Goal: Task Accomplishment & Management: Manage account settings

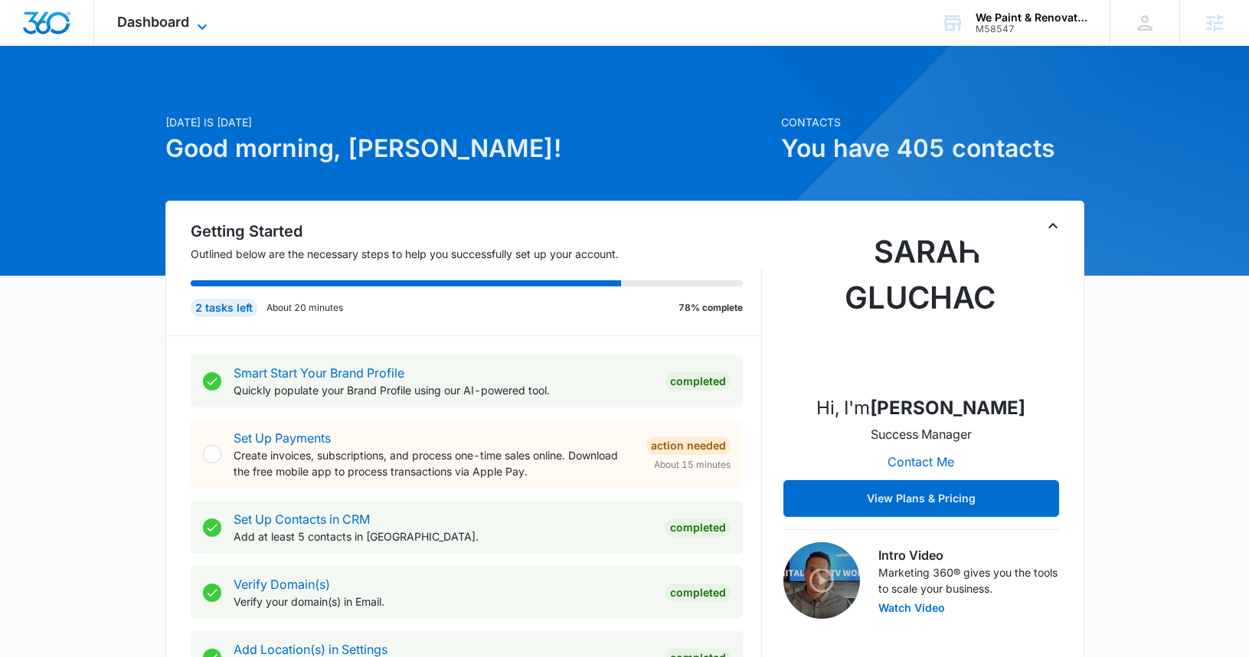
click at [201, 24] on icon at bounding box center [202, 27] width 18 height 18
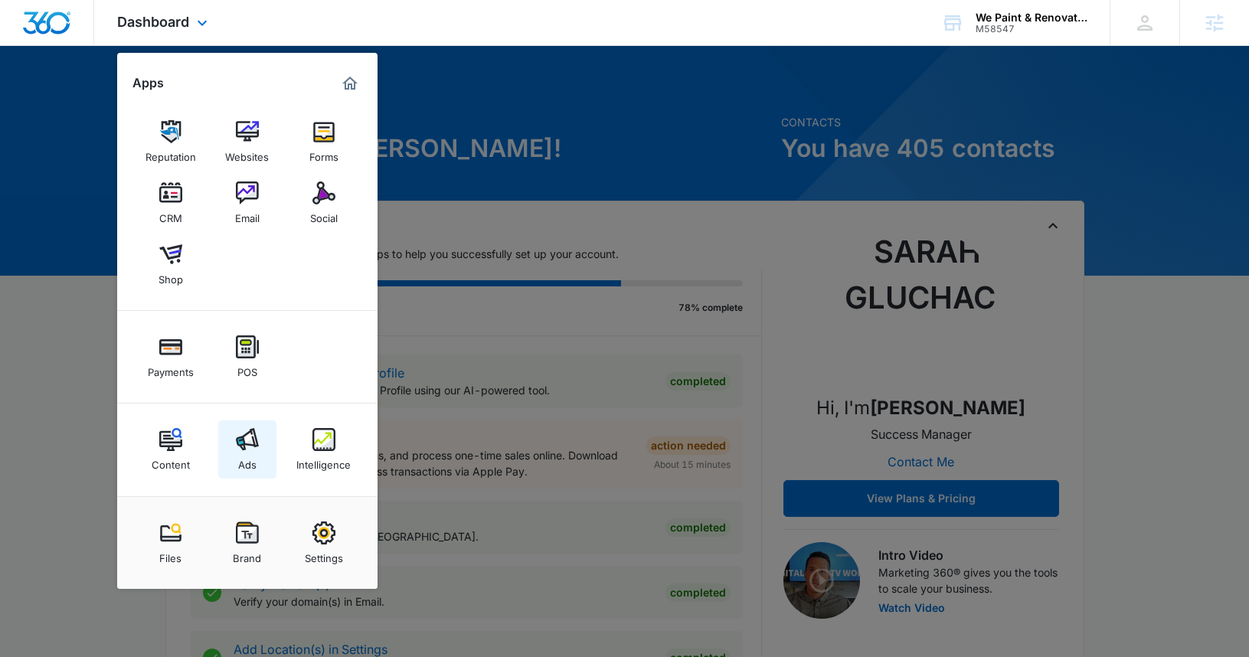
click at [247, 439] on img at bounding box center [247, 439] width 23 height 23
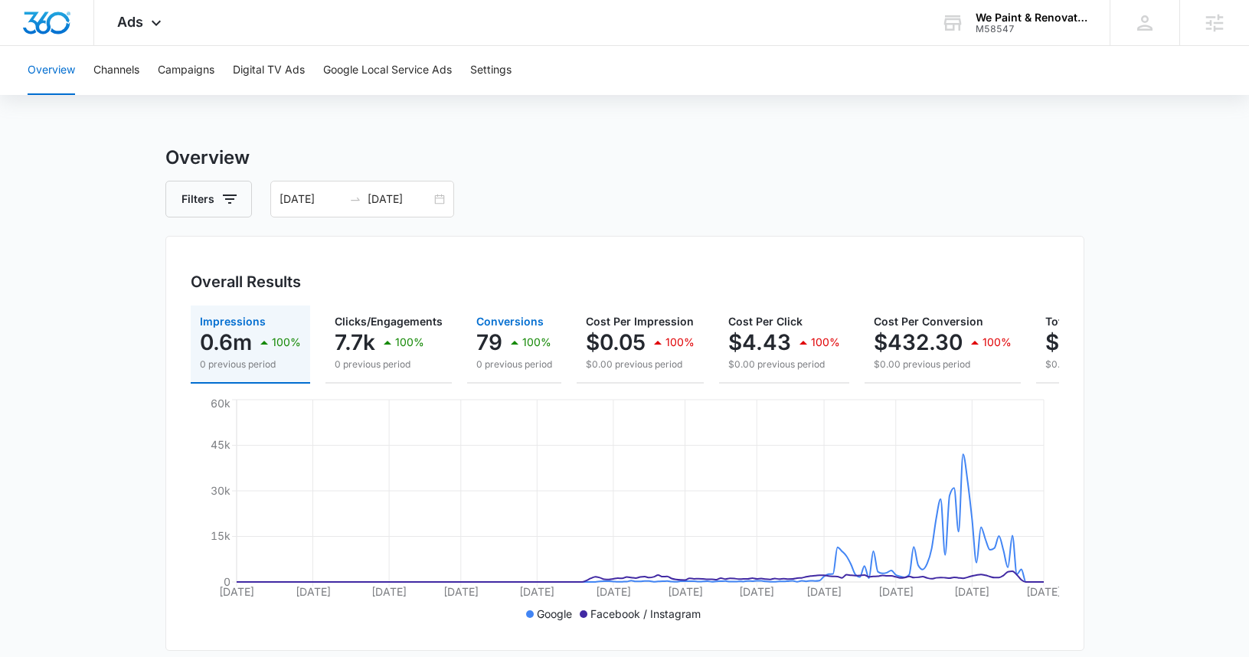
click at [536, 330] on div "100%" at bounding box center [528, 342] width 46 height 31
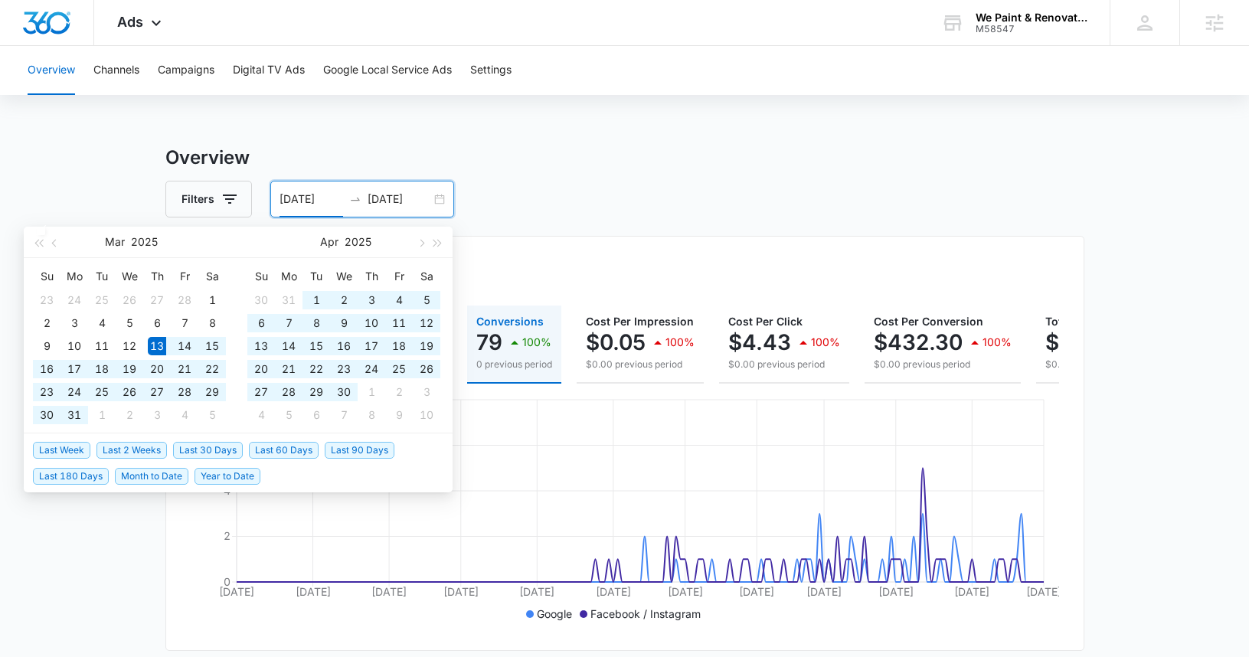
click at [289, 198] on input "03/13/2025" at bounding box center [311, 199] width 64 height 17
type input "05/13/2025"
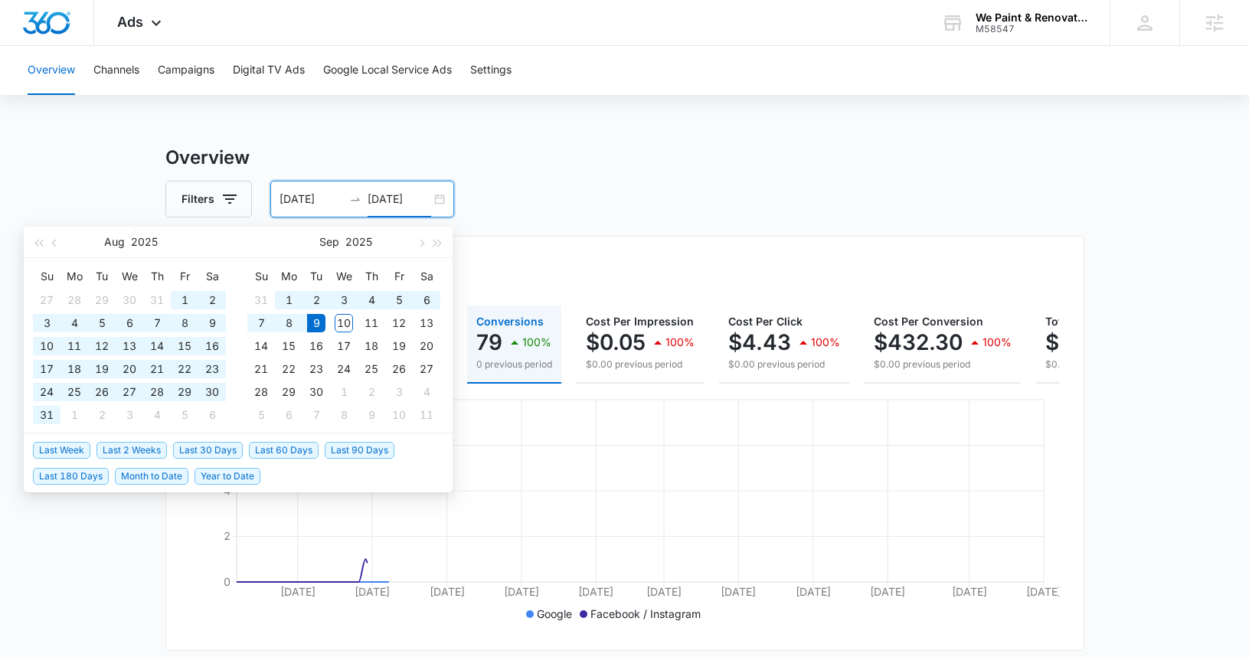
click at [479, 166] on h3 "Overview" at bounding box center [624, 158] width 919 height 28
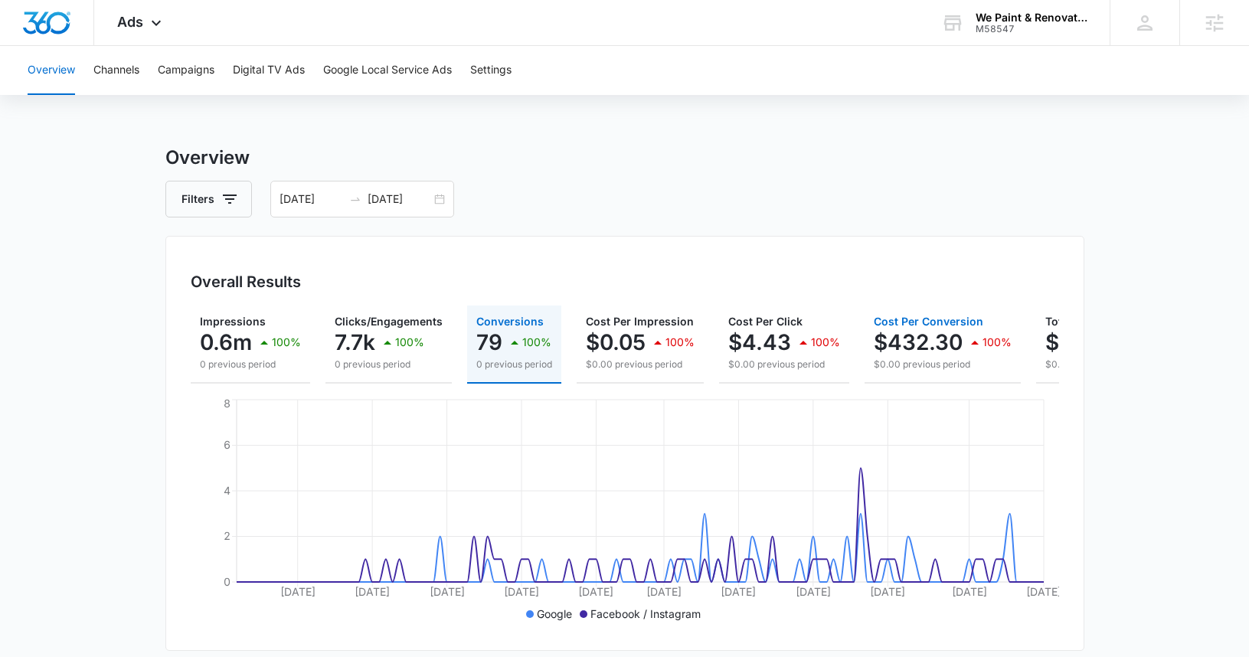
click at [885, 342] on p "$432.30" at bounding box center [918, 342] width 89 height 25
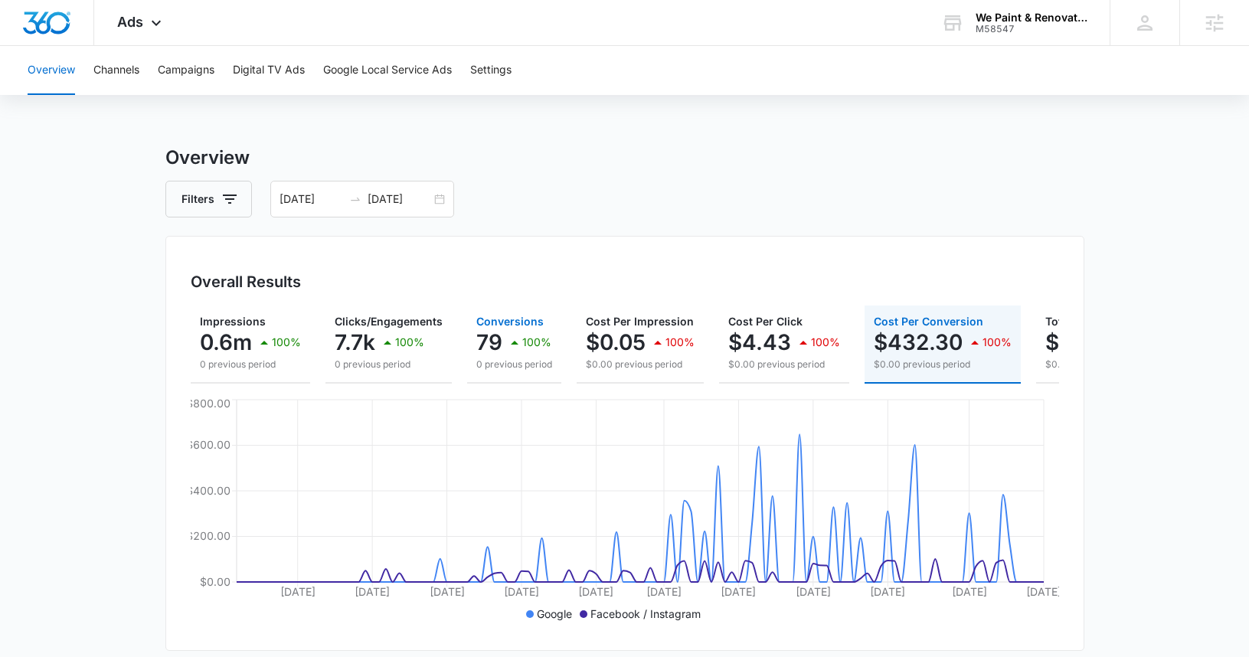
click at [496, 360] on p "0 previous period" at bounding box center [514, 365] width 76 height 14
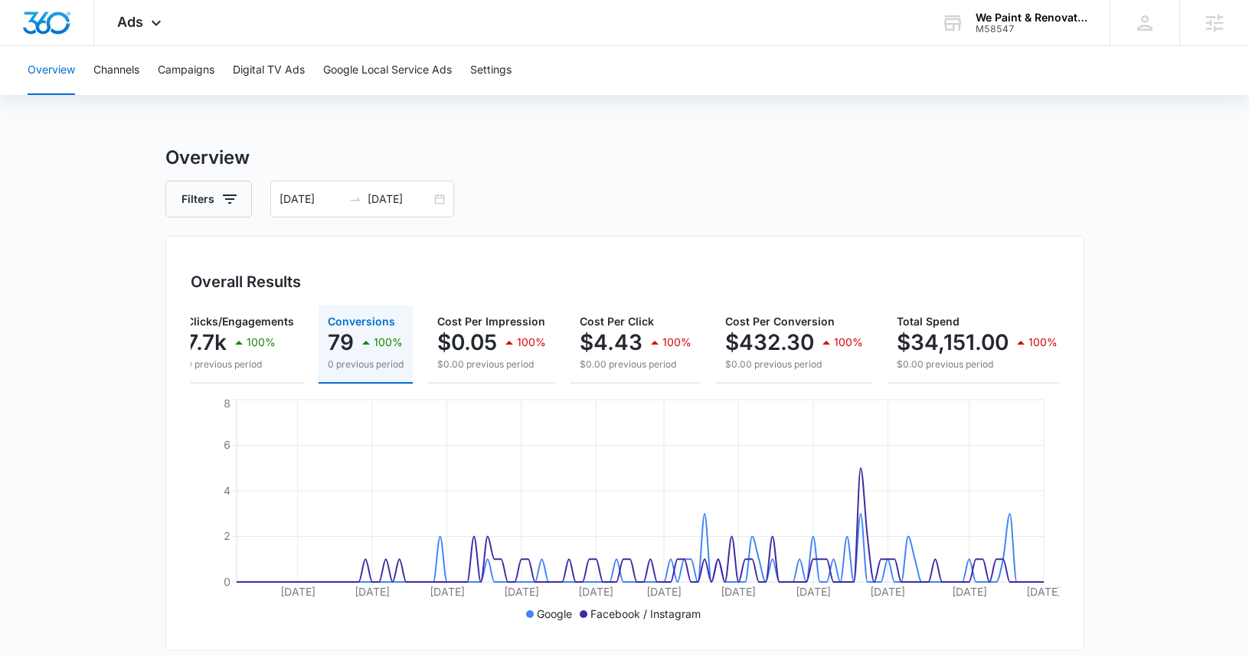
scroll to position [0, 163]
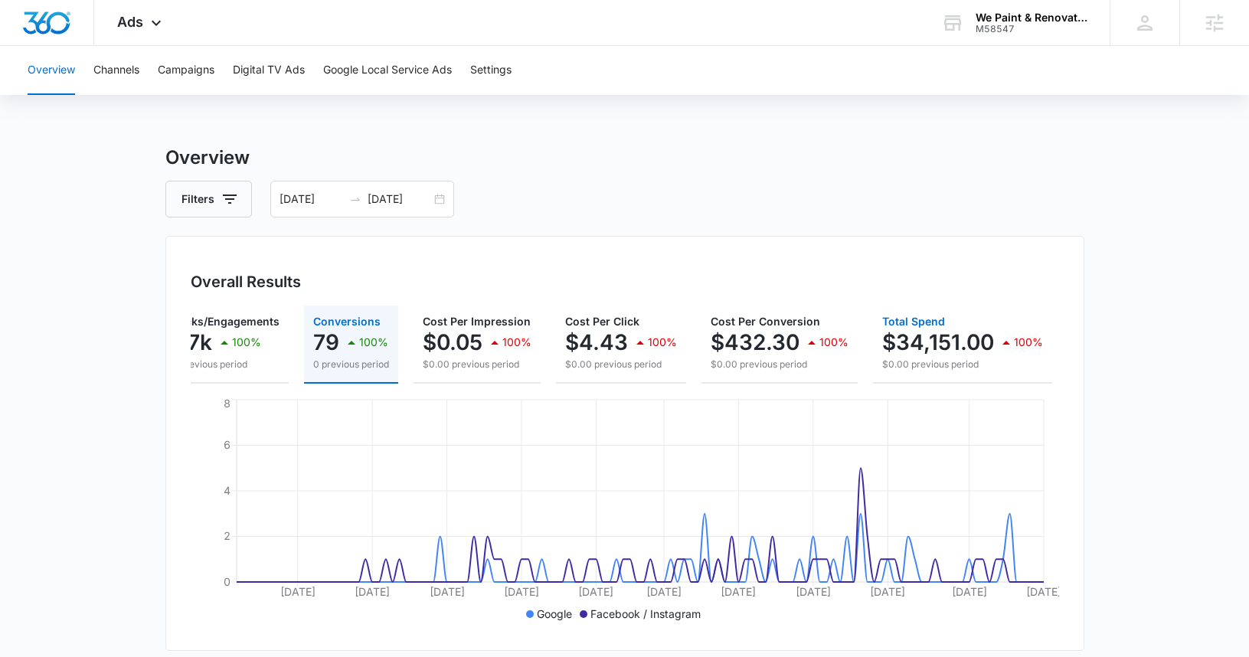
click at [910, 349] on p "$34,151.00" at bounding box center [938, 342] width 112 height 25
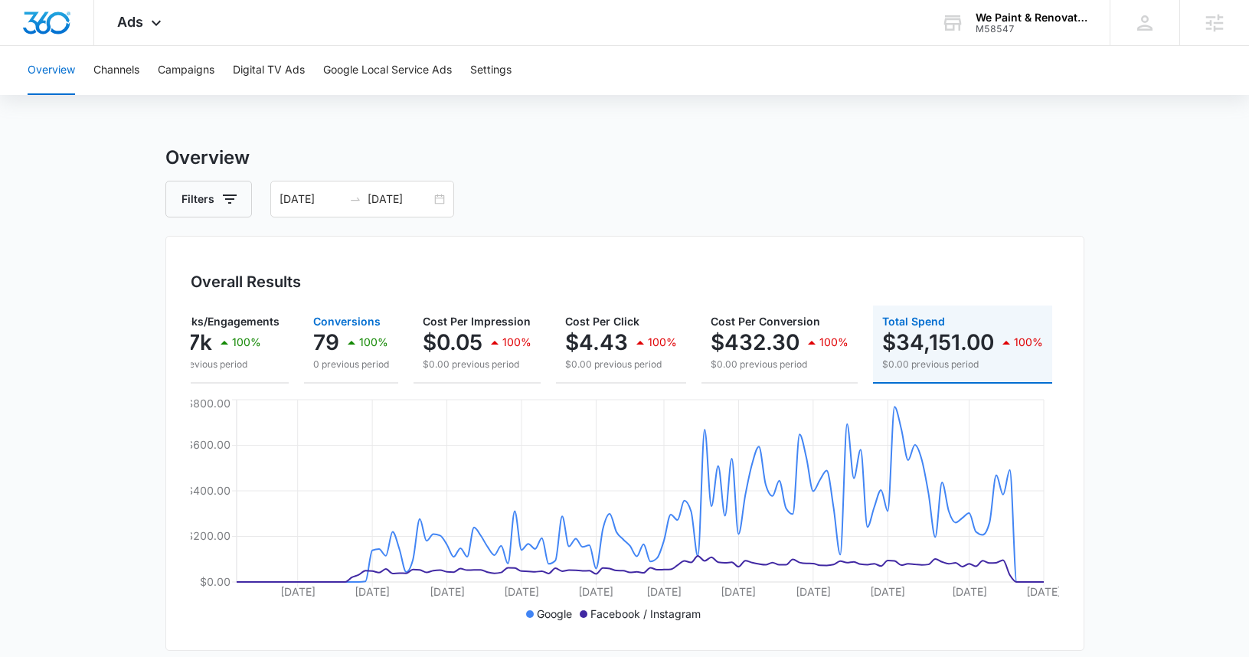
click at [328, 343] on p "79" at bounding box center [326, 342] width 26 height 25
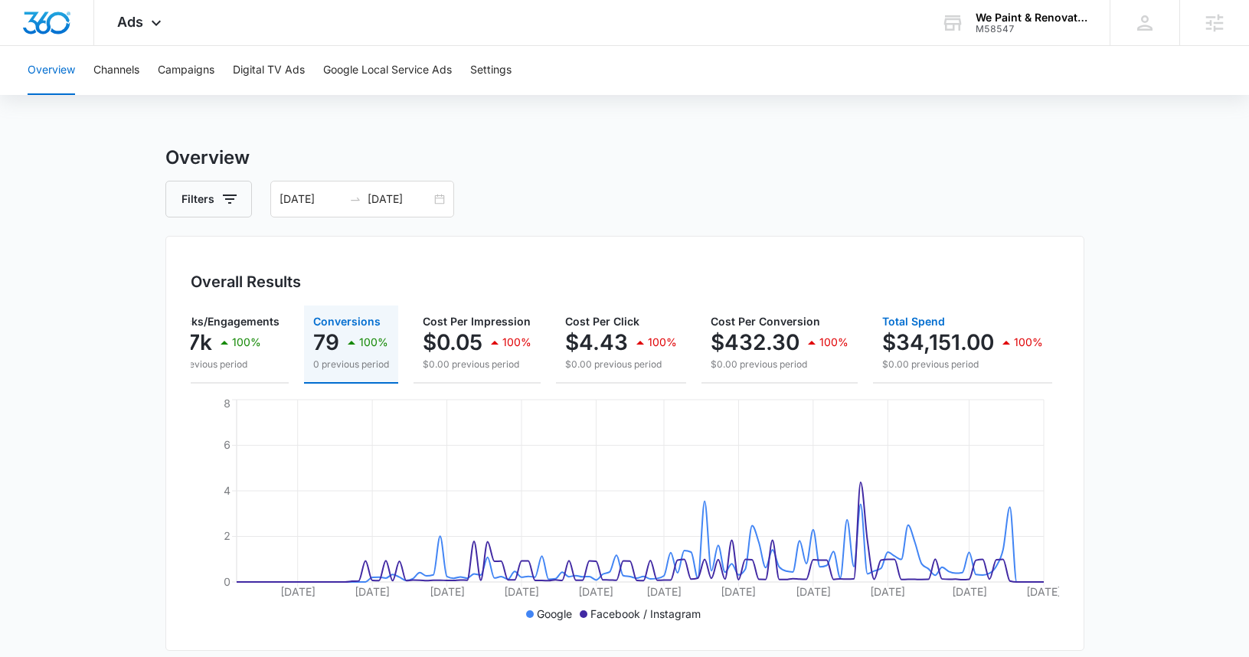
click at [911, 338] on p "$34,151.00" at bounding box center [938, 342] width 112 height 25
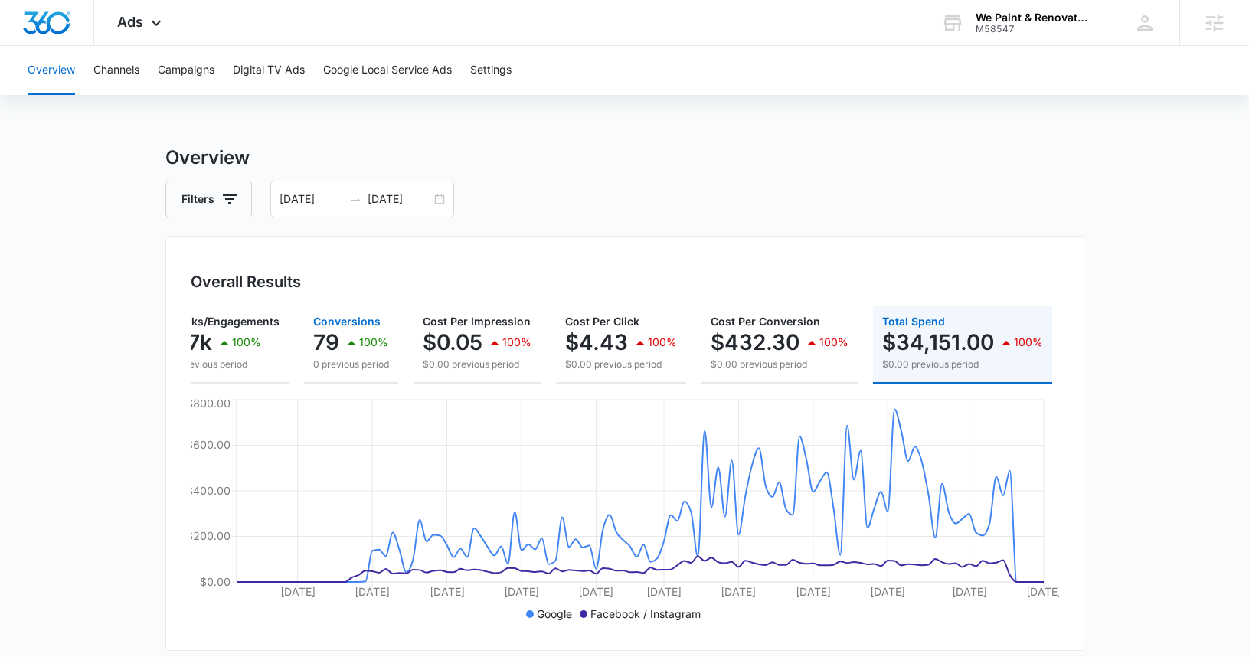
click at [349, 338] on icon "button" at bounding box center [351, 342] width 18 height 18
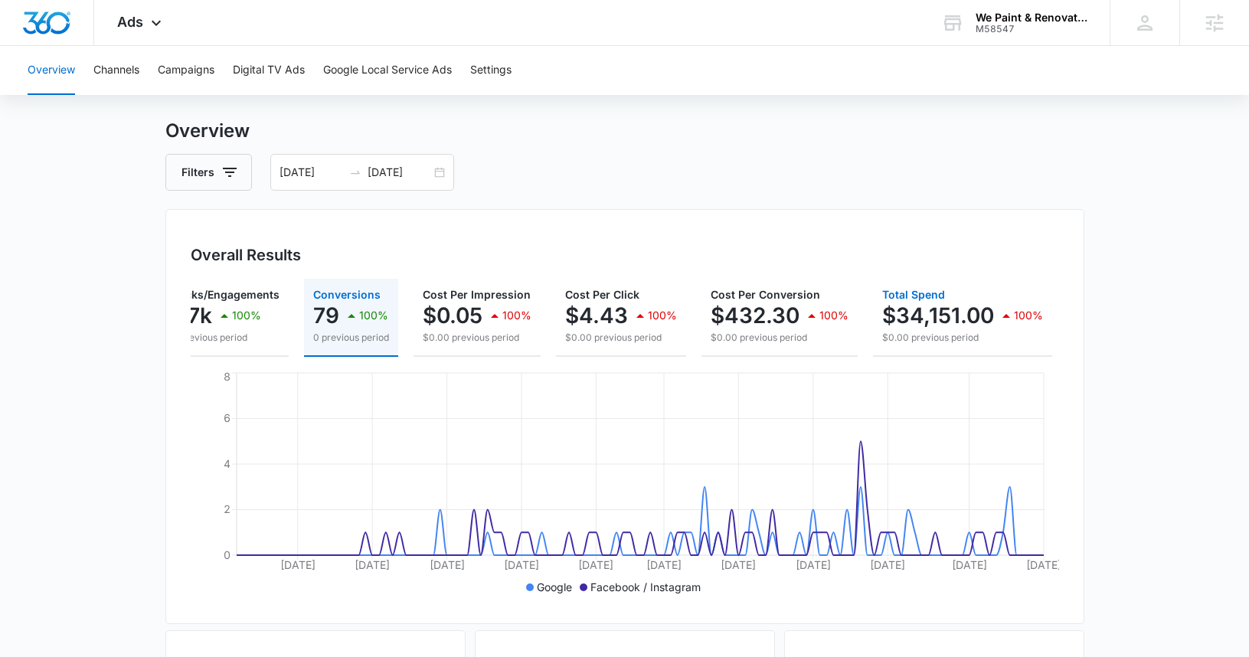
click at [944, 317] on p "$34,151.00" at bounding box center [938, 315] width 112 height 25
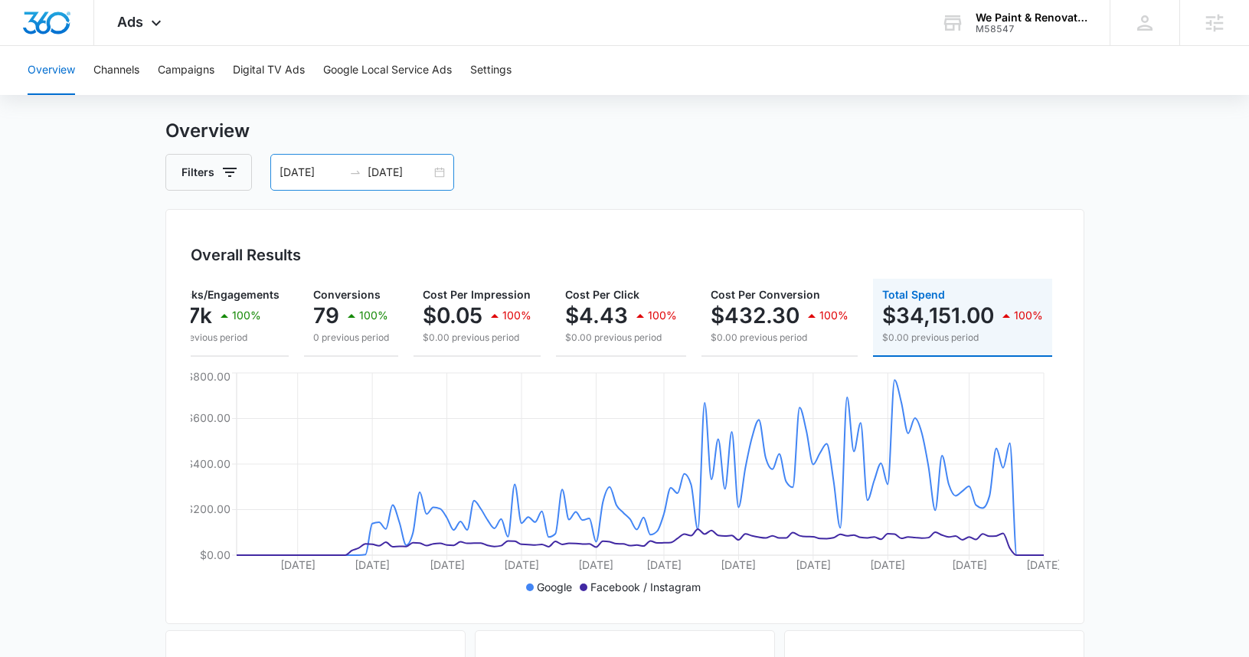
click at [442, 175] on div "05/13/2025 09/09/2025" at bounding box center [362, 172] width 184 height 37
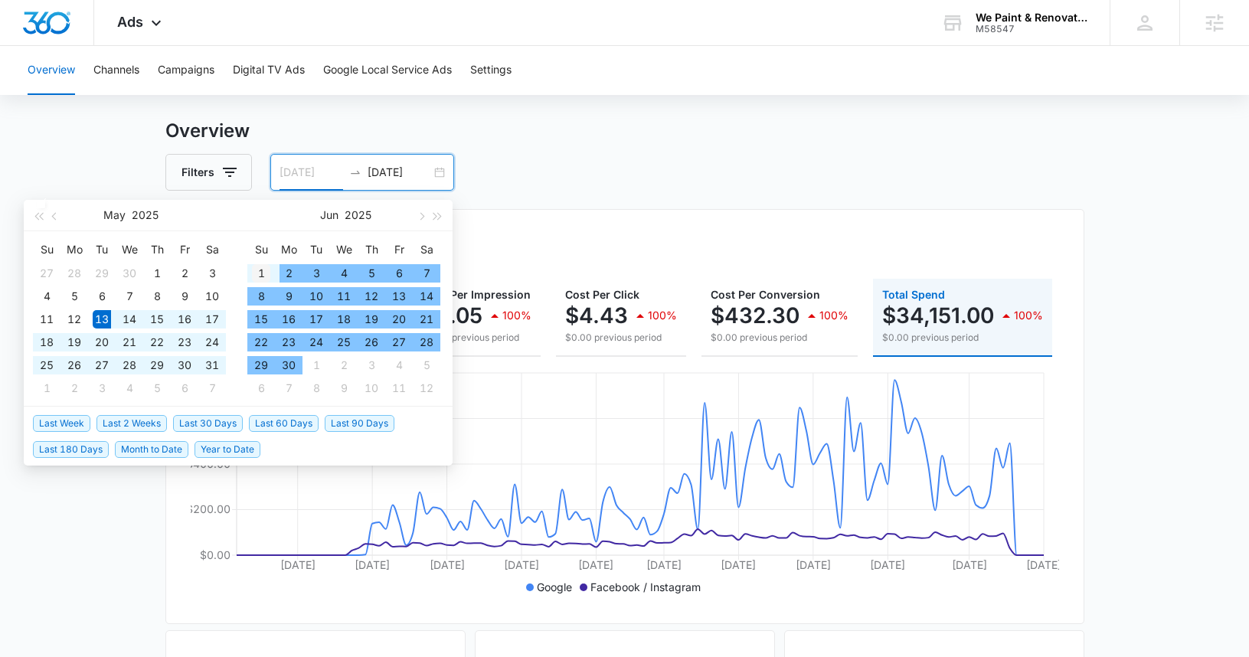
type input "06/01/2025"
click at [257, 273] on div "1" at bounding box center [261, 273] width 18 height 18
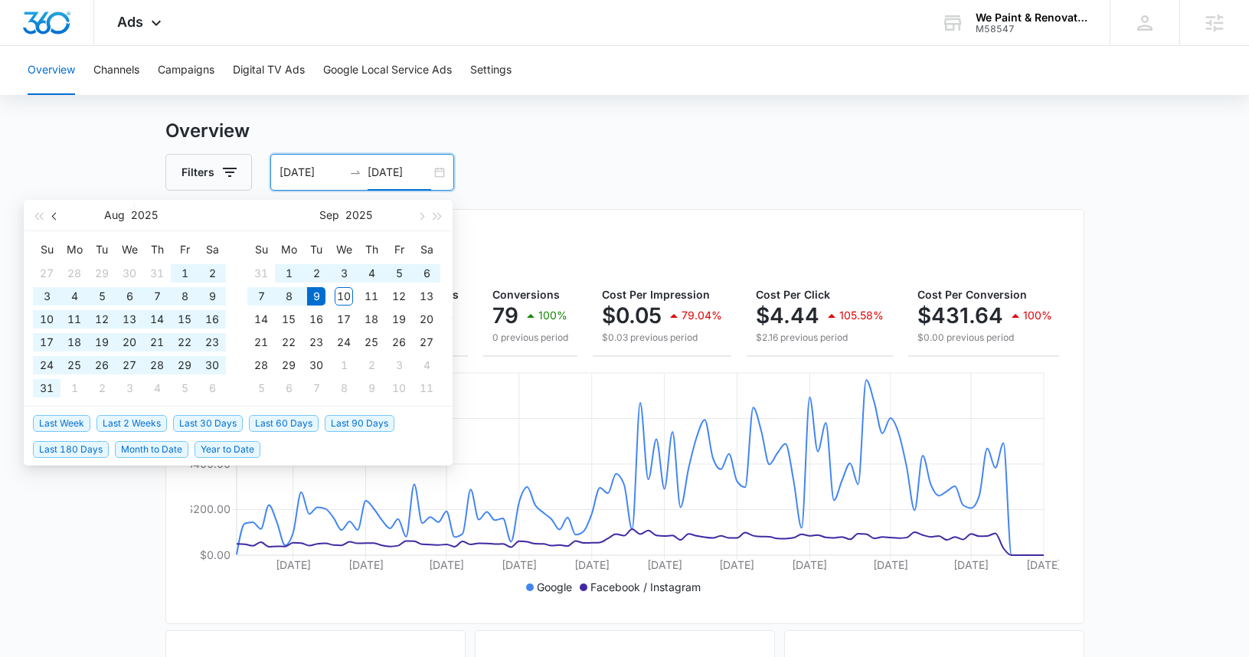
click at [53, 215] on span "button" at bounding box center [56, 216] width 8 height 8
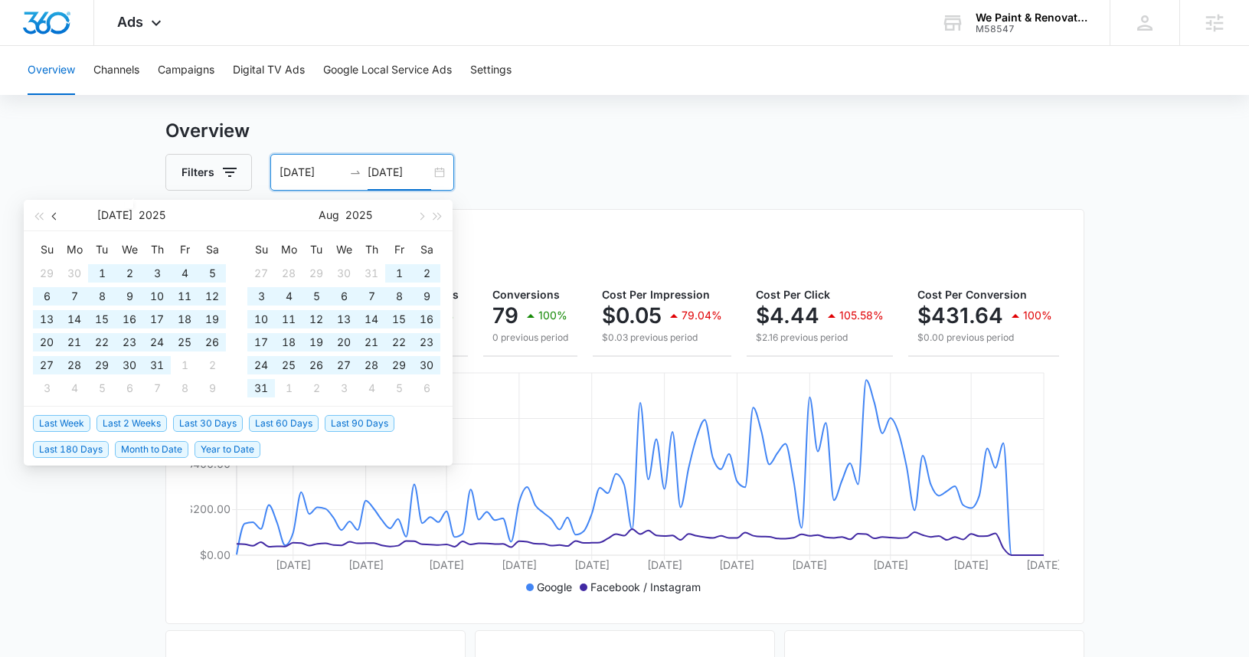
click at [53, 215] on span "button" at bounding box center [56, 216] width 8 height 8
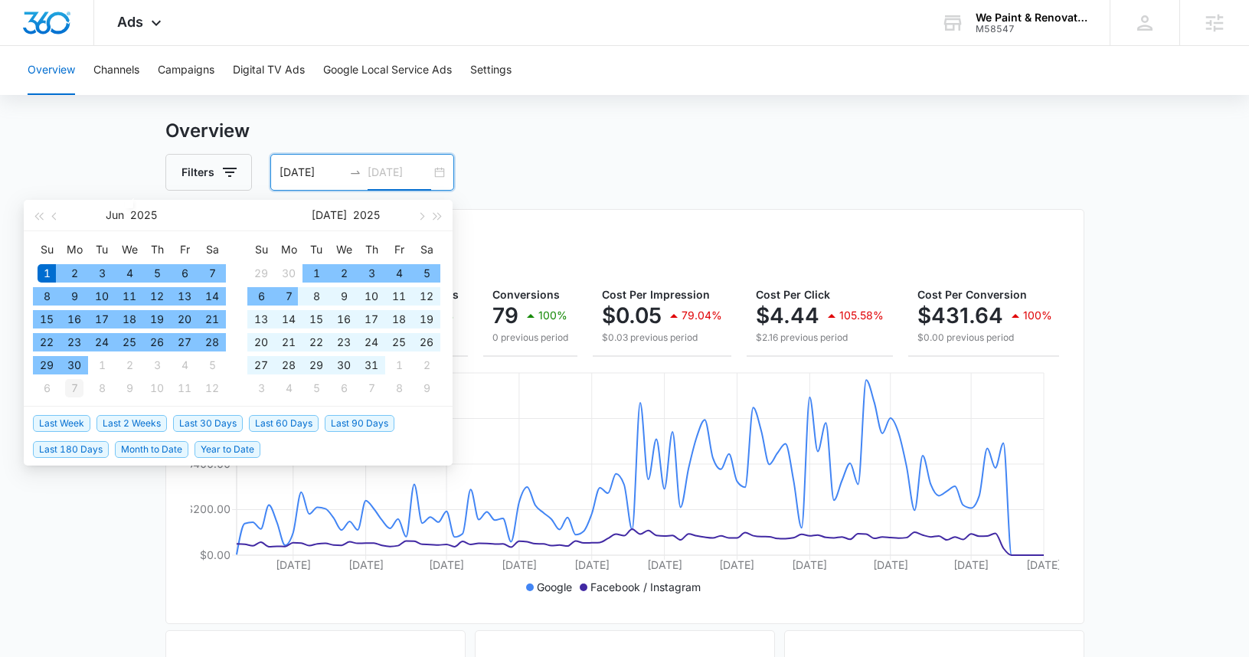
click at [74, 380] on div "7" at bounding box center [74, 388] width 18 height 18
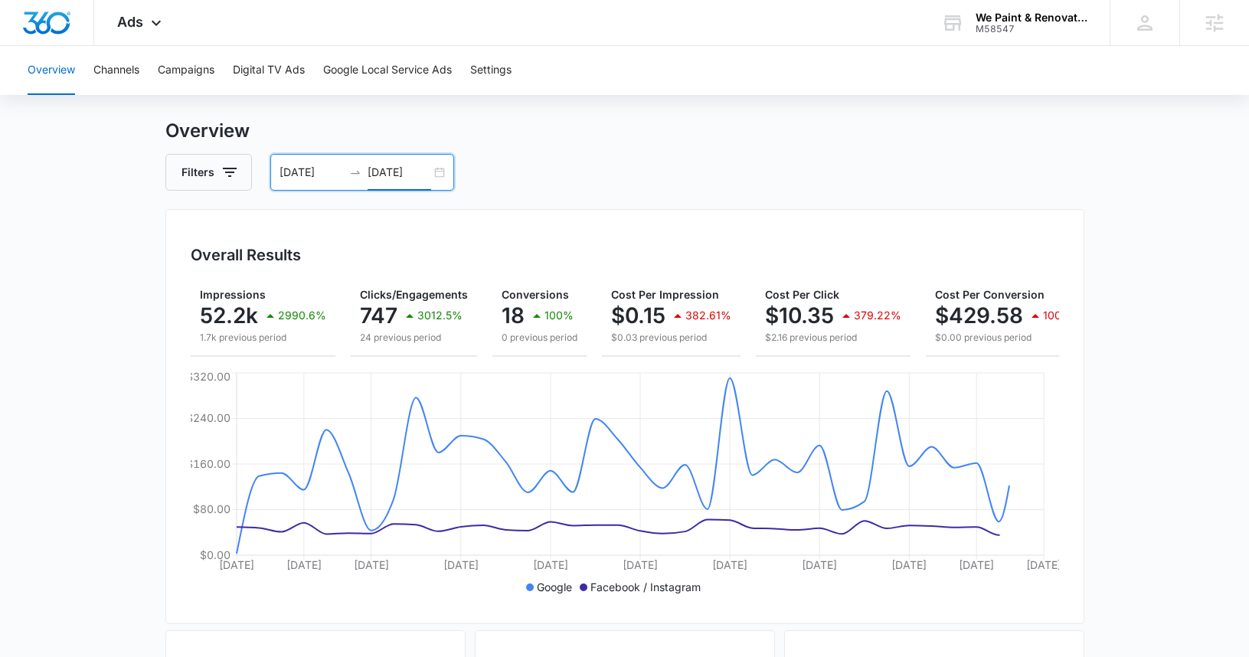
click at [452, 170] on div "06/01/2025 07/07/2025" at bounding box center [362, 172] width 184 height 37
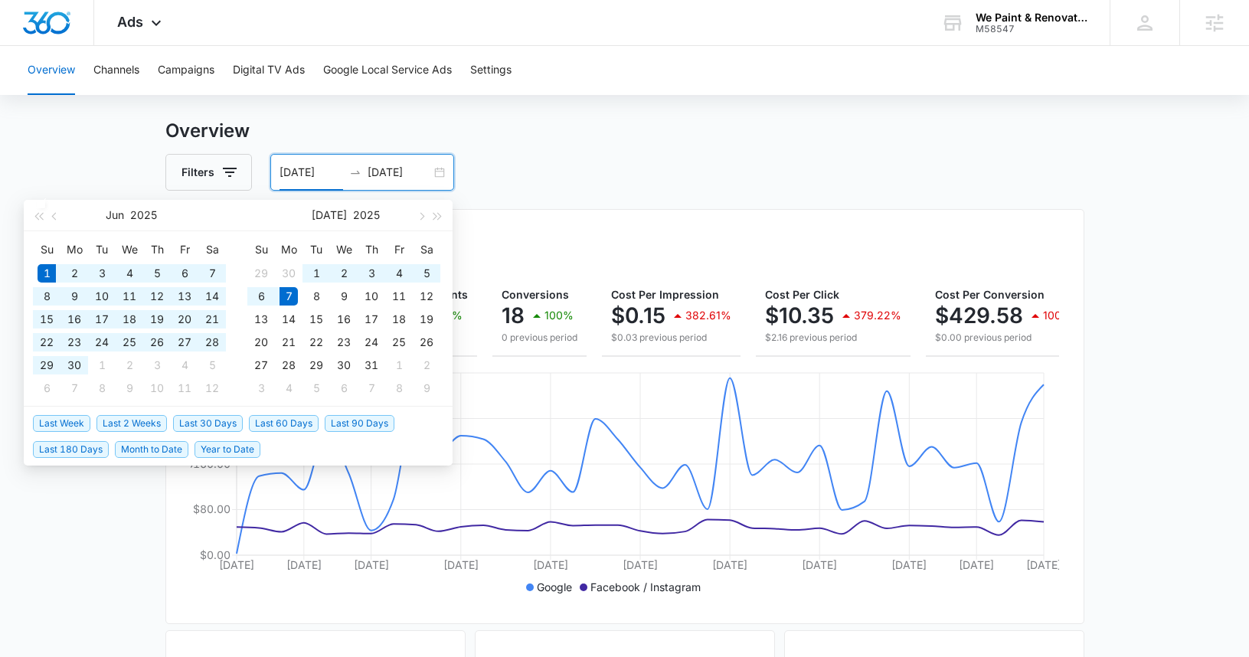
click at [442, 170] on div "06/01/2025 07/07/2025" at bounding box center [362, 172] width 184 height 37
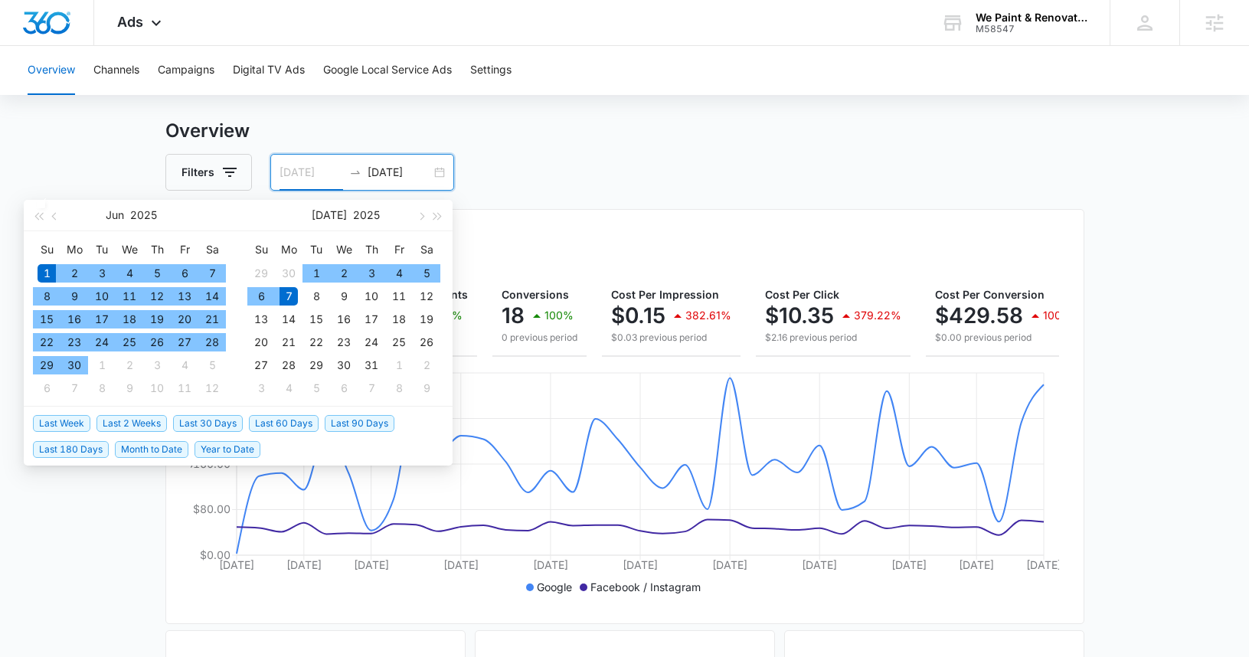
click at [54, 269] on div "1" at bounding box center [47, 273] width 18 height 18
type input "06/30/2025"
click at [79, 371] on div "30" at bounding box center [74, 365] width 18 height 18
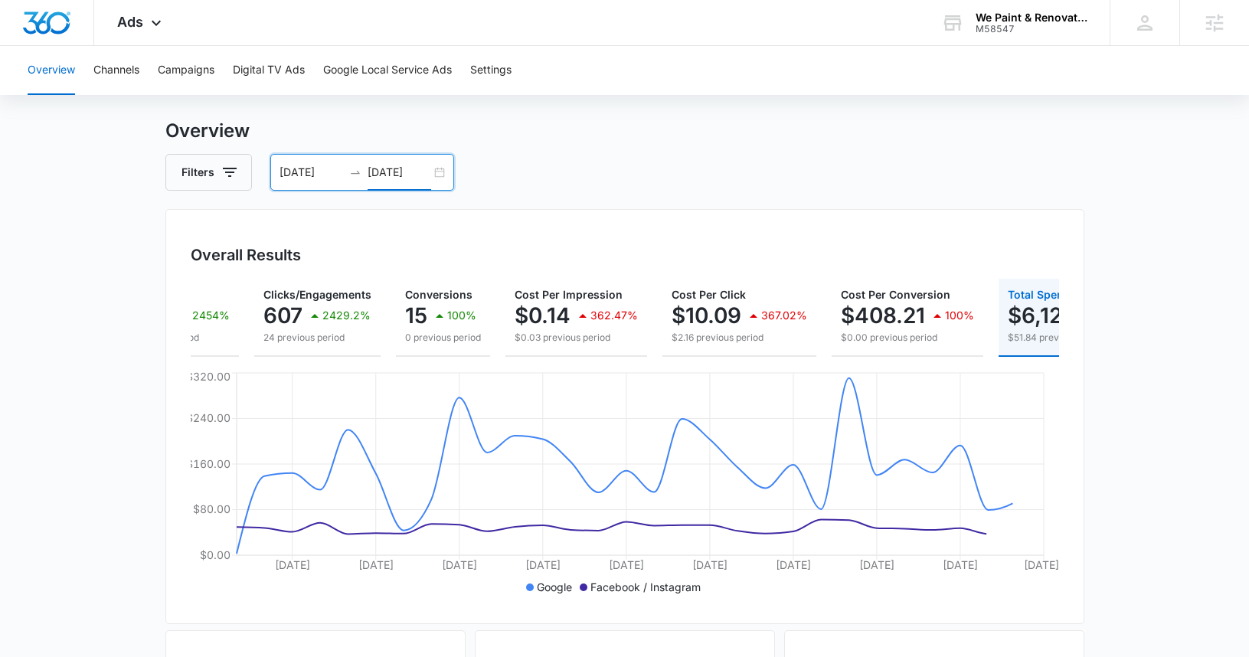
scroll to position [0, 210]
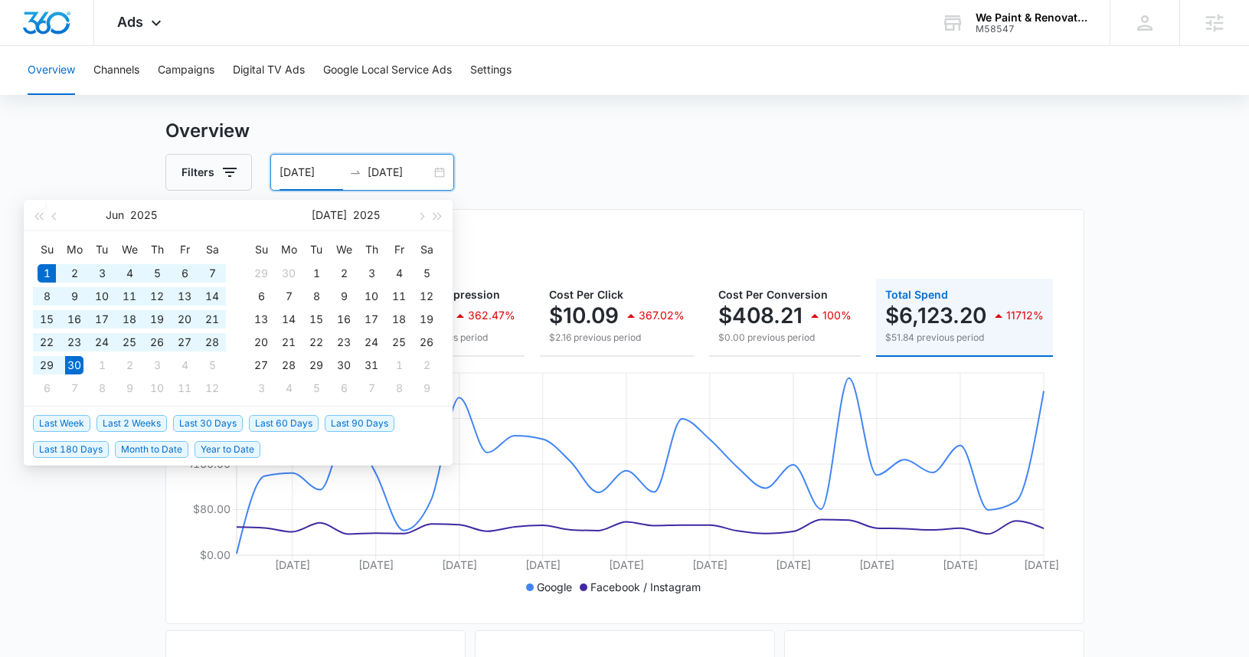
click at [283, 174] on input "06/01/2025" at bounding box center [311, 172] width 64 height 17
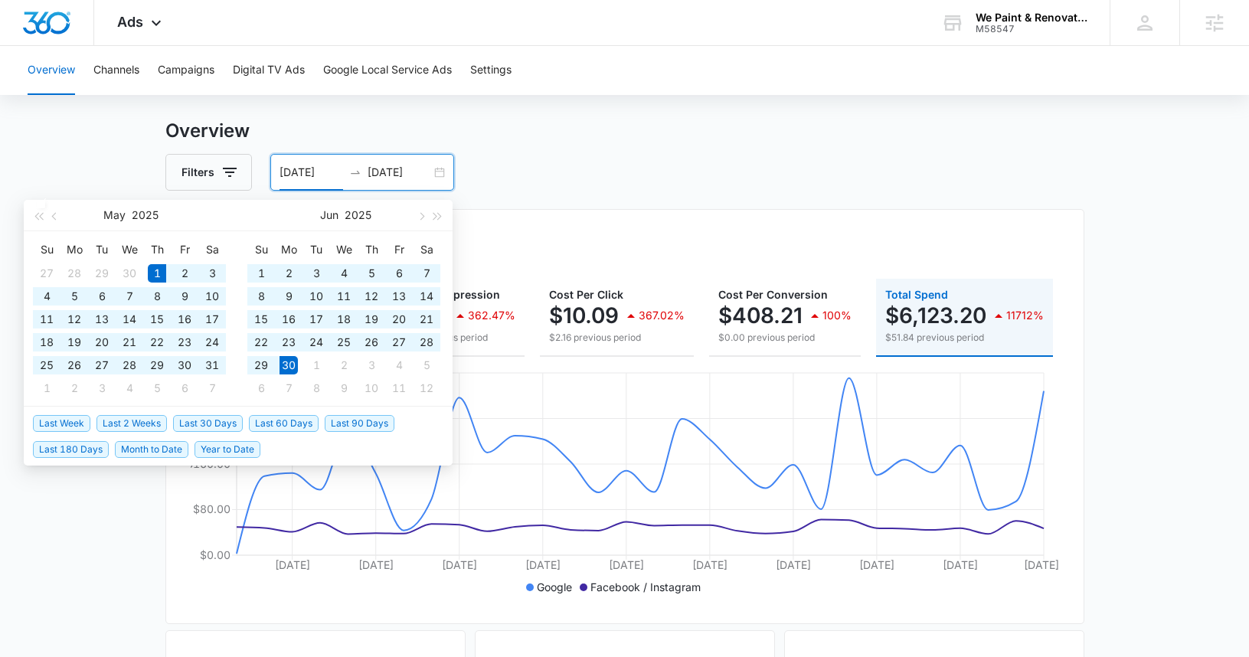
type input "05/01/2025"
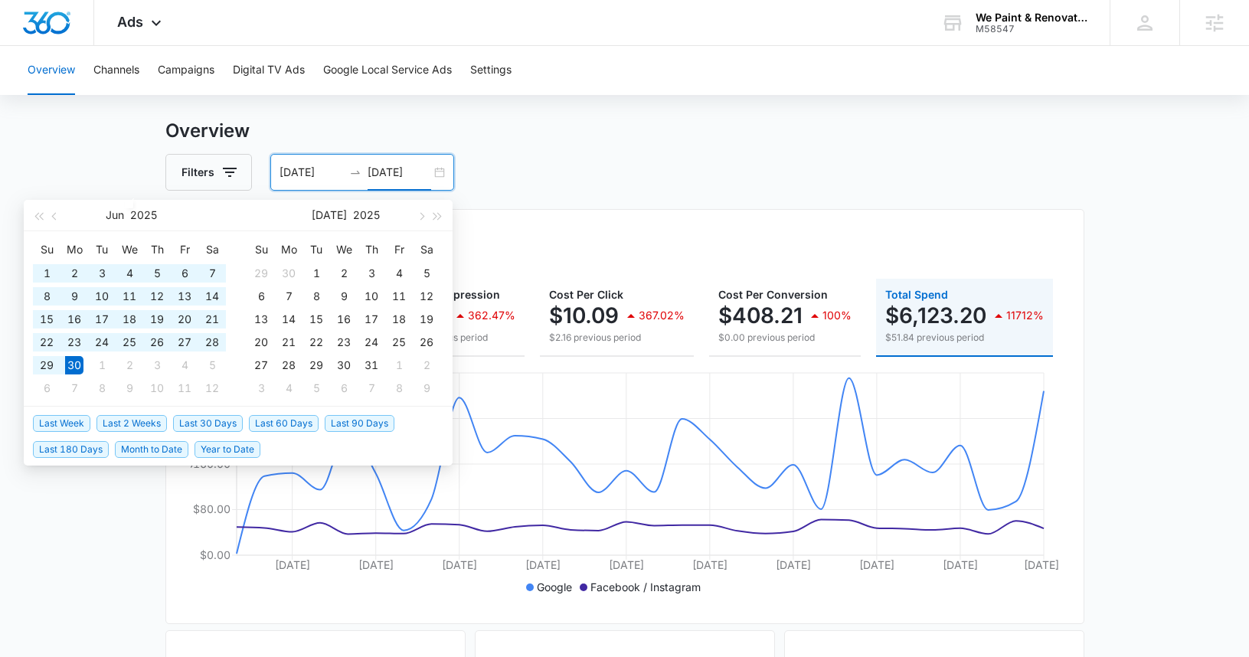
click at [373, 175] on input "06/30/2025" at bounding box center [400, 172] width 64 height 17
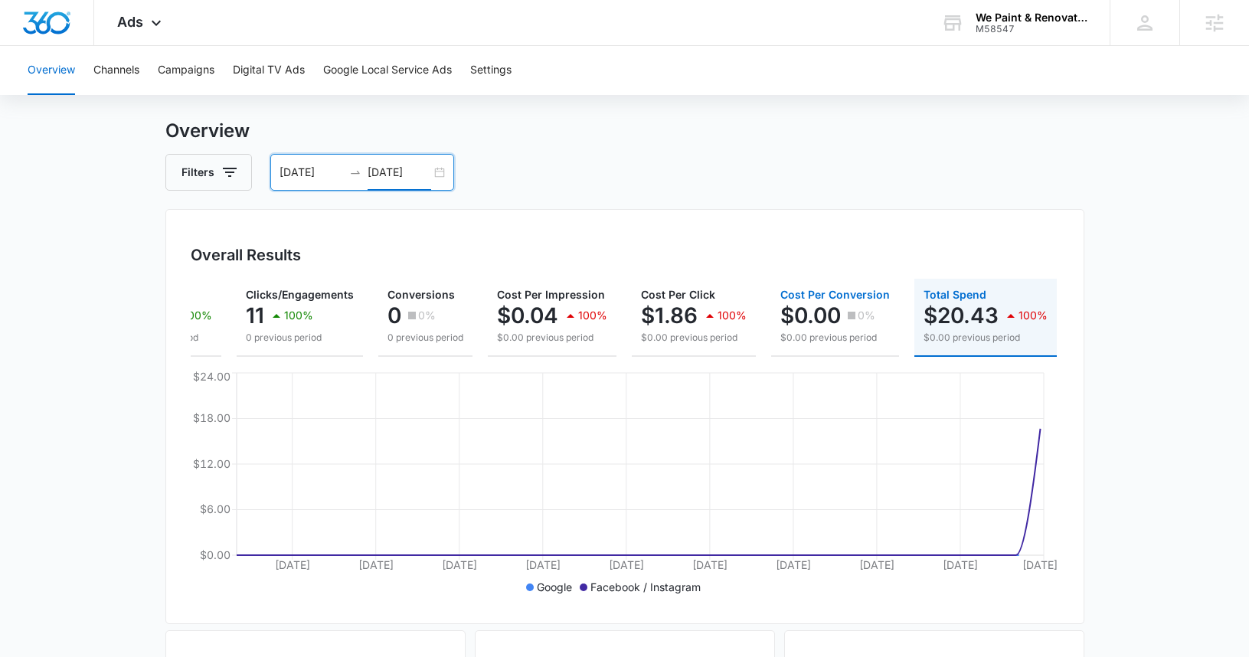
scroll to position [0, 79]
type input "05/30/2025"
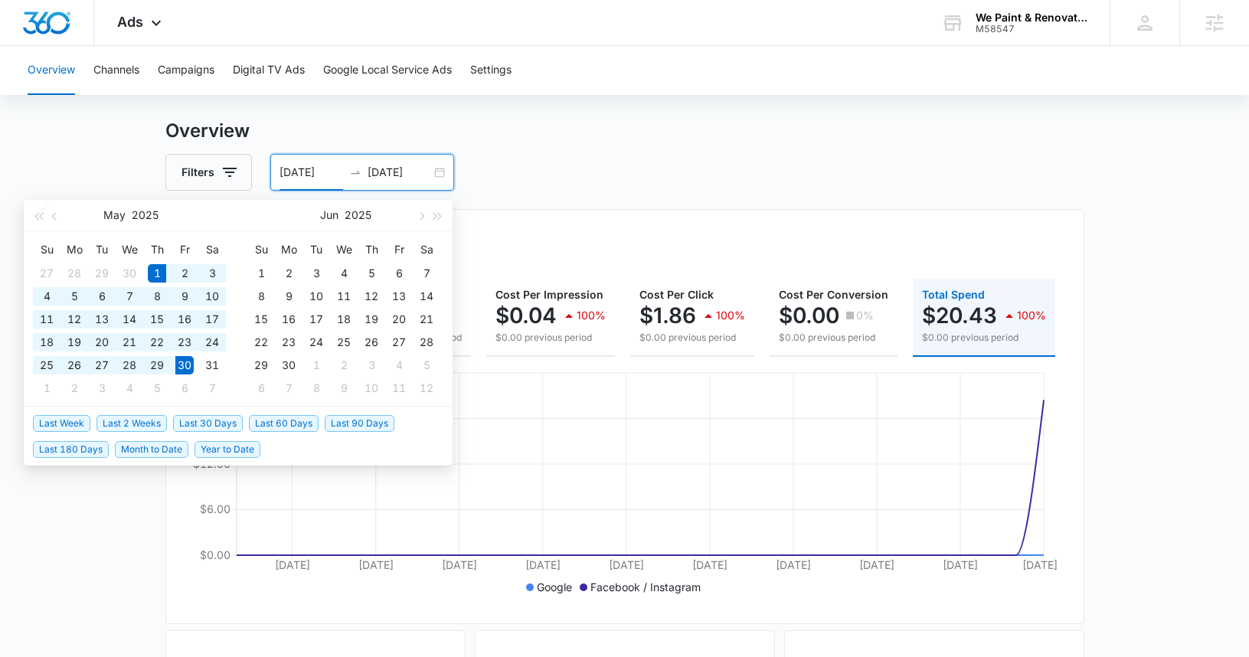
click at [286, 172] on input "05/01/2025" at bounding box center [311, 172] width 64 height 17
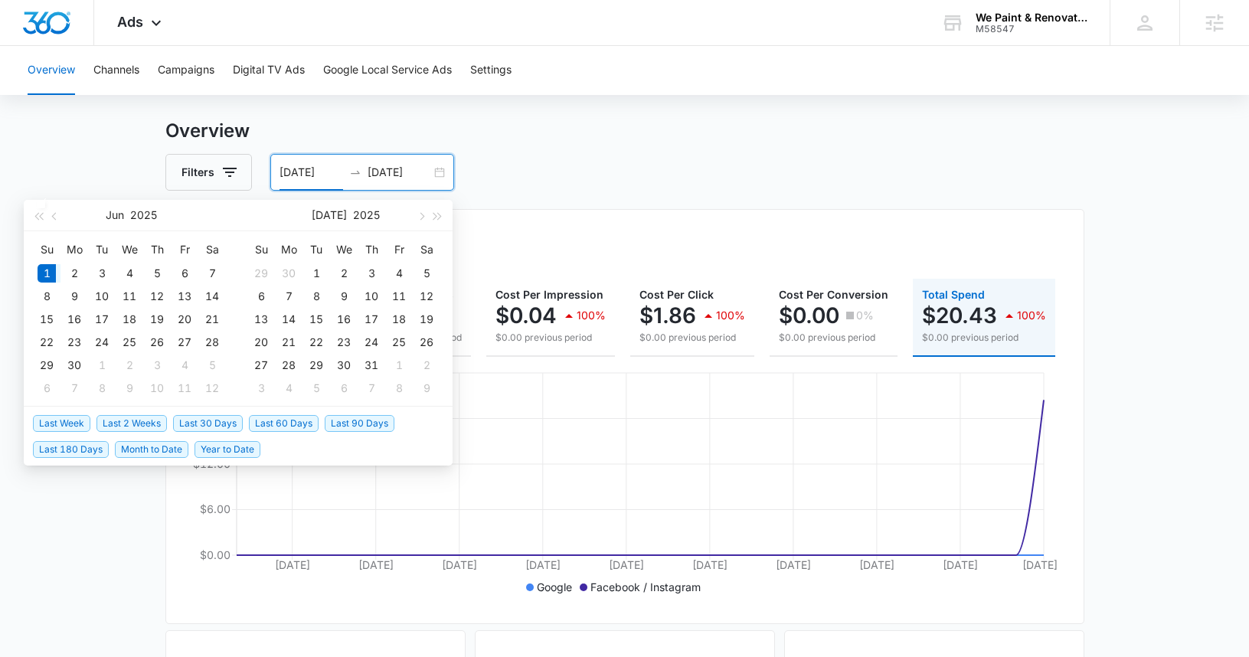
type input "06/01/2025"
click at [377, 174] on input "05/30/2025" at bounding box center [400, 172] width 64 height 17
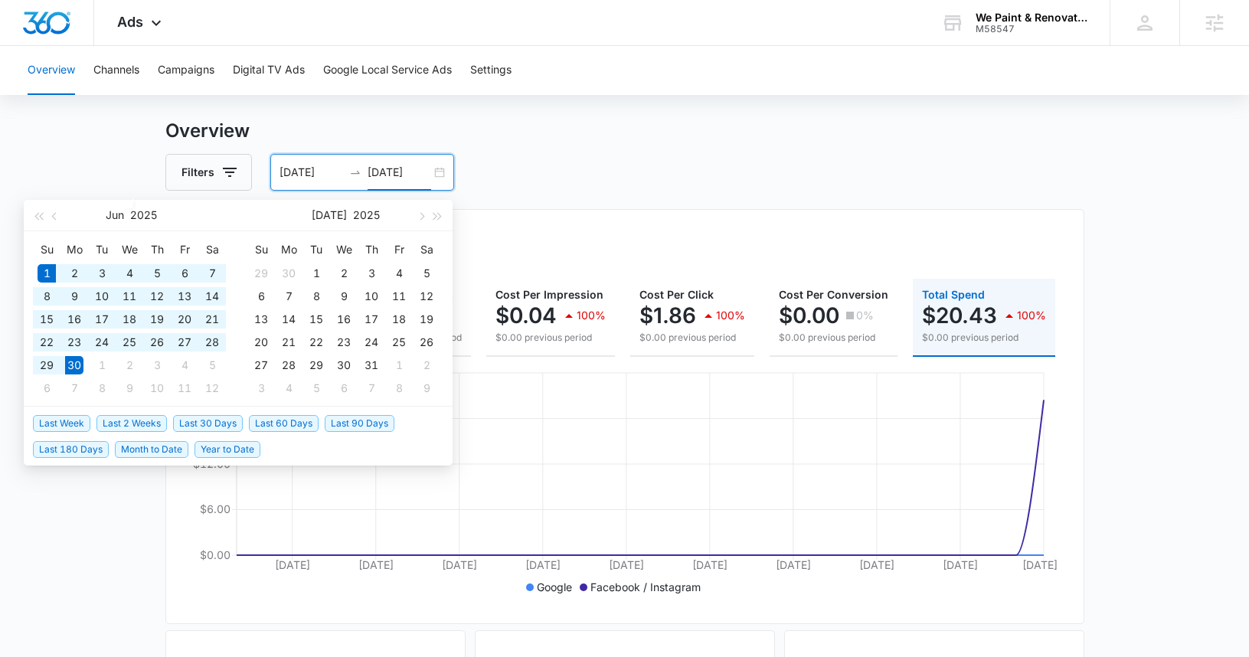
type input "05/30/2025"
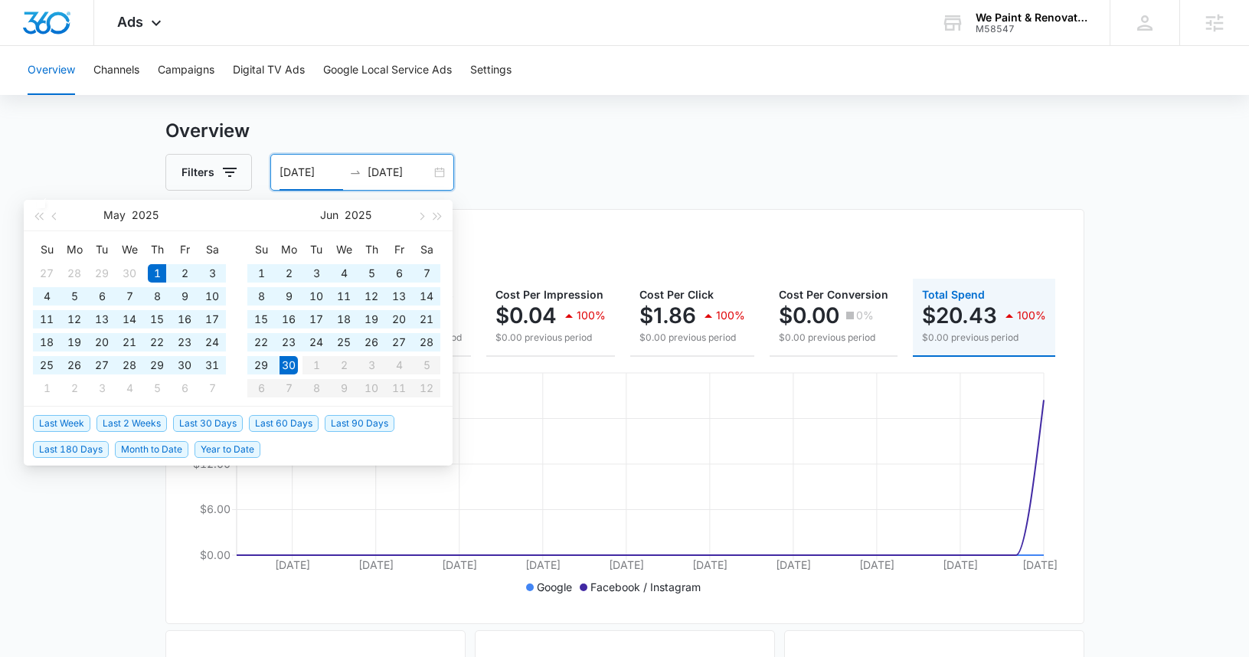
type input "05/01/2025"
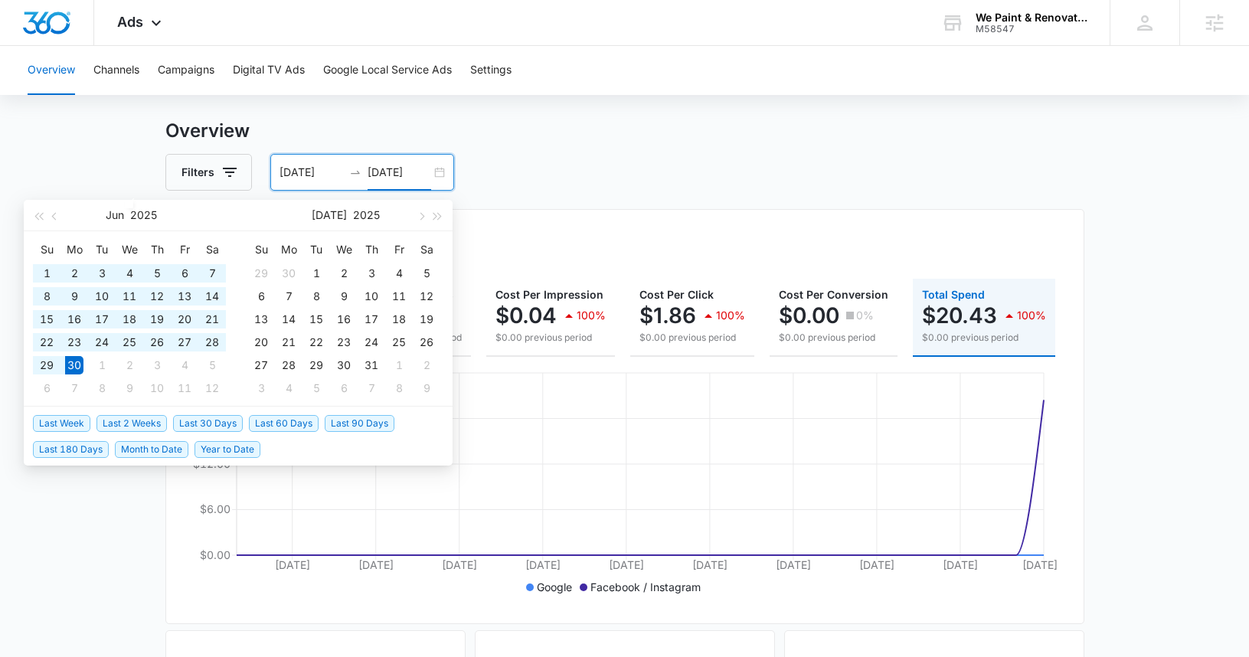
click at [394, 168] on input "05/30/2025" at bounding box center [400, 172] width 64 height 17
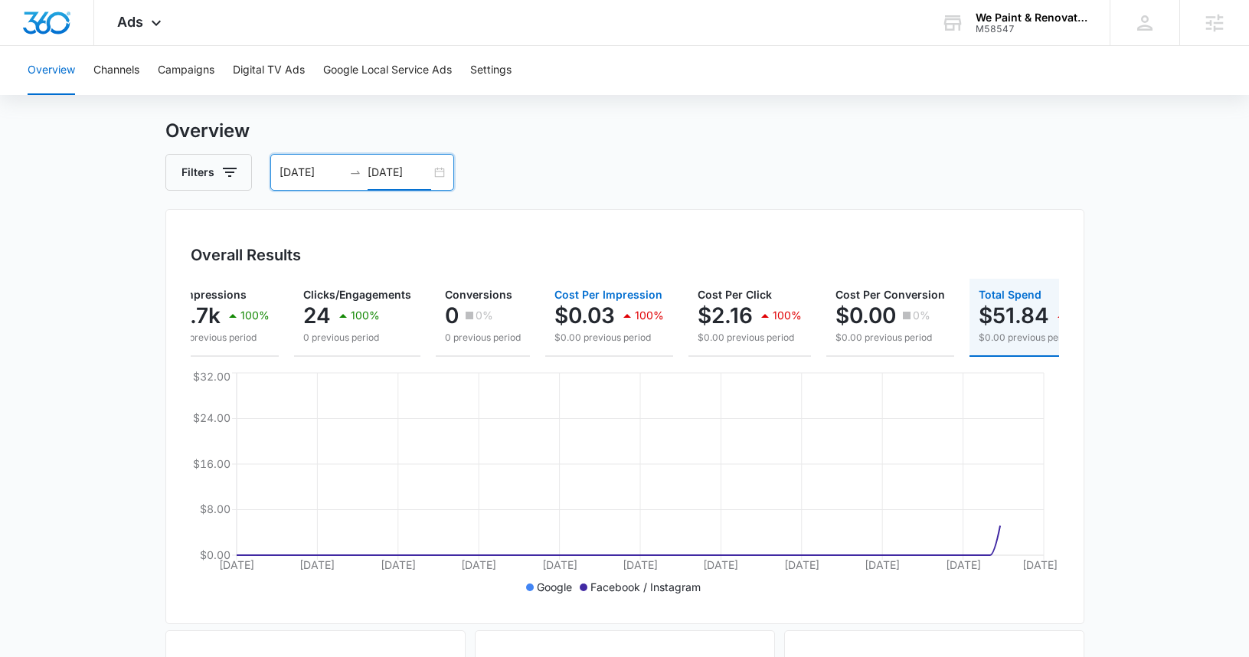
scroll to position [0, 70]
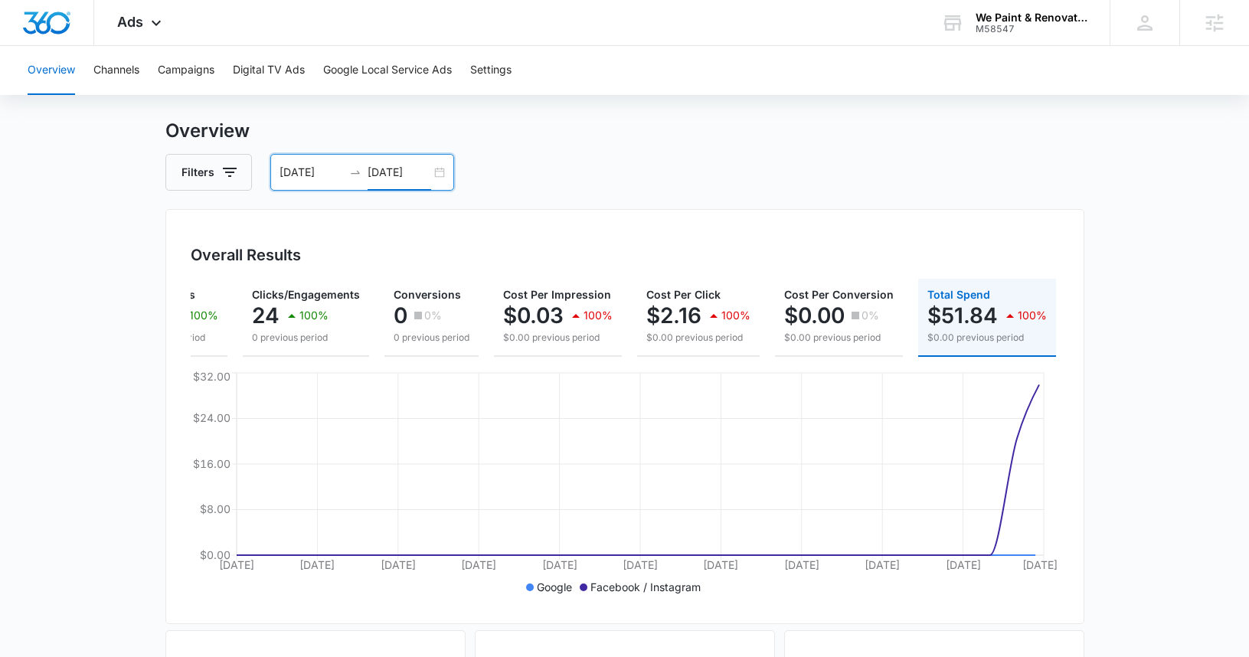
type input "05/31/2025"
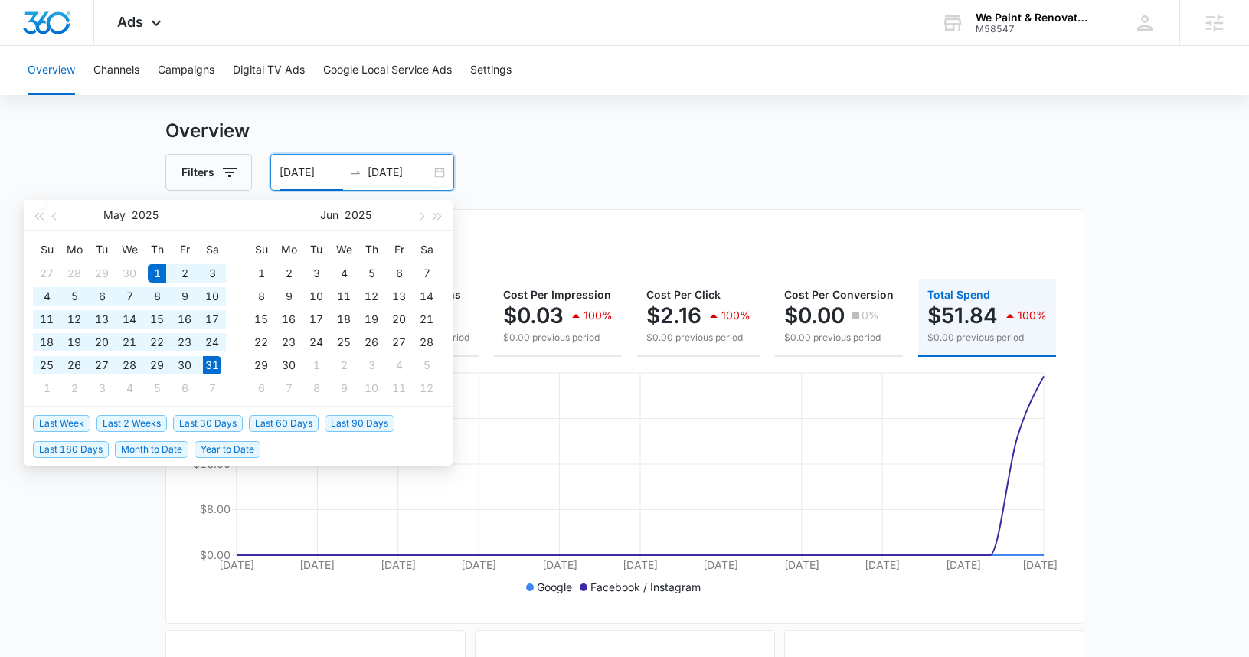
click at [288, 171] on input "05/01/2025" at bounding box center [311, 172] width 64 height 17
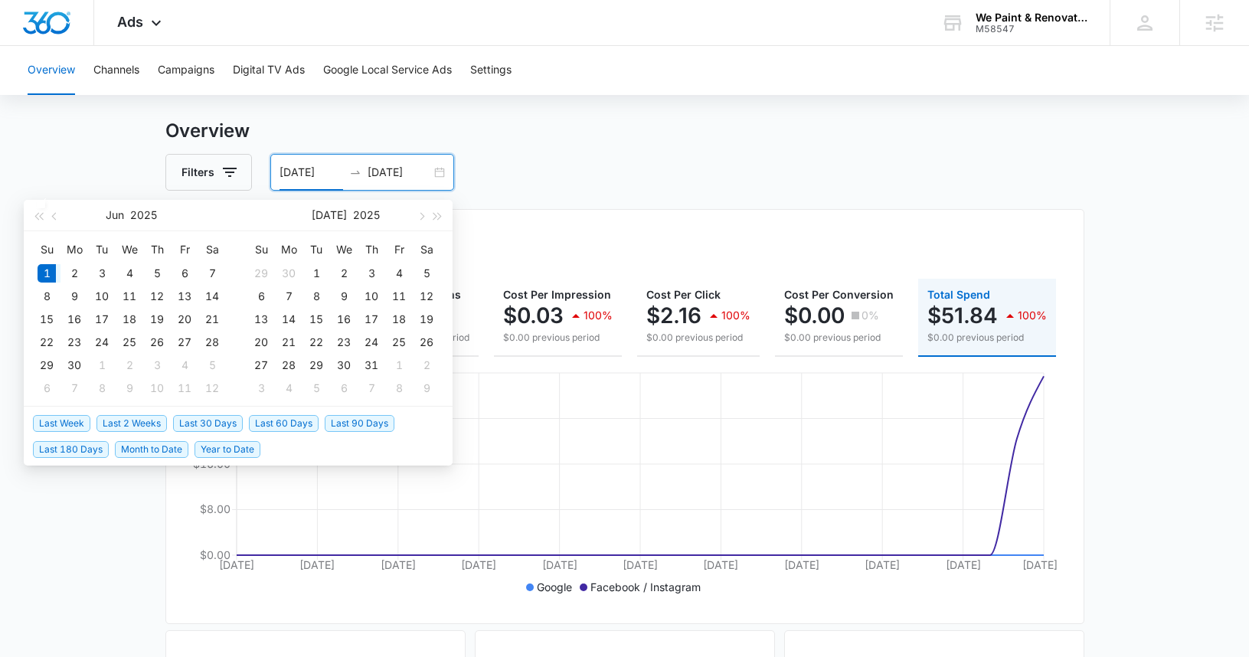
type input "06/01/2025"
click at [394, 170] on input "05/31/2025" at bounding box center [400, 172] width 64 height 17
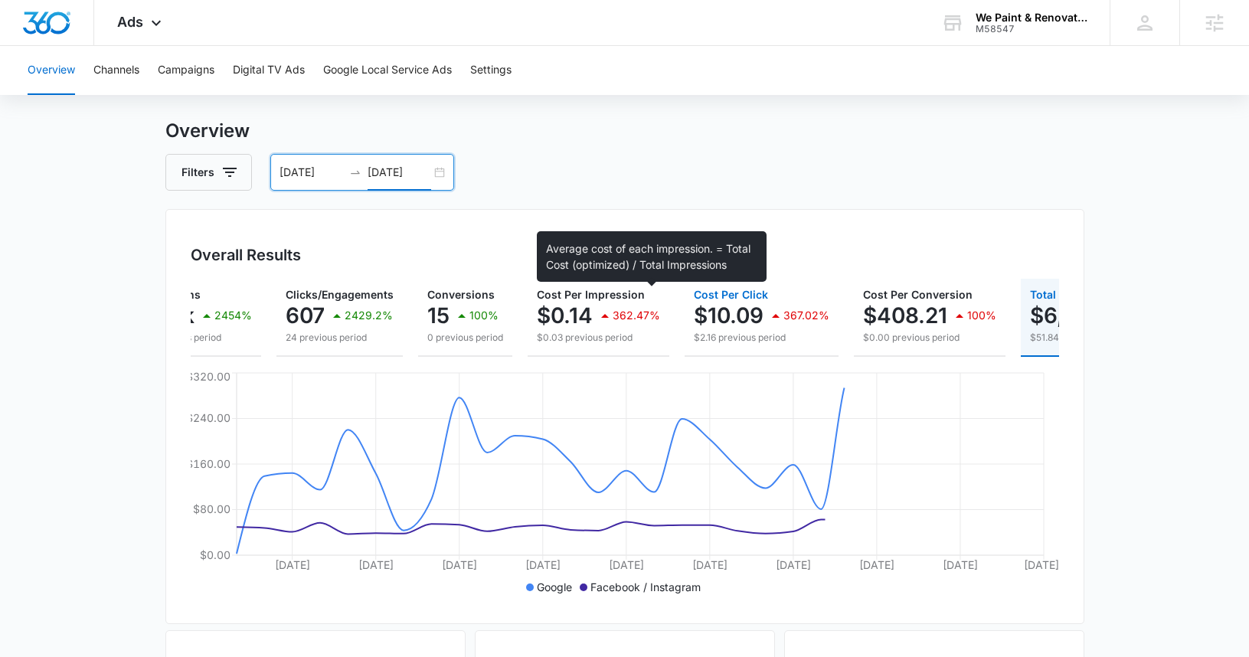
scroll to position [0, 210]
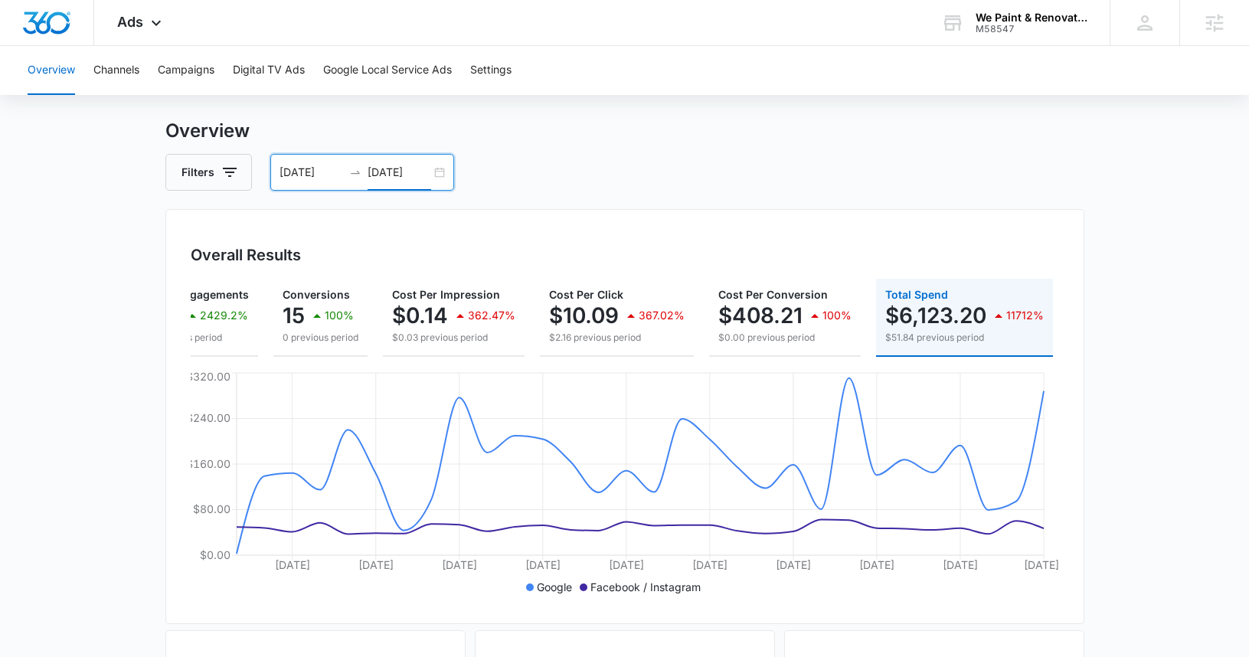
type input "06/30/2025"
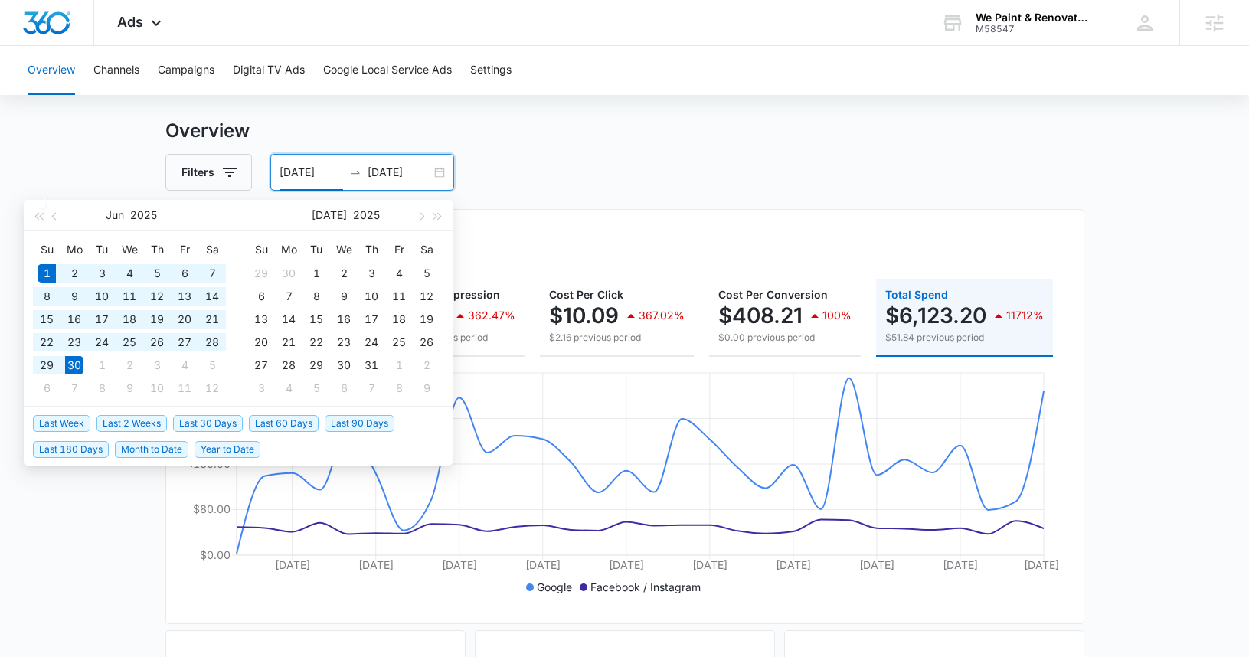
click at [288, 168] on input "06/01/2025" at bounding box center [311, 172] width 64 height 17
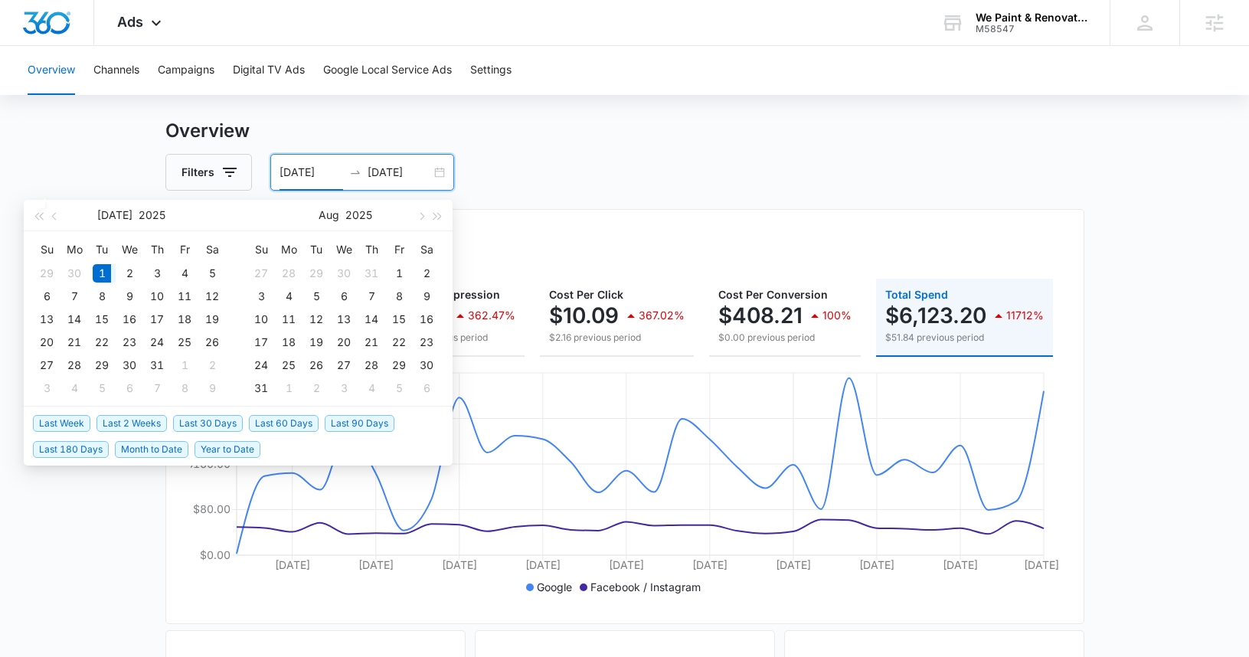
type input "07/01/2025"
click at [378, 171] on input "06/30/2025" at bounding box center [400, 172] width 64 height 17
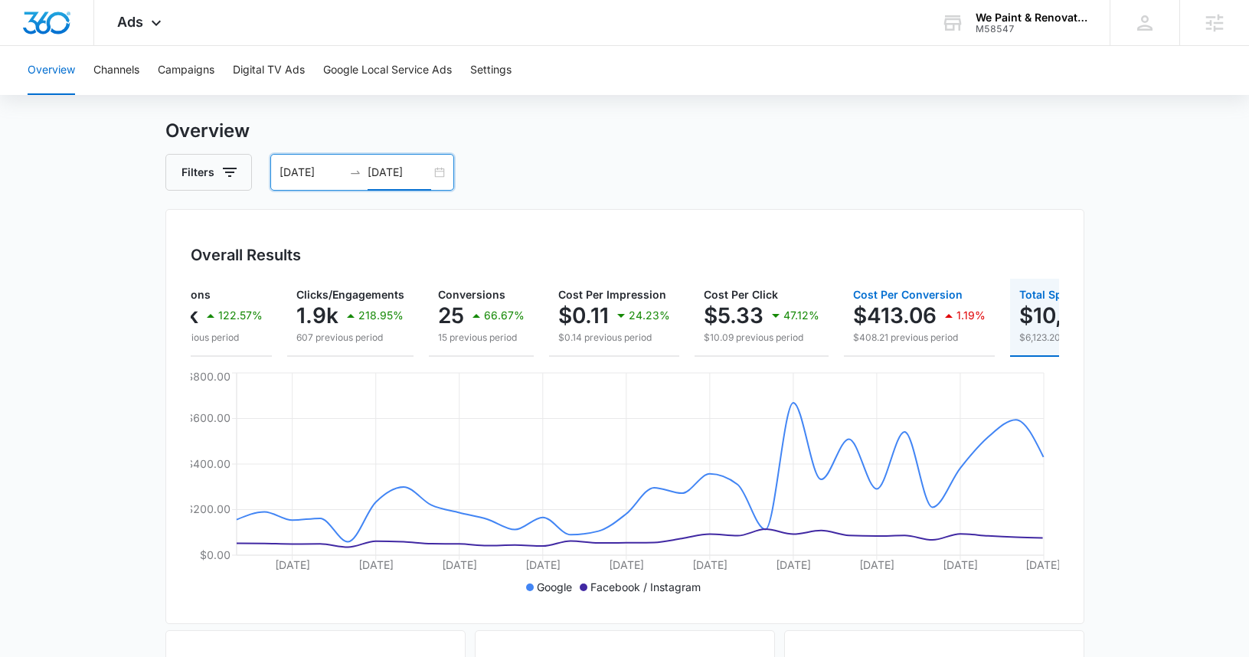
scroll to position [0, 200]
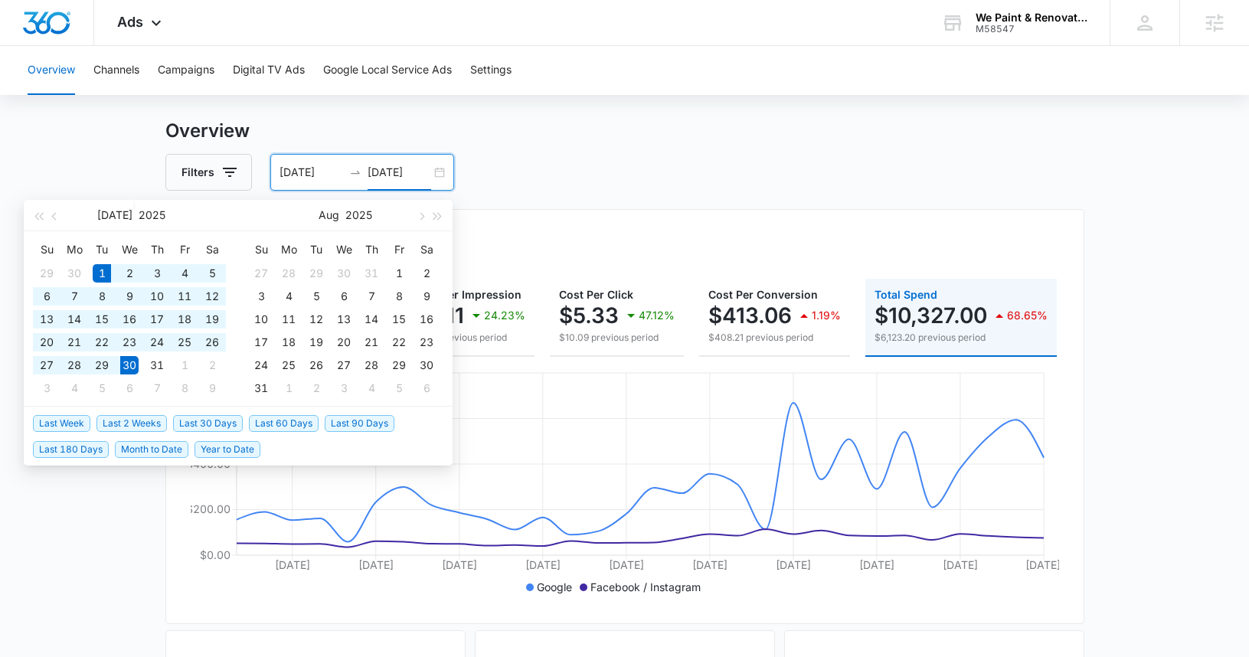
click at [390, 173] on input "07/30/2025" at bounding box center [400, 172] width 64 height 17
type input "07/31/2025"
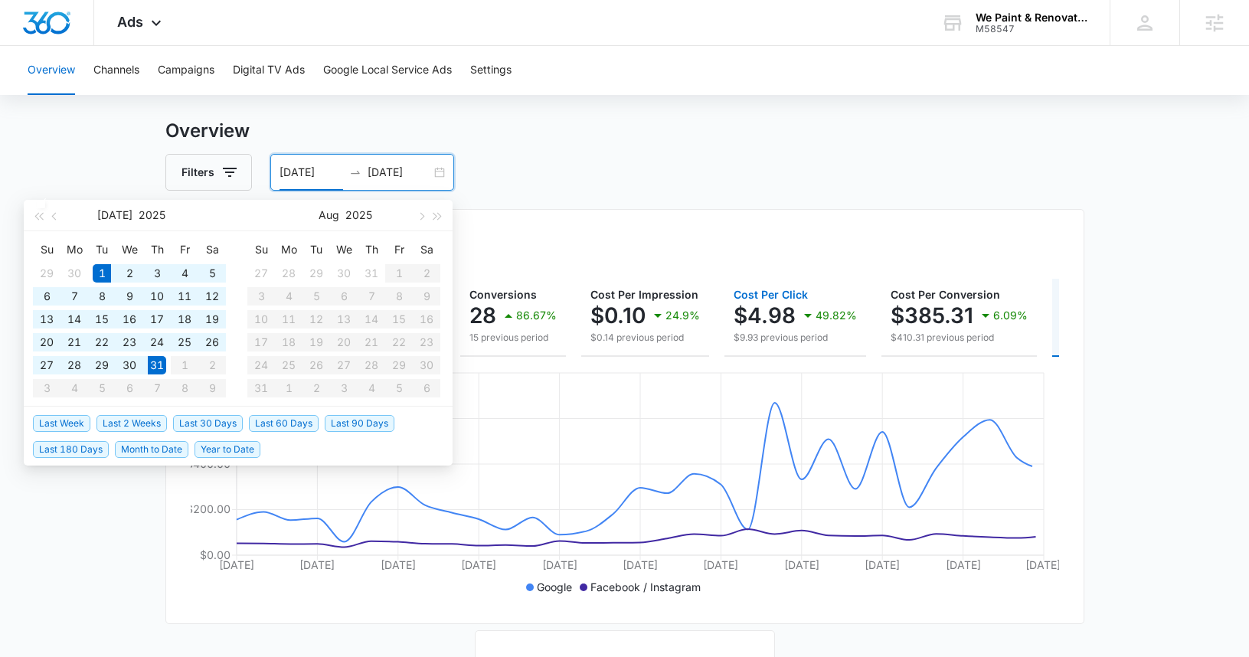
scroll to position [0, 233]
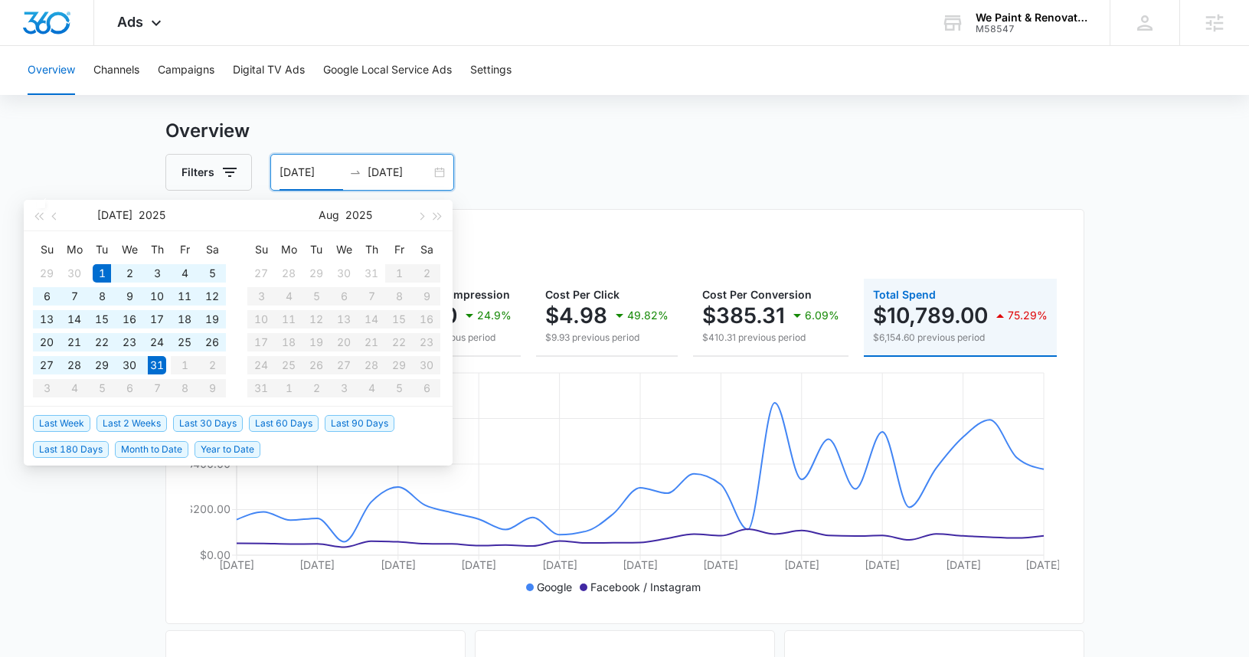
click at [286, 172] on input "07/01/2025" at bounding box center [311, 172] width 64 height 17
type input "08/01/2025"
click at [379, 169] on input "07/31/2025" at bounding box center [400, 172] width 64 height 17
click at [396, 176] on input "08/31/2025" at bounding box center [400, 172] width 64 height 17
type input "08/30/2025"
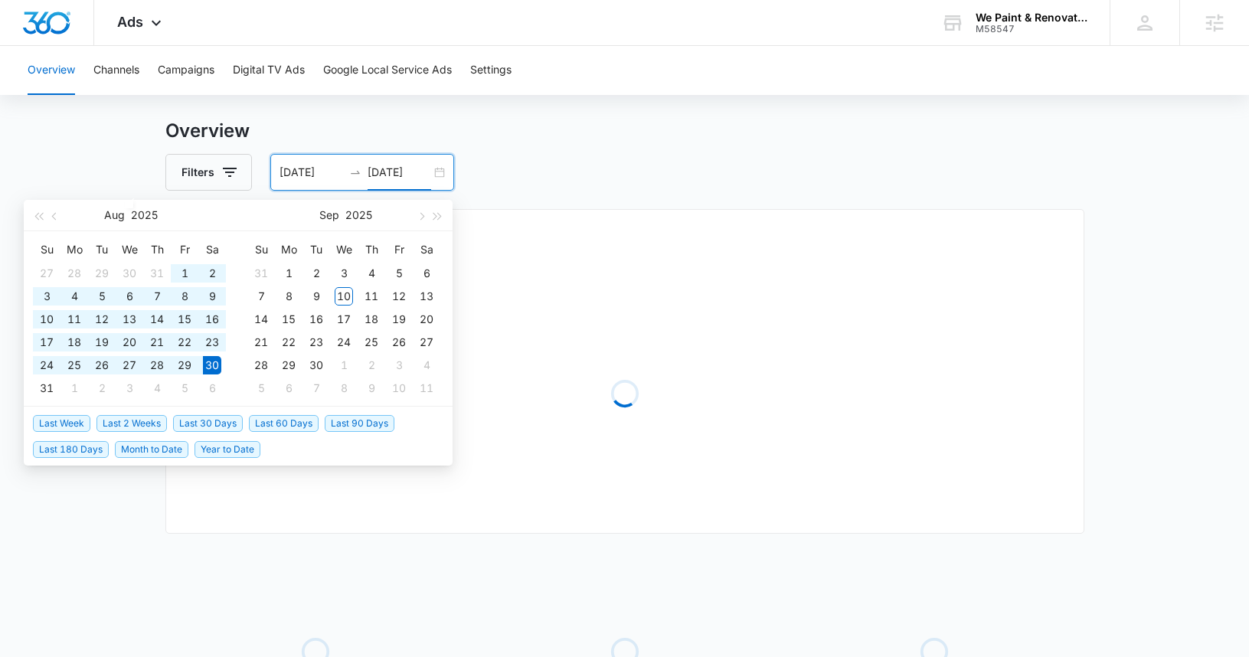
type input "07/01/2025"
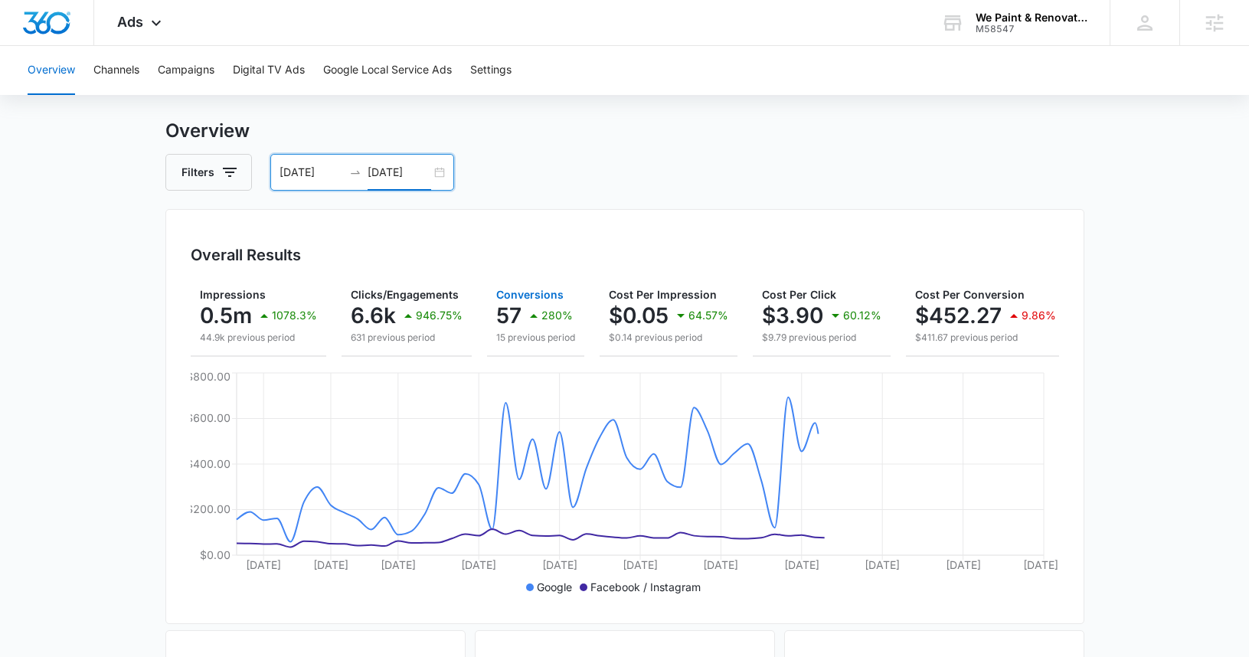
scroll to position [0, 227]
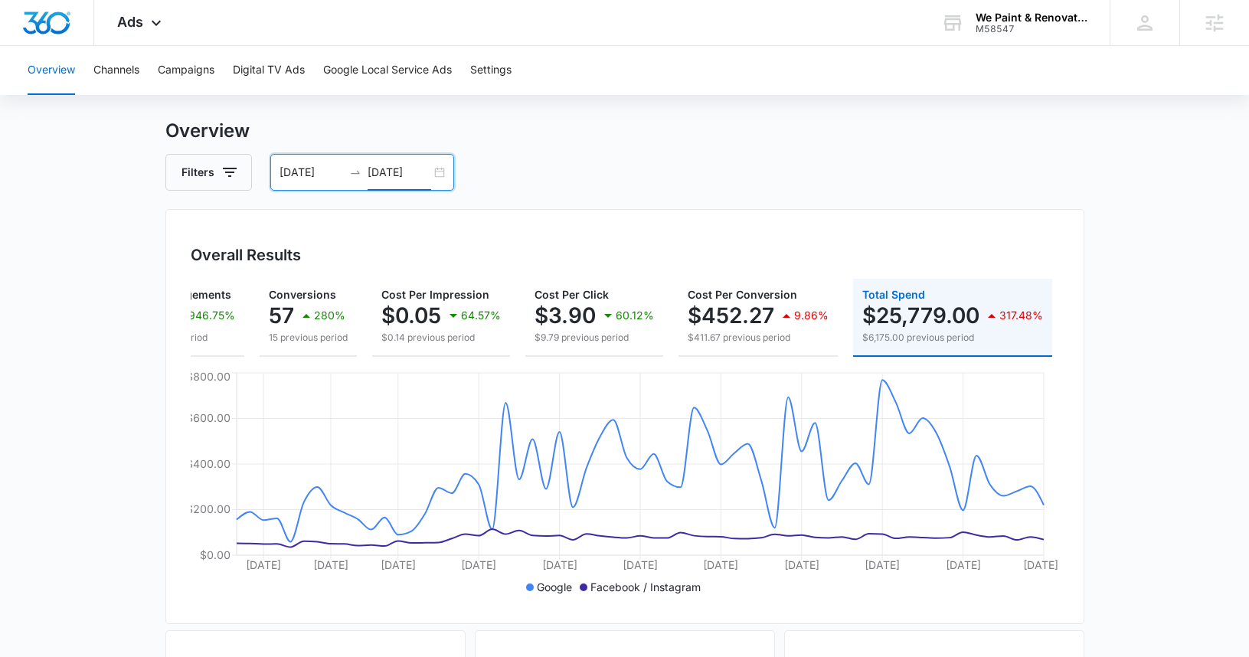
type input "08/31/2025"
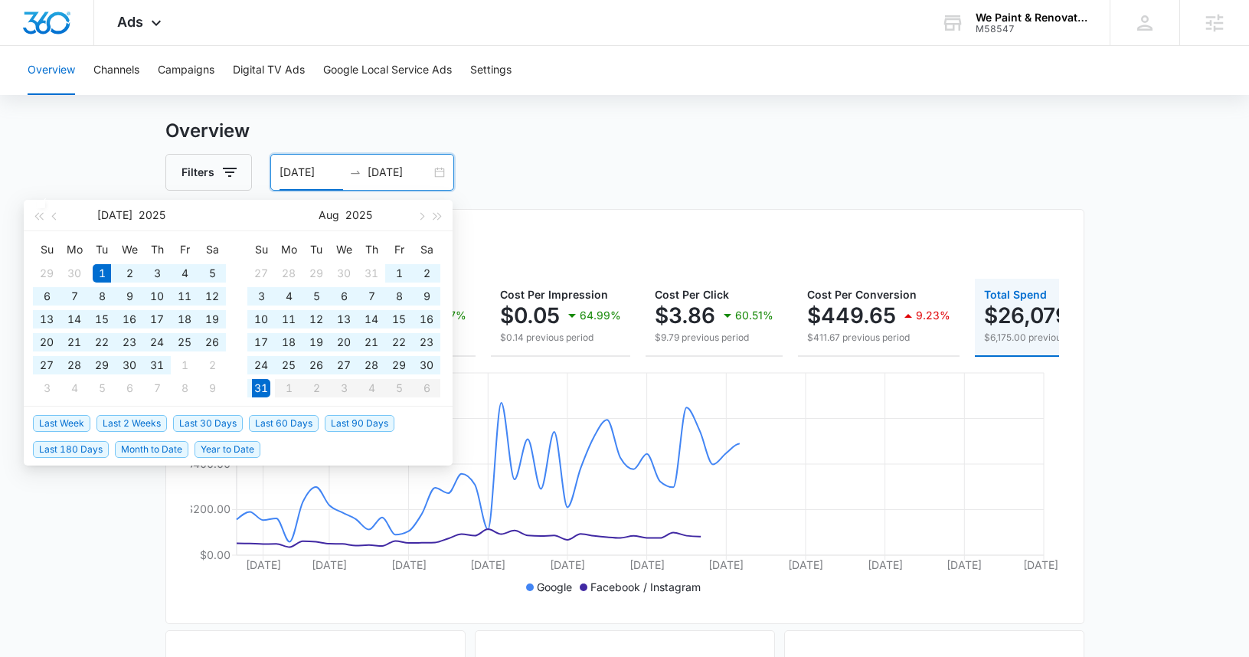
scroll to position [0, 243]
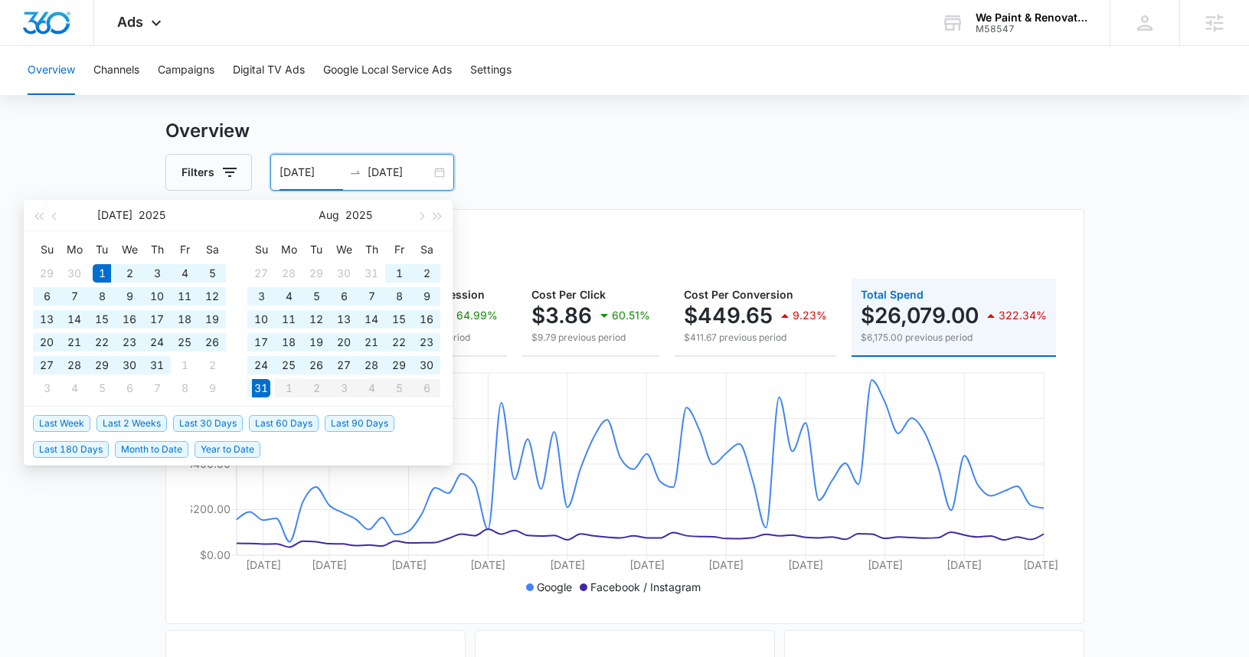
click at [286, 168] on input "07/01/2025" at bounding box center [311, 172] width 64 height 17
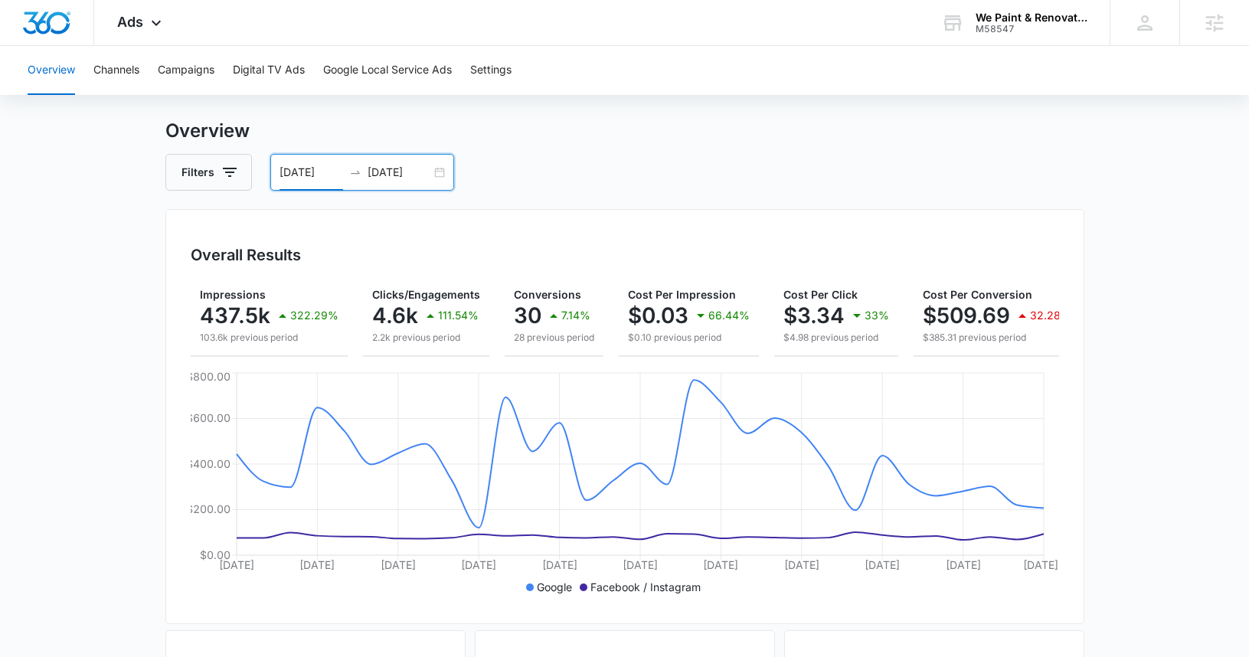
scroll to position [0, 230]
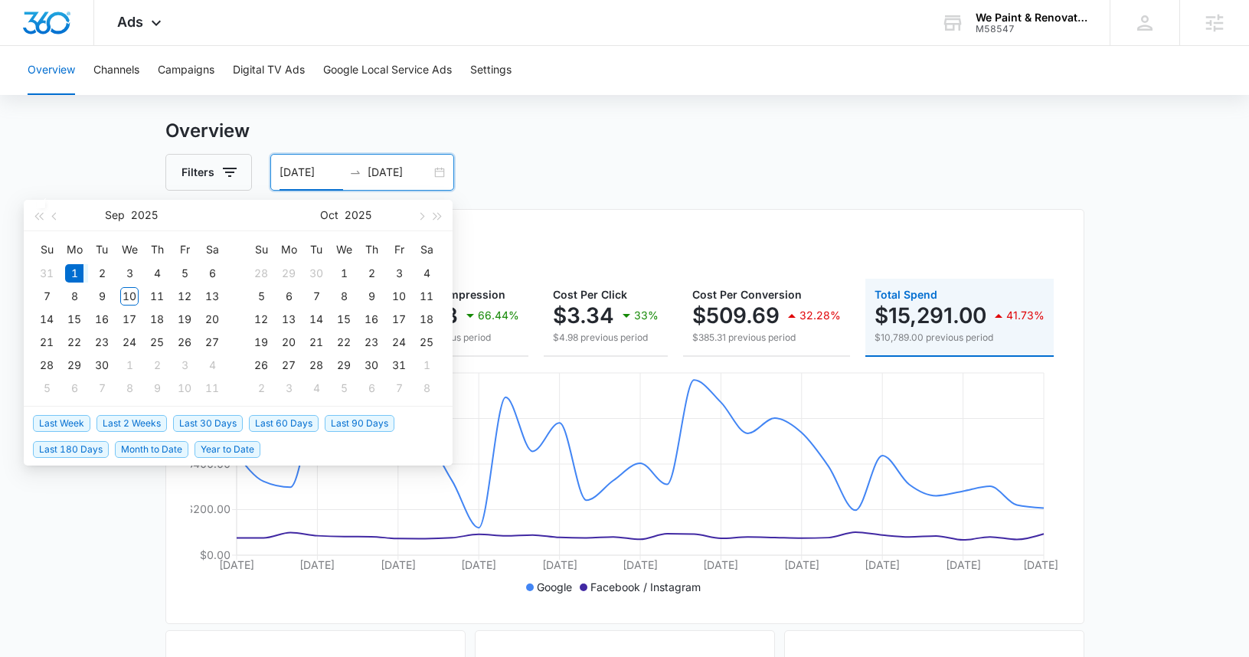
type input "09/01/2025"
click at [377, 174] on input "08/31/2025" at bounding box center [400, 172] width 64 height 17
type input "09/31/2025"
click at [77, 276] on table "Su Mo Tu We Th Fr Sa 31 1 2 3 4 5 6 7 8 9 10 11 12 13 14 15 16 17 18 19 20 21 2…" at bounding box center [129, 318] width 193 height 162
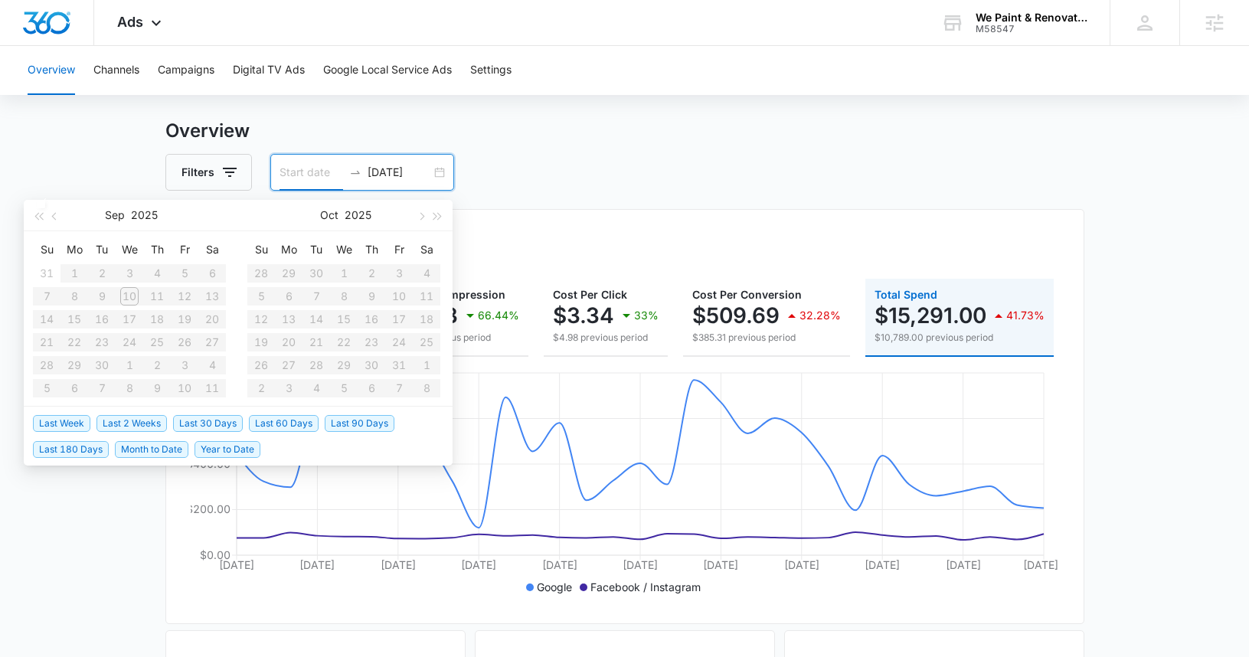
click at [312, 175] on input at bounding box center [311, 172] width 64 height 17
click at [396, 175] on input "08/31/2025" at bounding box center [400, 172] width 64 height 17
type input "09/30/2025"
click at [314, 359] on div "30" at bounding box center [316, 365] width 18 height 18
type input "08/01/2025"
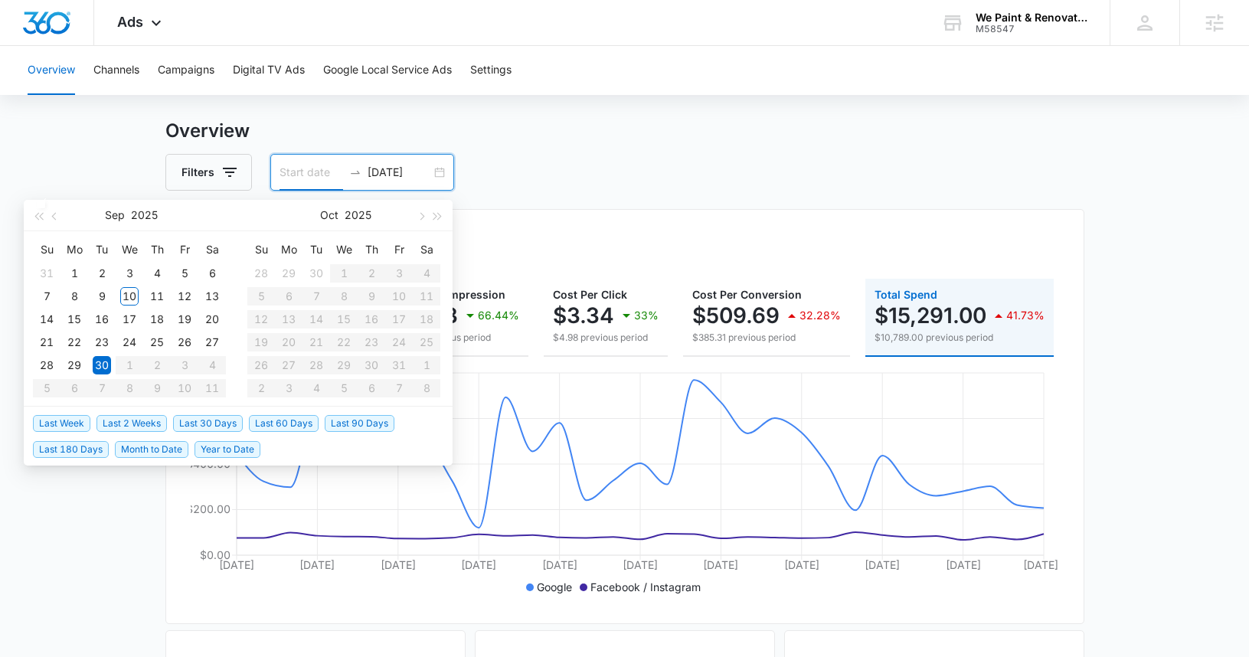
type input "08/31/2025"
click at [301, 149] on div "Overview Filters 08/01/2025 08/31/2025 Overall Results Impressions 437.5k 322.2…" at bounding box center [624, 667] width 919 height 1100
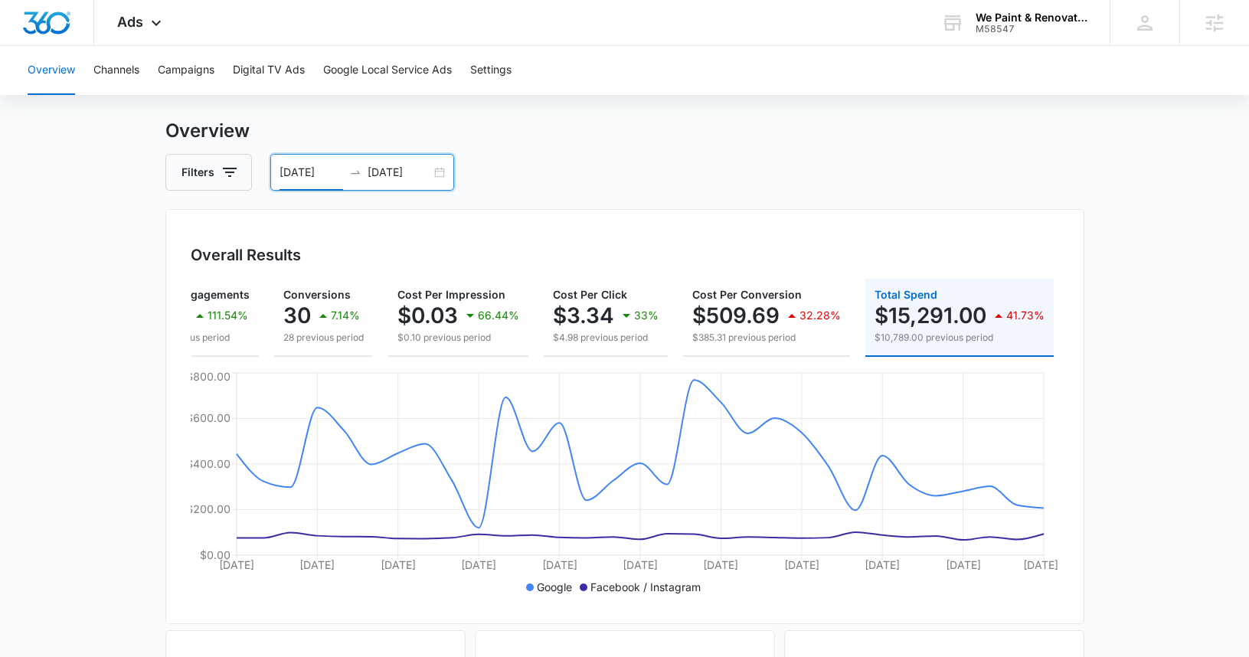
click at [296, 172] on input "08/01/2025" at bounding box center [311, 172] width 64 height 17
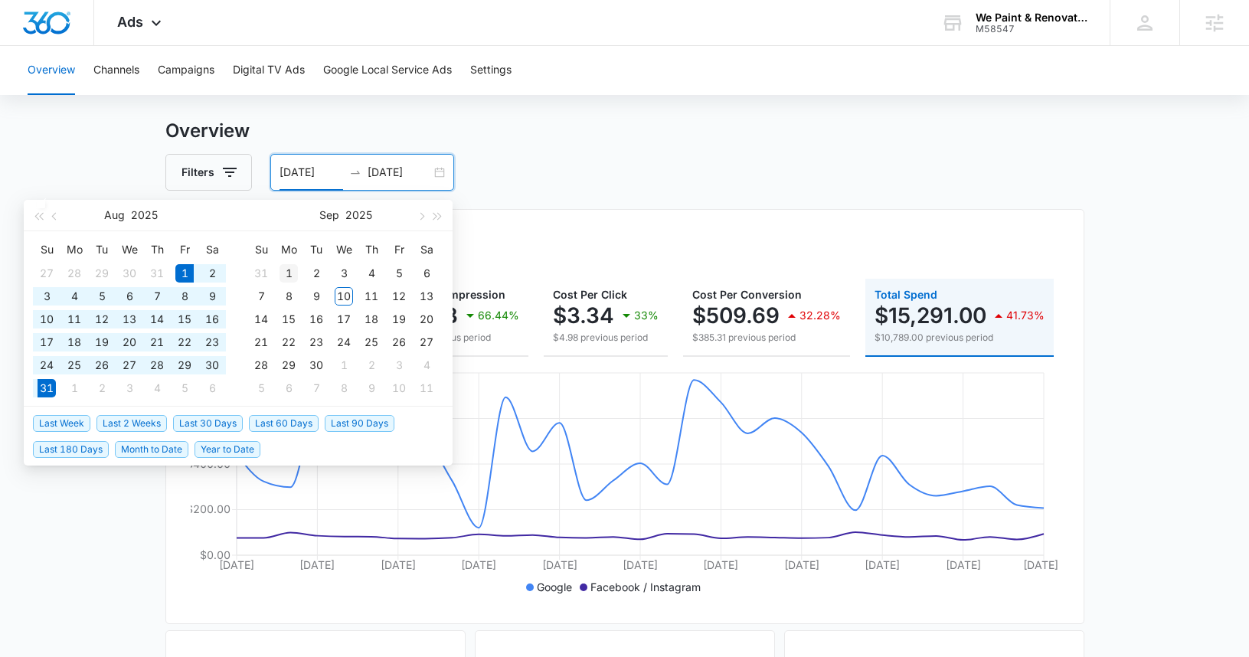
type input "09/01/2025"
click at [283, 266] on div "1" at bounding box center [288, 273] width 18 height 18
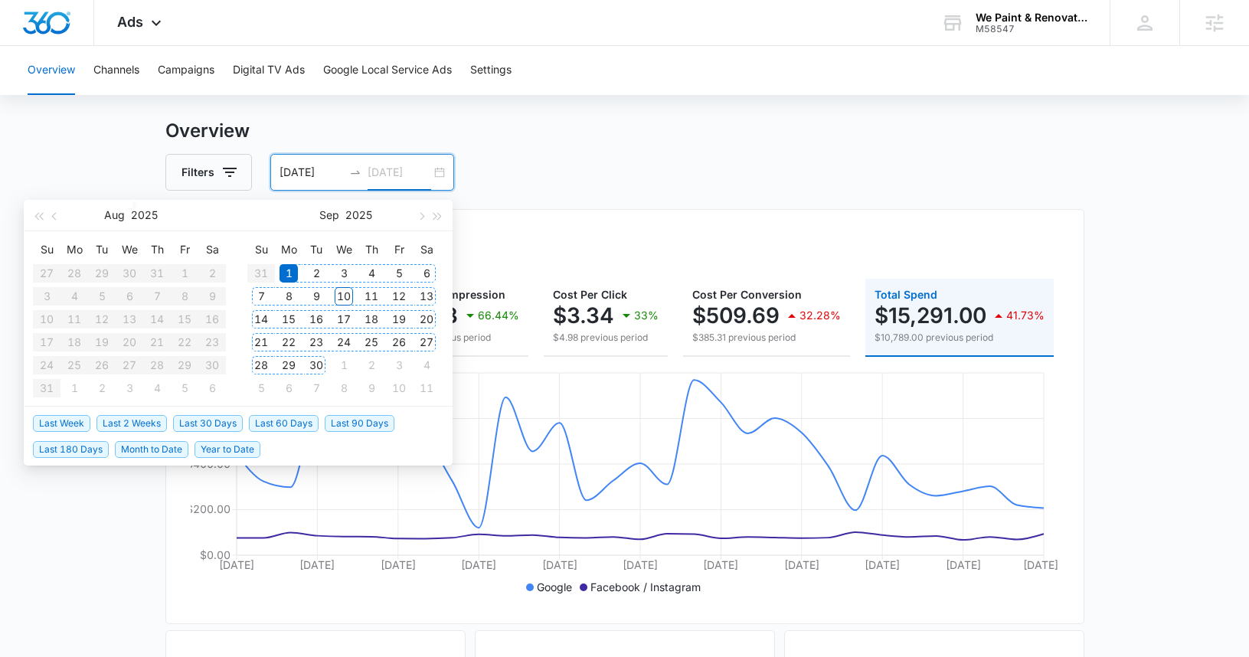
type input "09/30/2025"
click at [313, 364] on div "30" at bounding box center [316, 365] width 18 height 18
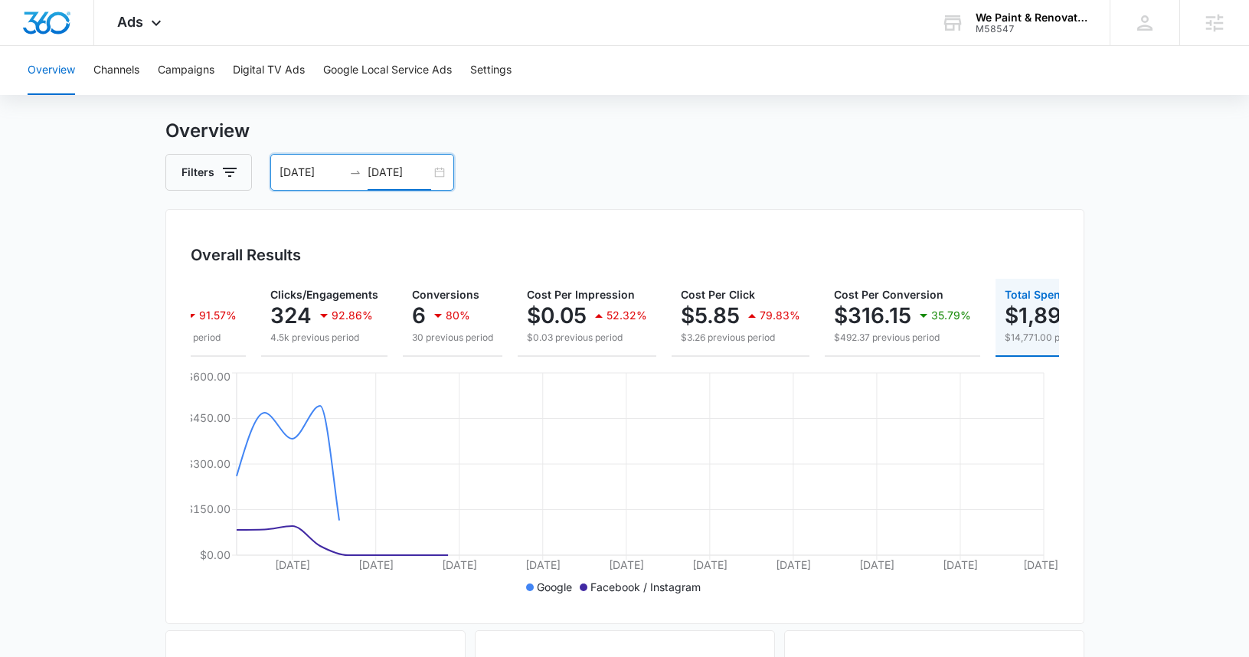
scroll to position [0, 199]
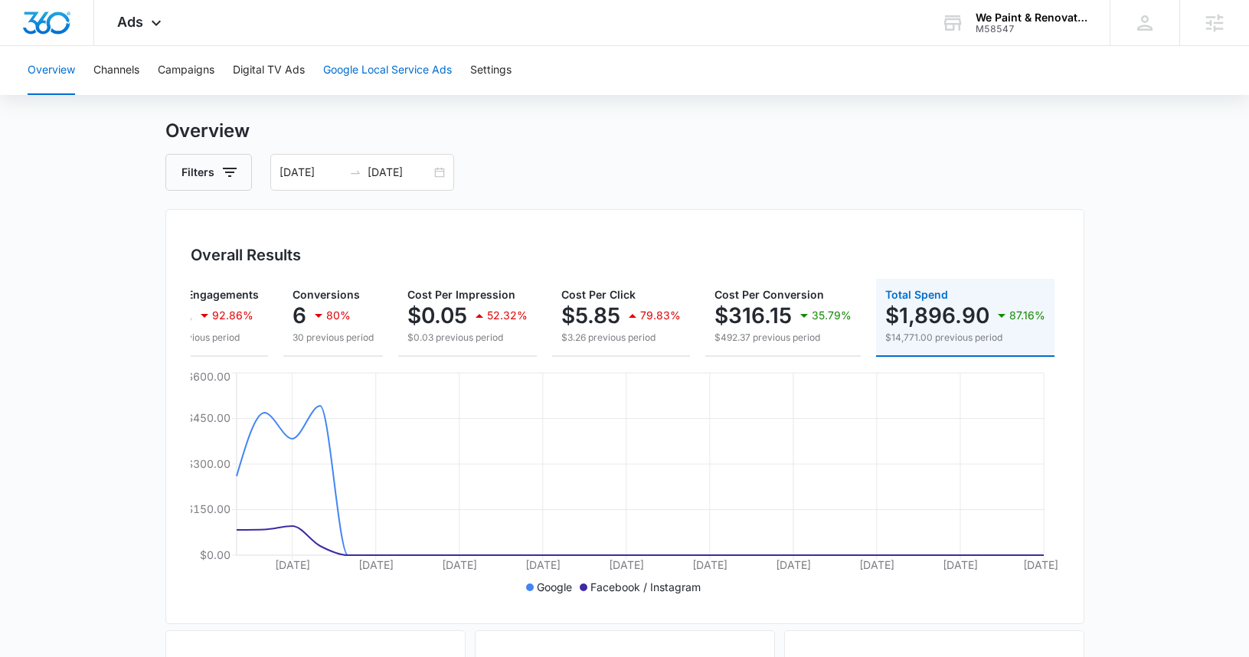
click at [346, 82] on button "Google Local Service Ads" at bounding box center [387, 70] width 129 height 49
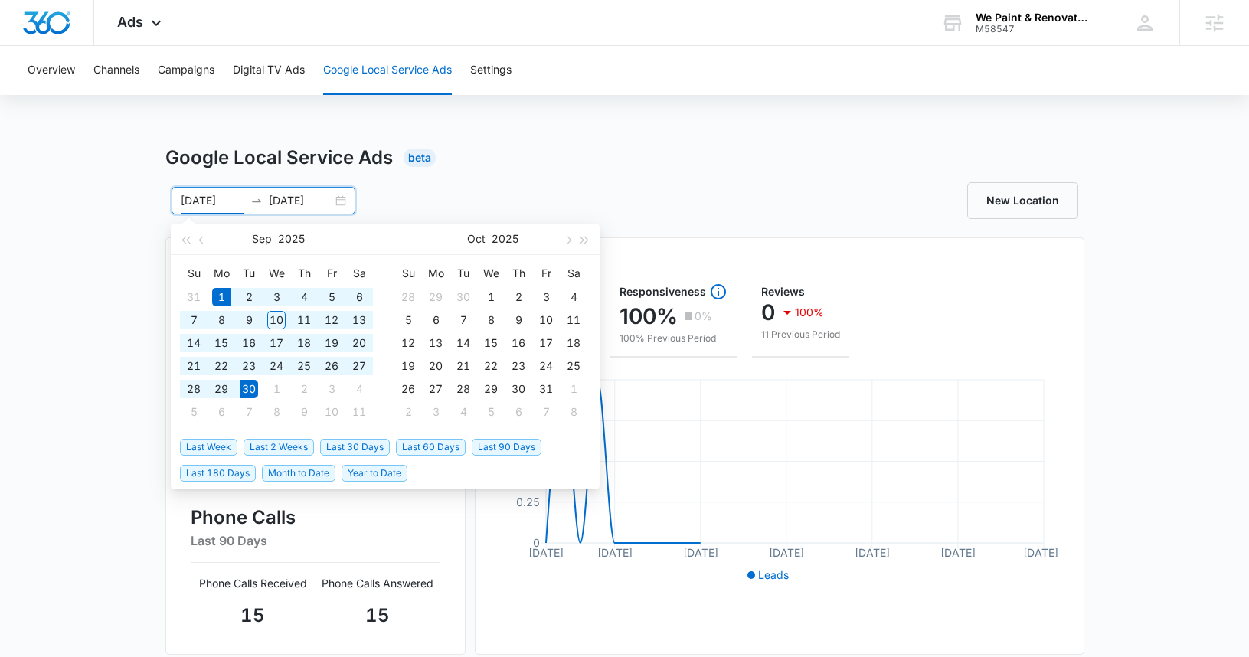
click at [189, 199] on input "09/01/2025" at bounding box center [213, 200] width 64 height 17
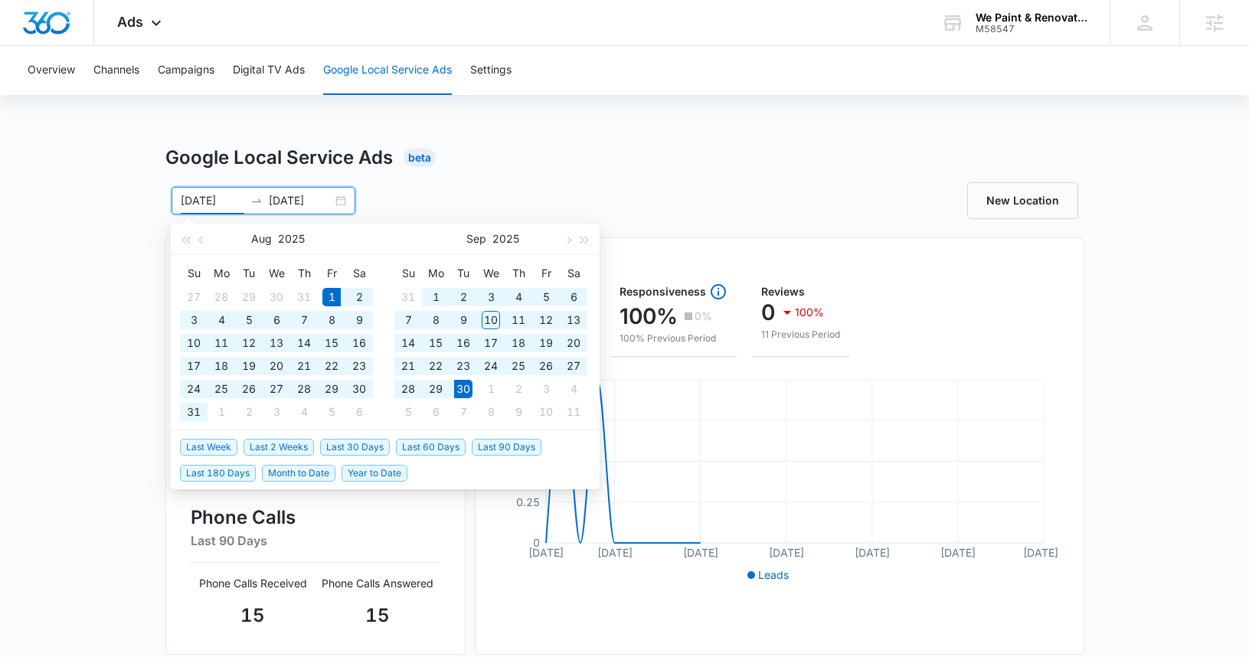
type input "08/01/2025"
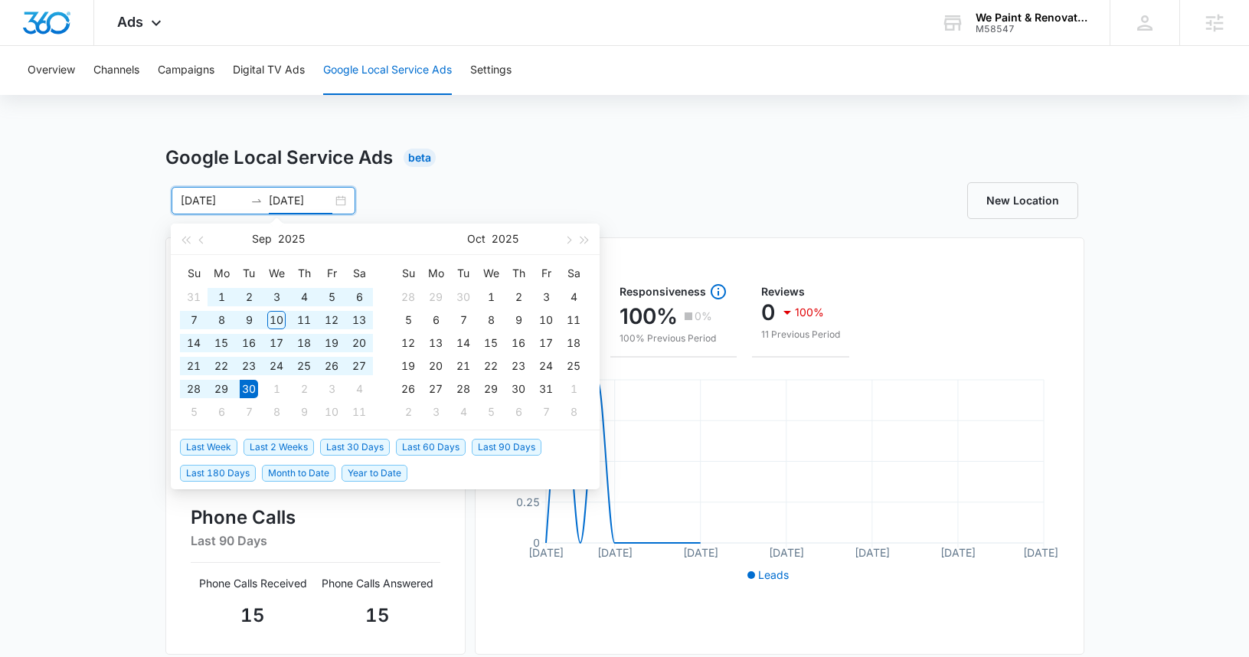
click at [273, 203] on input "09/30/2025" at bounding box center [301, 200] width 64 height 17
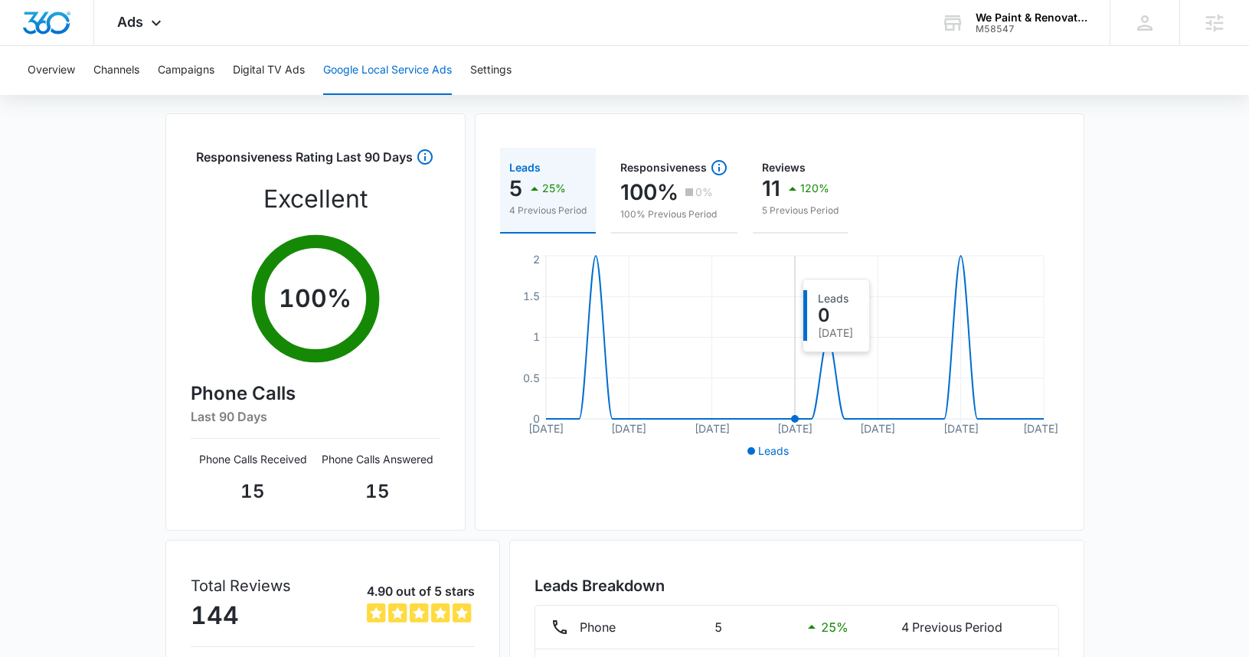
scroll to position [284, 0]
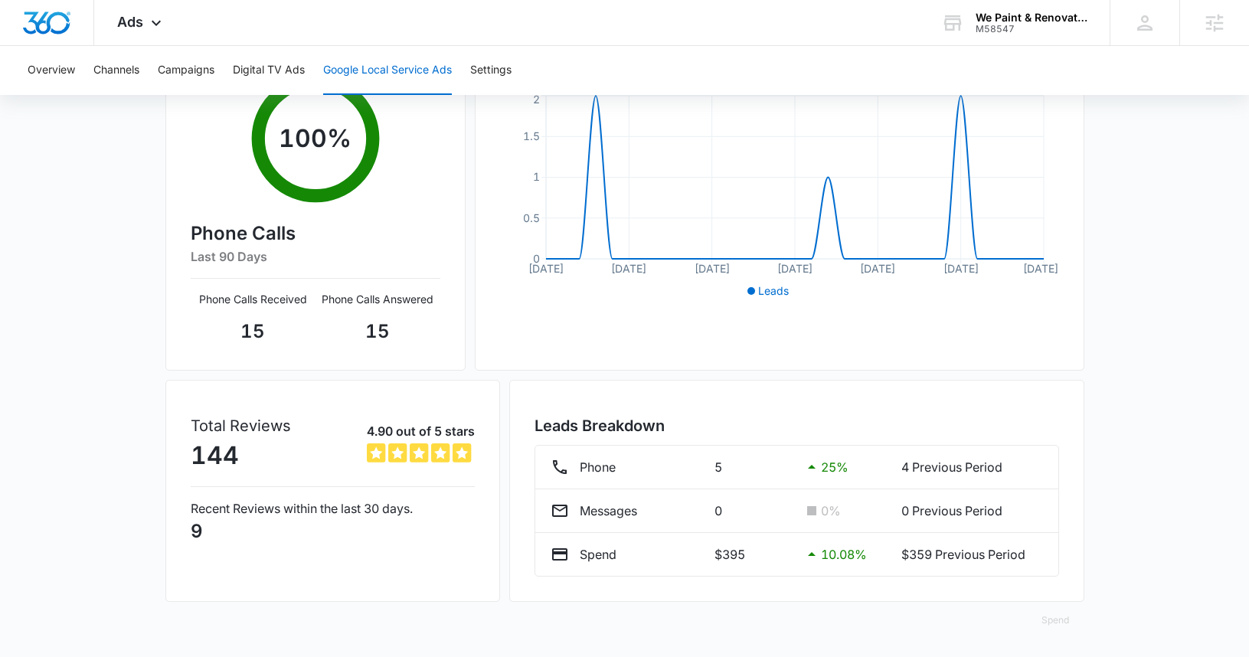
type input "08/31/2025"
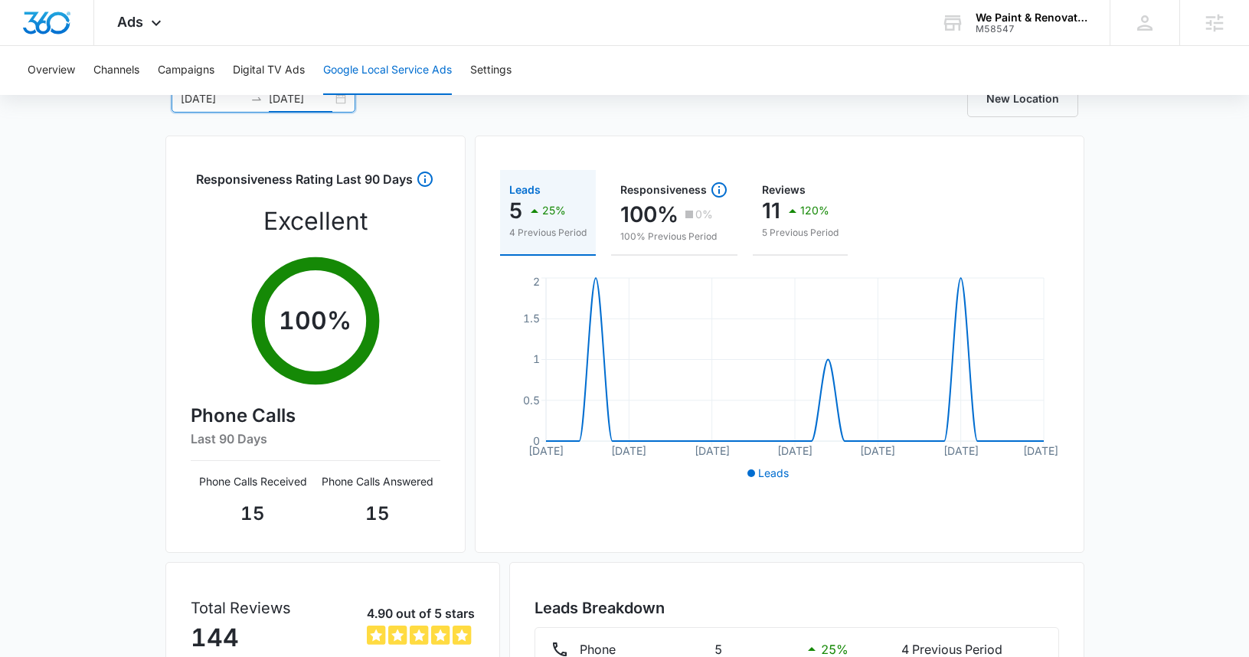
scroll to position [0, 0]
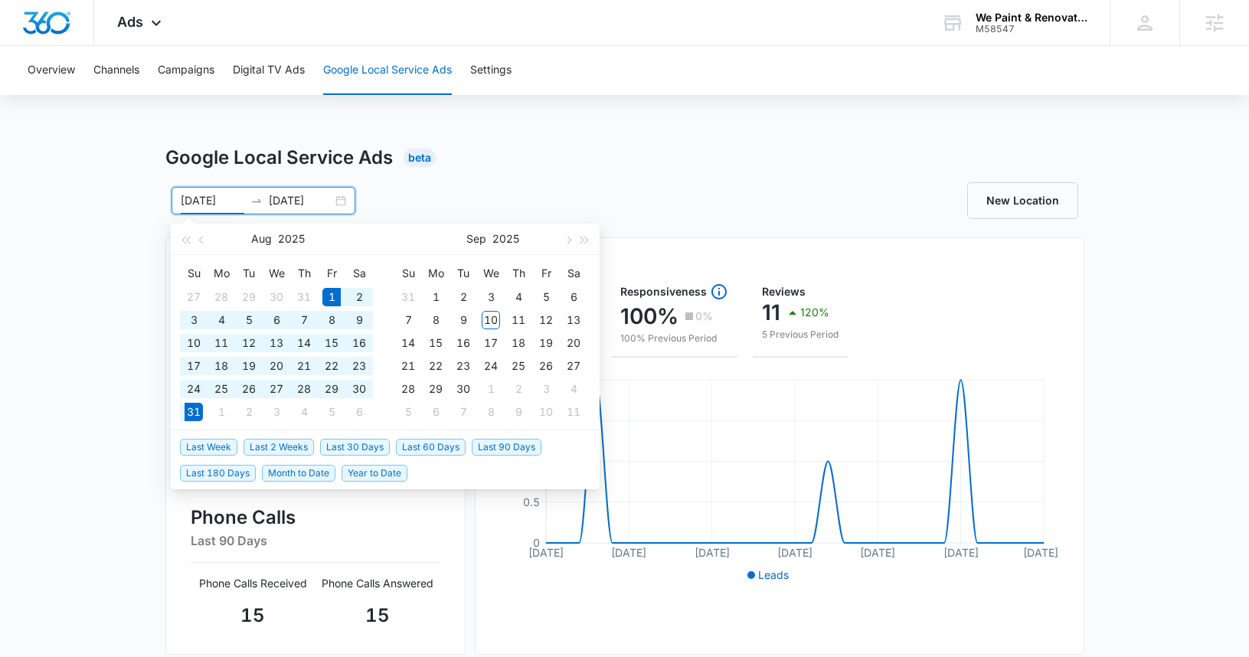
click at [188, 201] on input "08/01/2025" at bounding box center [213, 200] width 64 height 17
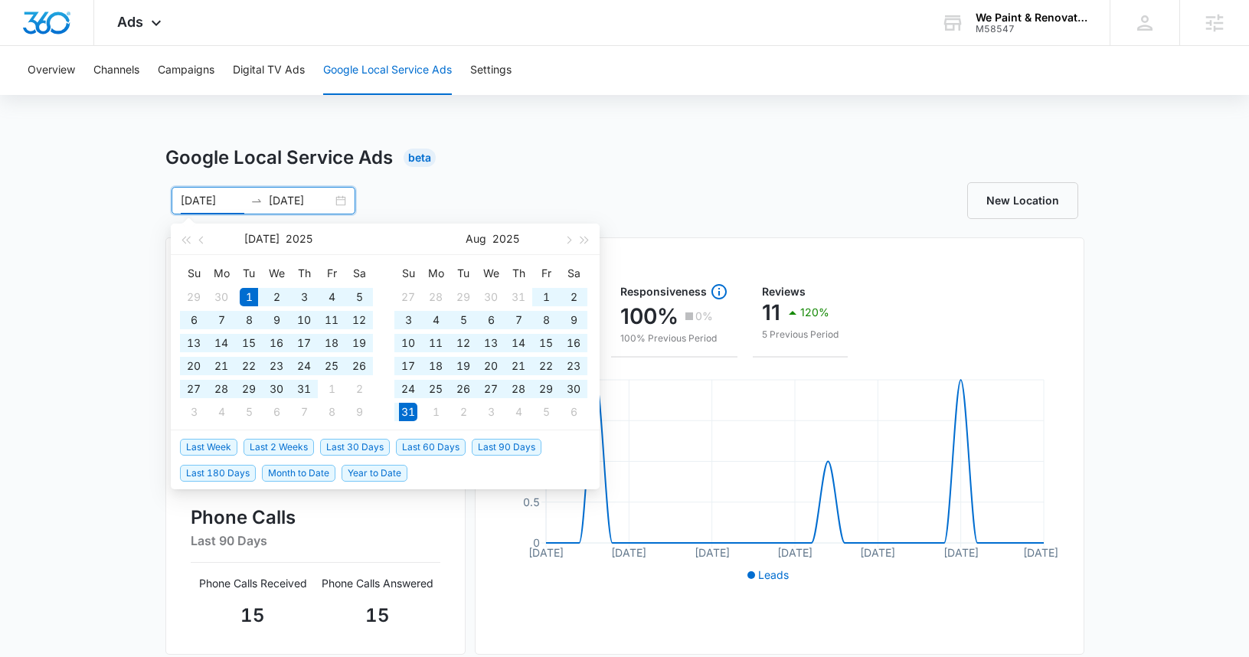
type input "07/01/2025"
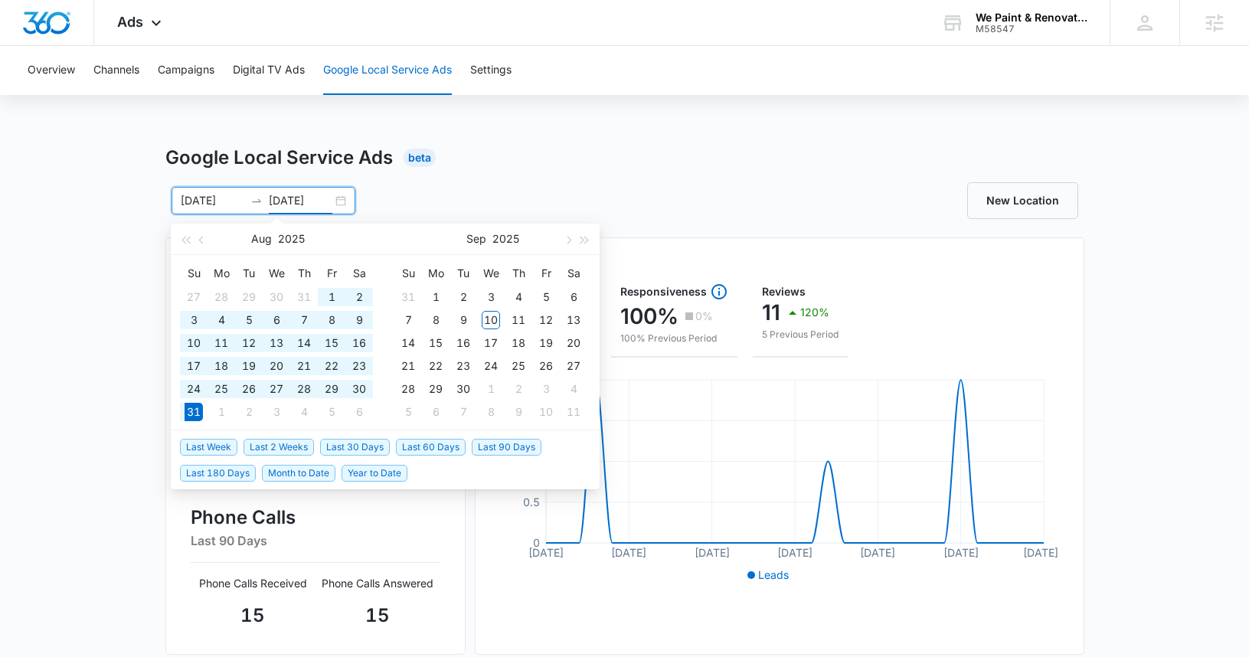
click at [274, 198] on input "08/31/2025" at bounding box center [301, 200] width 64 height 17
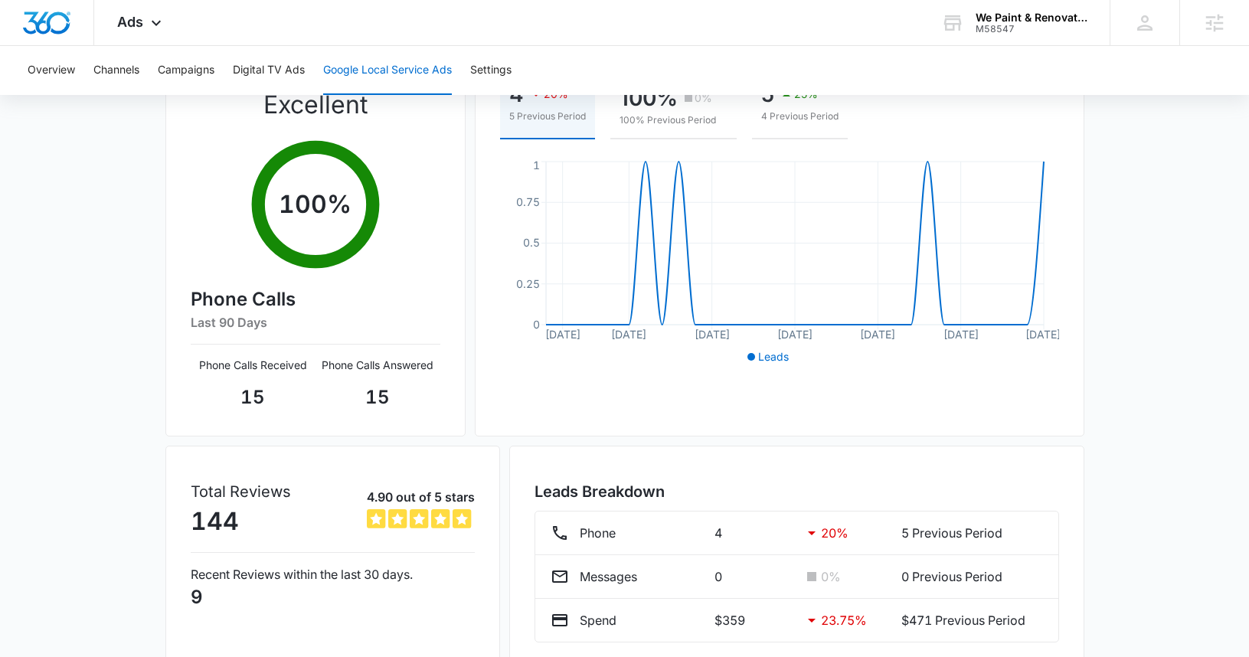
scroll to position [284, 0]
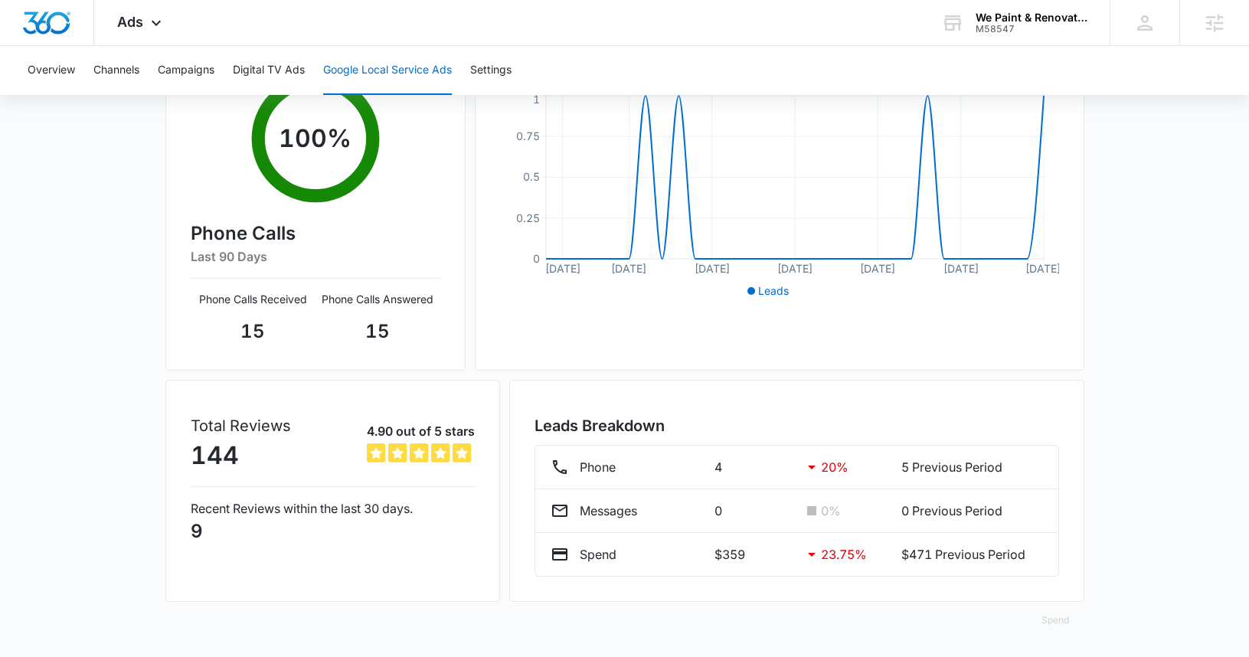
type input "07/31/2025"
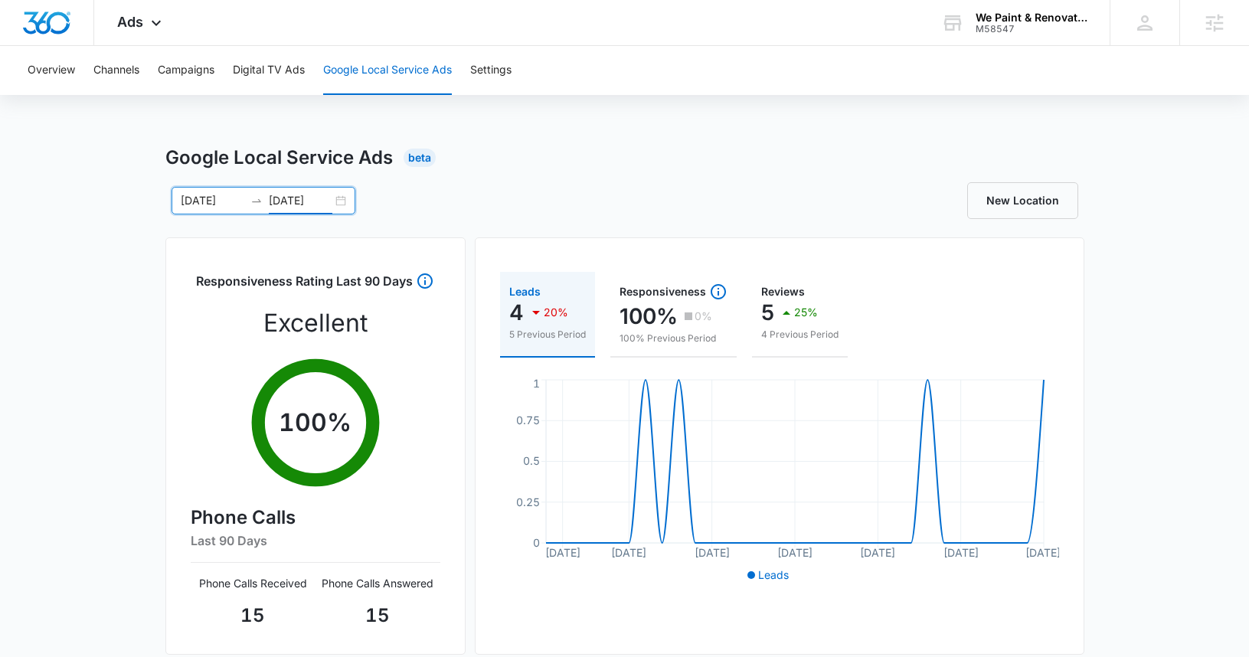
click at [343, 198] on div "07/01/2025 07/31/2025" at bounding box center [264, 201] width 184 height 28
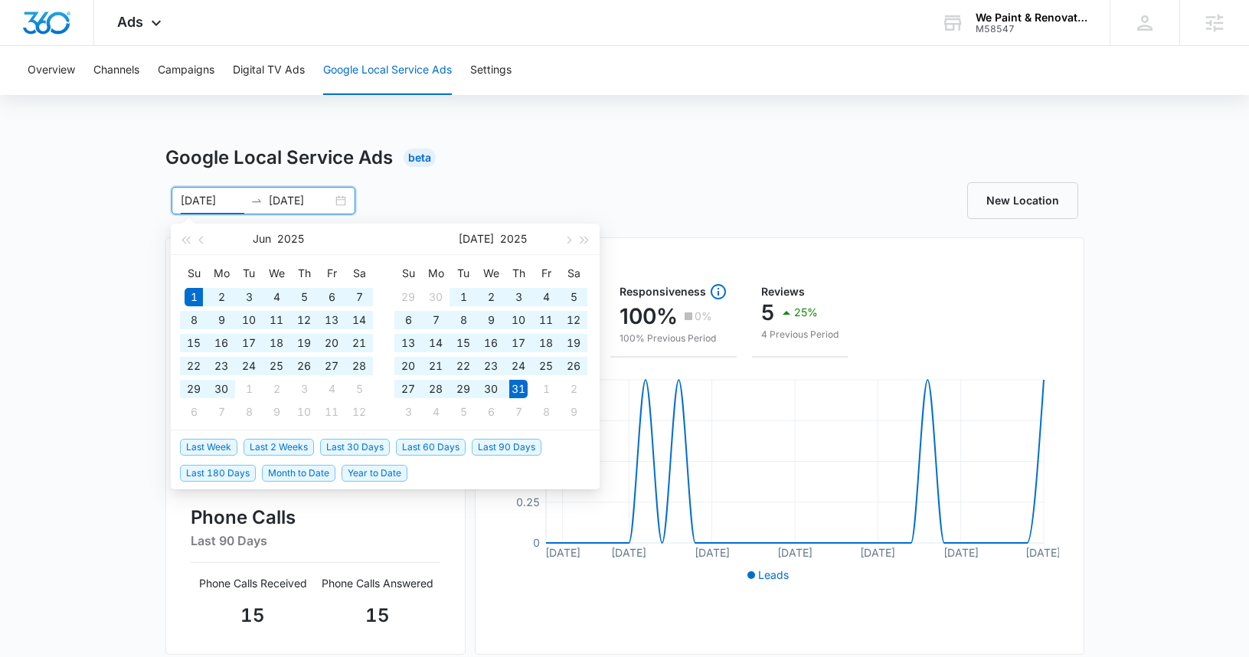
type input "06/01/2025"
click at [280, 198] on input "07/31/2025" at bounding box center [301, 200] width 64 height 17
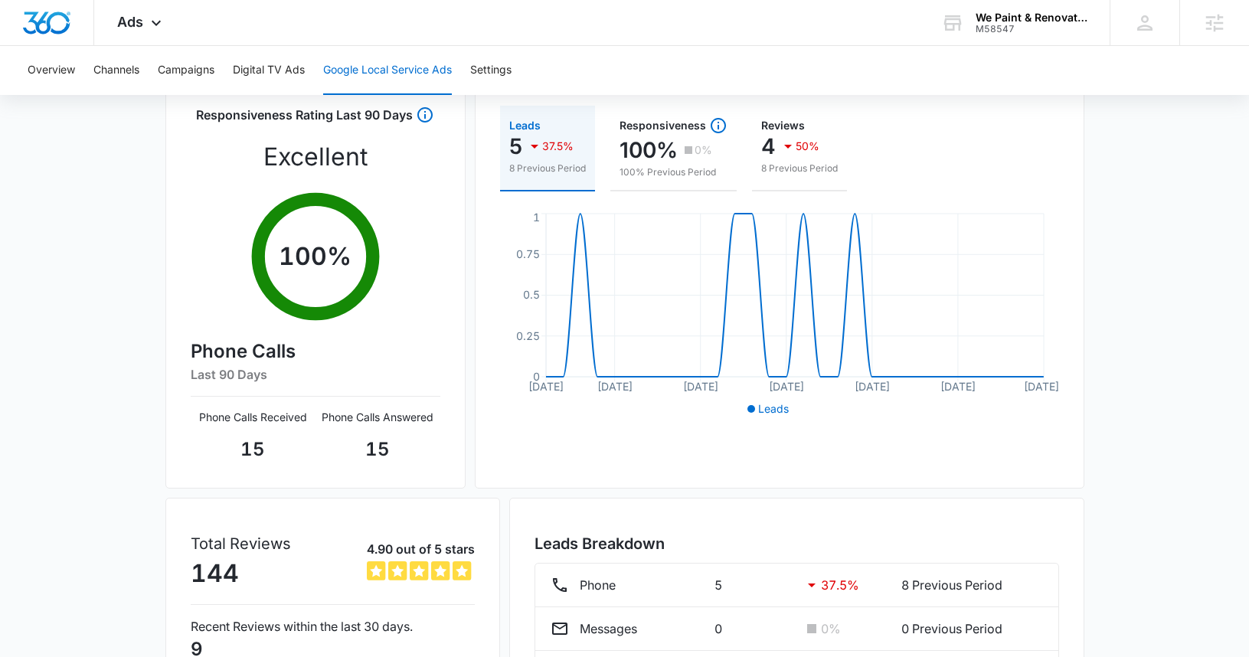
scroll to position [284, 0]
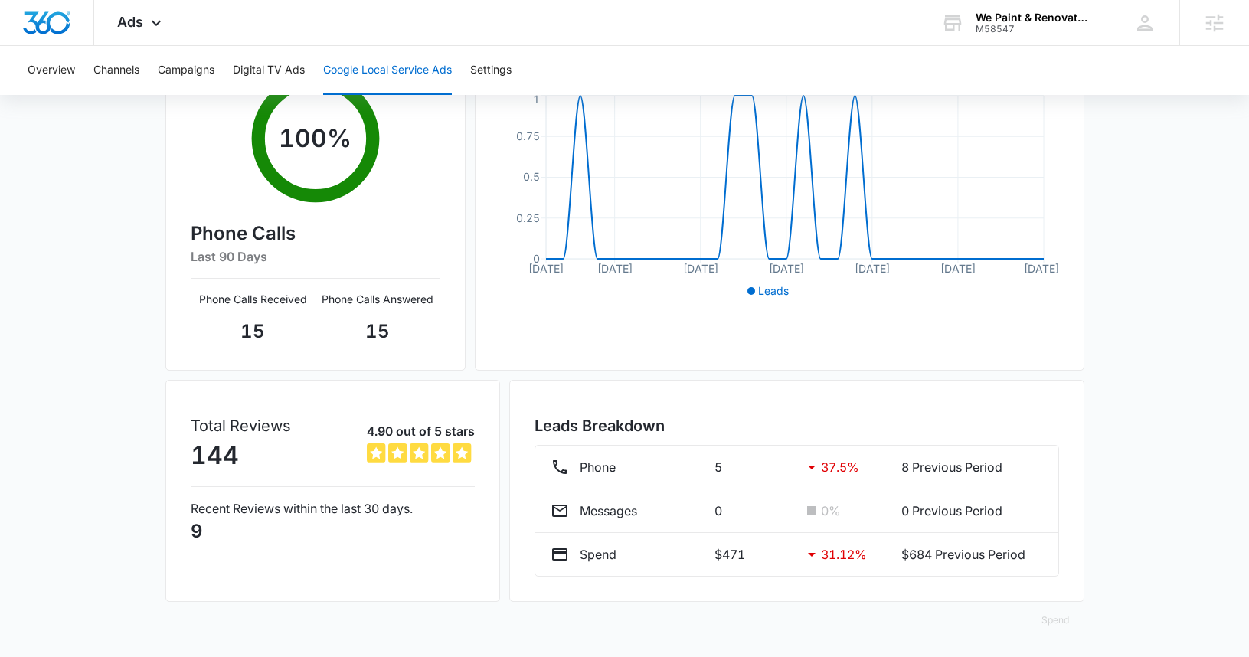
type input "06/30/2025"
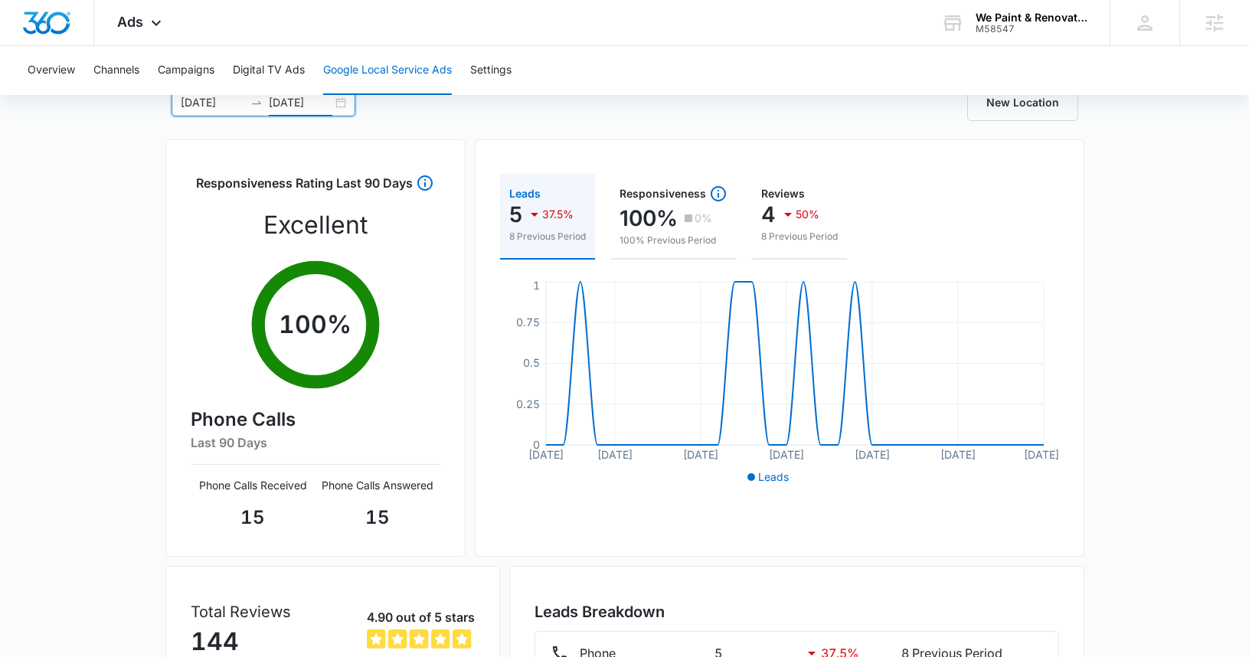
scroll to position [0, 0]
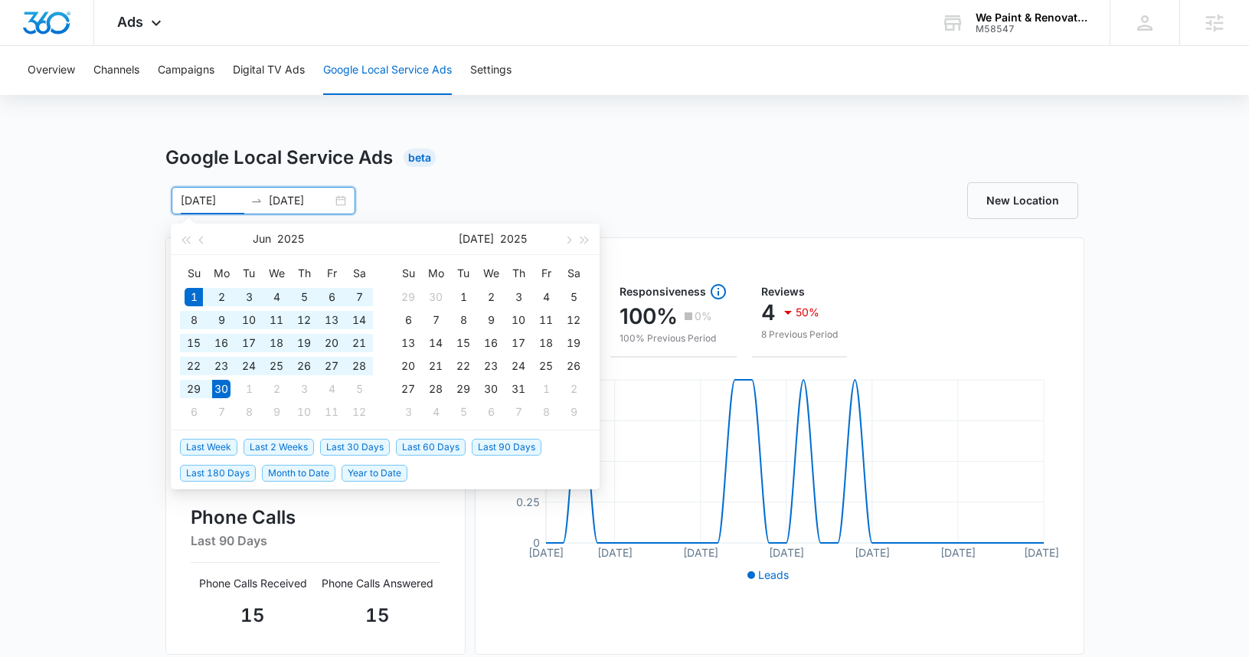
click at [189, 201] on input "06/01/2025" at bounding box center [213, 200] width 64 height 17
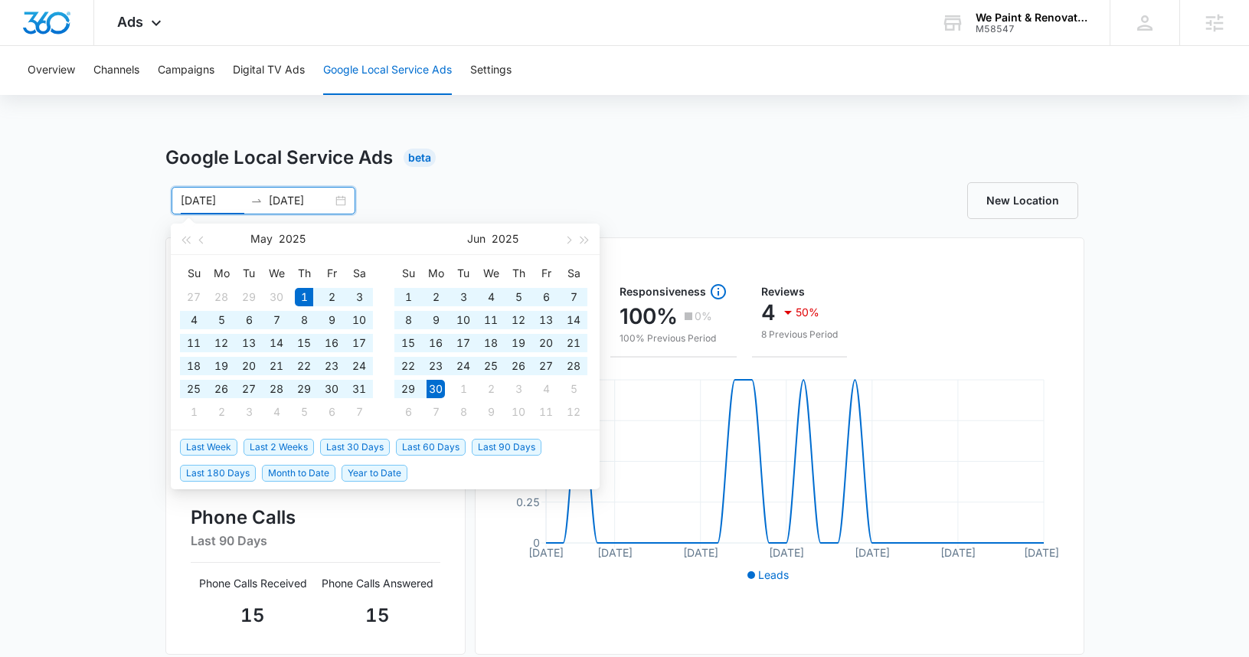
type input "05/01/2025"
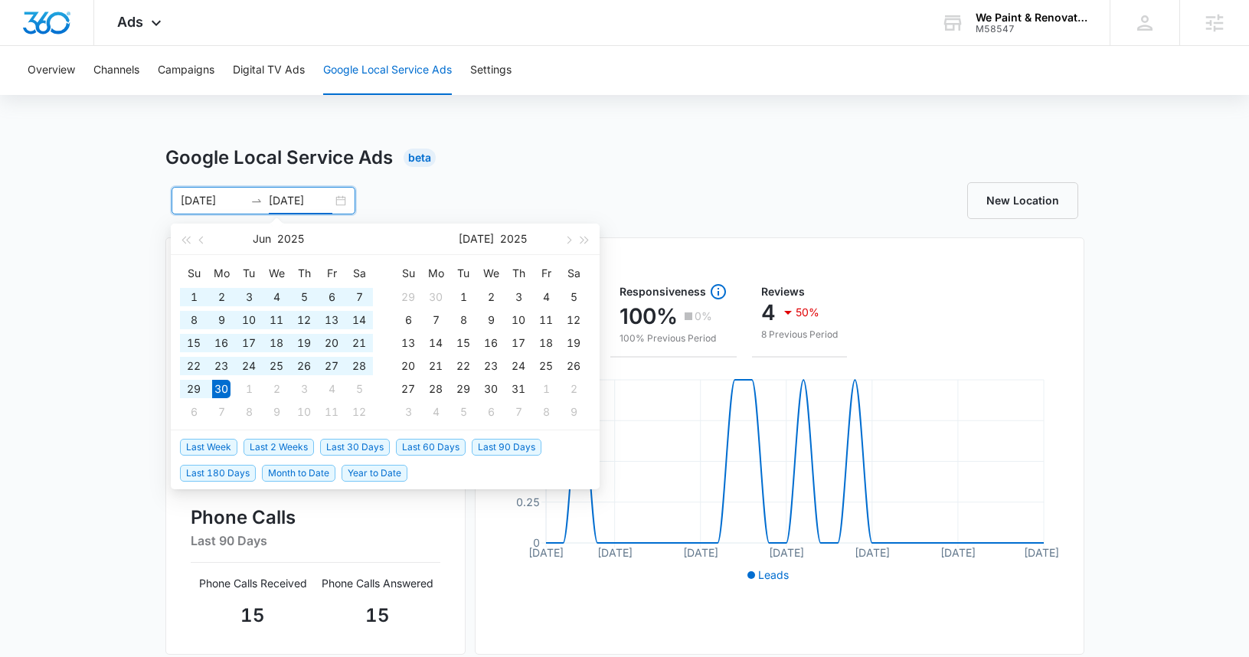
click at [276, 200] on input "06/30/2025" at bounding box center [301, 200] width 64 height 17
drag, startPoint x: 298, startPoint y: 198, endPoint x: 290, endPoint y: 202, distance: 8.6
click at [290, 202] on input "05/30/2025" at bounding box center [301, 200] width 64 height 17
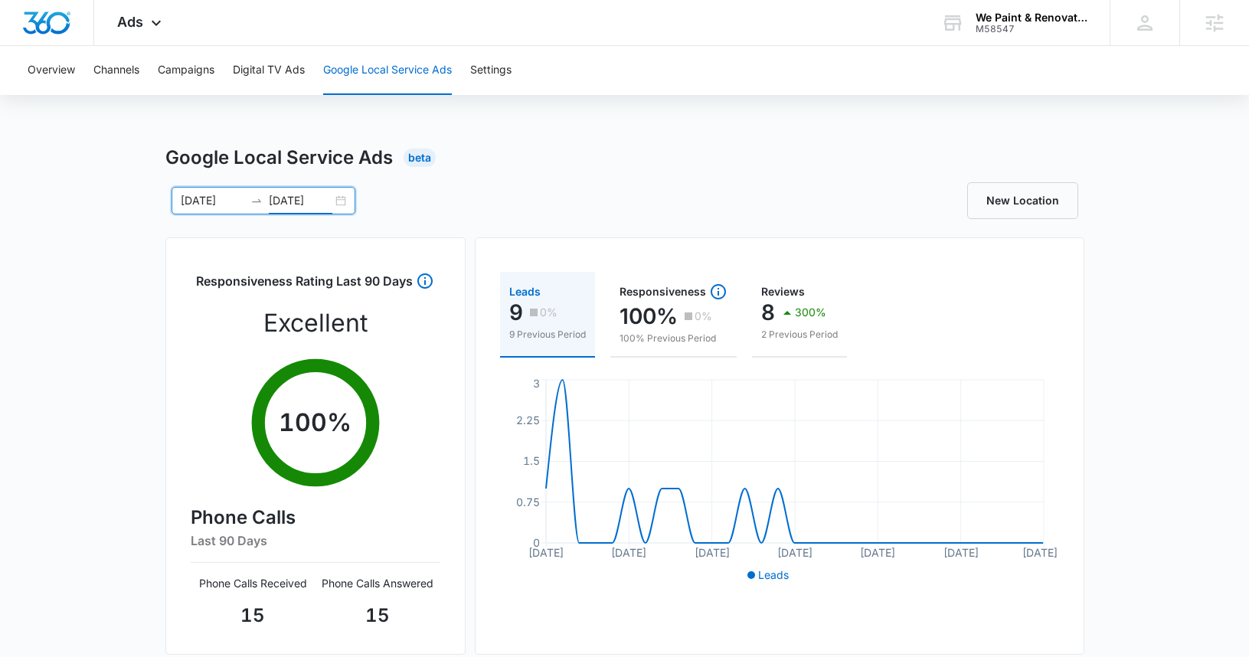
type input "05/31/2025"
click at [453, 183] on div "05/01/2025 05/31/2025 May 2025 Su Mo Tu We Th Fr Sa 27 28 29 30 1 2 3 4 5 6 7 8…" at bounding box center [624, 200] width 919 height 37
drag, startPoint x: 196, startPoint y: 198, endPoint x: 188, endPoint y: 201, distance: 8.2
click at [188, 201] on input "05/01/2025" at bounding box center [213, 200] width 64 height 17
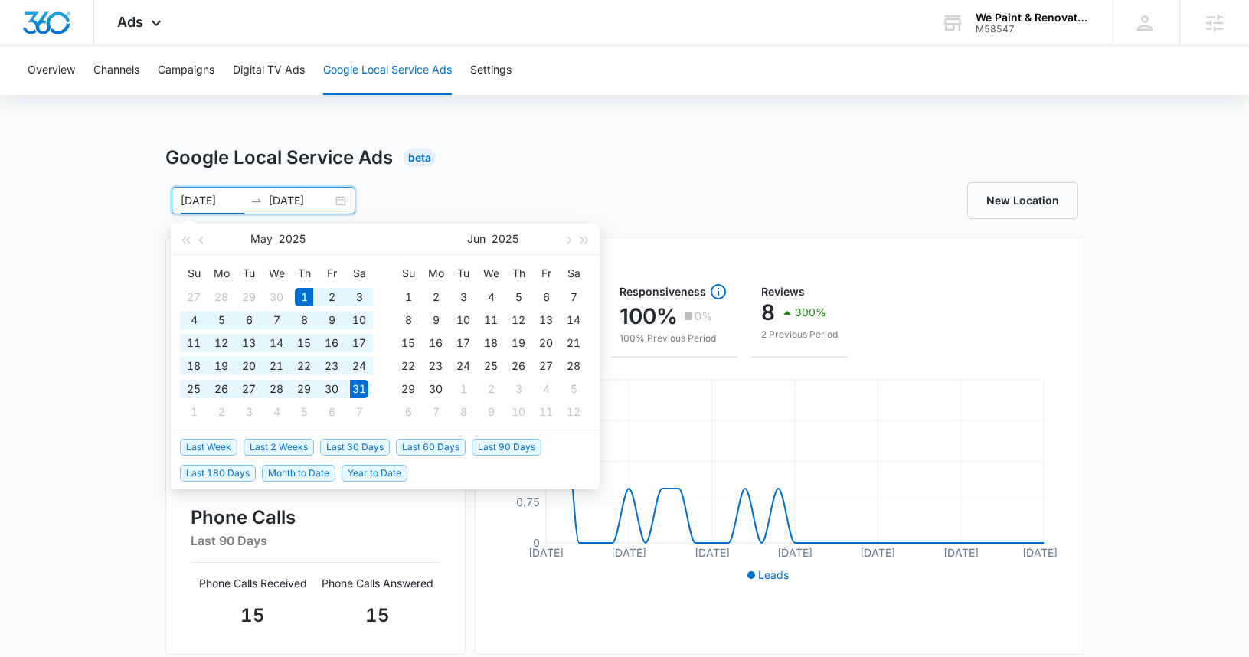
click at [191, 199] on input "05/01/2025" at bounding box center [213, 200] width 64 height 17
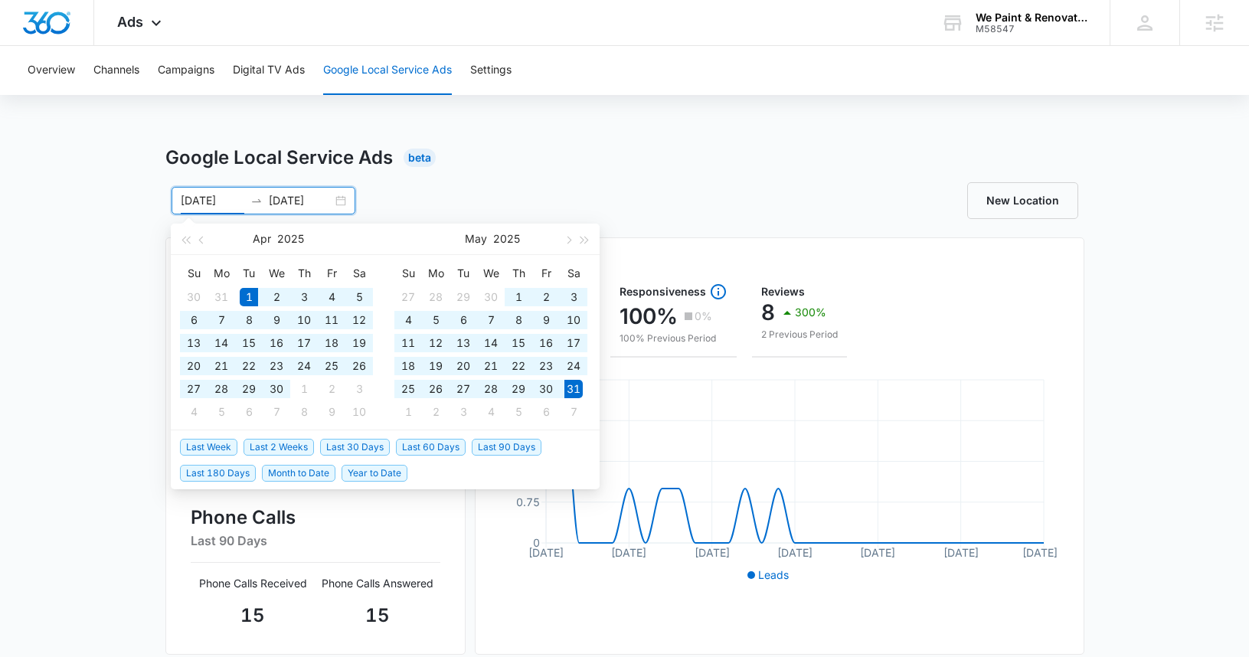
type input "04/01/2025"
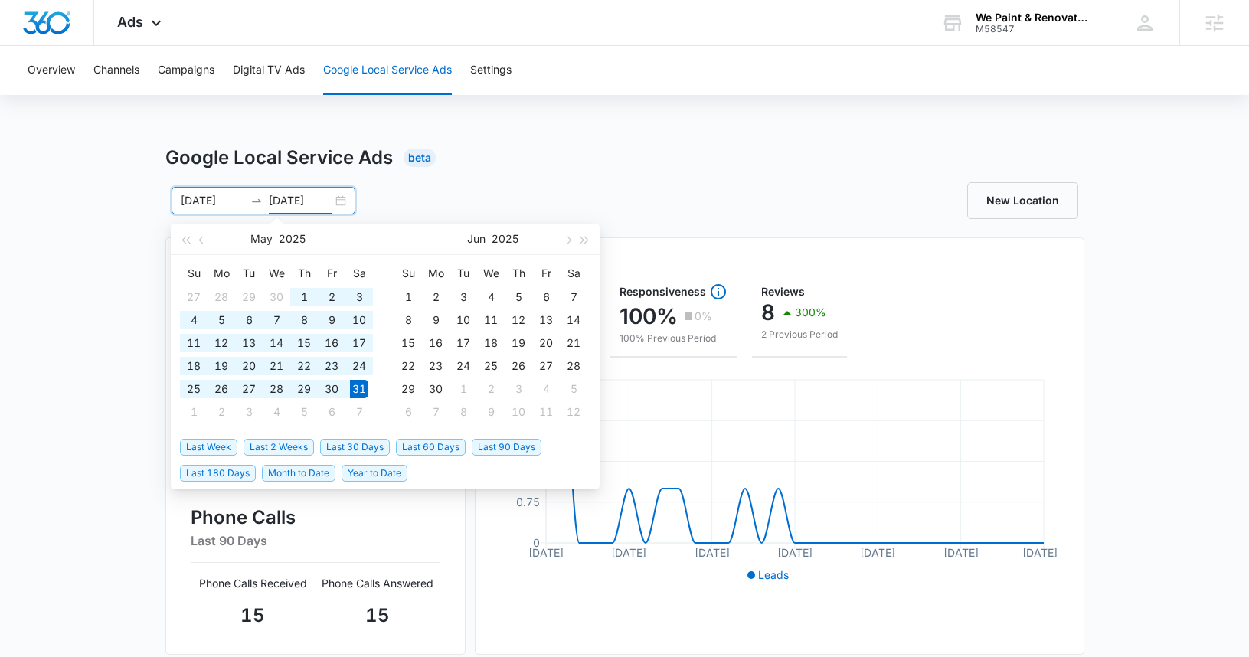
click at [274, 202] on input "05/31/2025" at bounding box center [301, 200] width 64 height 17
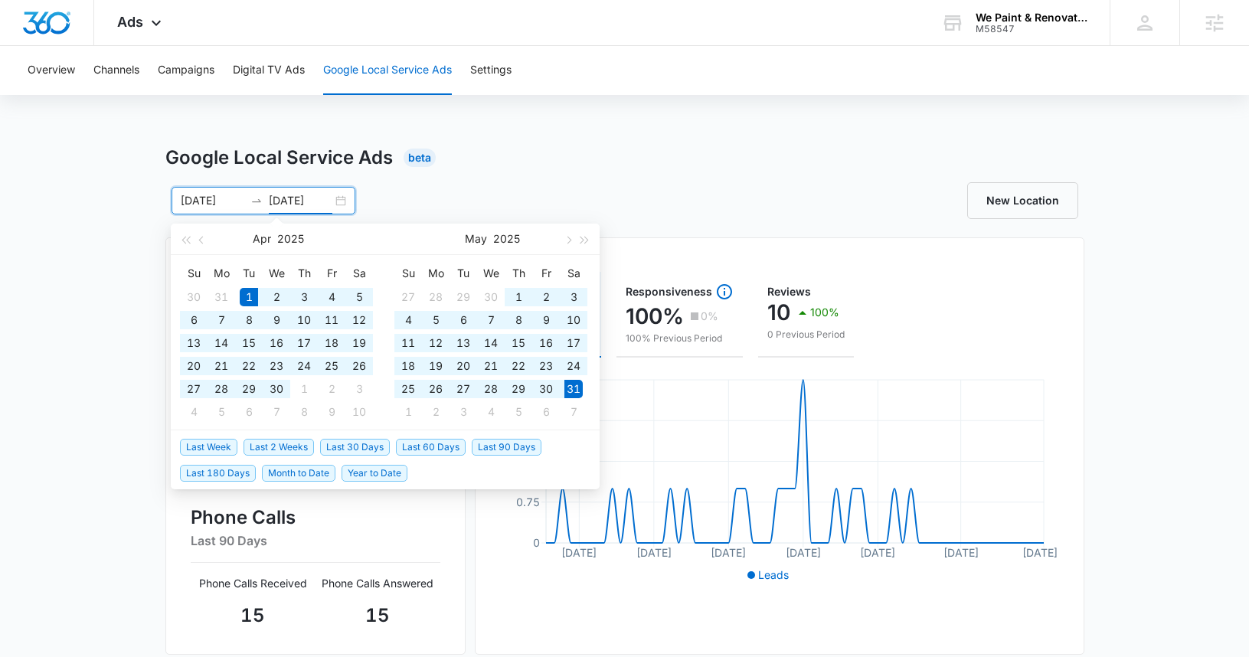
click at [276, 197] on input "05/31/2025" at bounding box center [301, 200] width 64 height 17
type input "04/30/2025"
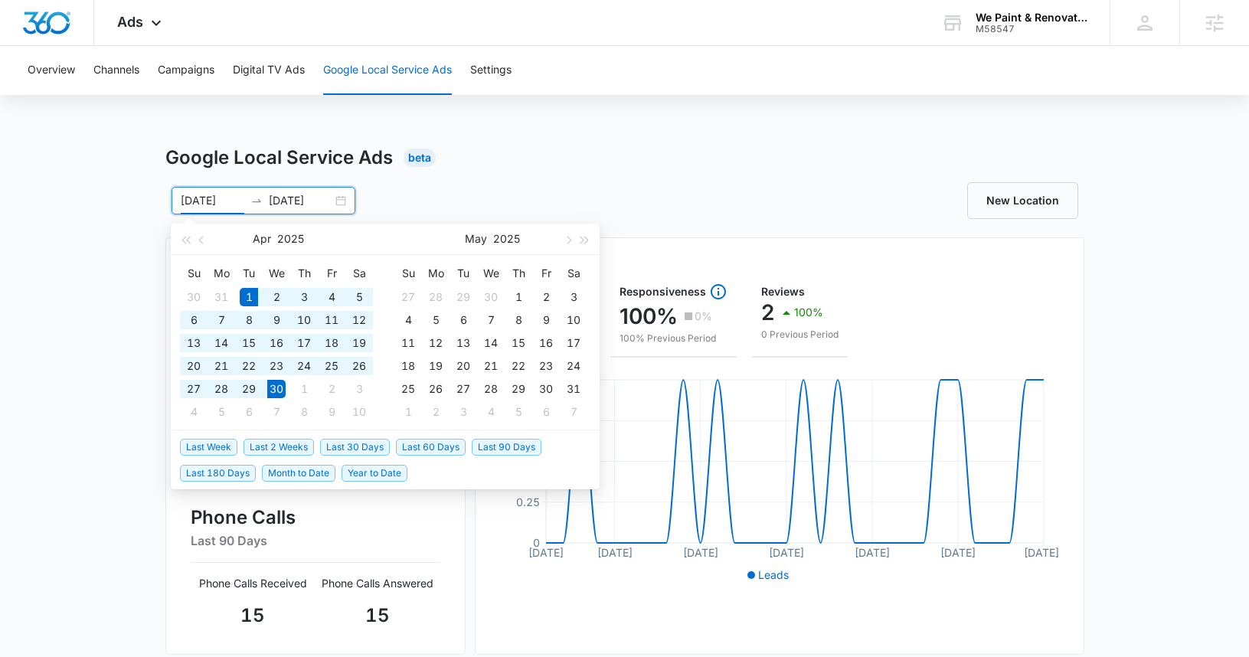
click at [772, 161] on div "Google Local Service Ads Beta" at bounding box center [624, 158] width 919 height 28
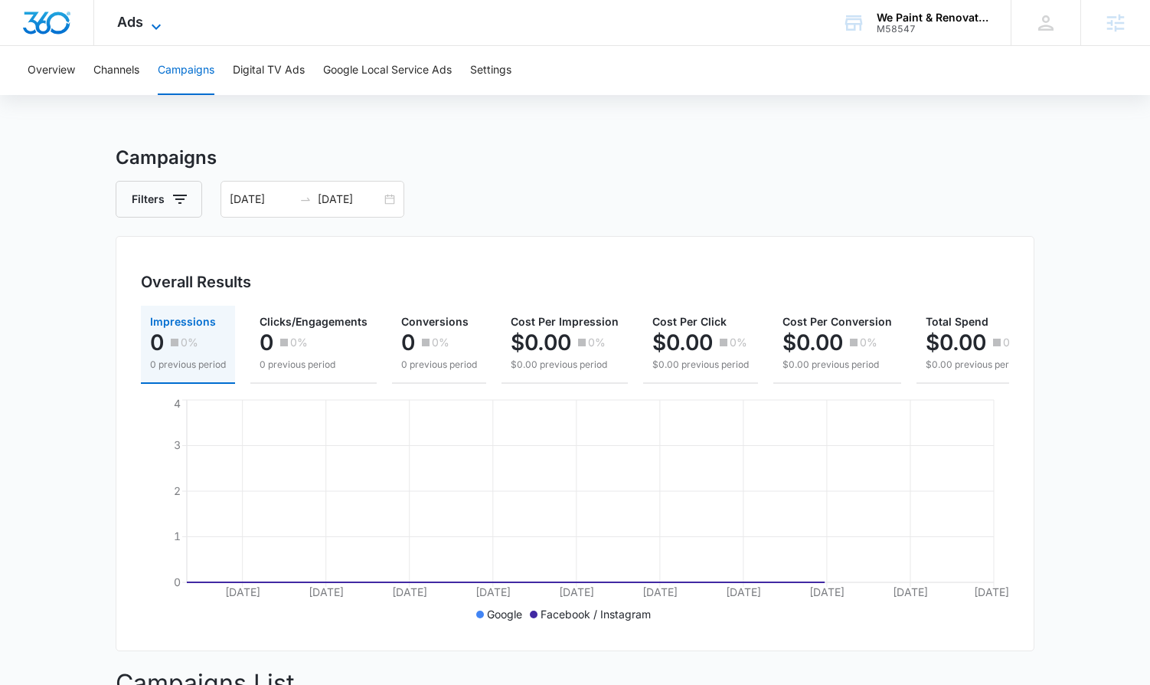
click at [141, 26] on span "Ads" at bounding box center [130, 22] width 26 height 16
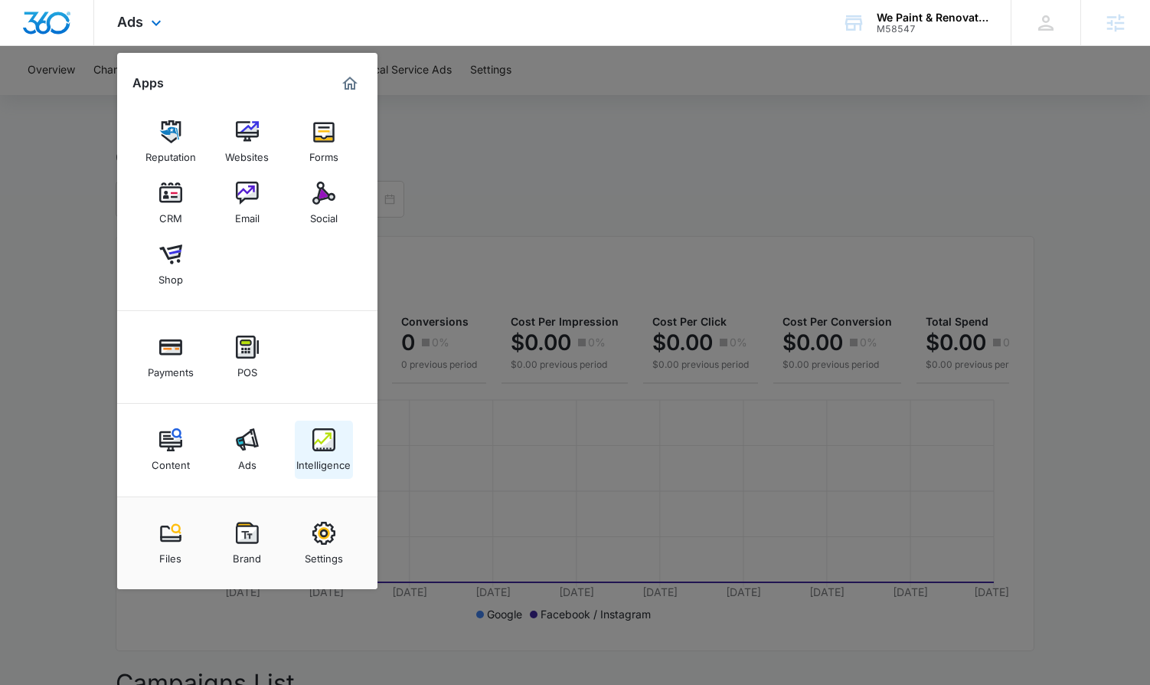
click at [322, 449] on img at bounding box center [323, 439] width 23 height 23
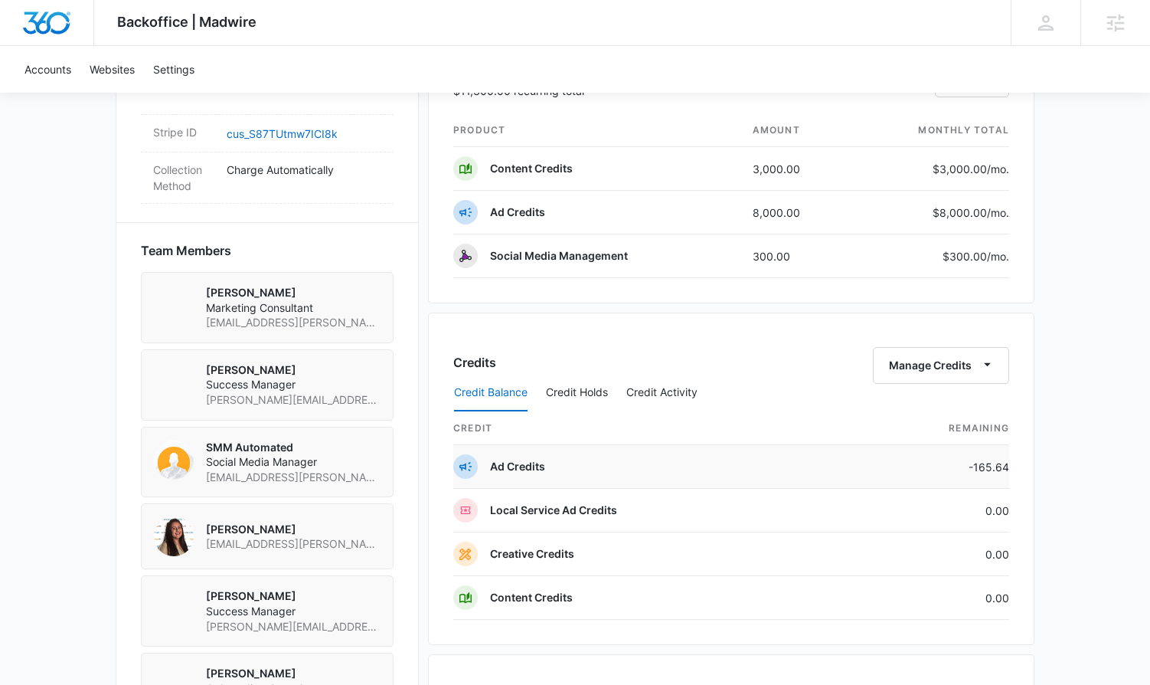
scroll to position [1037, 0]
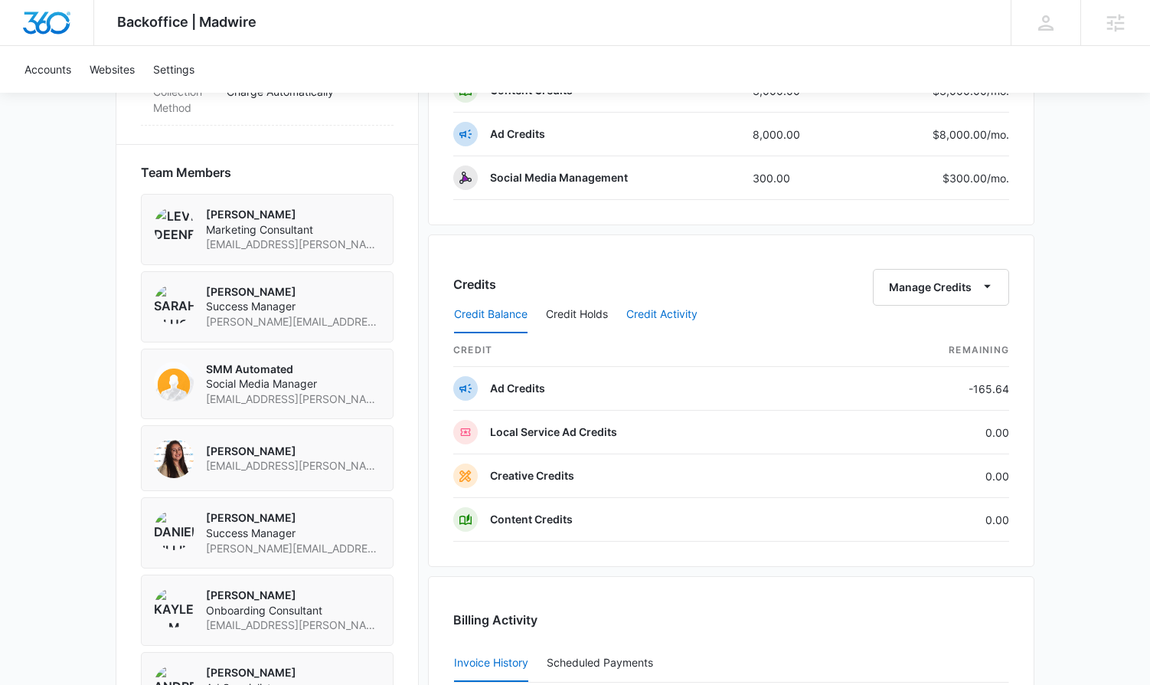
click at [650, 299] on button "Credit Activity" at bounding box center [661, 314] width 71 height 37
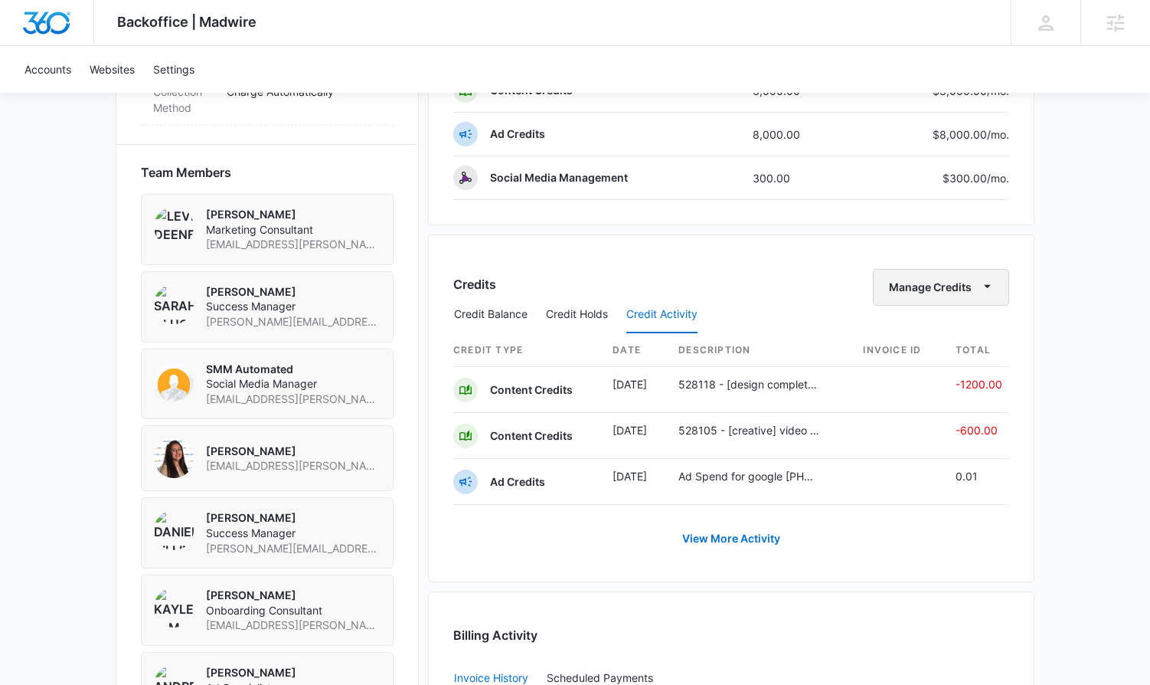
click at [942, 276] on button "Manage Credits" at bounding box center [941, 287] width 136 height 37
click at [774, 539] on link "View More Activity" at bounding box center [731, 538] width 129 height 37
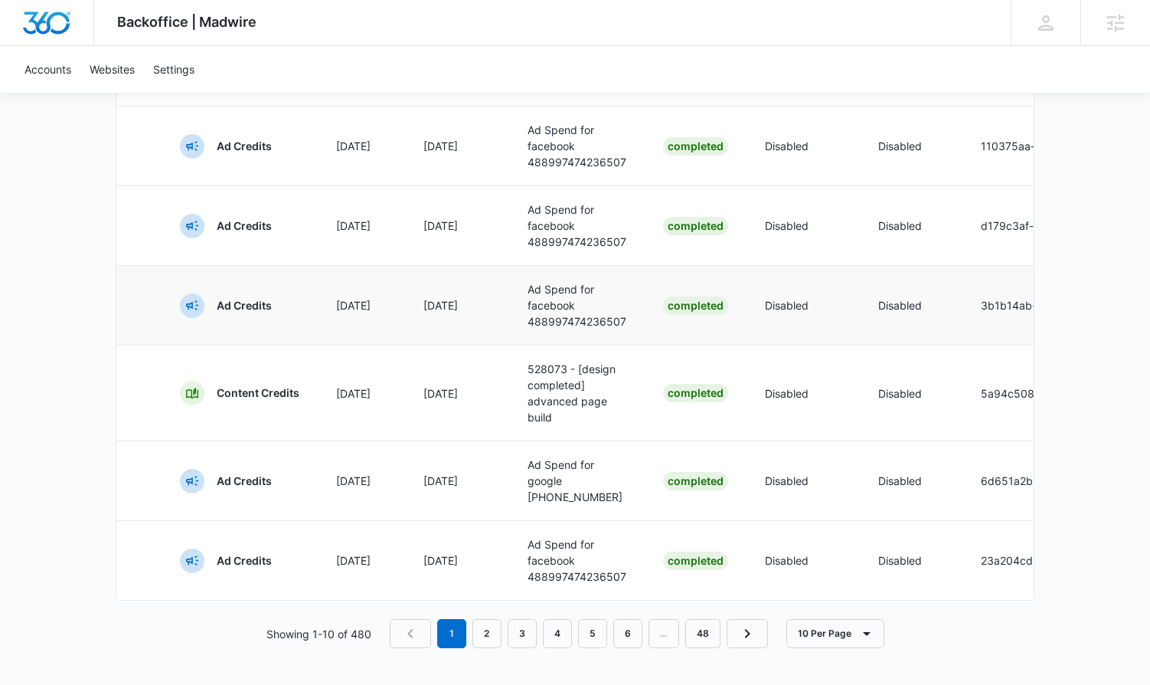
scroll to position [855, 0]
click at [701, 622] on link "48" at bounding box center [702, 633] width 35 height 29
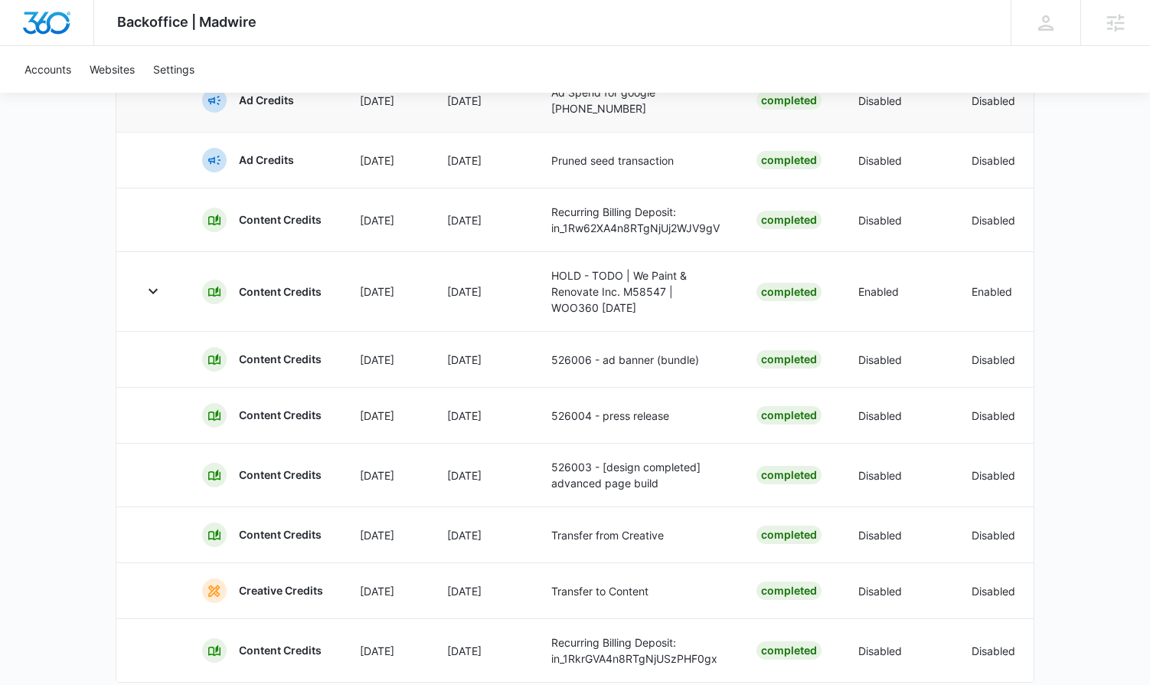
scroll to position [381, 0]
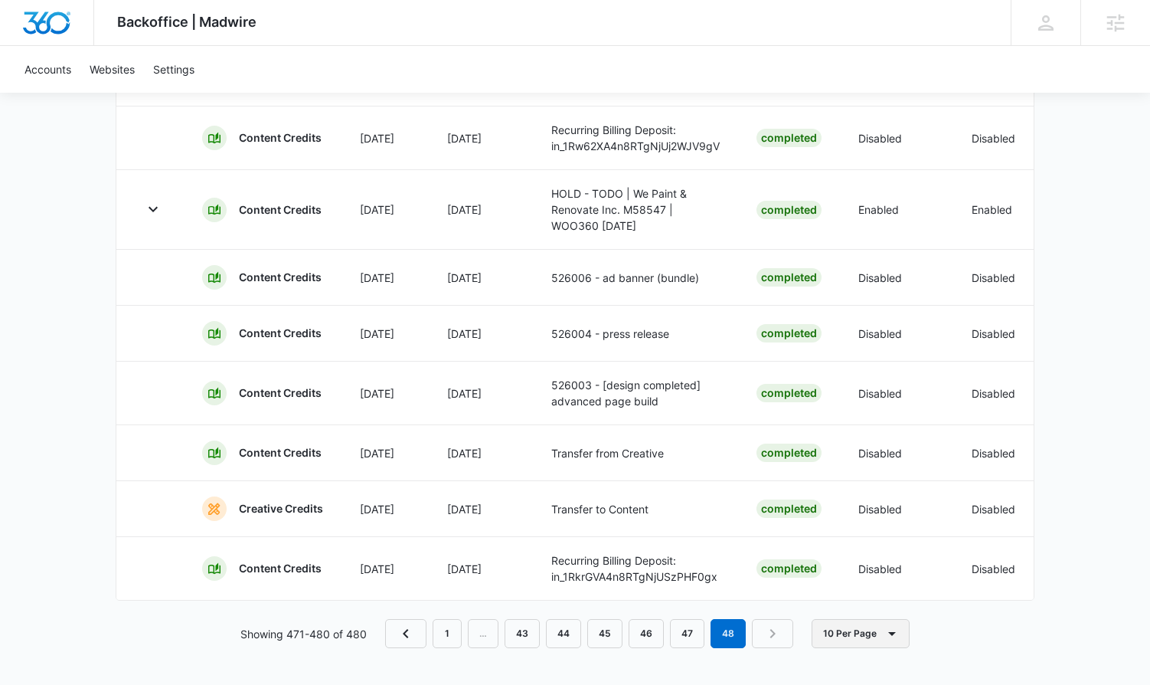
click at [846, 630] on button "10 Per Page" at bounding box center [861, 633] width 98 height 29
click at [843, 594] on div "100 Per Page" at bounding box center [865, 599] width 68 height 11
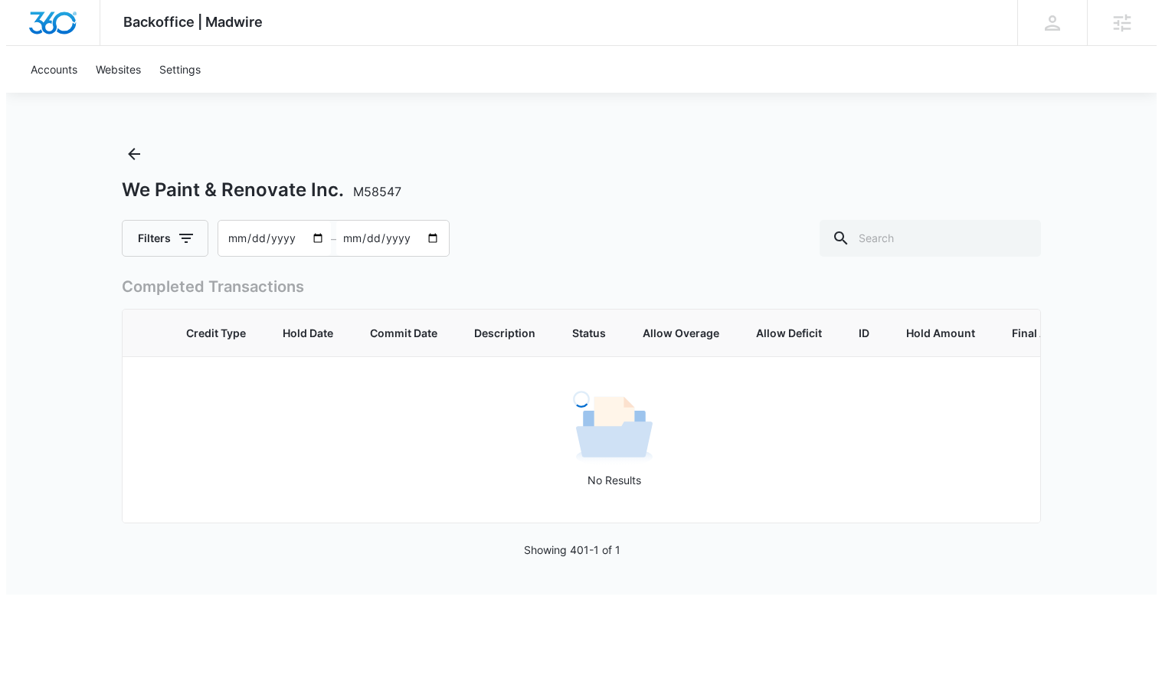
scroll to position [0, 0]
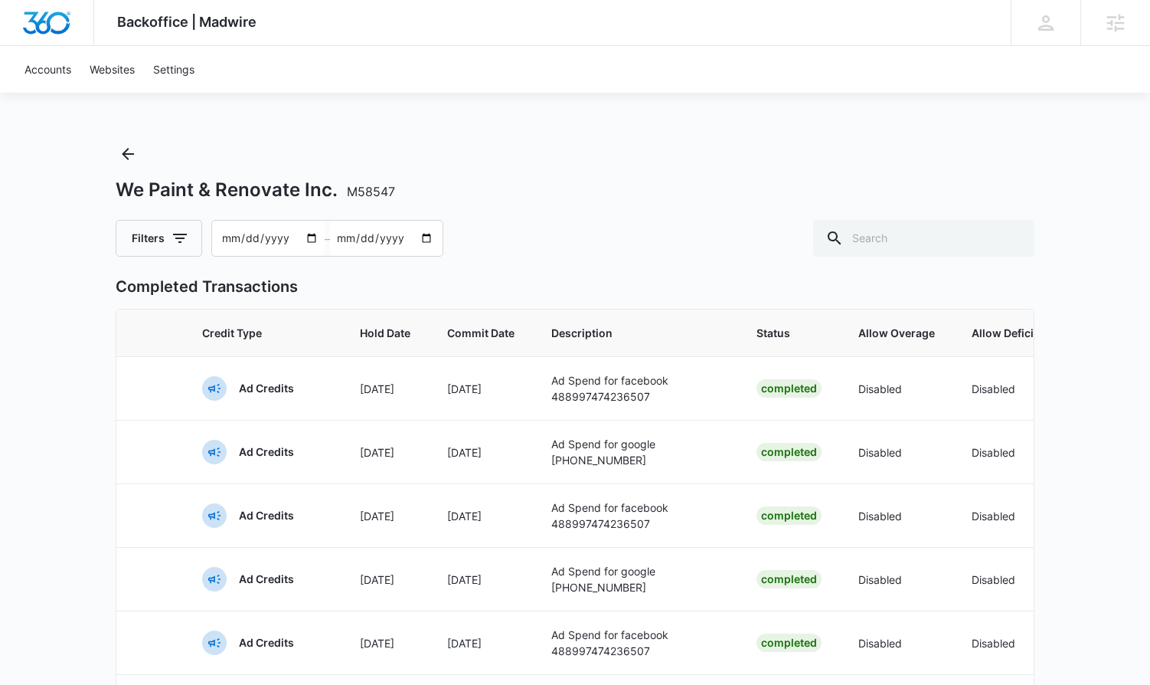
click at [226, 234] on input "2025-07-12" at bounding box center [268, 238] width 113 height 35
type input "2025-04-12"
click at [348, 234] on input "2025-09-10" at bounding box center [386, 238] width 113 height 35
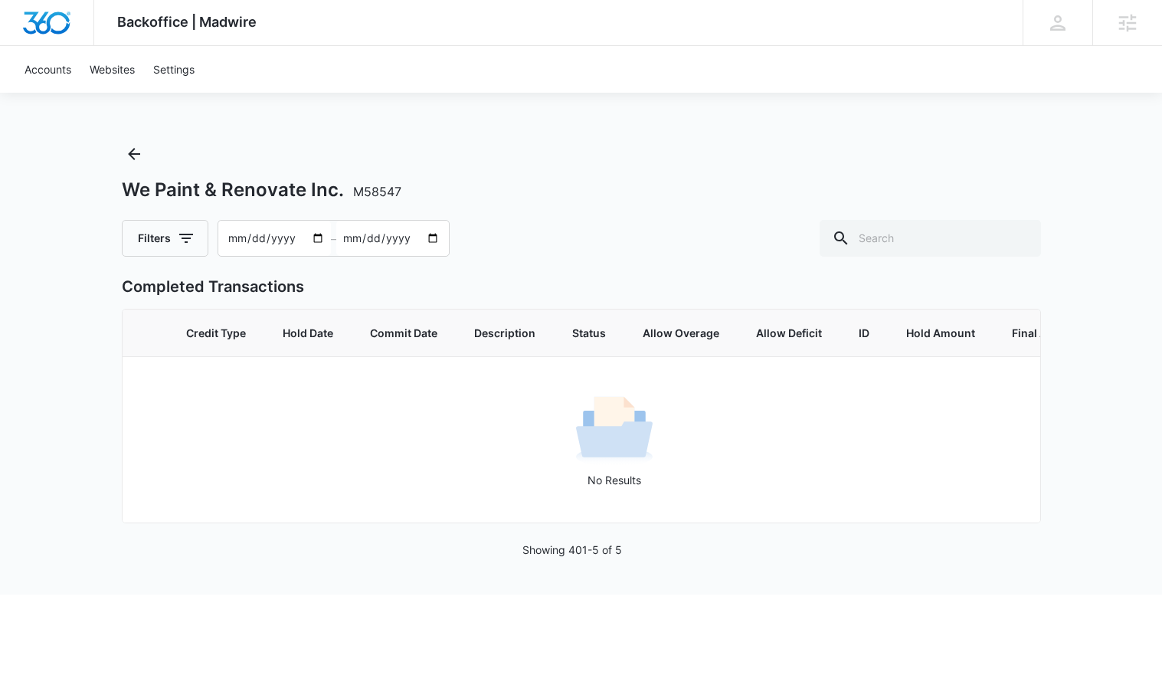
type input "2025-05-30"
click at [523, 240] on div "Filters 2025-04-12 – 2025-05-30" at bounding box center [581, 238] width 919 height 37
click at [595, 551] on div "Completed Transactions Credit Type Hold Date Commit Date Description Status All…" at bounding box center [581, 416] width 919 height 283
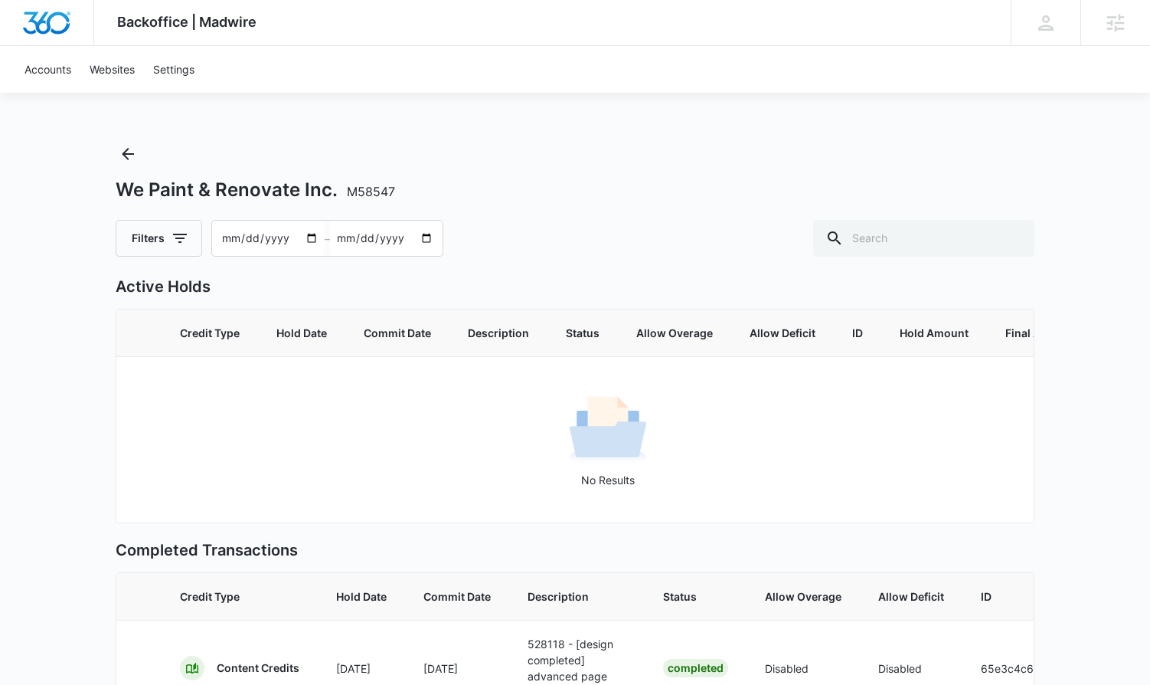
click at [230, 243] on input "2025-07-12" at bounding box center [268, 238] width 113 height 35
type input "2025-04-12"
click at [334, 242] on input "2025-09-10" at bounding box center [386, 238] width 113 height 35
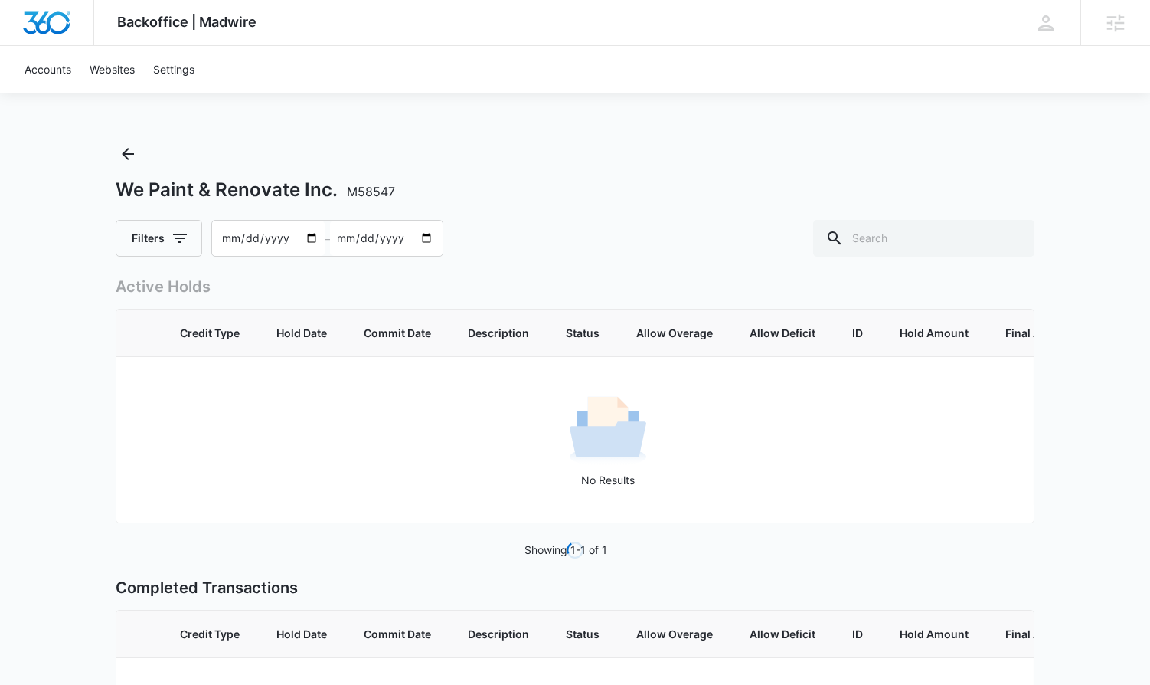
type input "2025-05-30"
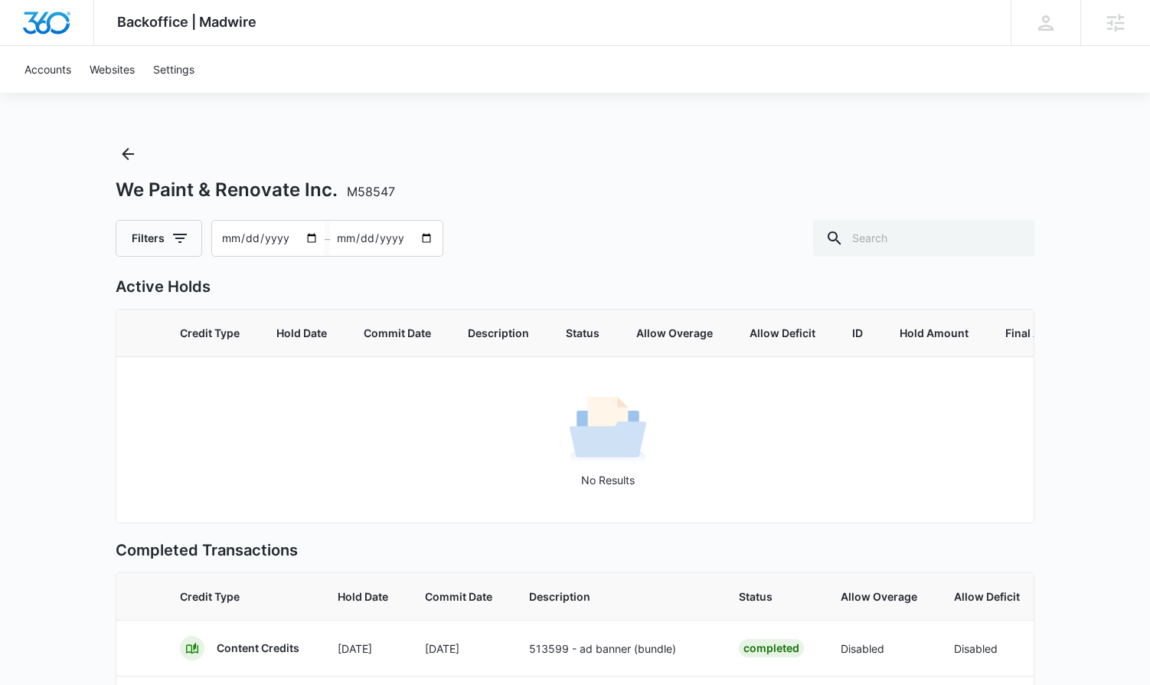
click at [544, 179] on div "We Paint & Renovate Inc. M58547" at bounding box center [575, 189] width 919 height 23
click at [232, 247] on input "2025-04-12" at bounding box center [268, 238] width 113 height 35
type input "2025-05-12"
type input "2025-06-30"
click at [643, 262] on div "We Paint & Renovate Inc. M58547 Filters 2025-05-12 – 2025-06-30 Active Holds Cr…" at bounding box center [575, 631] width 919 height 979
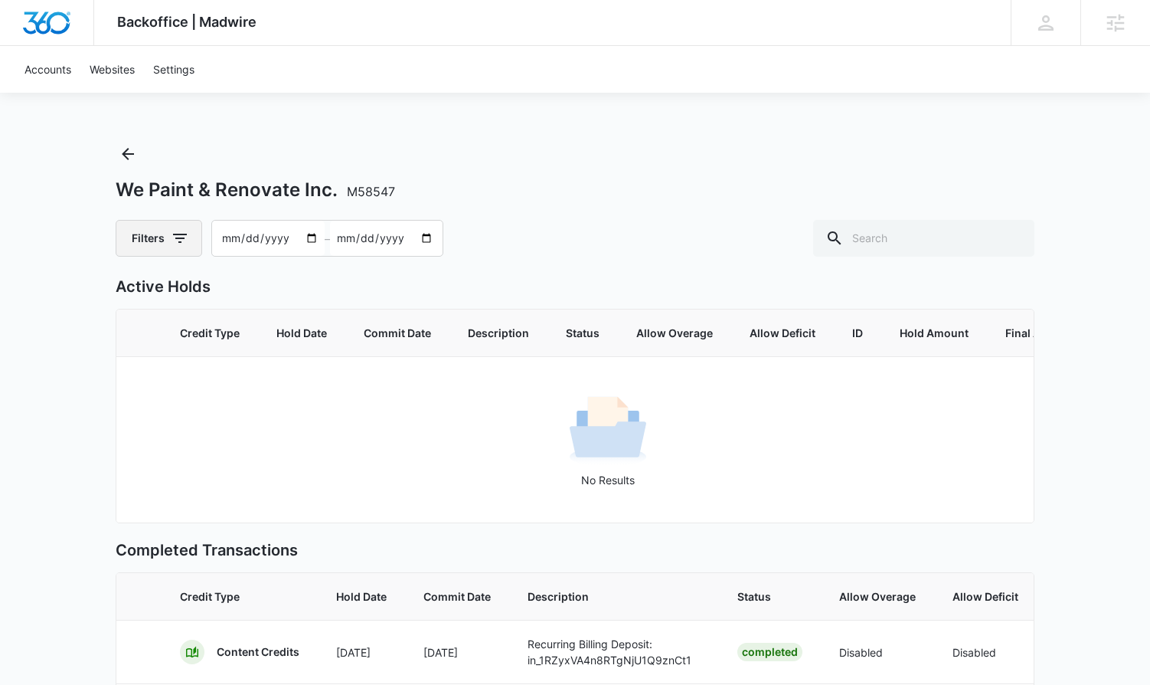
click at [149, 245] on button "Filters" at bounding box center [159, 238] width 87 height 37
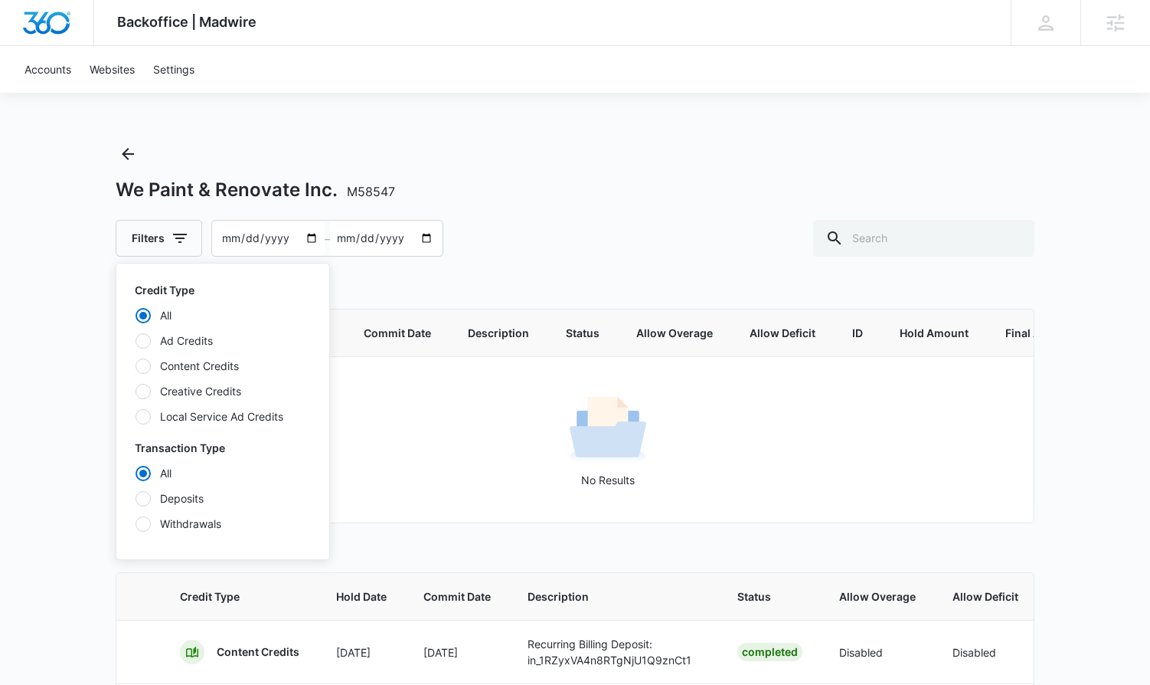
click at [149, 340] on div at bounding box center [143, 340] width 15 height 15
click at [136, 340] on input "Ad Credits" at bounding box center [135, 340] width 1 height 1
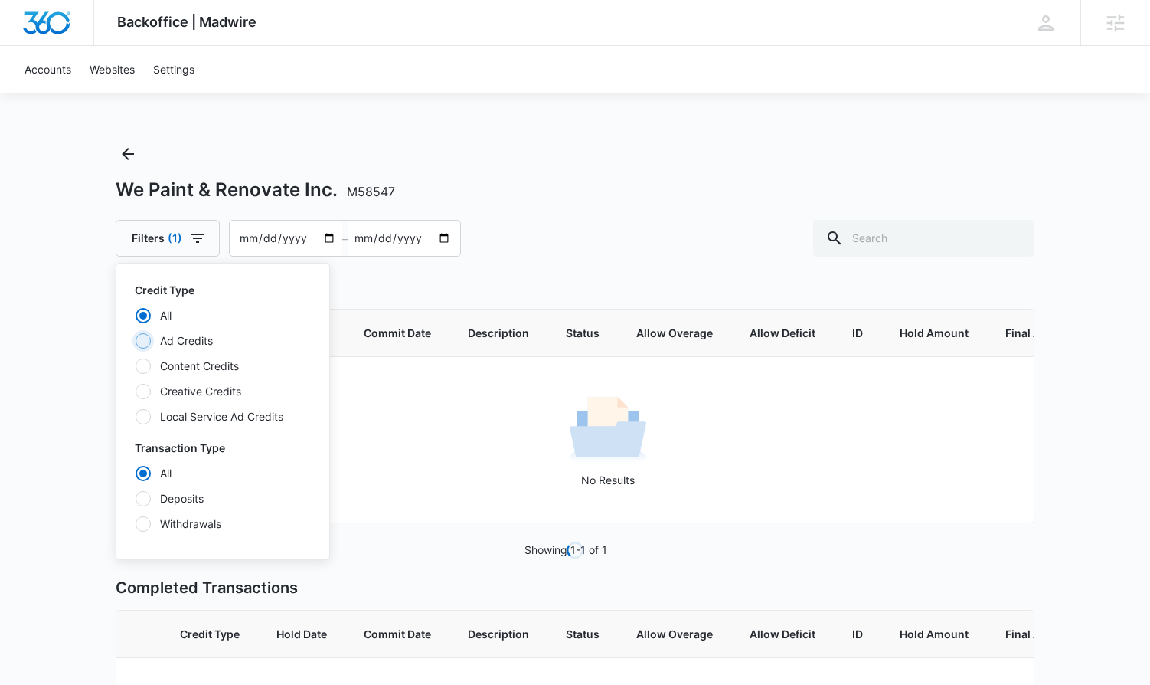
radio input "false"
radio input "true"
click at [616, 211] on div "We Paint & Renovate Inc. M58547 Filters (1) Credit Type All Ad Credits Content …" at bounding box center [575, 199] width 919 height 115
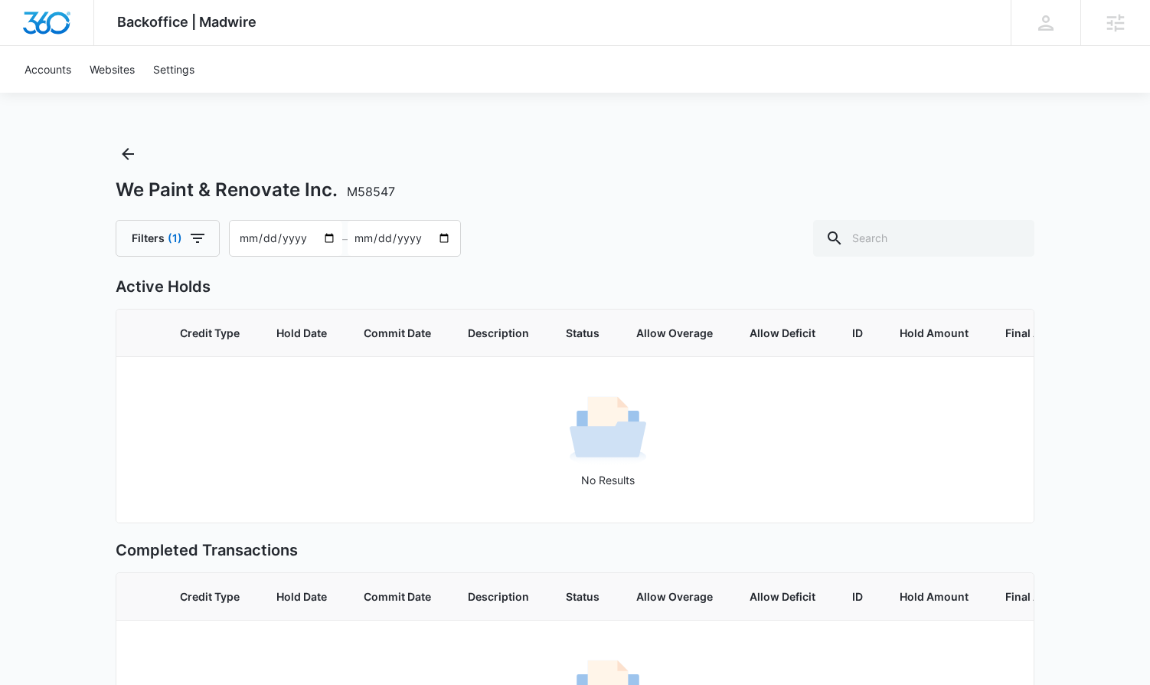
click at [240, 237] on input "2025-05-12" at bounding box center [286, 238] width 113 height 35
click at [366, 243] on input "2025-06-30" at bounding box center [404, 238] width 113 height 35
type input "2025-07-30"
click at [630, 176] on div "We Paint & Renovate Inc. M58547 Filters (1) 2025-05-12 – 2025-07-30" at bounding box center [575, 199] width 919 height 115
click at [178, 236] on span "(1)" at bounding box center [175, 238] width 15 height 11
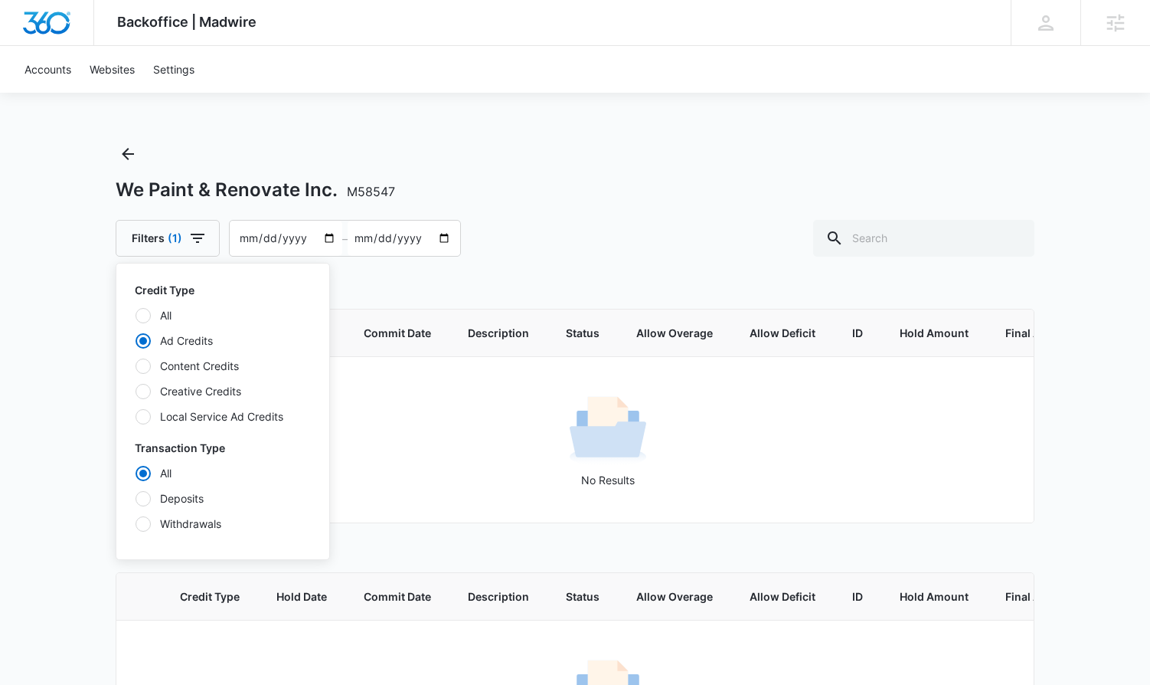
click at [142, 520] on div at bounding box center [143, 523] width 15 height 15
click at [136, 523] on input "Withdrawals" at bounding box center [135, 523] width 1 height 1
radio input "false"
radio input "true"
click at [139, 314] on div at bounding box center [143, 315] width 15 height 15
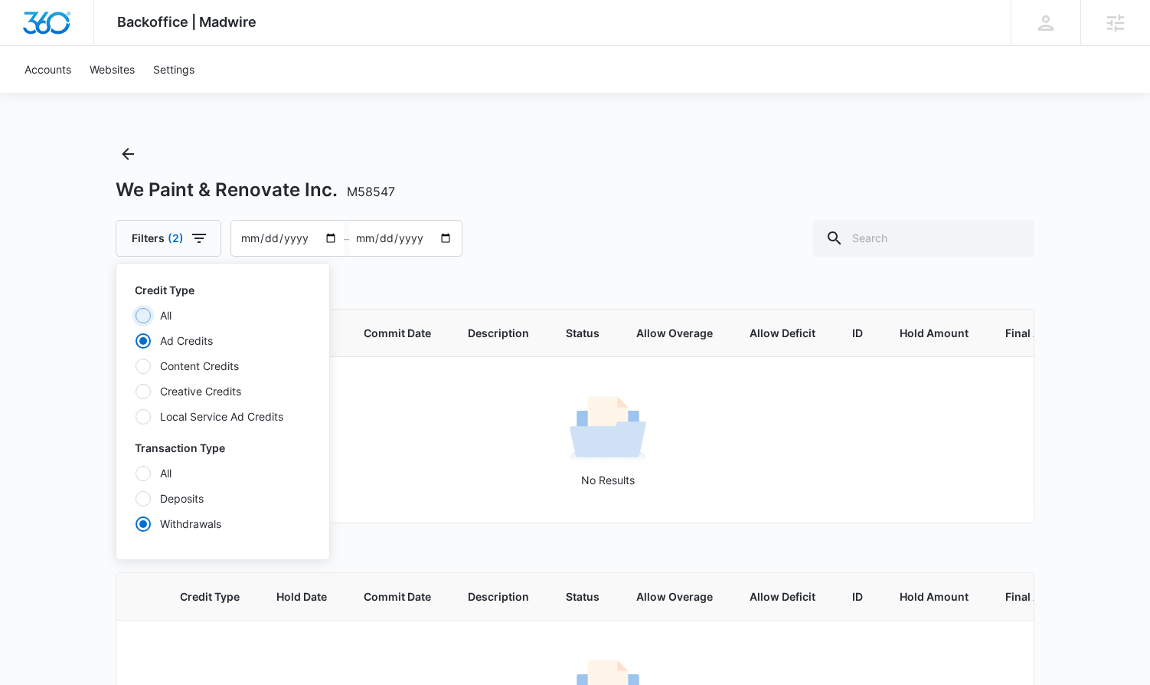
click at [136, 315] on input "All" at bounding box center [135, 315] width 1 height 1
radio input "true"
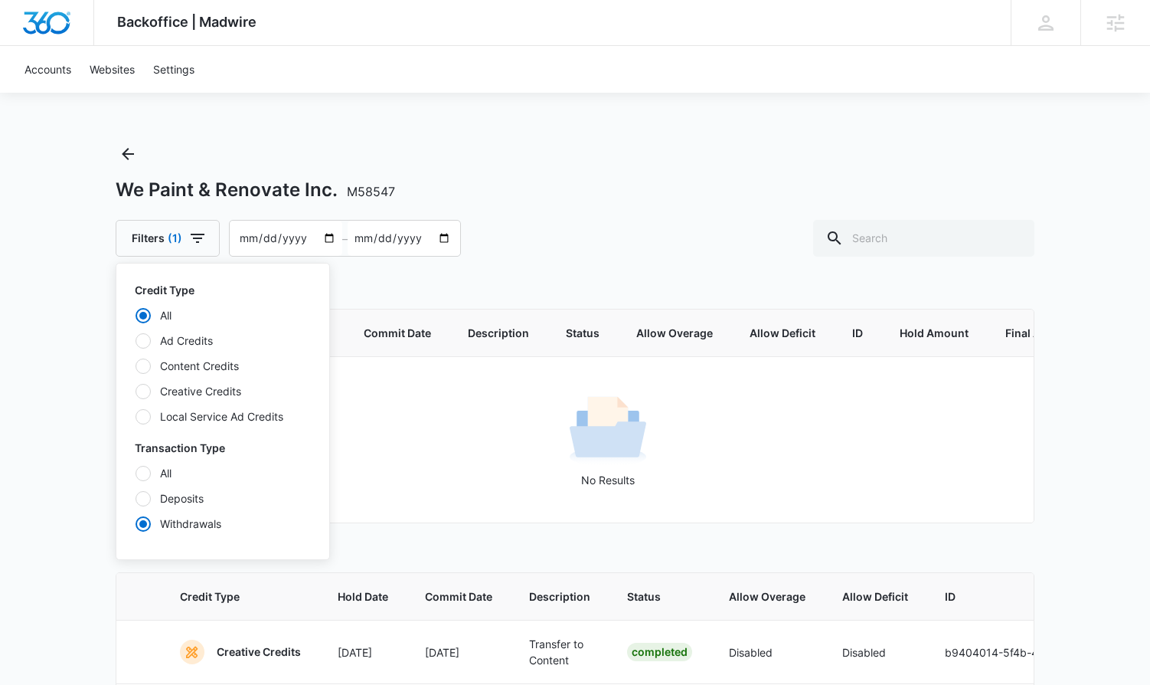
click at [150, 472] on div at bounding box center [143, 473] width 15 height 15
click at [136, 472] on input "All" at bounding box center [135, 472] width 1 height 1
radio input "true"
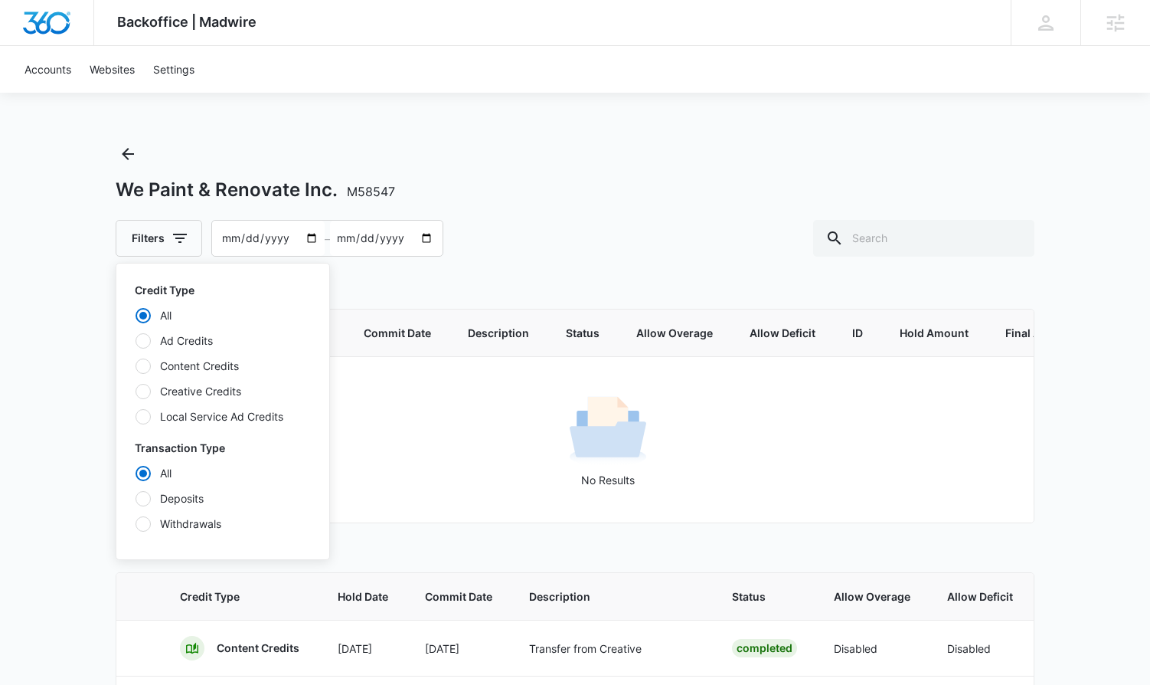
click at [520, 246] on div "Filters Credit Type All Ad Credits Content Credits Creative Credits Local Servi…" at bounding box center [575, 238] width 919 height 37
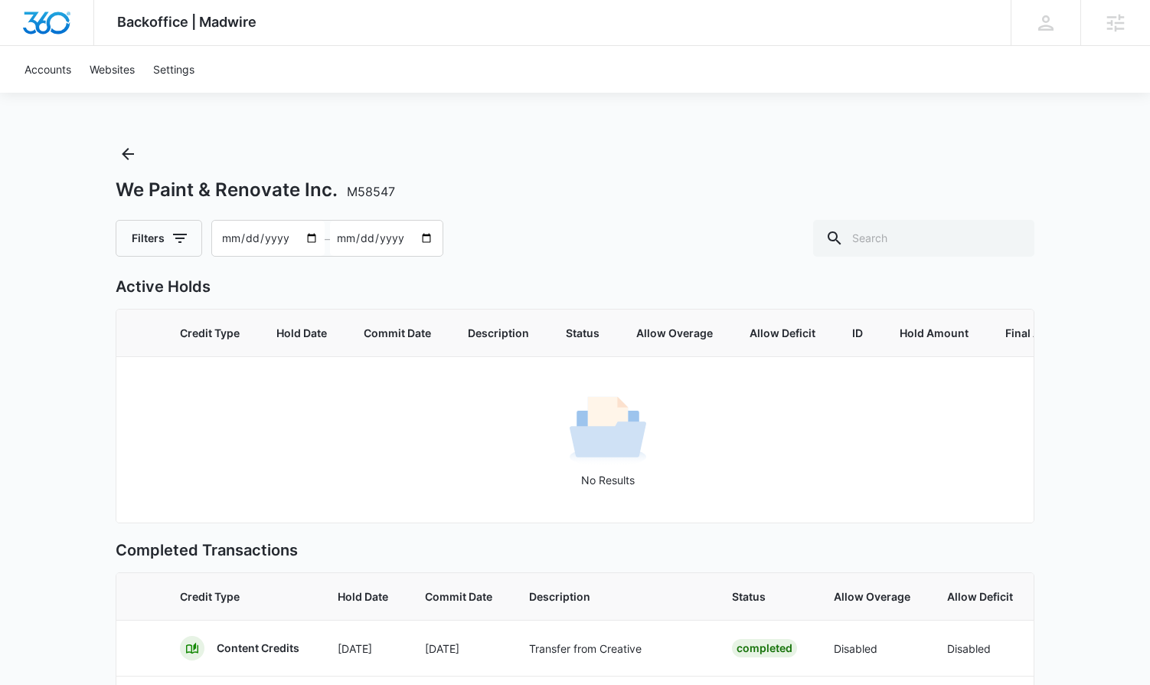
click at [341, 237] on input "2025-07-30" at bounding box center [386, 238] width 113 height 35
type input "2025-08-30"
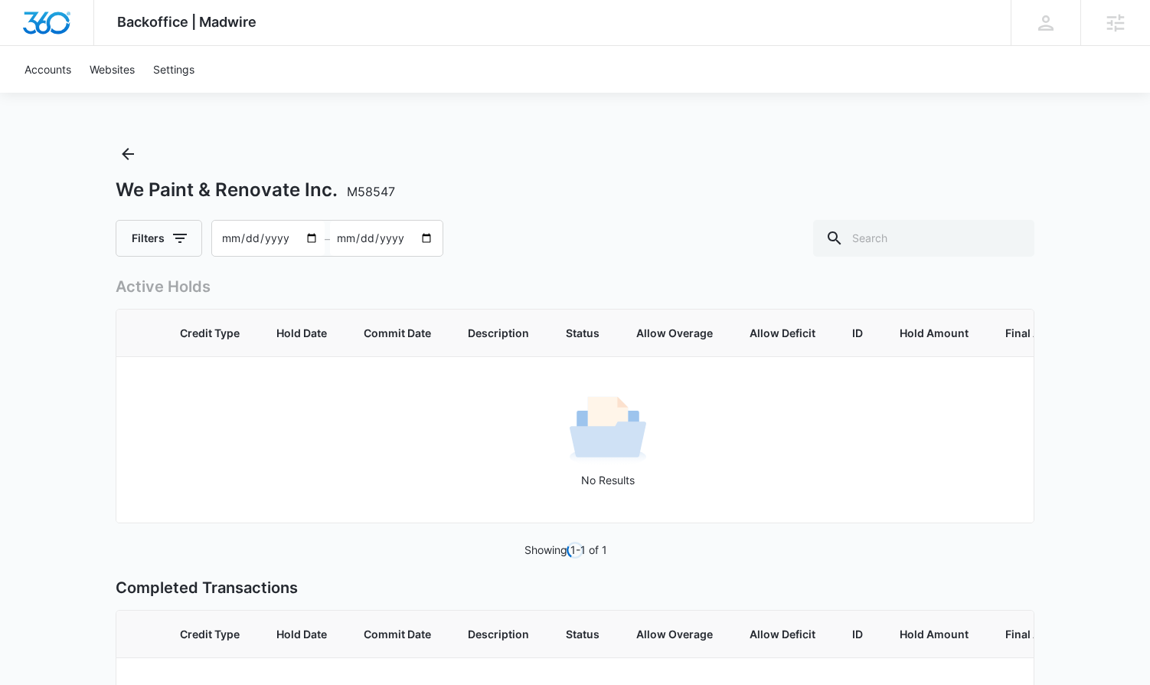
click at [550, 220] on div "Filters 2025-05-12 – 2025-08-30" at bounding box center [575, 238] width 919 height 37
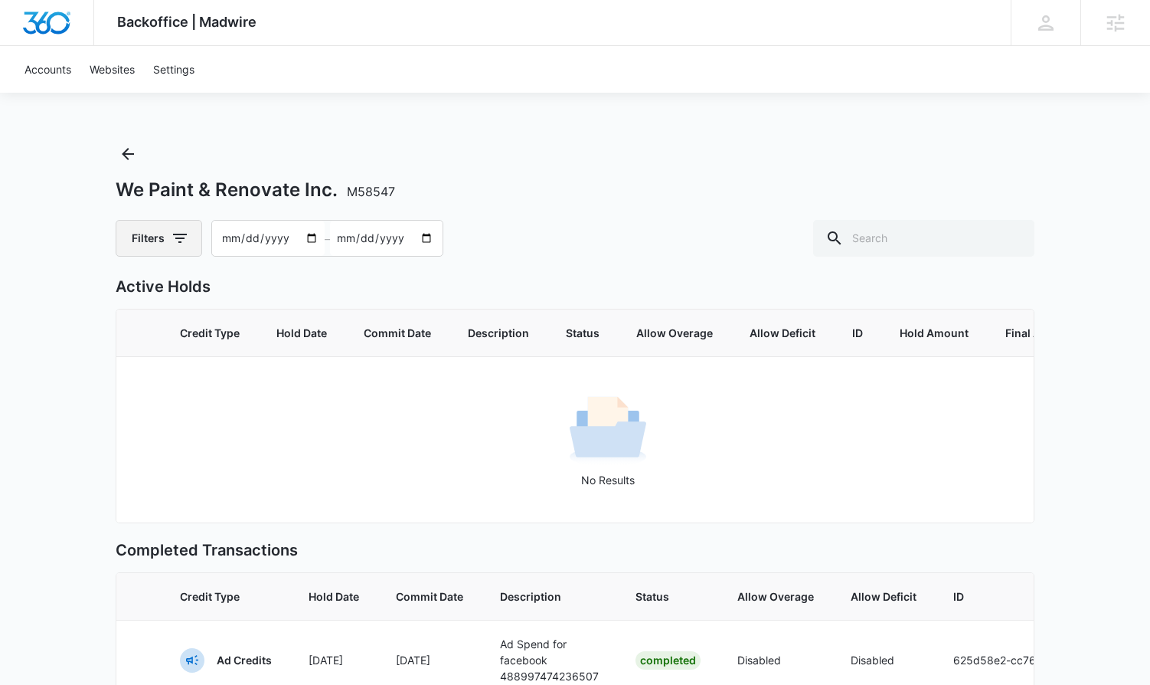
click at [142, 231] on button "Filters" at bounding box center [159, 238] width 87 height 37
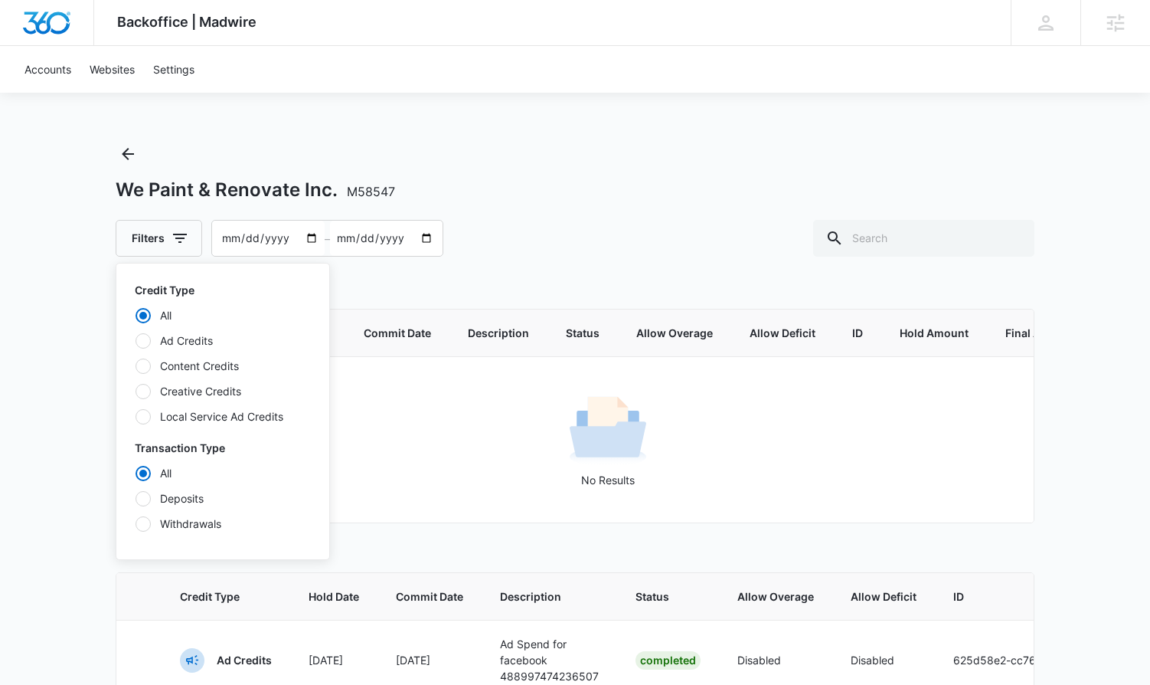
click at [139, 338] on div at bounding box center [143, 340] width 15 height 15
click at [136, 340] on input "Ad Credits" at bounding box center [135, 340] width 1 height 1
radio input "false"
radio input "true"
click at [139, 522] on div at bounding box center [143, 523] width 15 height 15
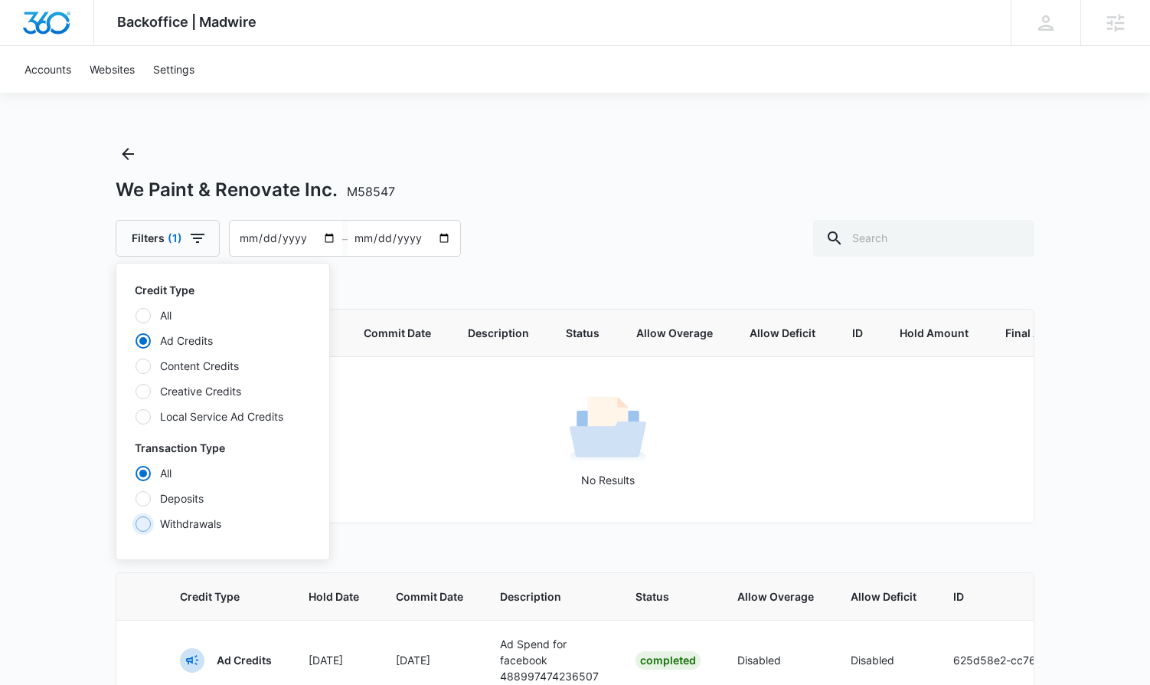
click at [136, 523] on input "Withdrawals" at bounding box center [135, 523] width 1 height 1
radio input "false"
radio input "true"
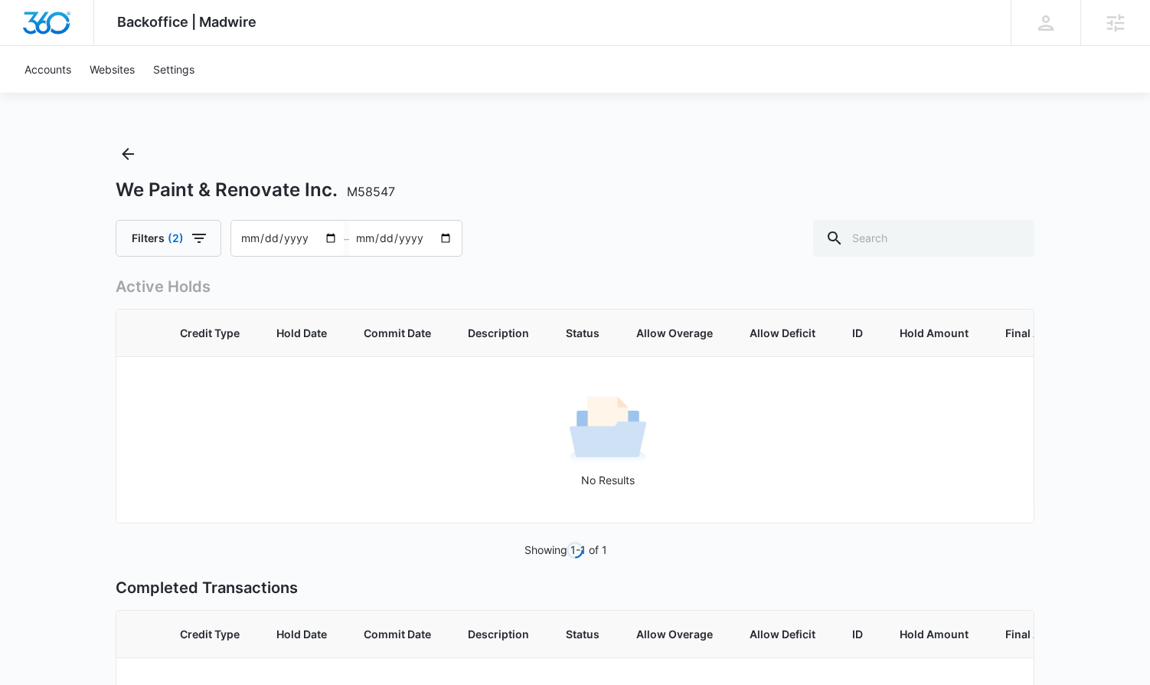
click at [573, 170] on div "We Paint & Renovate Inc. M58547 Filters (2) 2025-05-12 – 2025-08-30" at bounding box center [575, 199] width 919 height 115
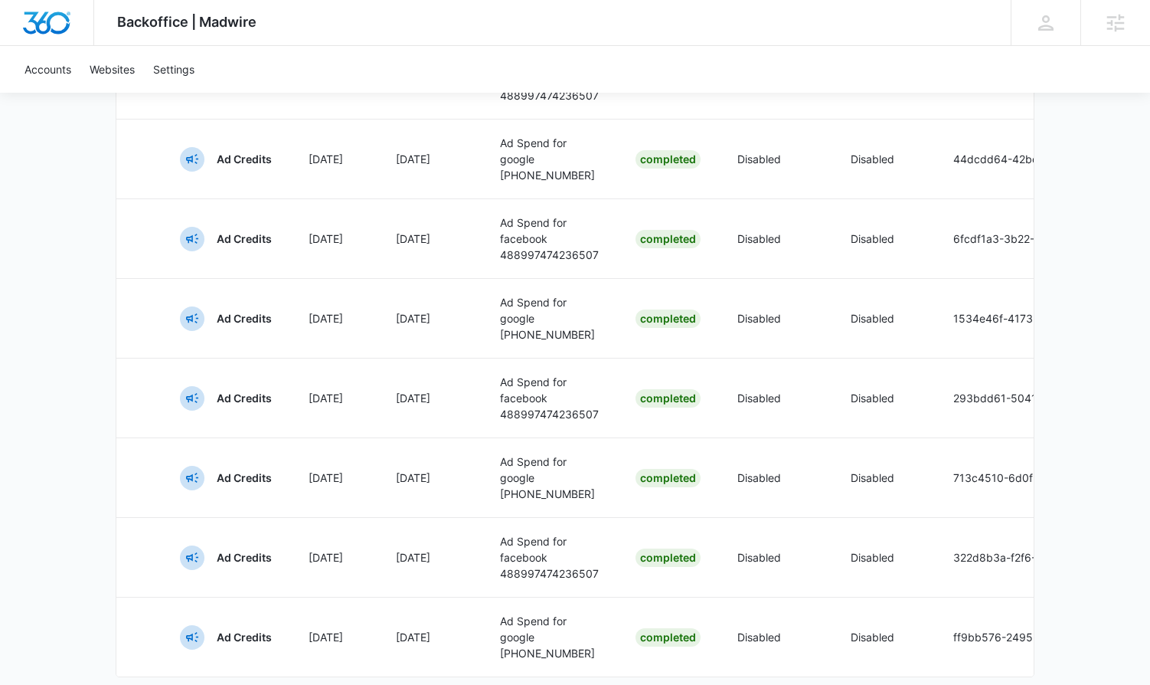
scroll to position [839, 0]
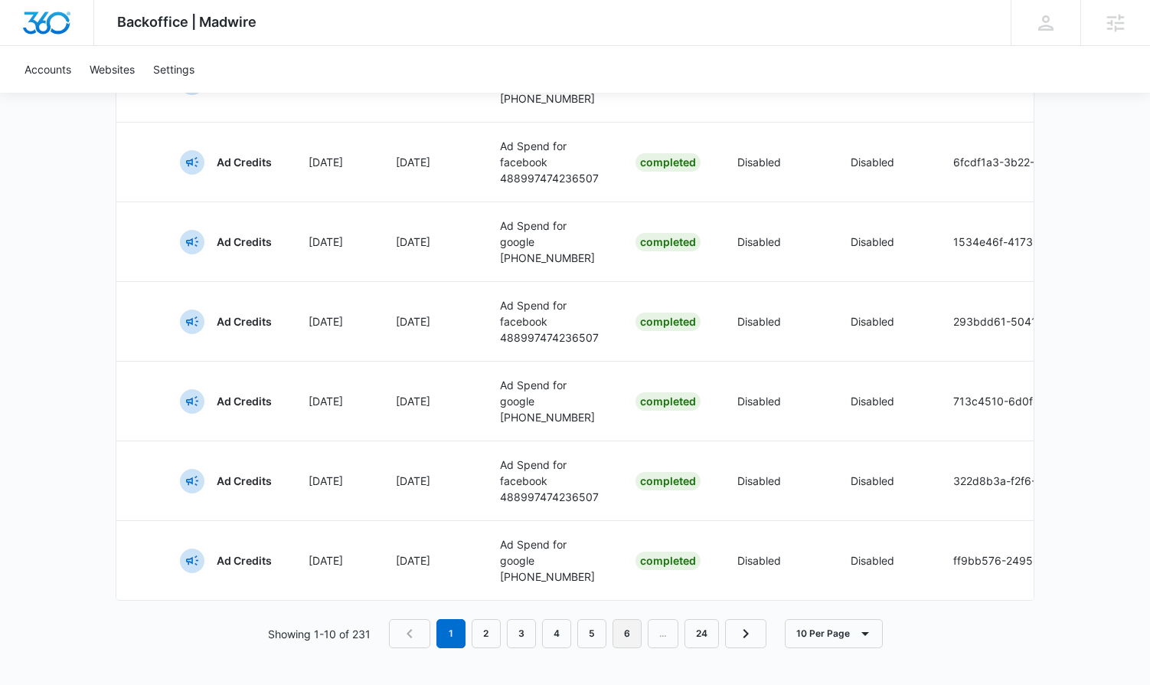
click at [623, 626] on link "6" at bounding box center [627, 633] width 29 height 29
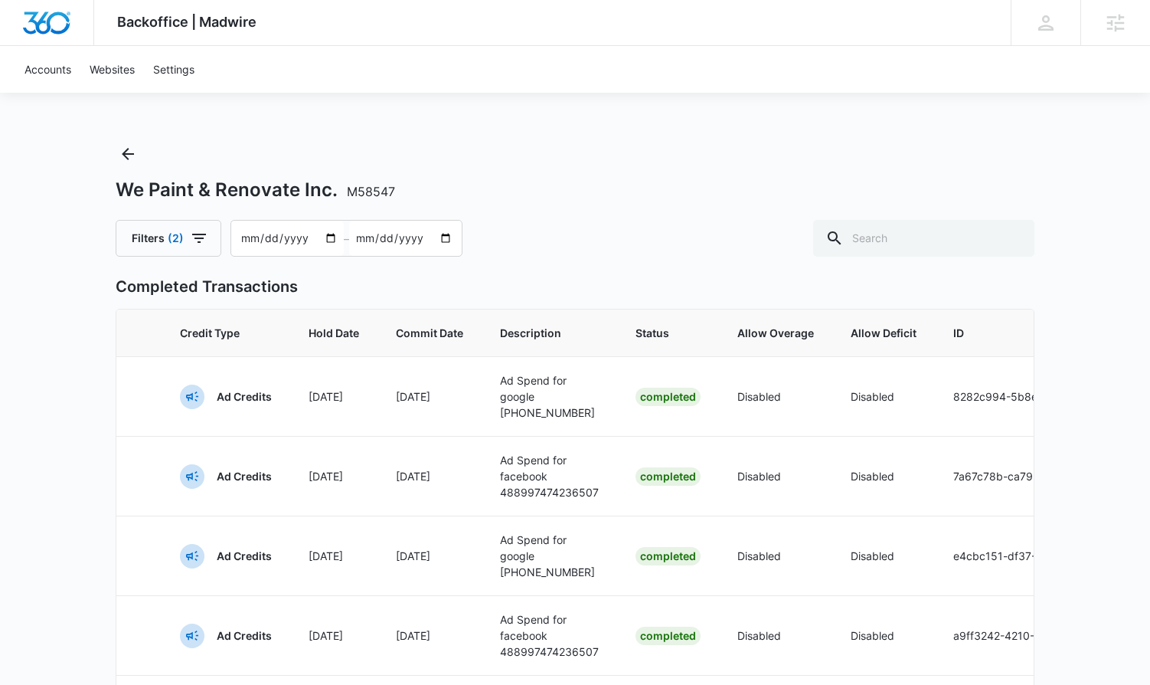
scroll to position [564, 0]
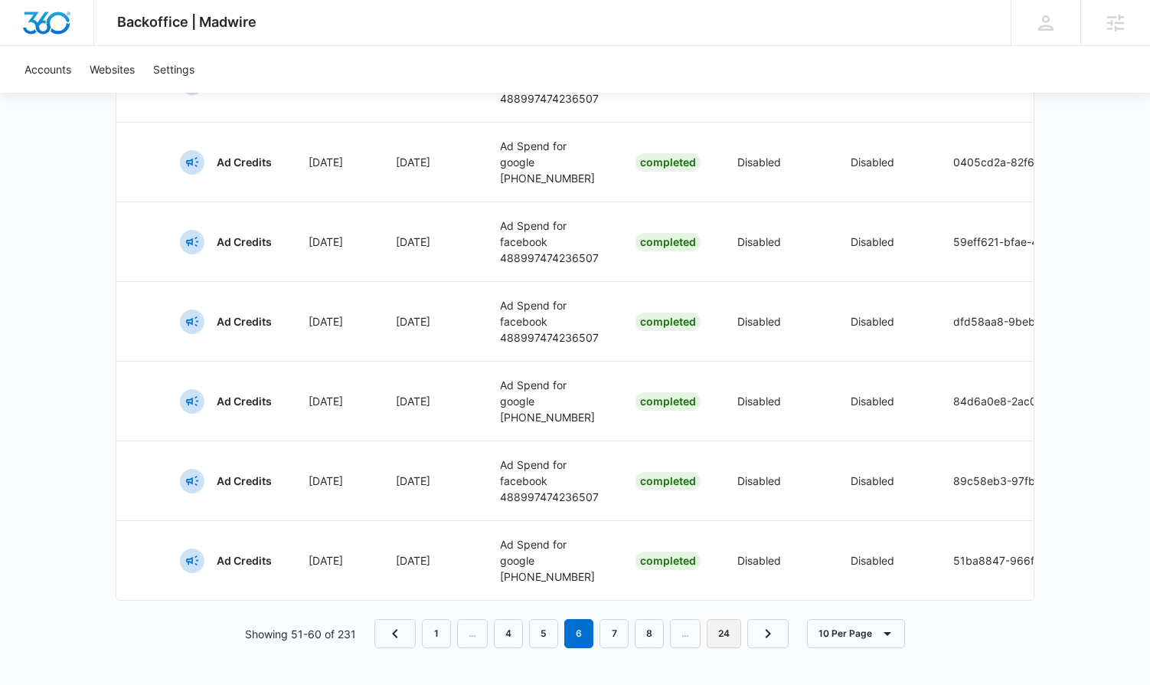
click at [711, 629] on link "24" at bounding box center [724, 633] width 34 height 29
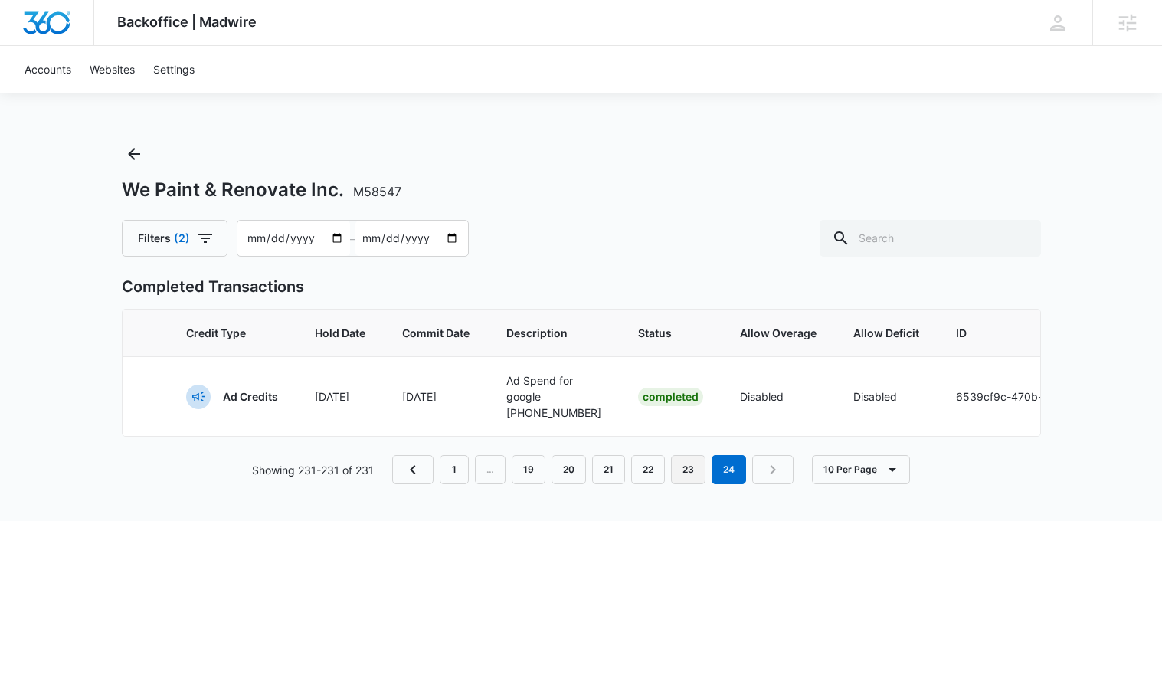
click at [693, 484] on link "23" at bounding box center [688, 469] width 34 height 29
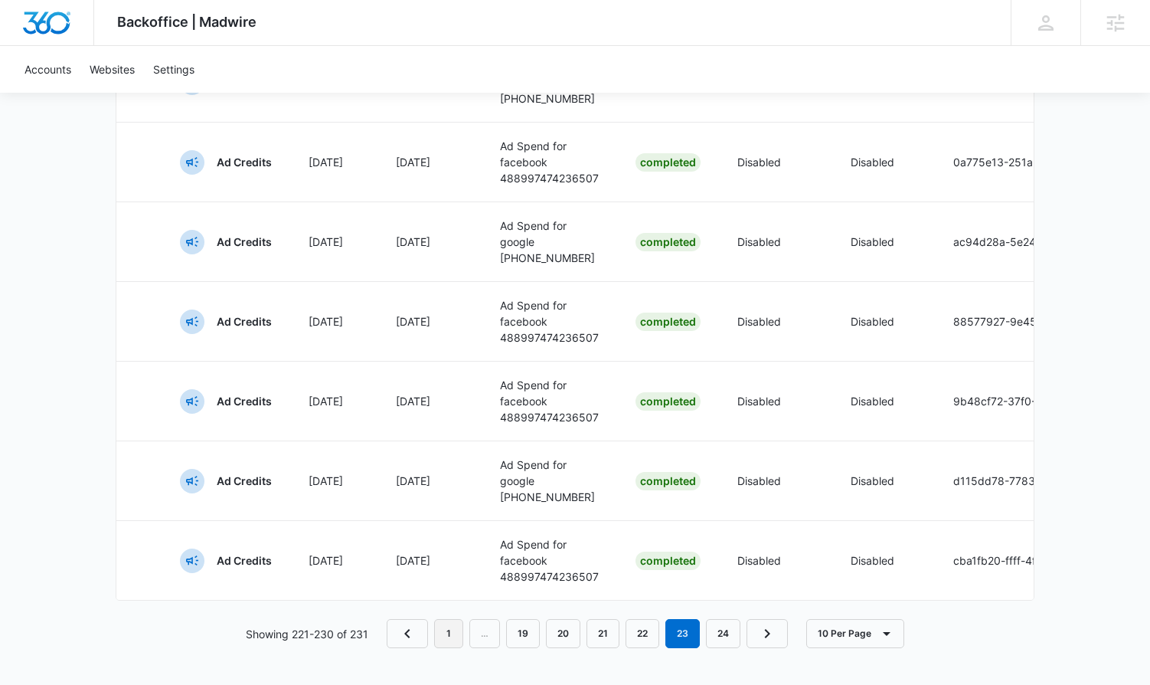
click at [454, 622] on link "1" at bounding box center [448, 633] width 29 height 29
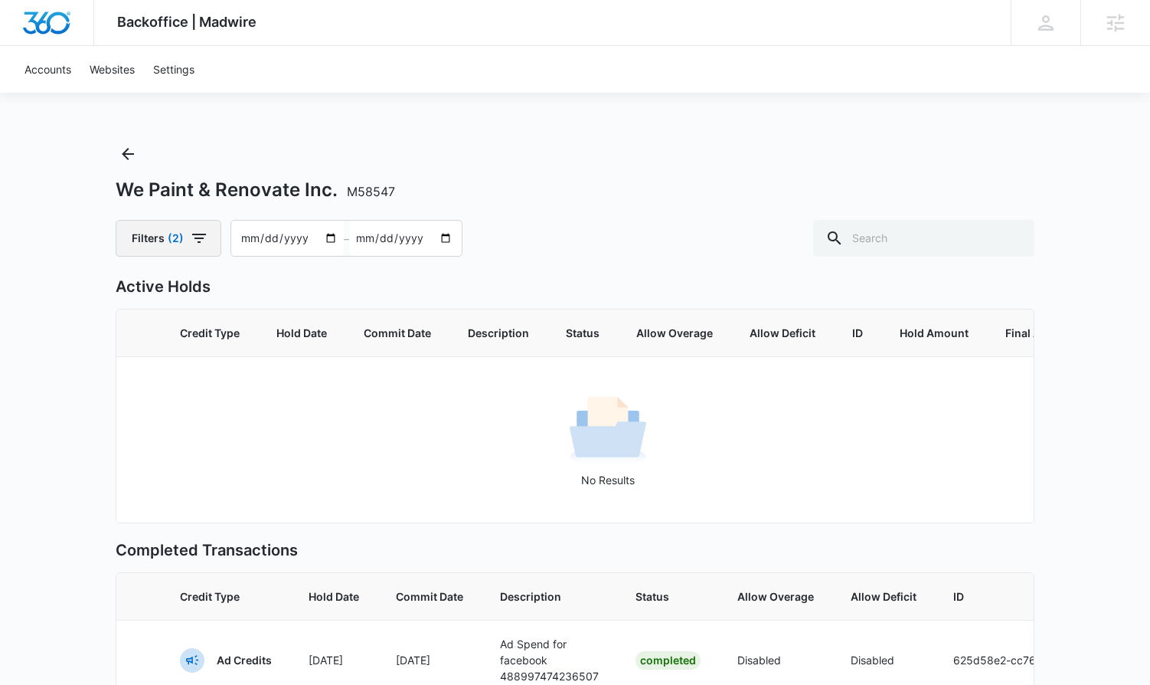
click at [172, 246] on button "Filters (2)" at bounding box center [169, 238] width 106 height 37
click at [625, 188] on div "We Paint & Renovate Inc. M58547" at bounding box center [575, 189] width 919 height 23
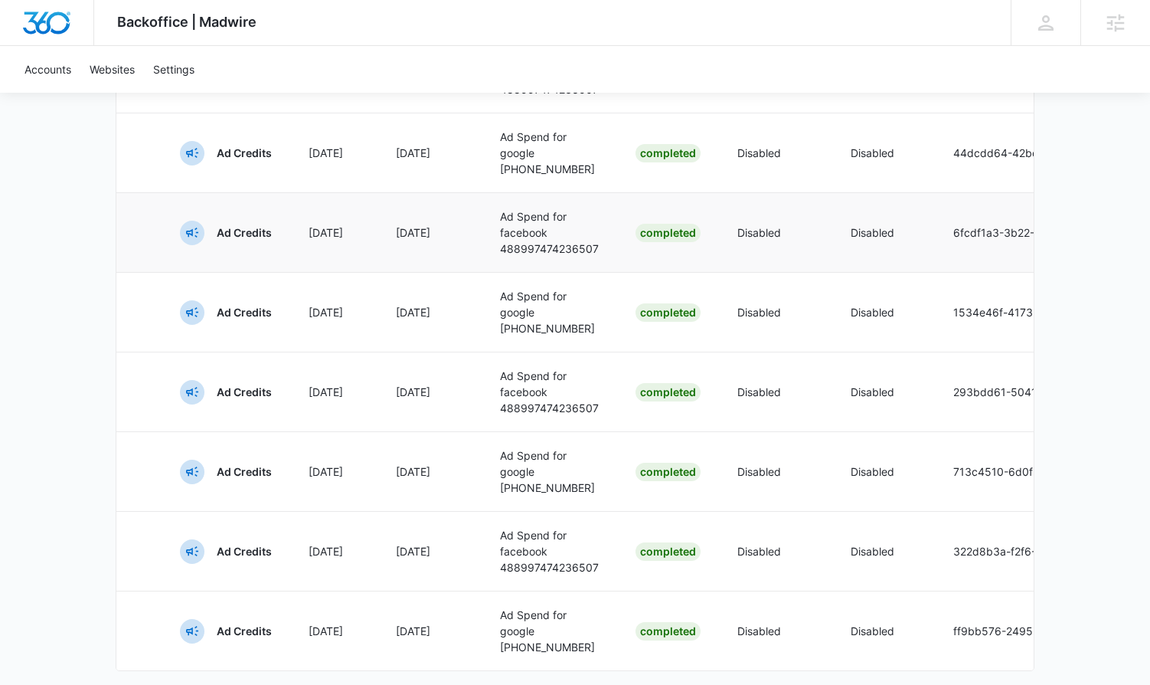
scroll to position [839, 0]
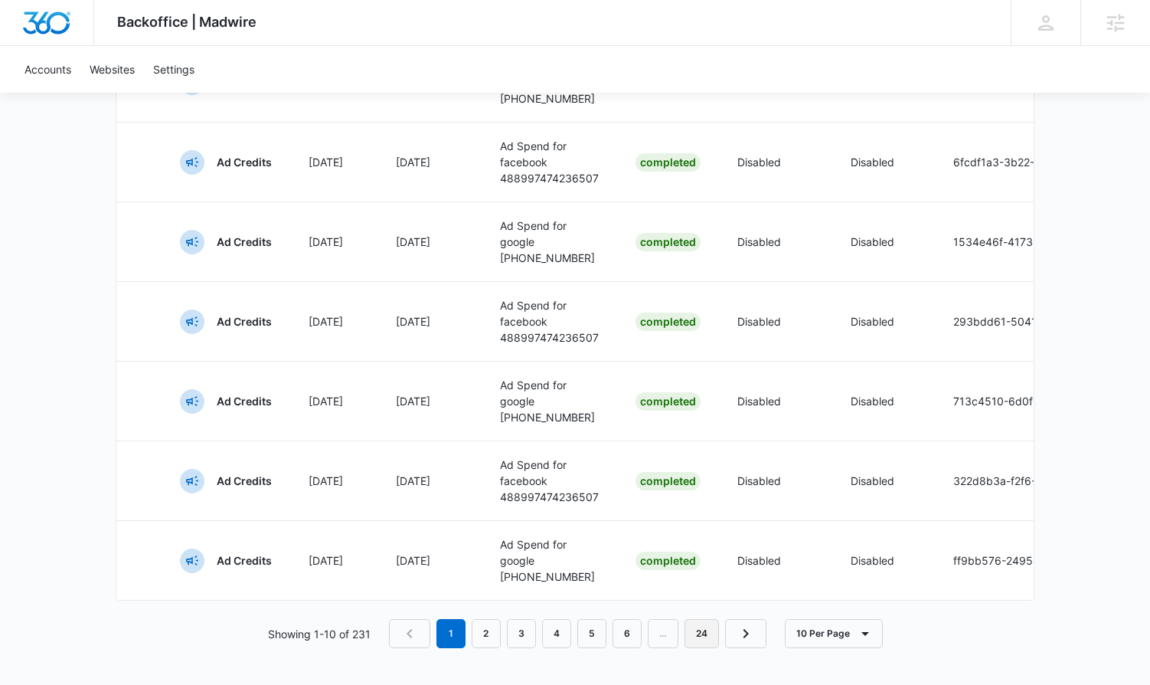
click at [699, 634] on link "24" at bounding box center [702, 633] width 34 height 29
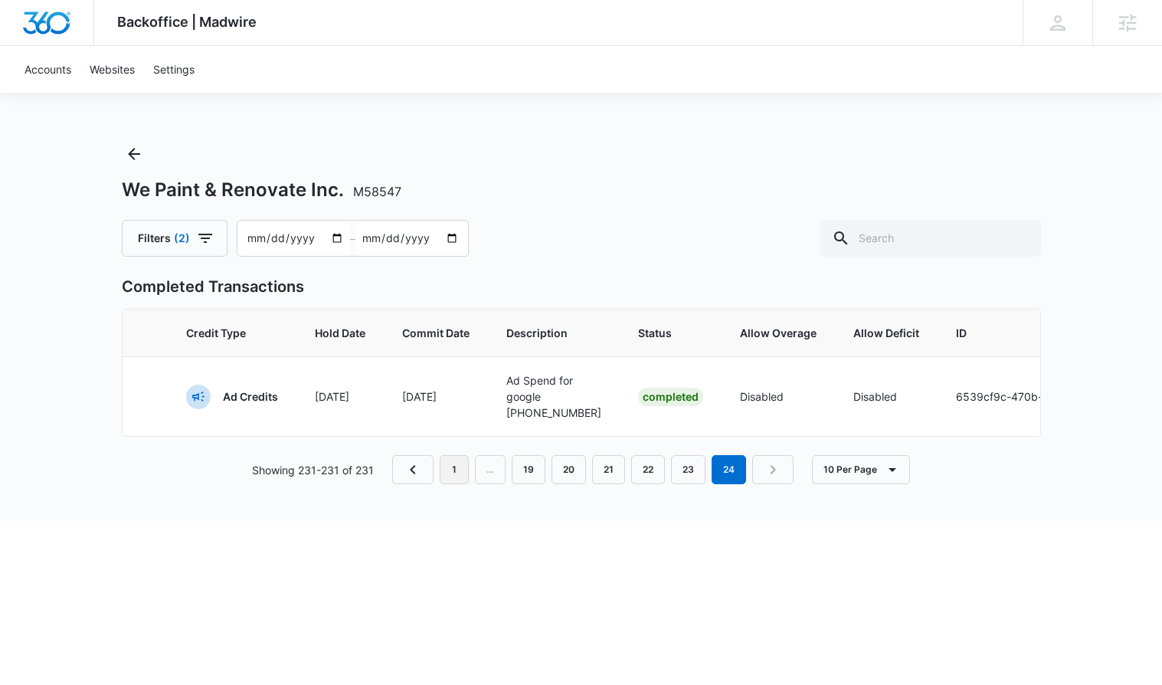
click at [458, 484] on link "1" at bounding box center [454, 469] width 29 height 29
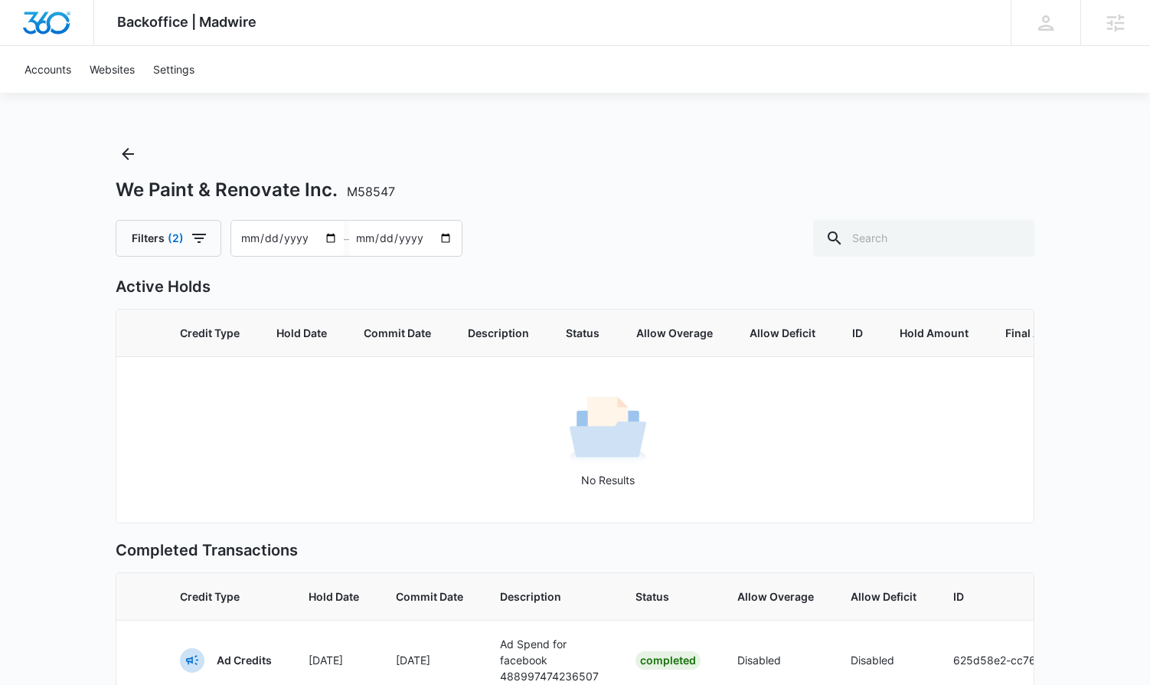
click at [243, 237] on input "2025-05-12" at bounding box center [287, 238] width 113 height 35
click at [364, 236] on input "2025-08-30" at bounding box center [405, 238] width 113 height 35
type input "2025-07-30"
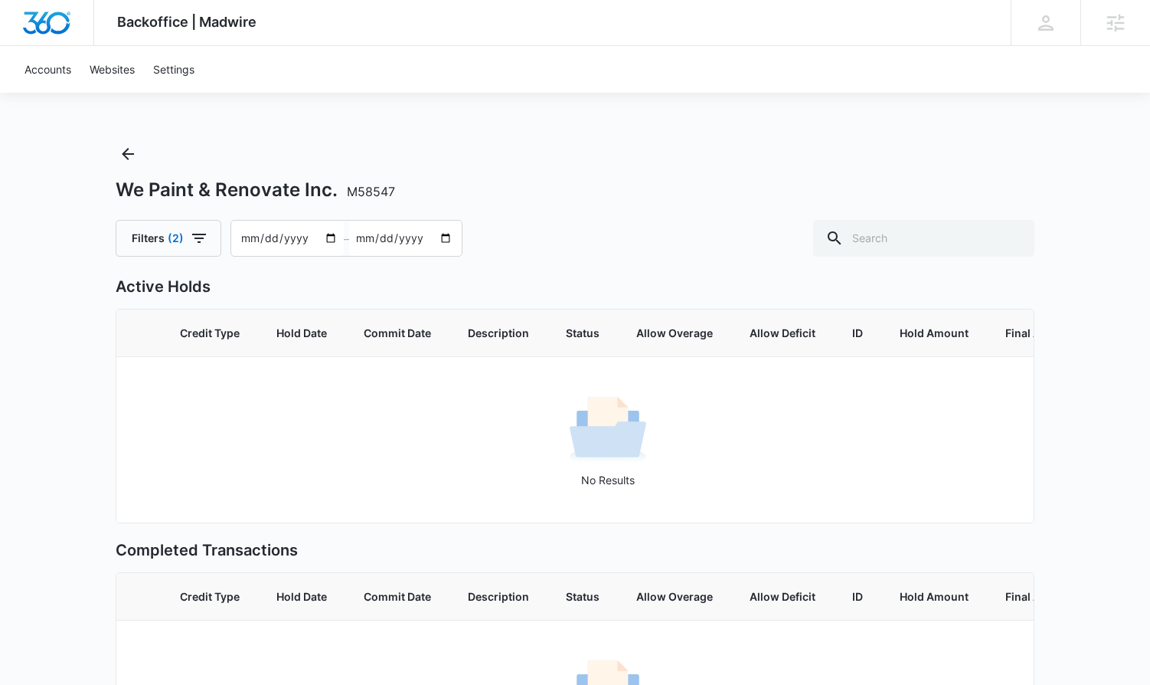
click at [549, 237] on div "Filters (2) 2025-05-12 – 2025-07-30" at bounding box center [575, 238] width 919 height 37
click at [159, 158] on div "We Paint & Renovate Inc. M58547 Filters (2) 2025-05-12 – 2025-07-30" at bounding box center [575, 199] width 919 height 115
click at [129, 159] on icon "Back" at bounding box center [128, 154] width 18 height 18
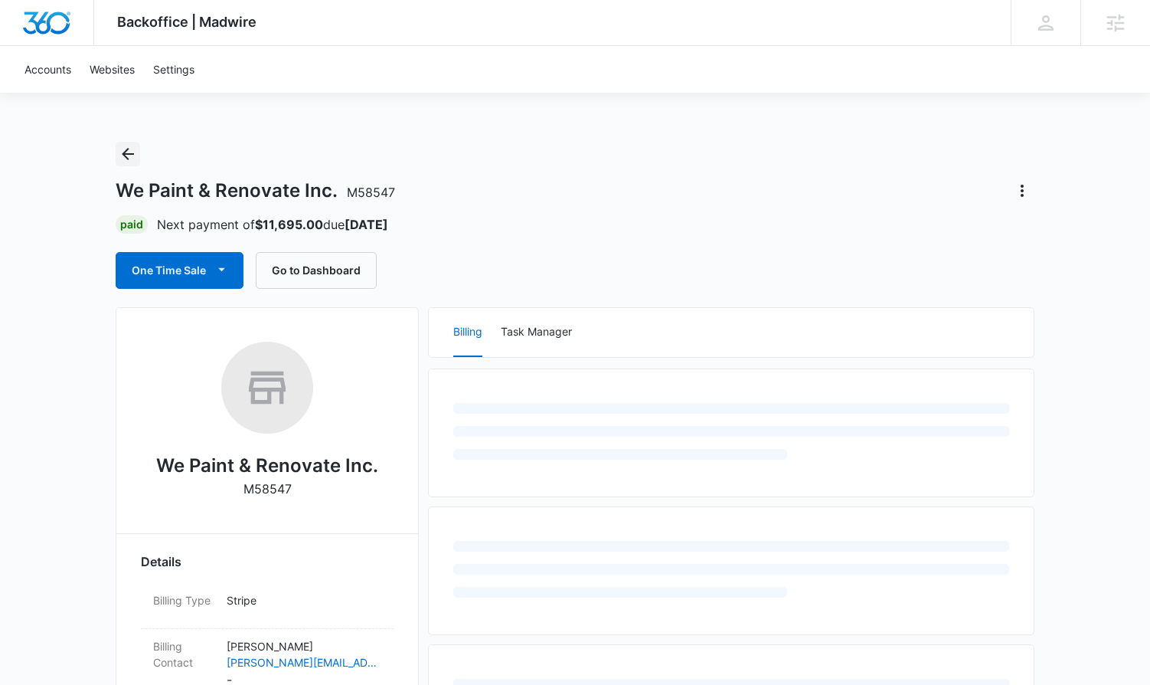
click at [129, 159] on icon "Back" at bounding box center [128, 154] width 18 height 18
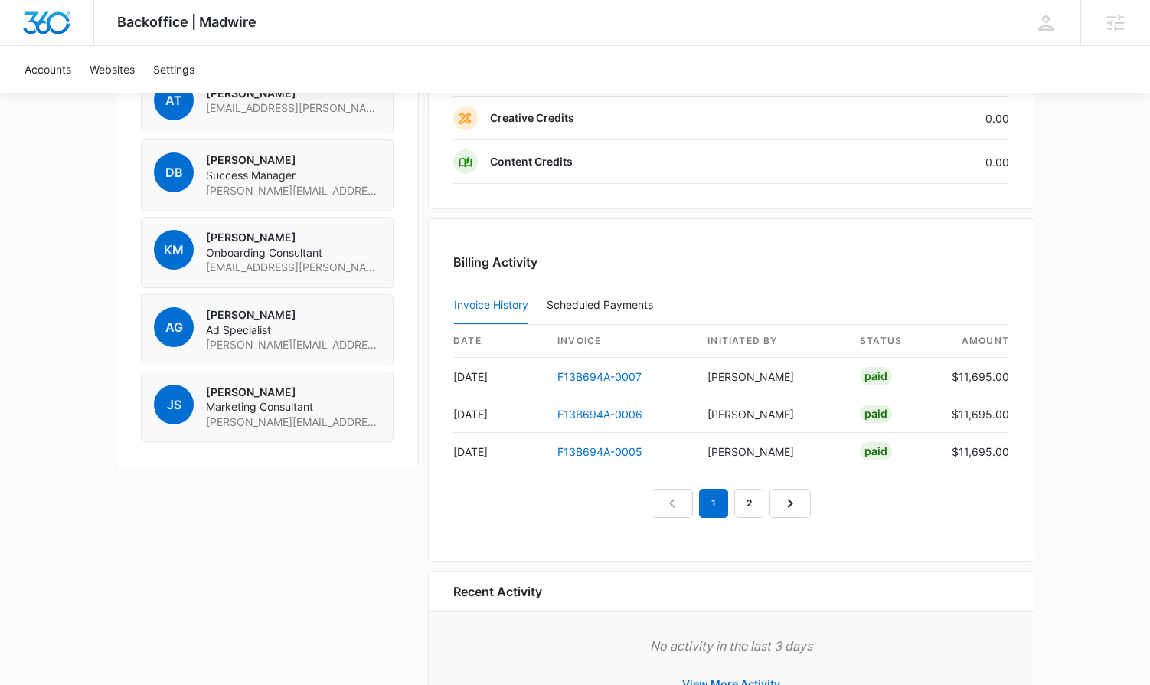
scroll to position [1334, 0]
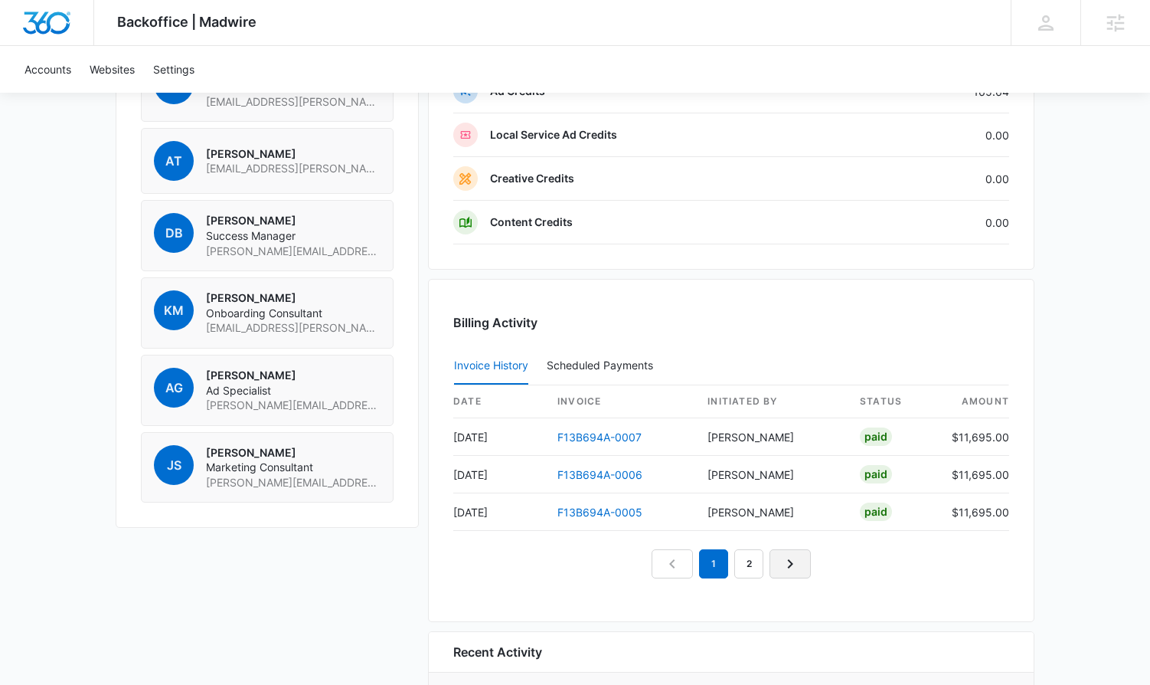
click at [789, 557] on icon "Next Page" at bounding box center [790, 563] width 18 height 18
click at [796, 551] on link "Next Page" at bounding box center [807, 563] width 41 height 29
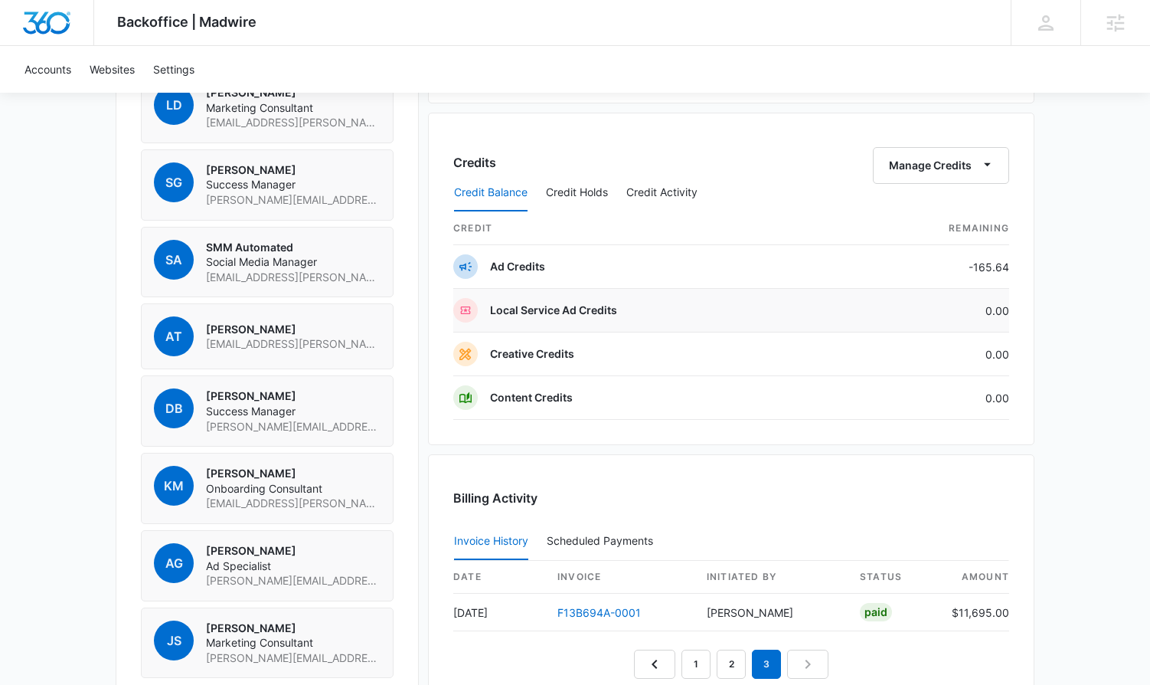
scroll to position [1154, 0]
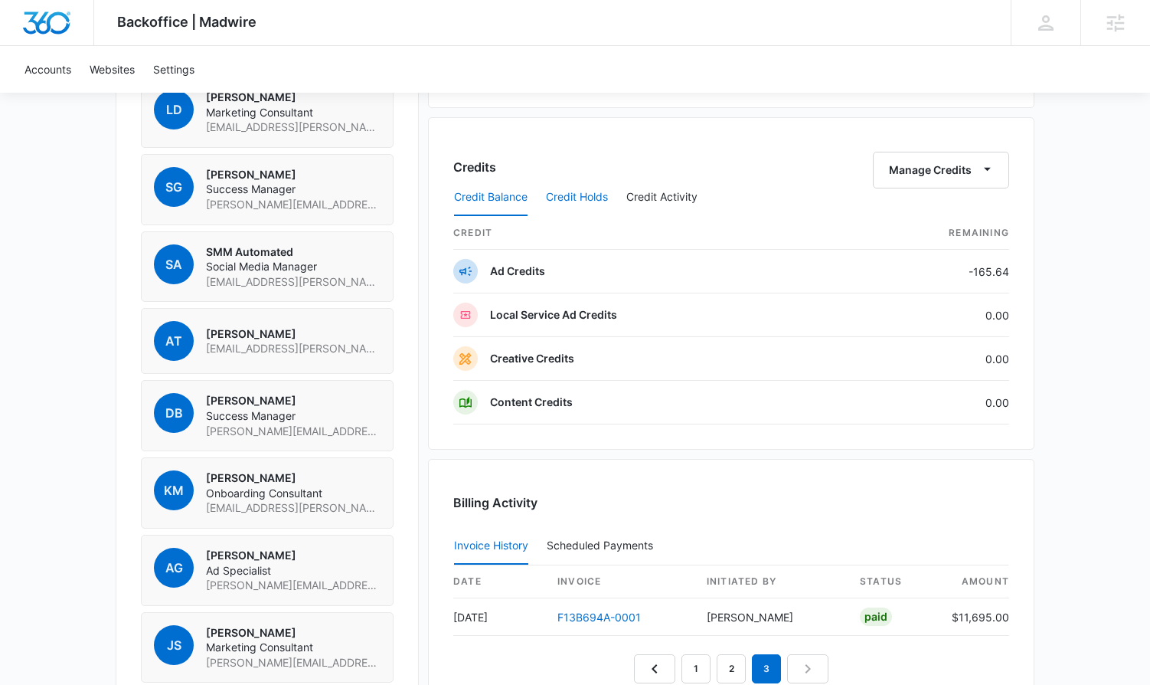
click at [591, 201] on button "Credit Holds" at bounding box center [577, 197] width 62 height 37
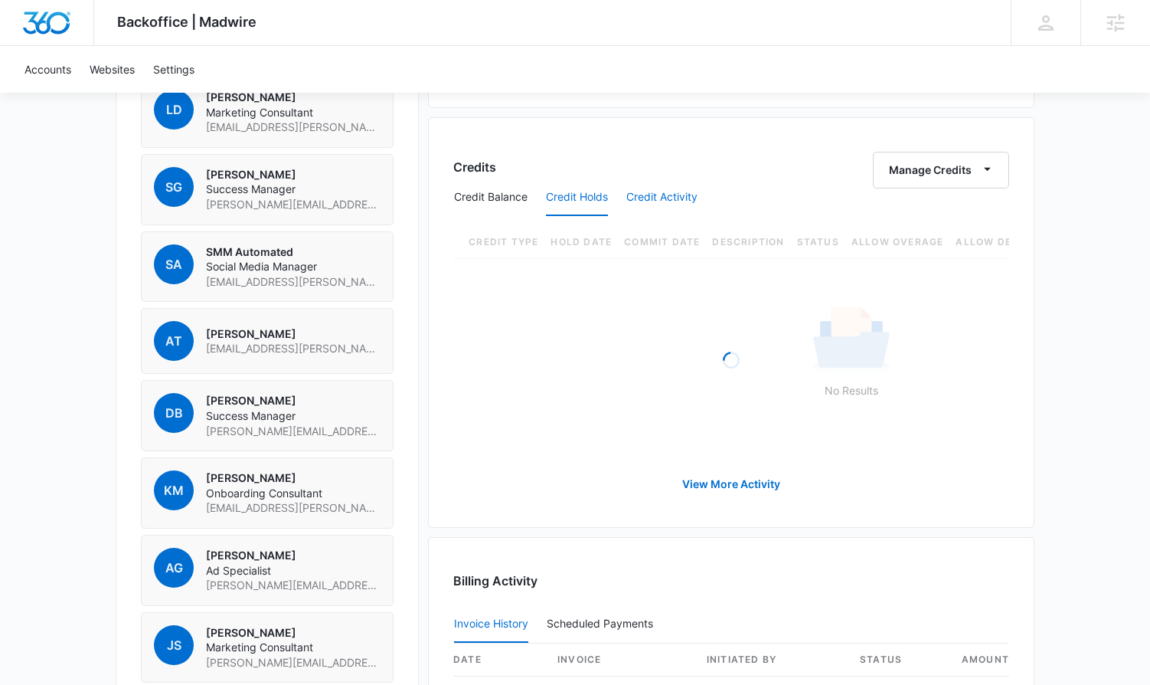
click at [689, 196] on button "Credit Activity" at bounding box center [661, 197] width 71 height 37
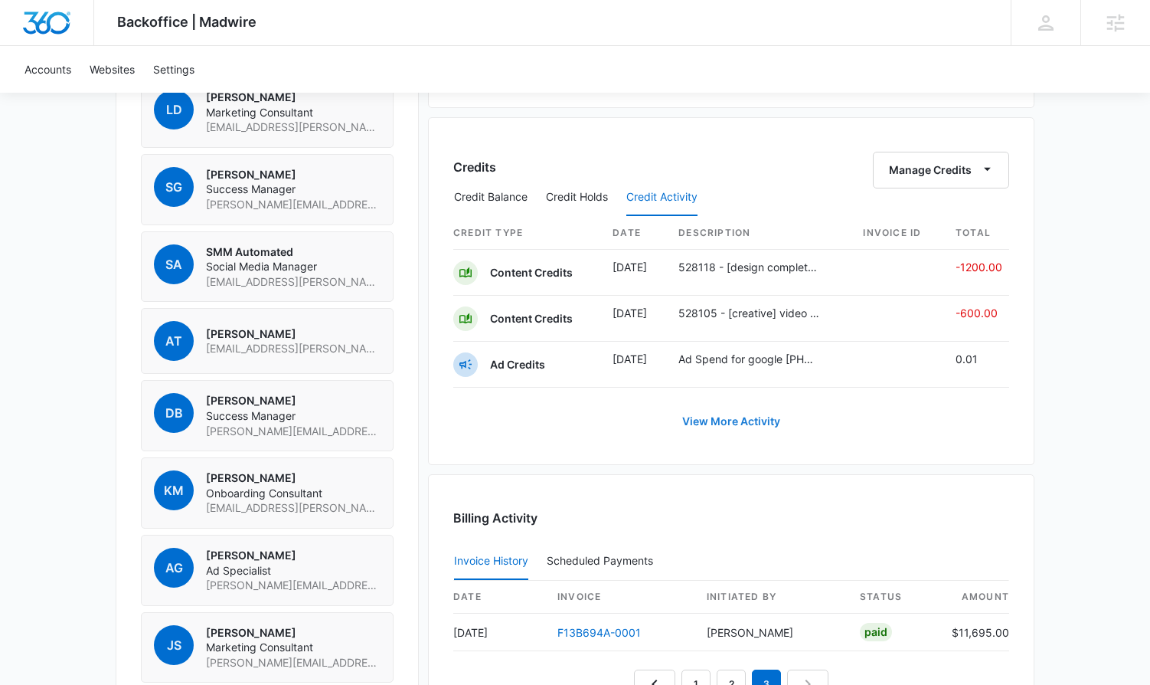
click at [753, 420] on link "View More Activity" at bounding box center [731, 421] width 129 height 37
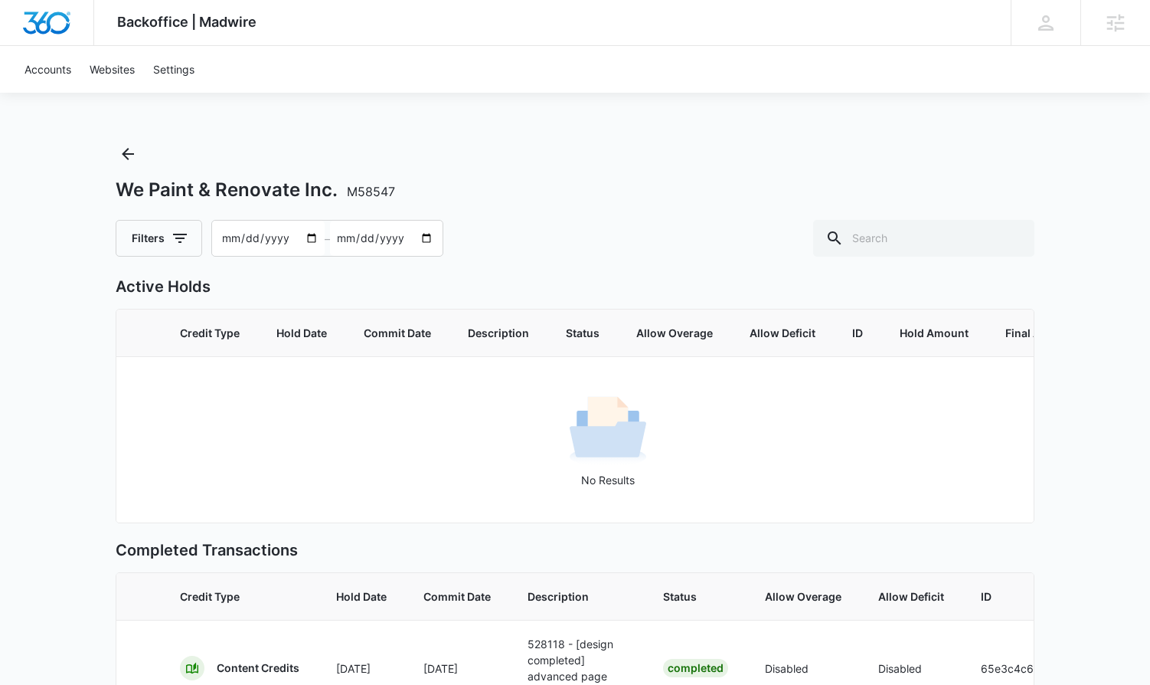
click at [229, 234] on input "2025-07-12" at bounding box center [268, 238] width 113 height 35
type input "2025-05-12"
click at [341, 246] on input "2025-09-10" at bounding box center [386, 238] width 113 height 35
type input "2025-06-10"
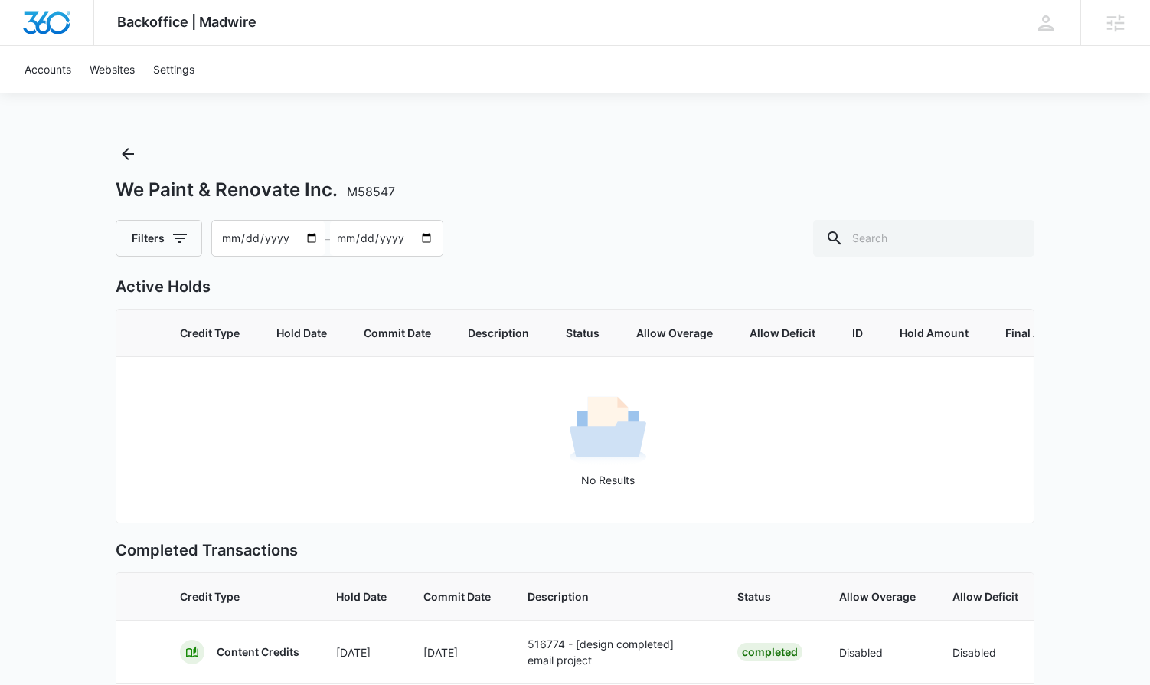
click at [577, 211] on div "We Paint & Renovate Inc. M58547 Filters 2025-05-12 – 2025-06-10" at bounding box center [575, 199] width 919 height 115
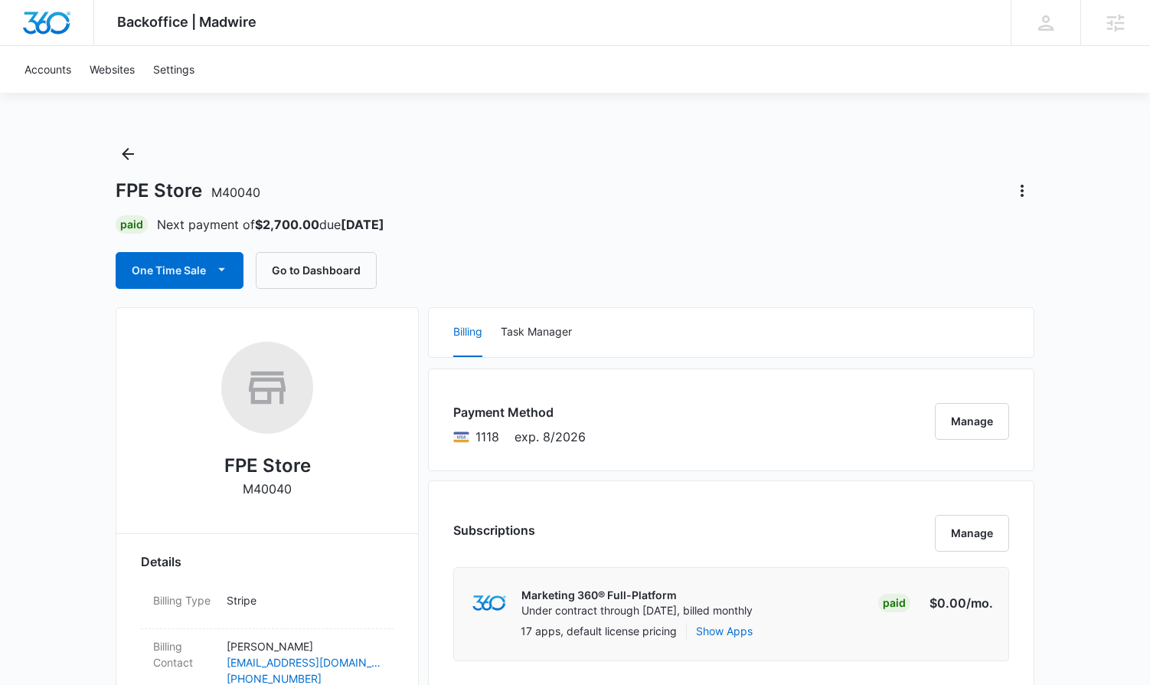
click at [414, 250] on div "FPE Store M40040 Paid Next payment of $2,700.00 due Oct 9 One Time Sale Go to D…" at bounding box center [575, 215] width 919 height 147
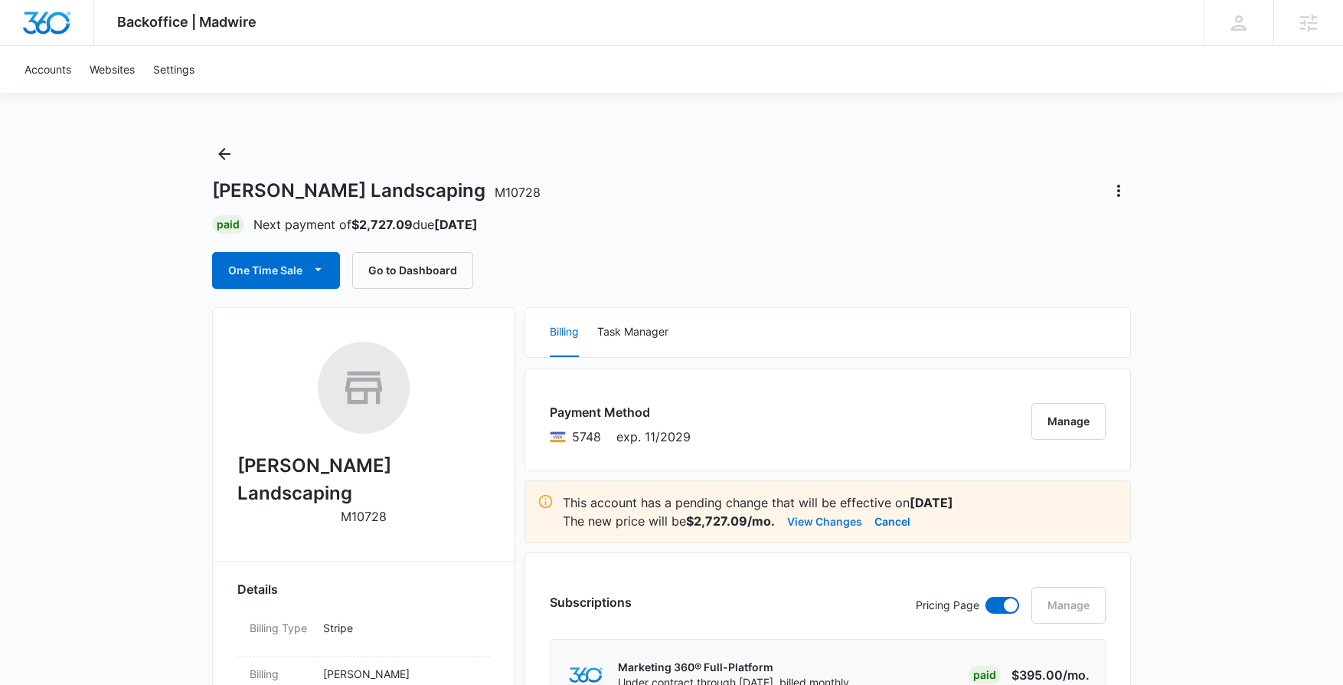
click at [824, 520] on button "View Changes" at bounding box center [824, 520] width 75 height 18
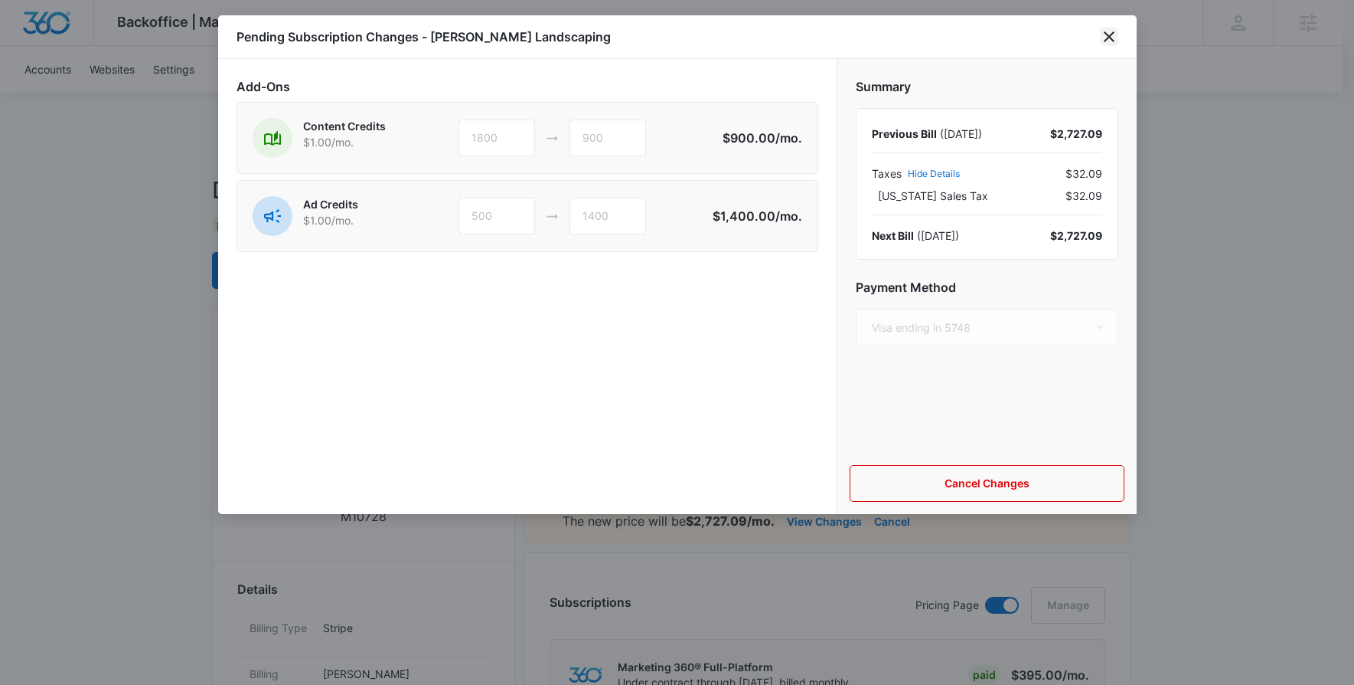
click at [1109, 38] on icon "close" at bounding box center [1109, 37] width 18 height 18
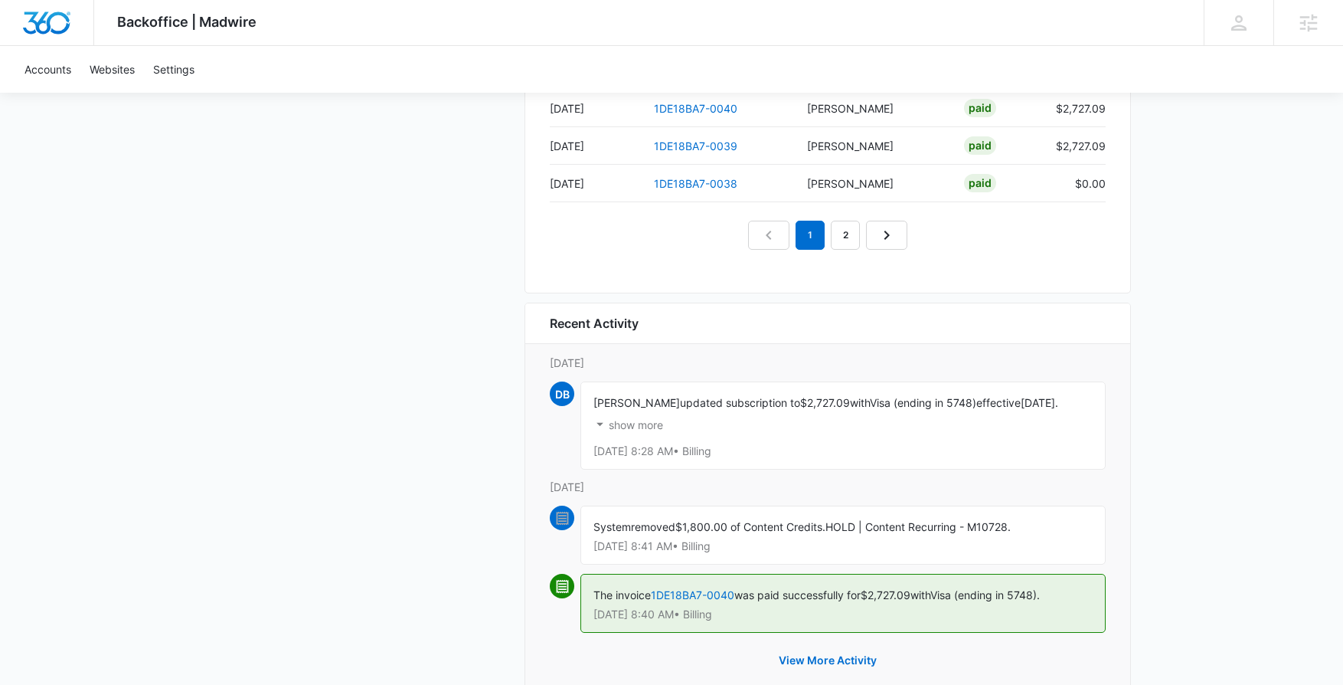
scroll to position [1755, 0]
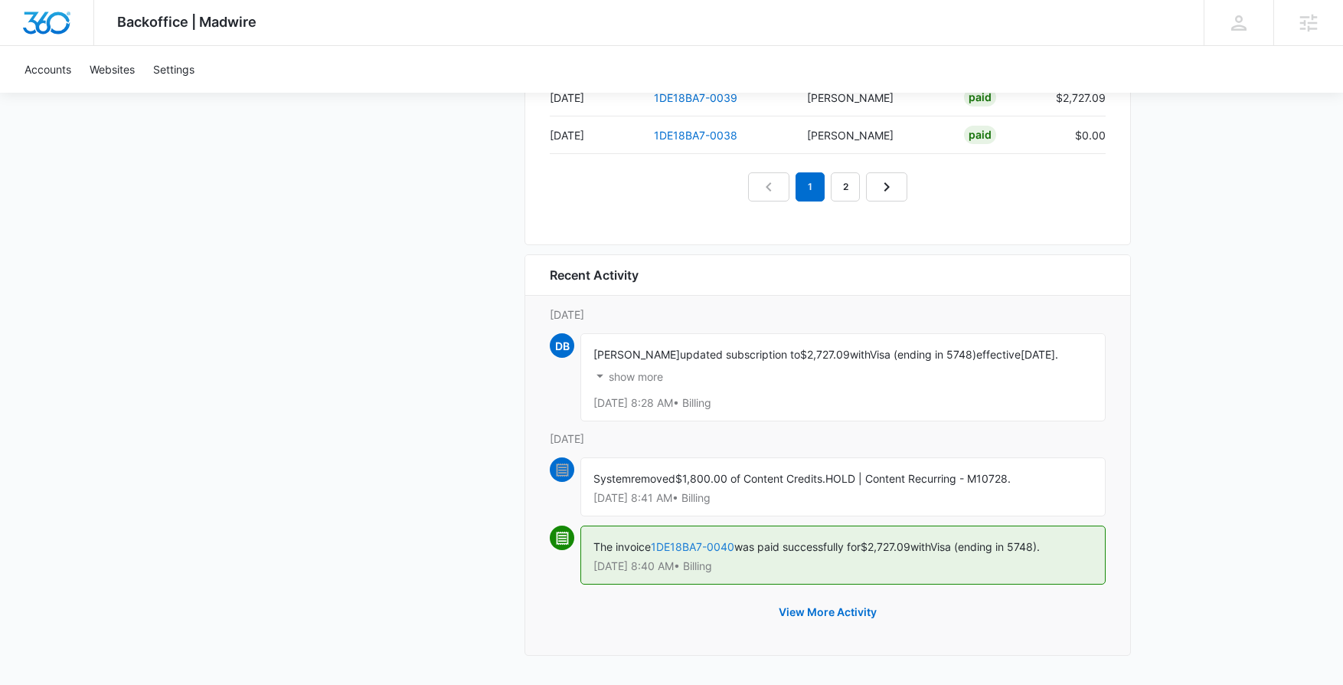
click at [698, 547] on link "1DE18BA7-0040" at bounding box center [692, 546] width 83 height 13
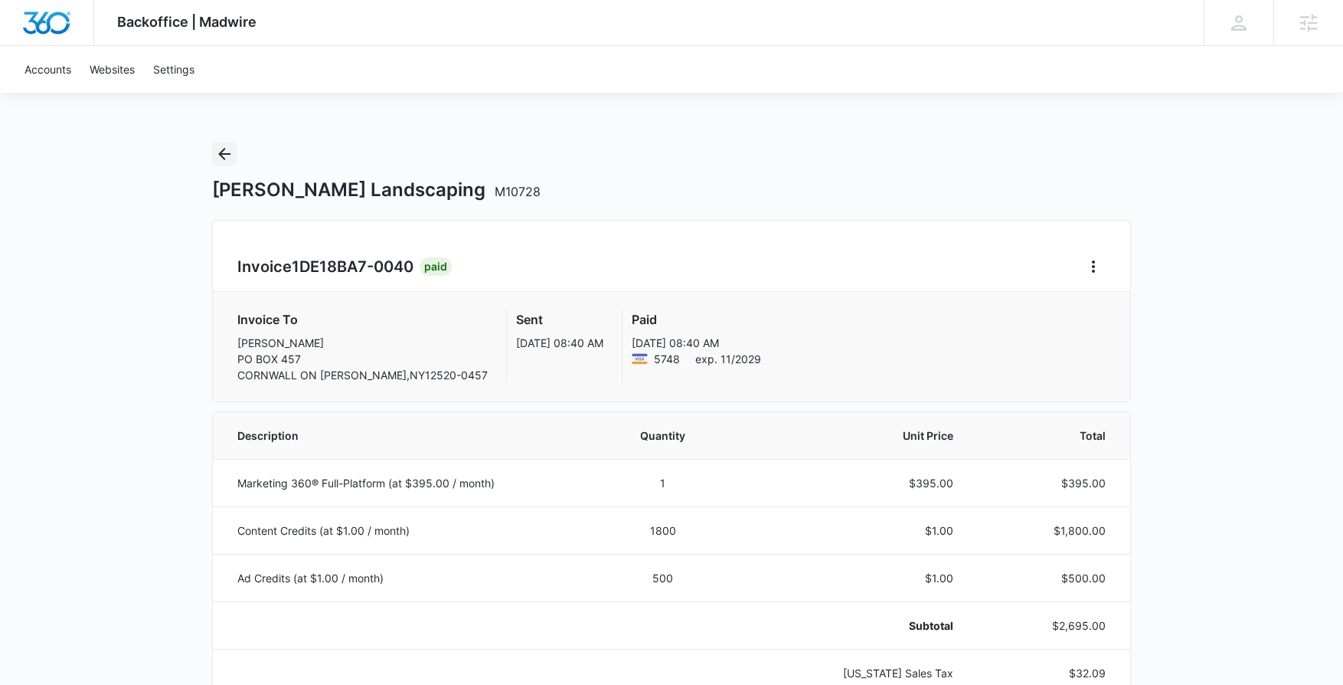
click at [225, 149] on icon "Back" at bounding box center [224, 154] width 12 height 12
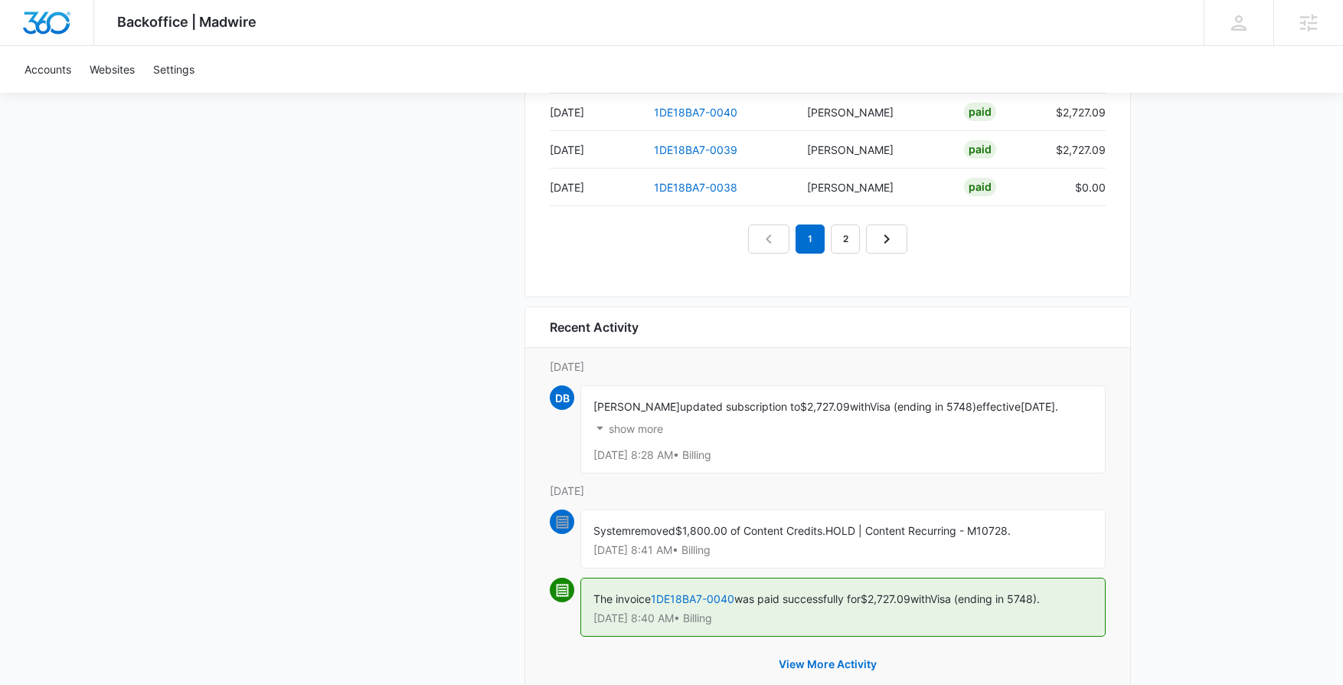
scroll to position [1755, 0]
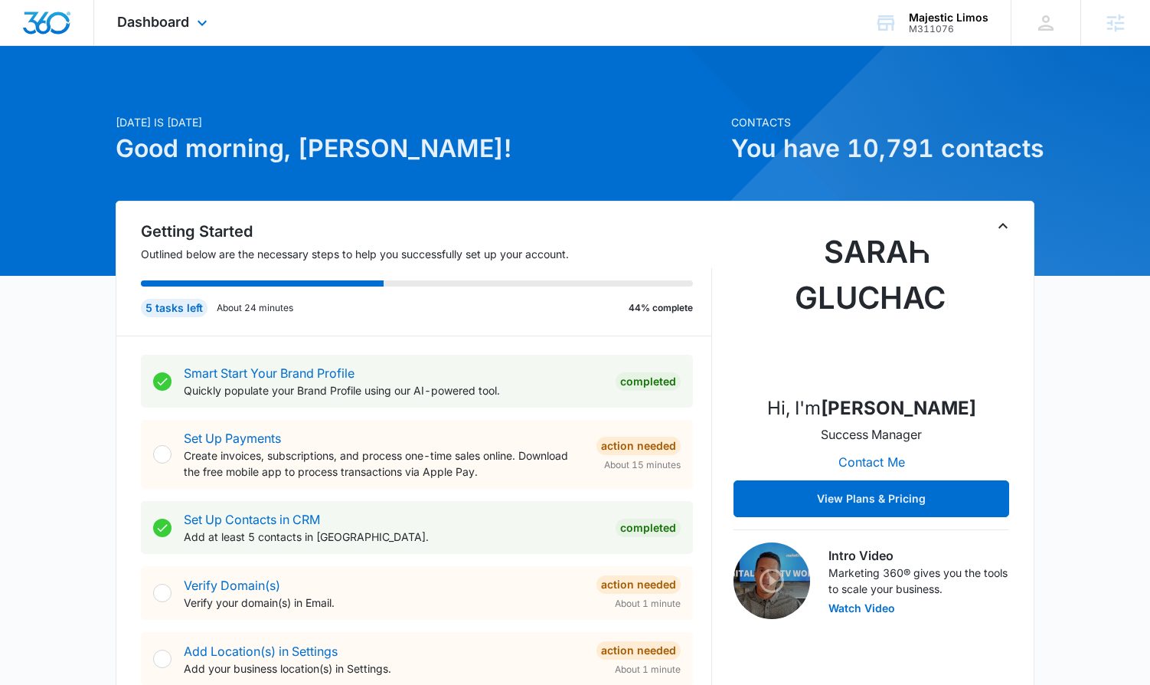
click at [170, 9] on div "Dashboard Apps Reputation Forms CRM Email Social Payments POS Content Ads Intel…" at bounding box center [164, 22] width 140 height 45
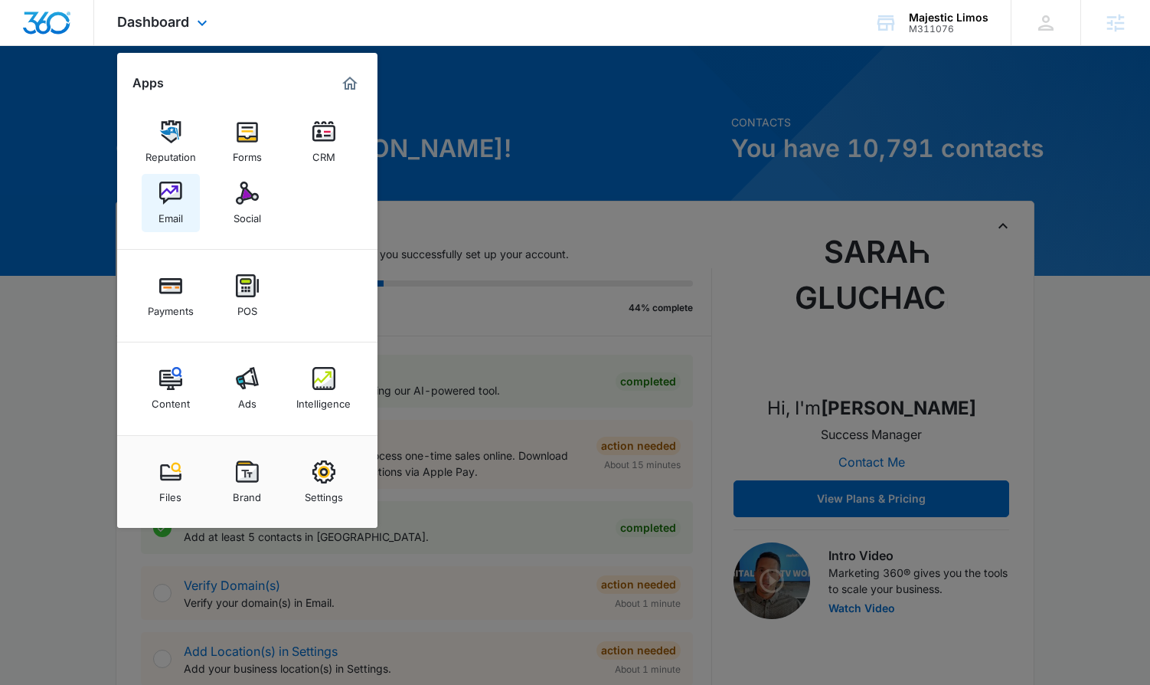
click at [175, 201] on img at bounding box center [170, 192] width 23 height 23
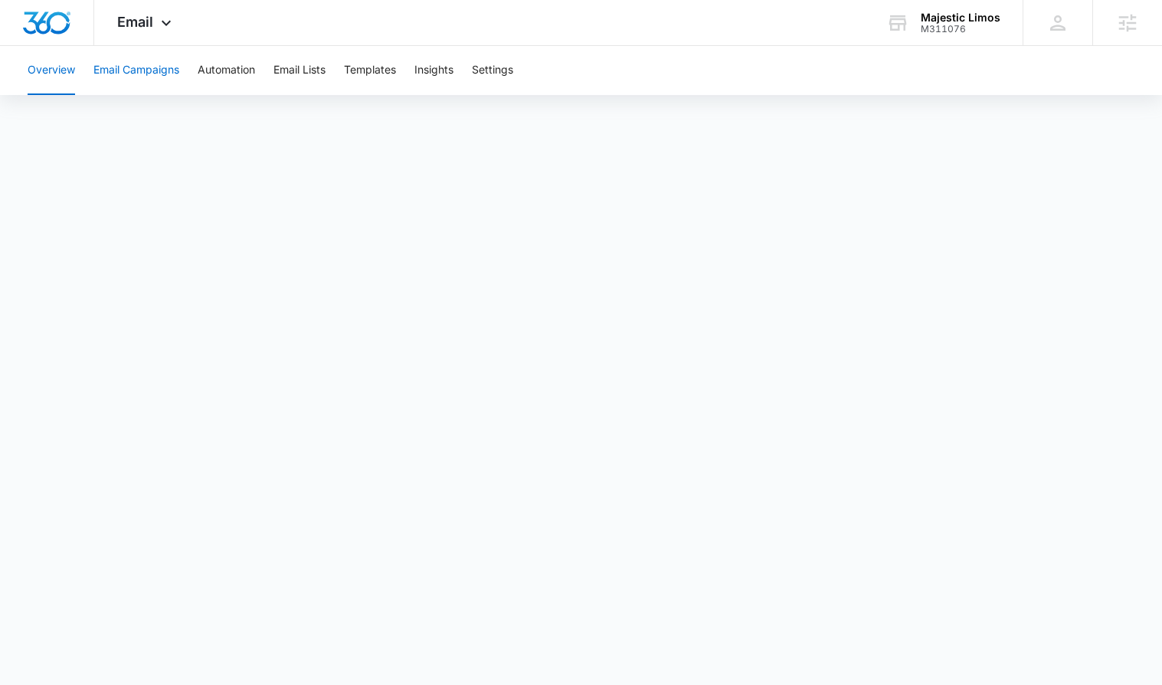
click at [137, 69] on button "Email Campaigns" at bounding box center [136, 70] width 86 height 49
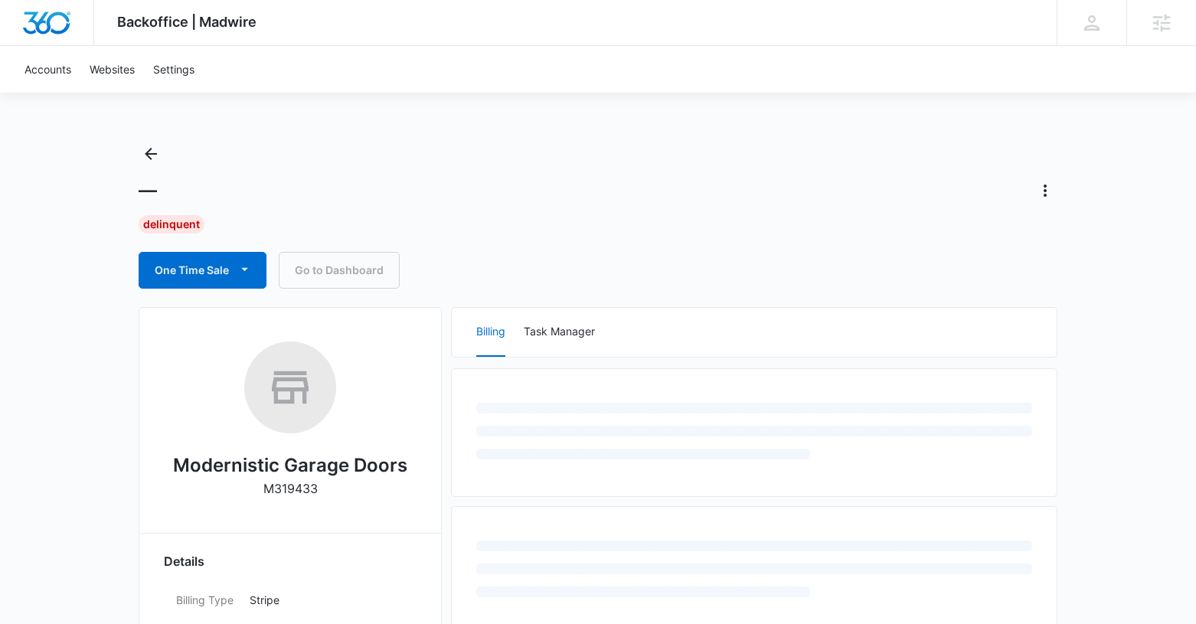
click at [1032, 204] on div "— Delinquent One Time Sale Go to Dashboard" at bounding box center [598, 215] width 919 height 147
click at [1054, 185] on icon "Actions" at bounding box center [1045, 190] width 18 height 18
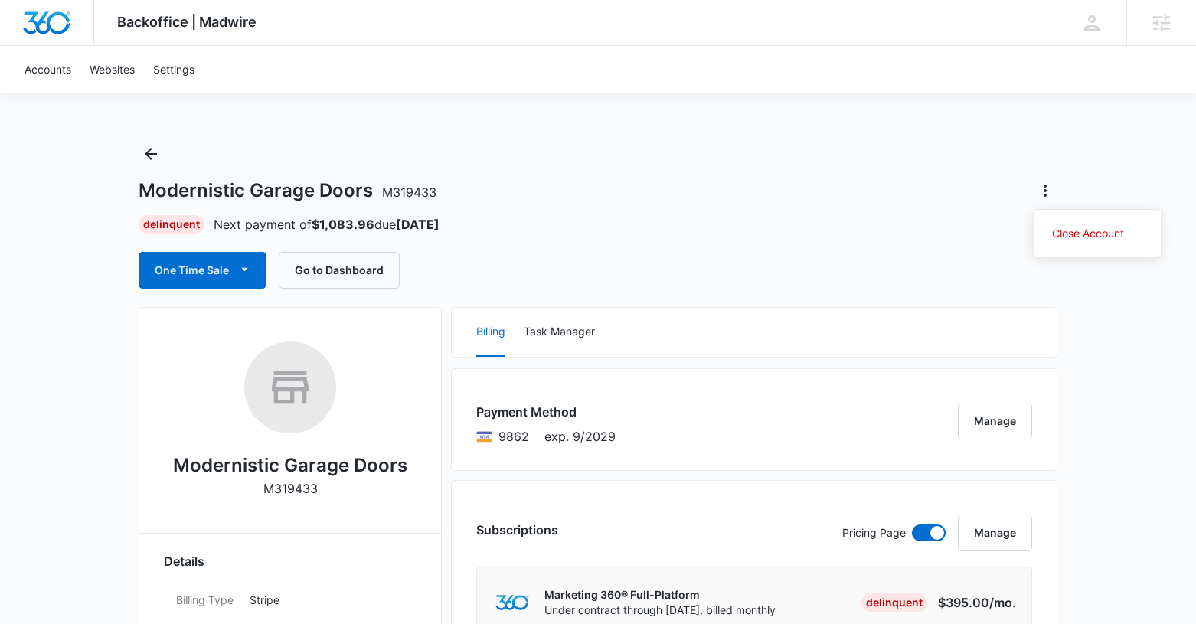
click at [967, 154] on div "Modernistic Garage Doors M319433 Close Account Delinquent Next payment of $1,08…" at bounding box center [598, 215] width 919 height 147
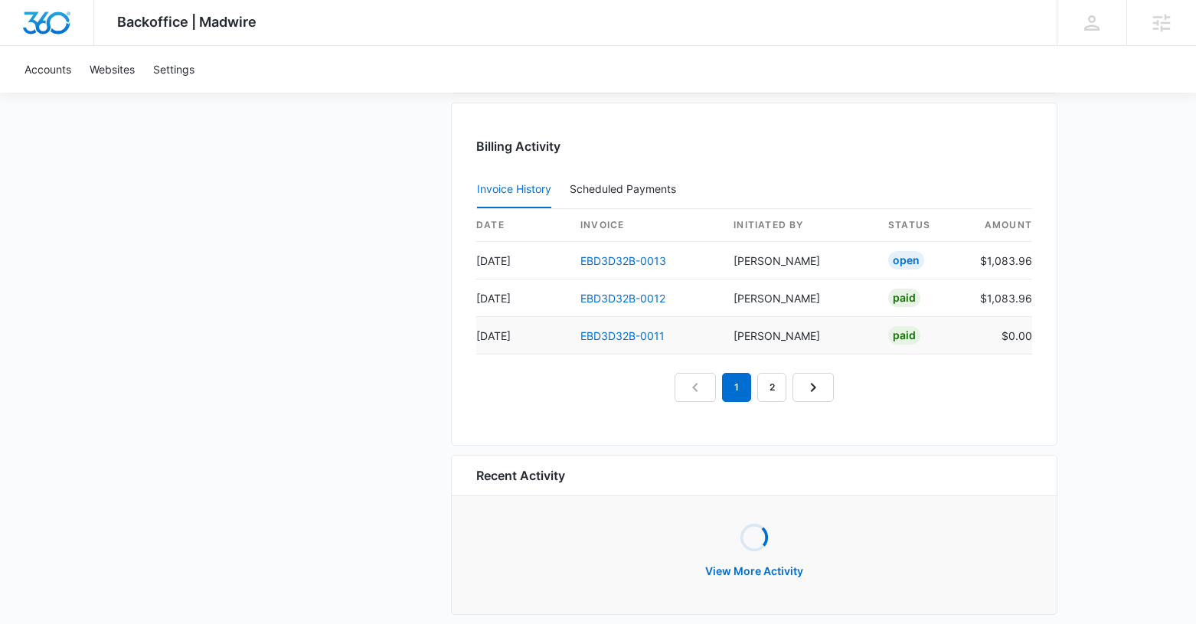
scroll to position [1521, 0]
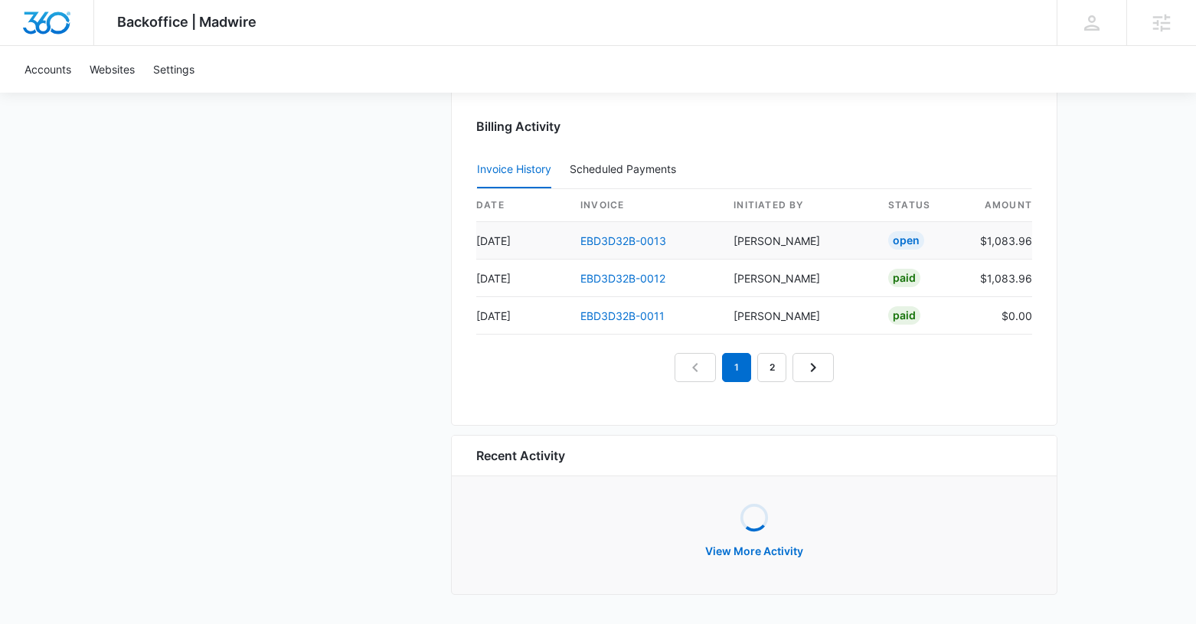
click at [642, 249] on td "EBD3D32B-0013" at bounding box center [644, 241] width 153 height 38
click at [642, 238] on link "EBD3D32B-0013" at bounding box center [623, 240] width 86 height 13
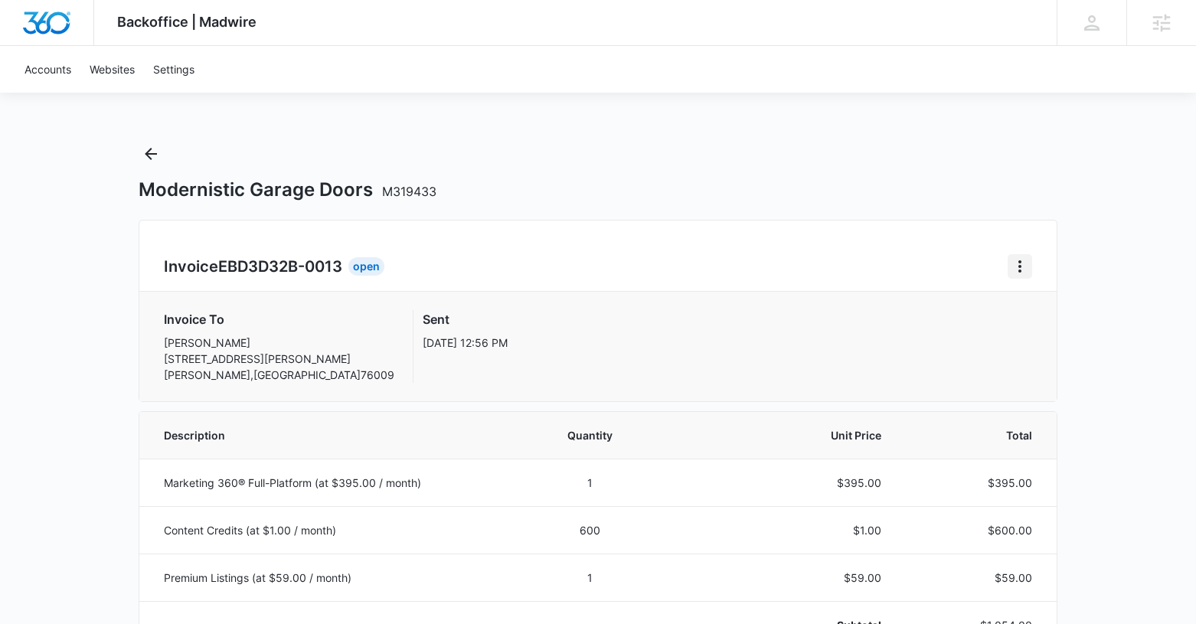
click at [1011, 263] on icon "Home" at bounding box center [1020, 266] width 18 height 18
click at [1036, 323] on button "Retry Payment" at bounding box center [1080, 332] width 144 height 23
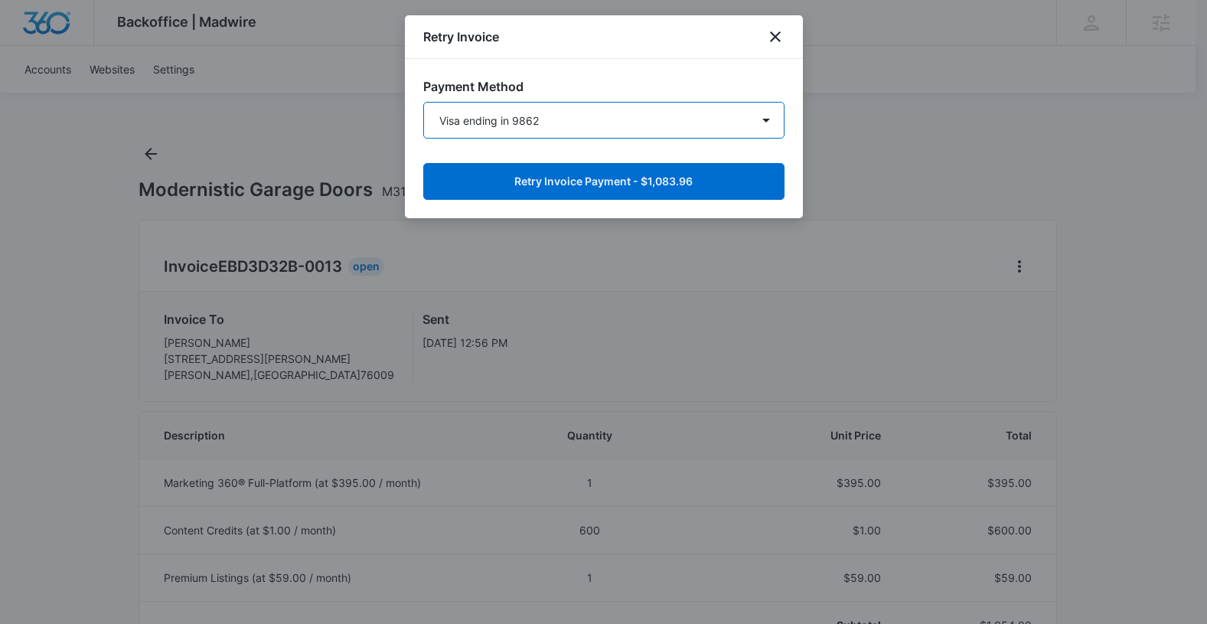
click at [536, 122] on select "Visa ending in 9862 New Payment Method" at bounding box center [603, 120] width 361 height 37
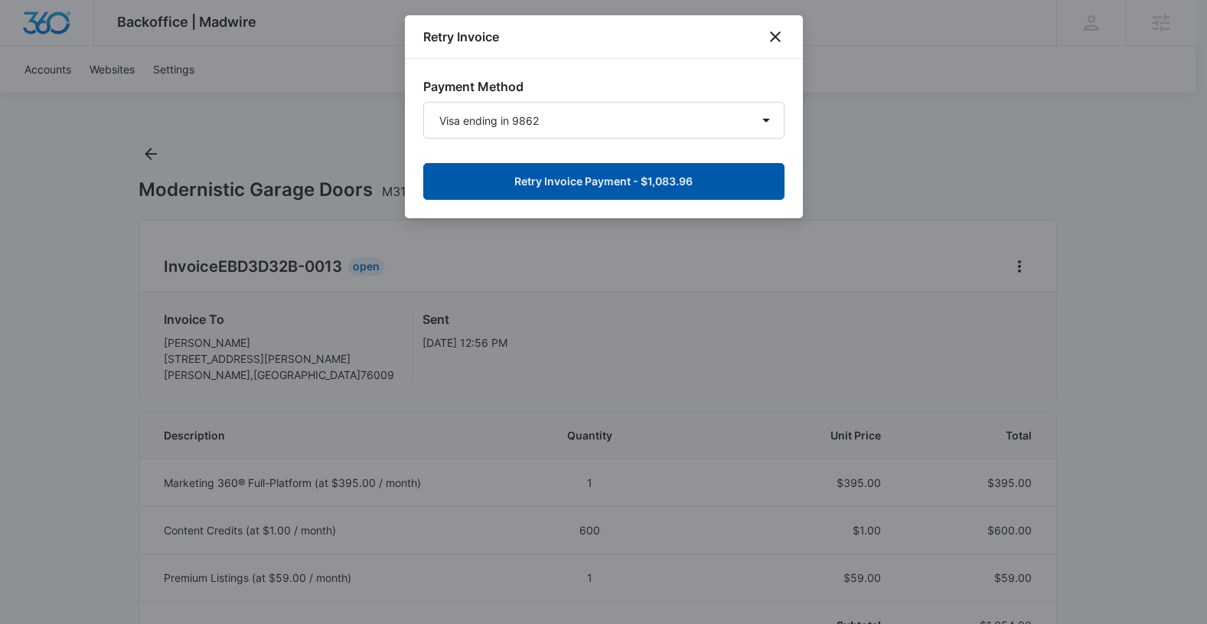
click at [576, 173] on button "Retry Invoice Payment - $1,083.96" at bounding box center [603, 181] width 361 height 37
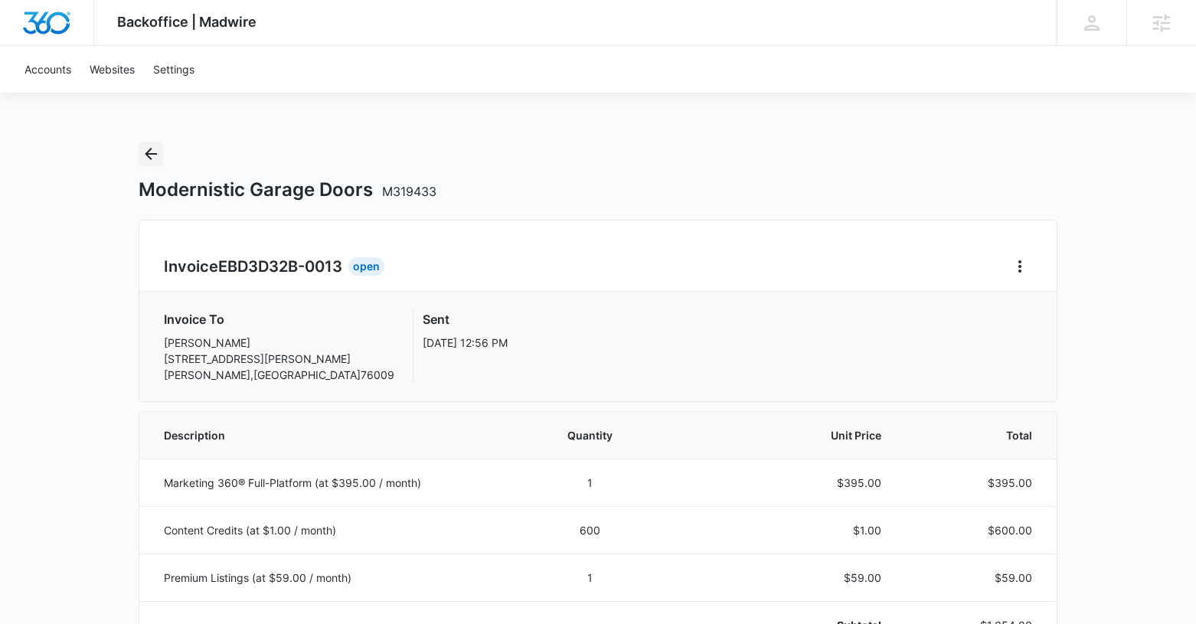
click at [155, 152] on icon "Back" at bounding box center [151, 154] width 18 height 18
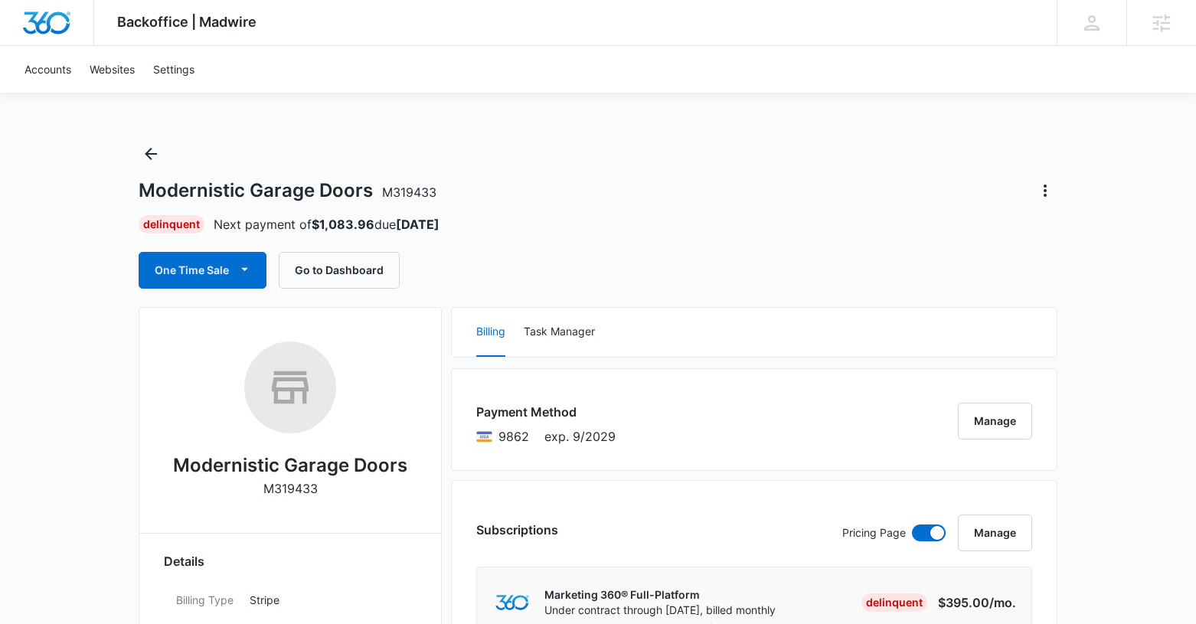
scroll to position [86, 0]
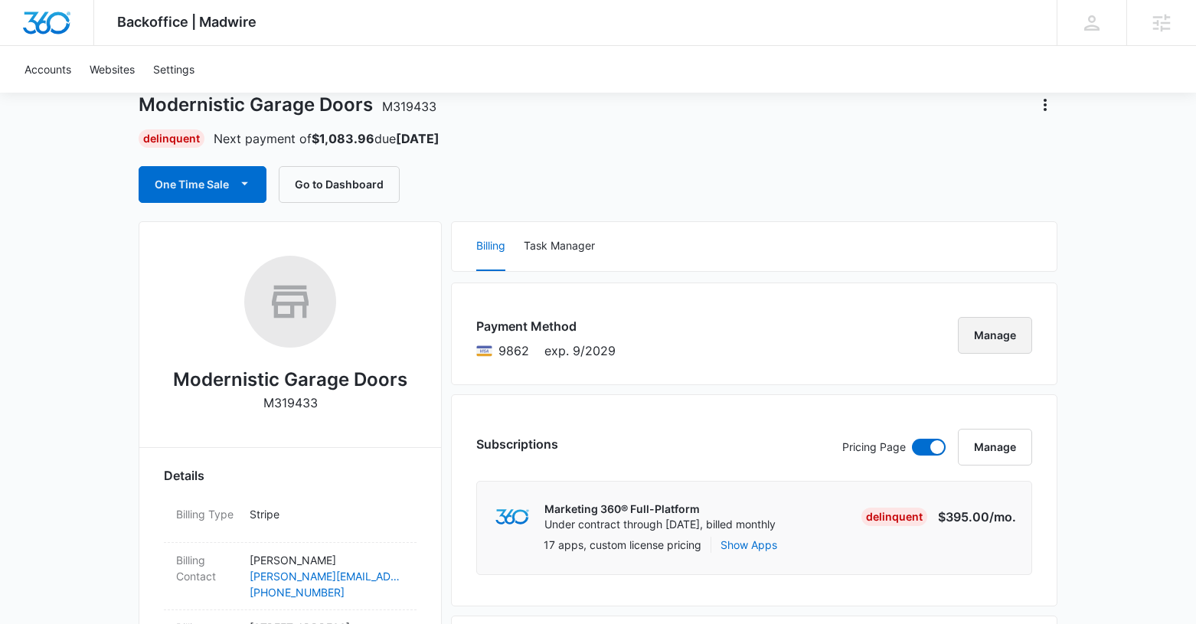
click at [986, 329] on button "Manage" at bounding box center [995, 335] width 74 height 37
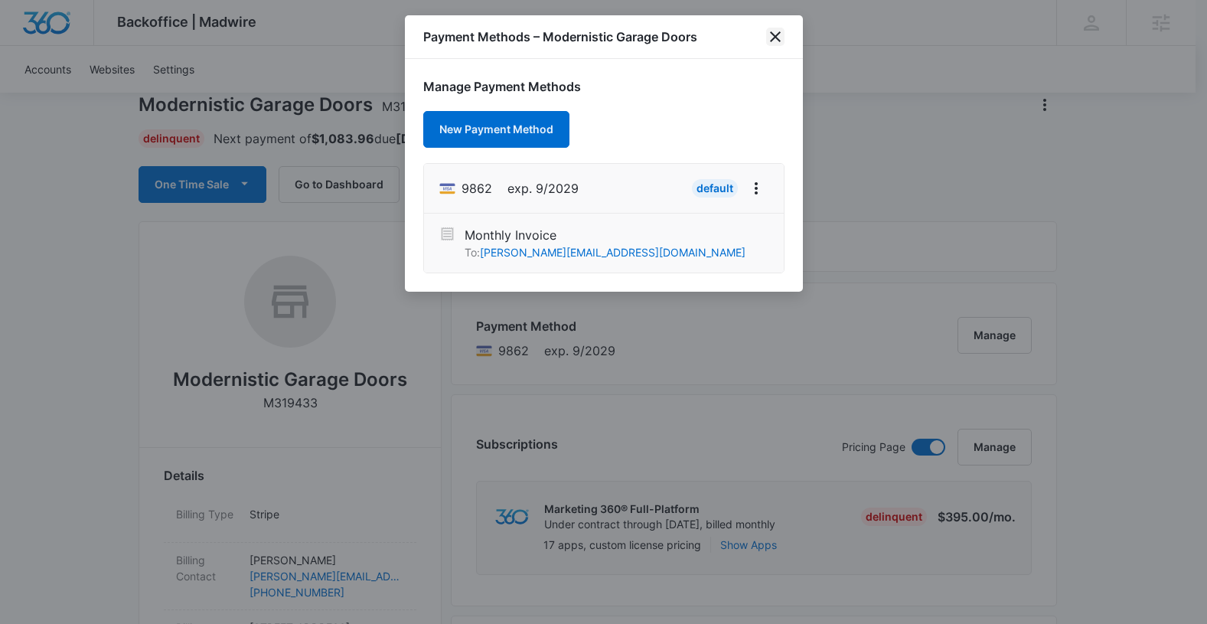
click at [775, 34] on icon "close" at bounding box center [775, 37] width 18 height 18
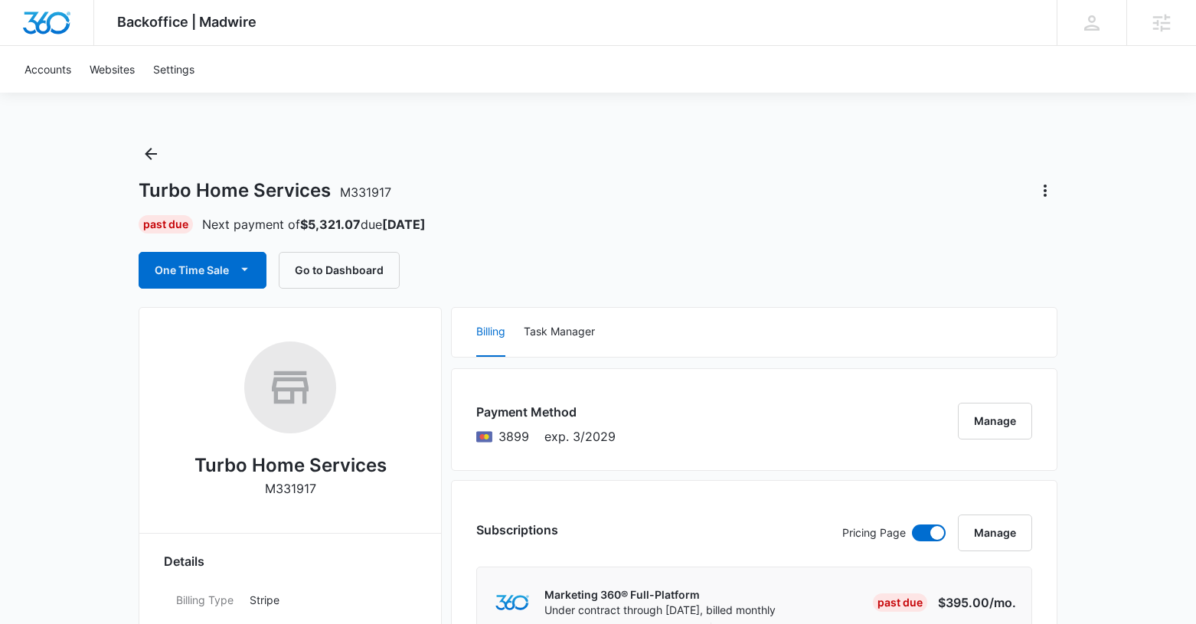
click at [1030, 188] on div at bounding box center [1039, 190] width 37 height 25
click at [1050, 188] on icon "Actions" at bounding box center [1045, 190] width 18 height 18
click at [936, 194] on div "Turbo Home Services M331917 Close Account" at bounding box center [598, 190] width 919 height 25
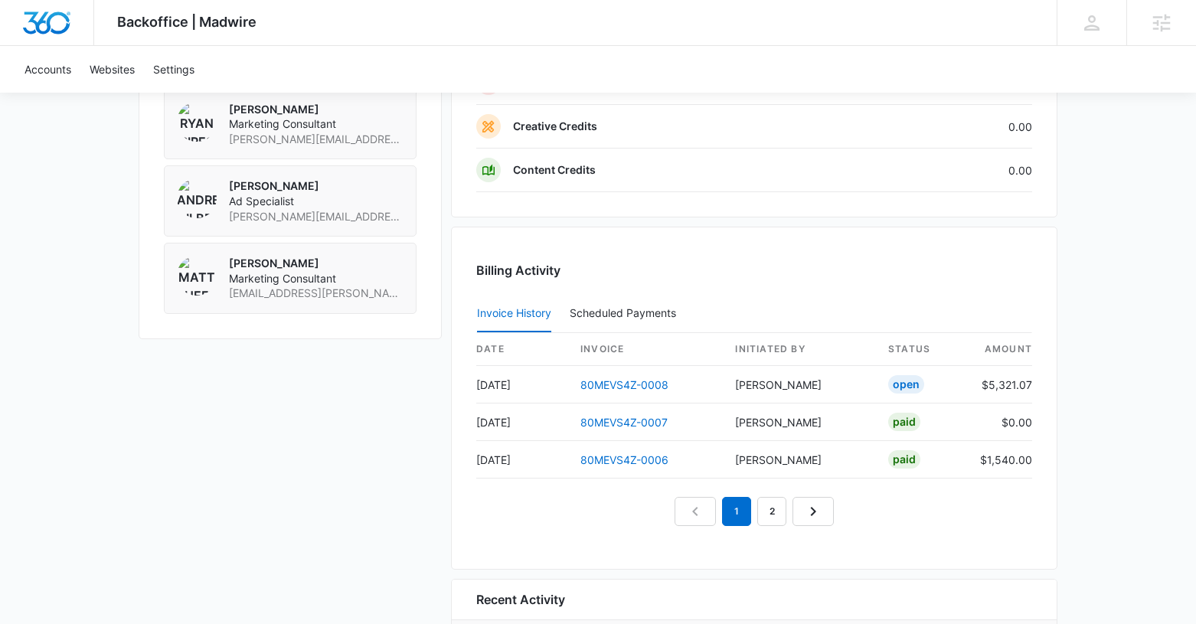
scroll to position [1548, 0]
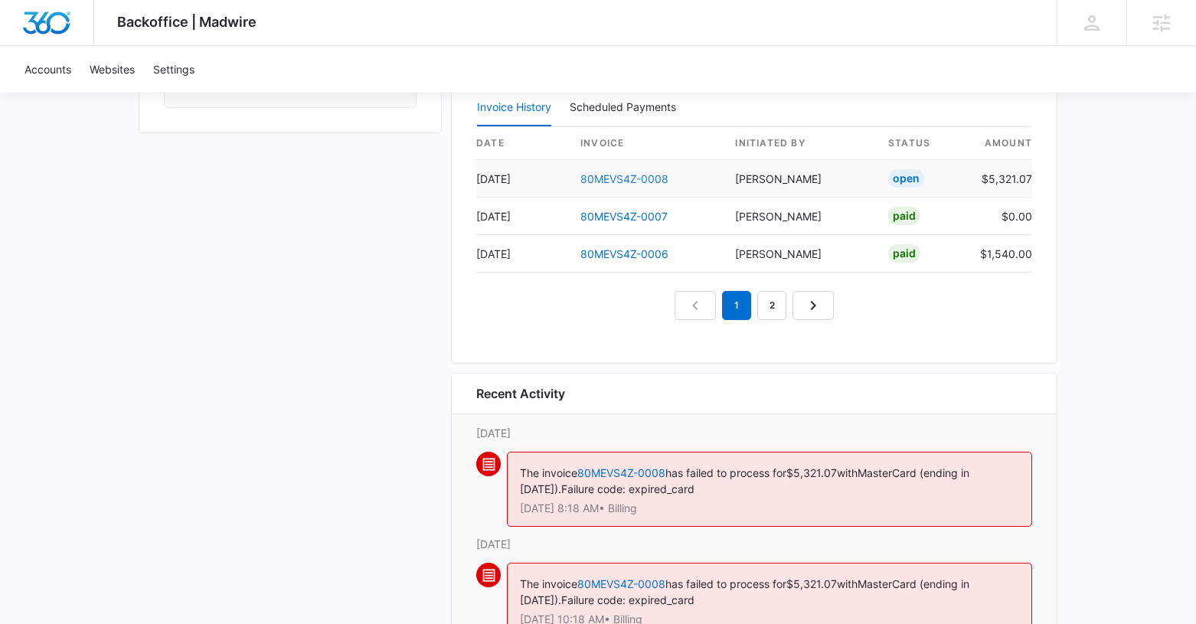
click at [629, 179] on link "80MEVS4Z-0008" at bounding box center [624, 178] width 88 height 13
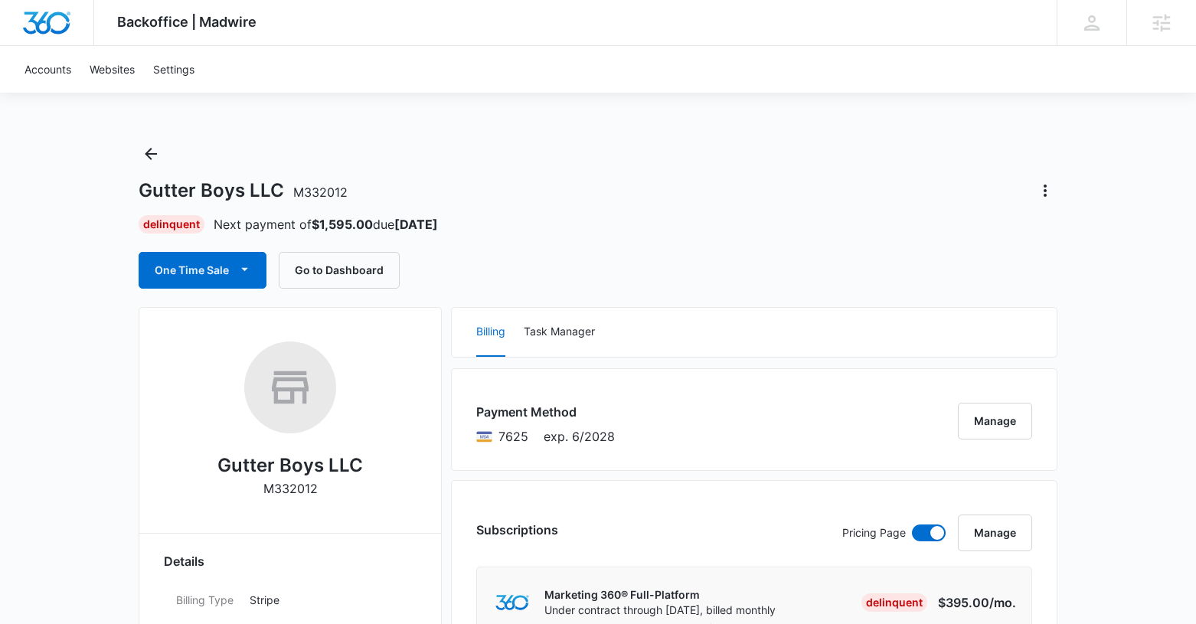
scroll to position [1306, 0]
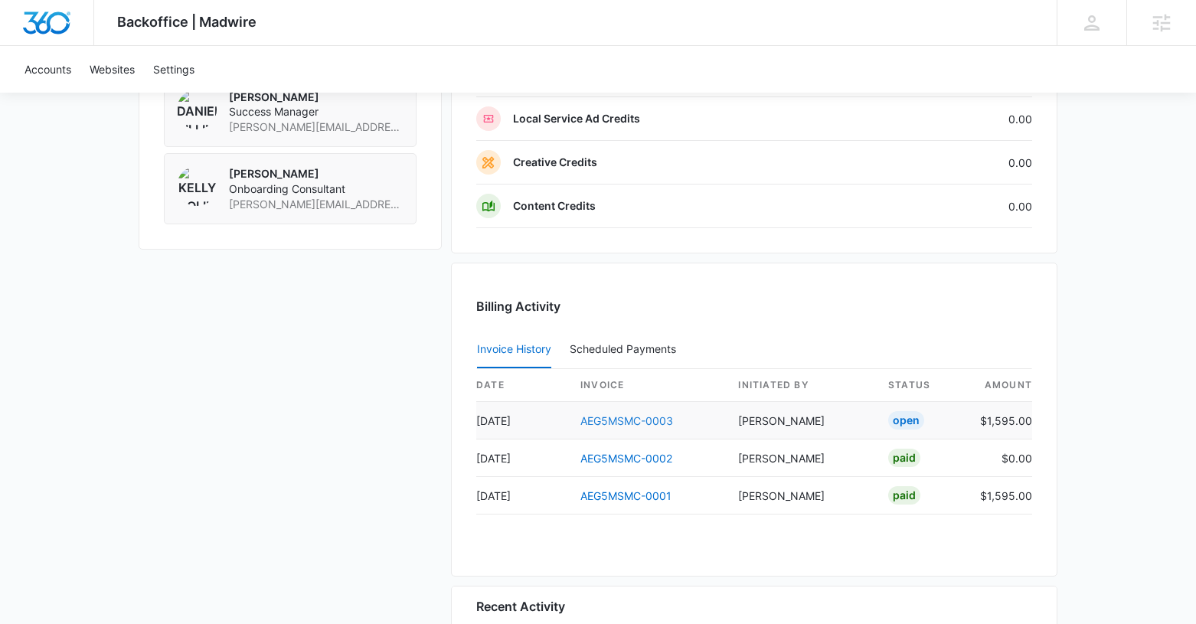
click at [635, 423] on link "AEG5MSMC-0003" at bounding box center [626, 420] width 93 height 13
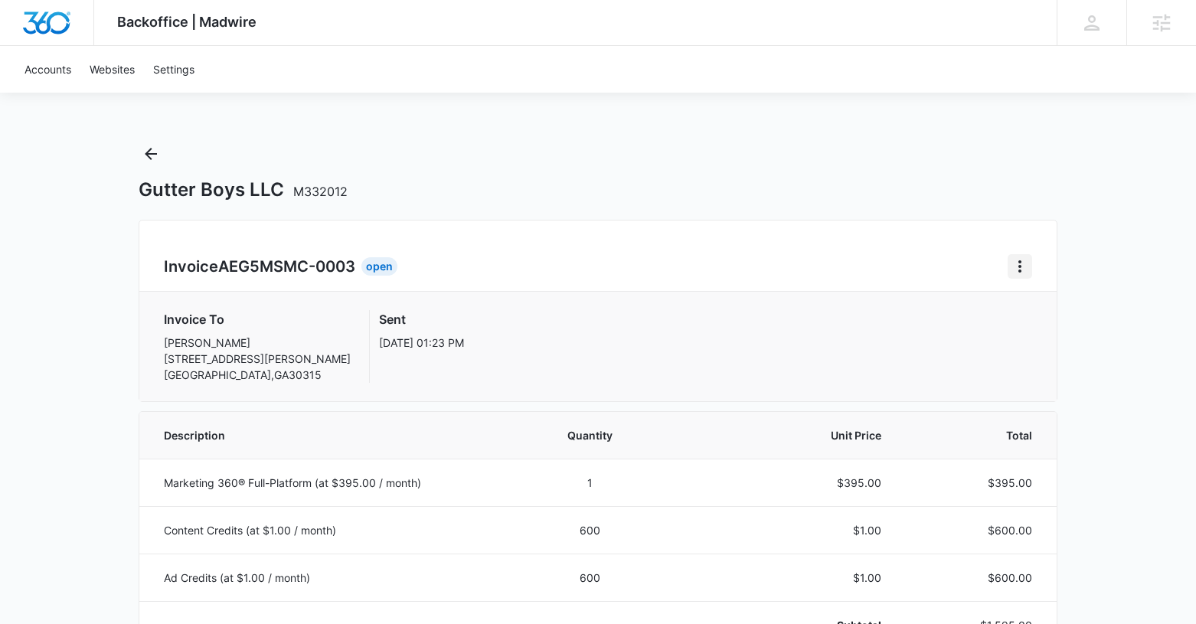
click at [1030, 266] on button "Home" at bounding box center [1020, 266] width 25 height 25
click at [1038, 337] on div "Retry Payment" at bounding box center [1071, 332] width 89 height 11
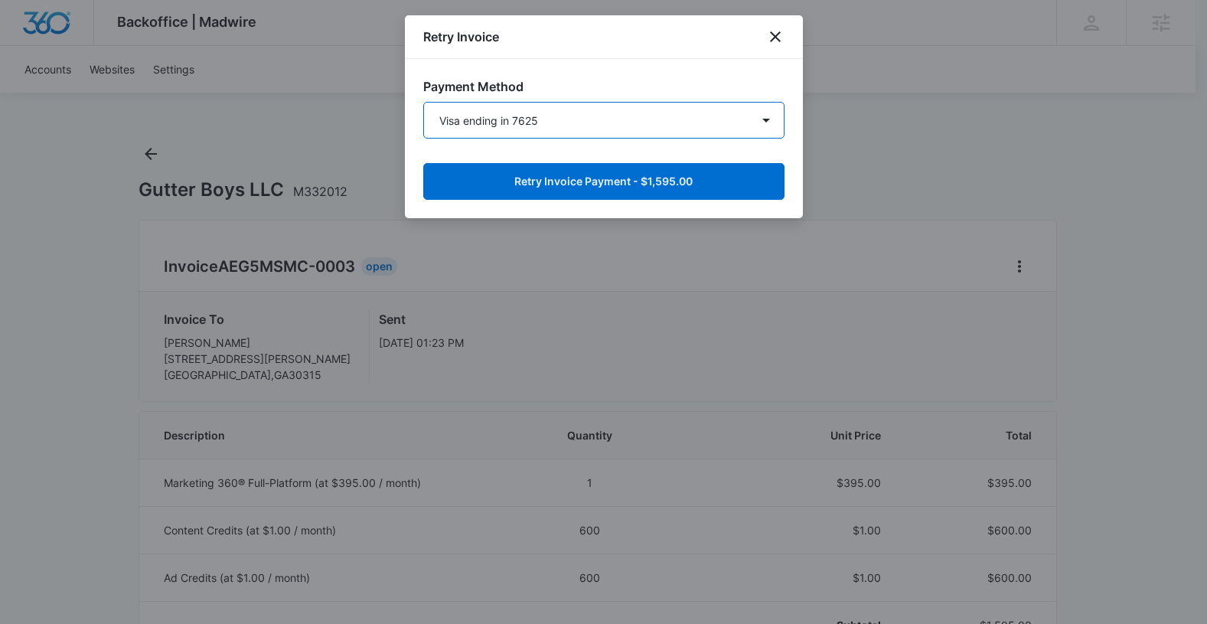
click at [544, 128] on select "Visa ending in 7625 New Payment Method" at bounding box center [603, 120] width 361 height 37
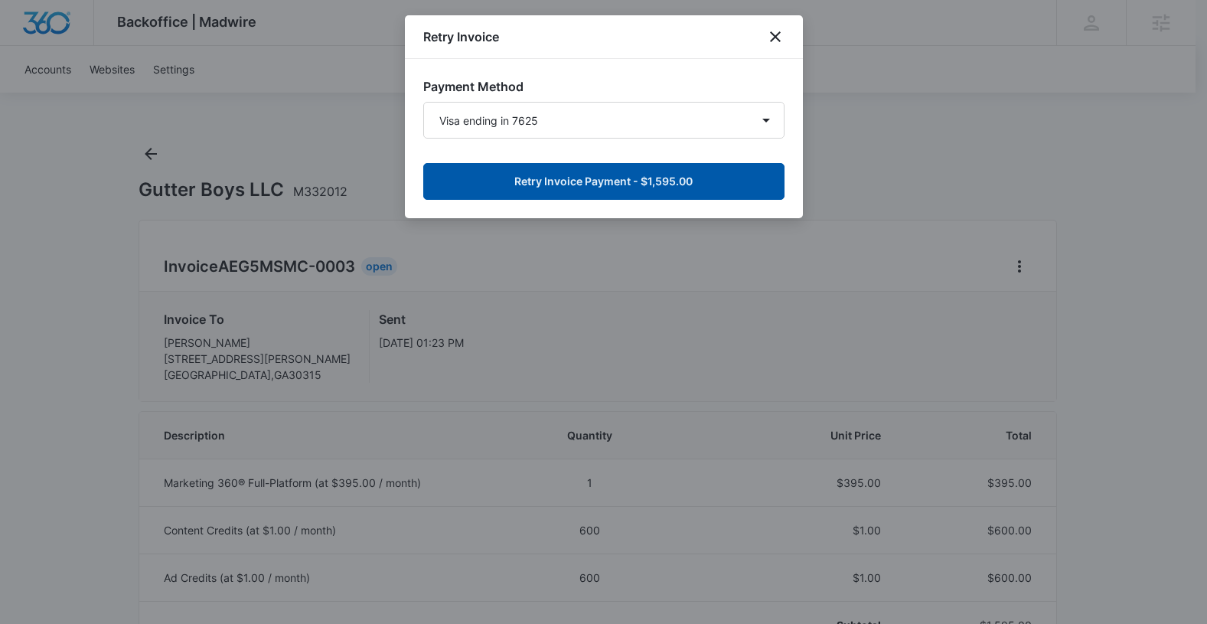
click at [567, 176] on button "Retry Invoice Payment - $1,595.00" at bounding box center [603, 181] width 361 height 37
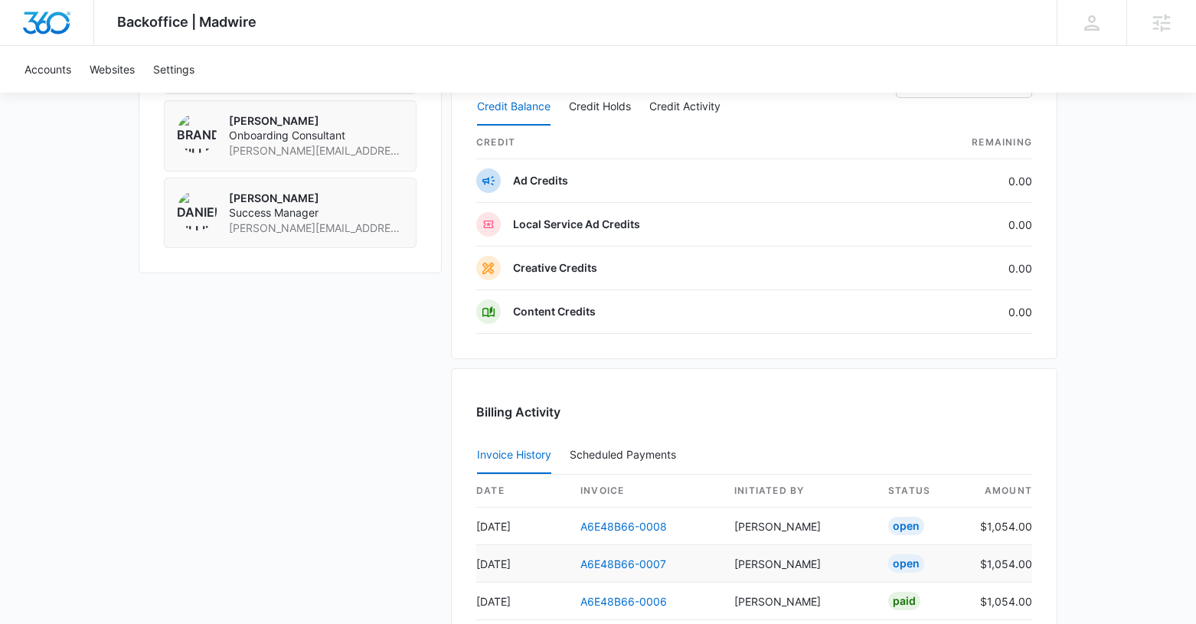
scroll to position [1346, 0]
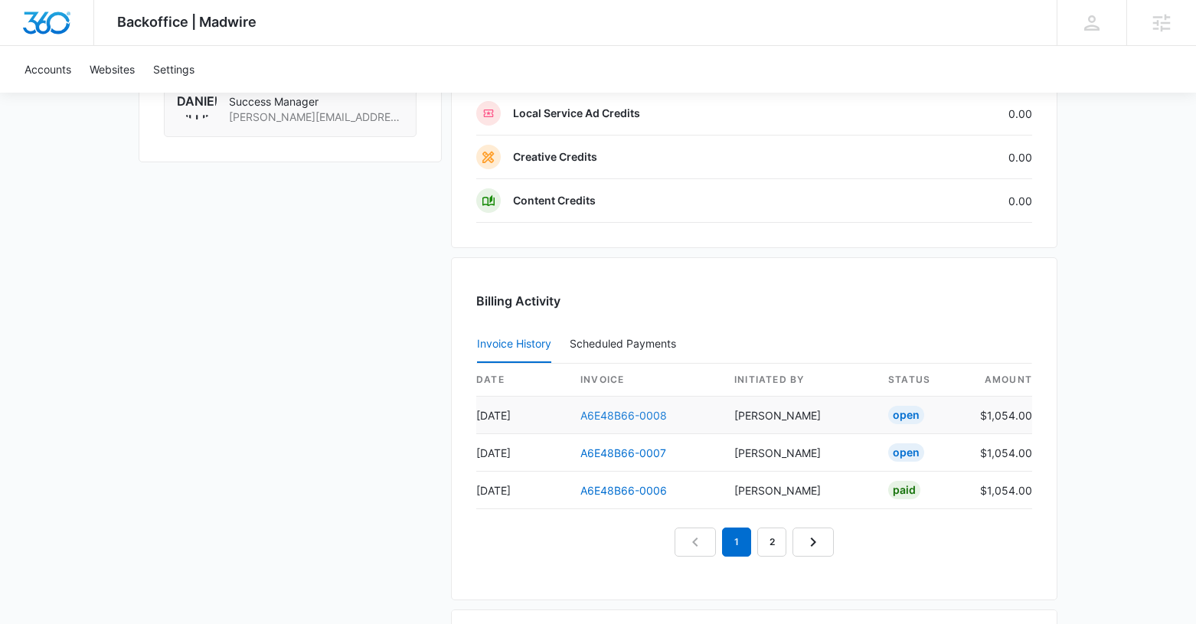
click at [629, 410] on link "A6E48B66-0008" at bounding box center [623, 415] width 87 height 13
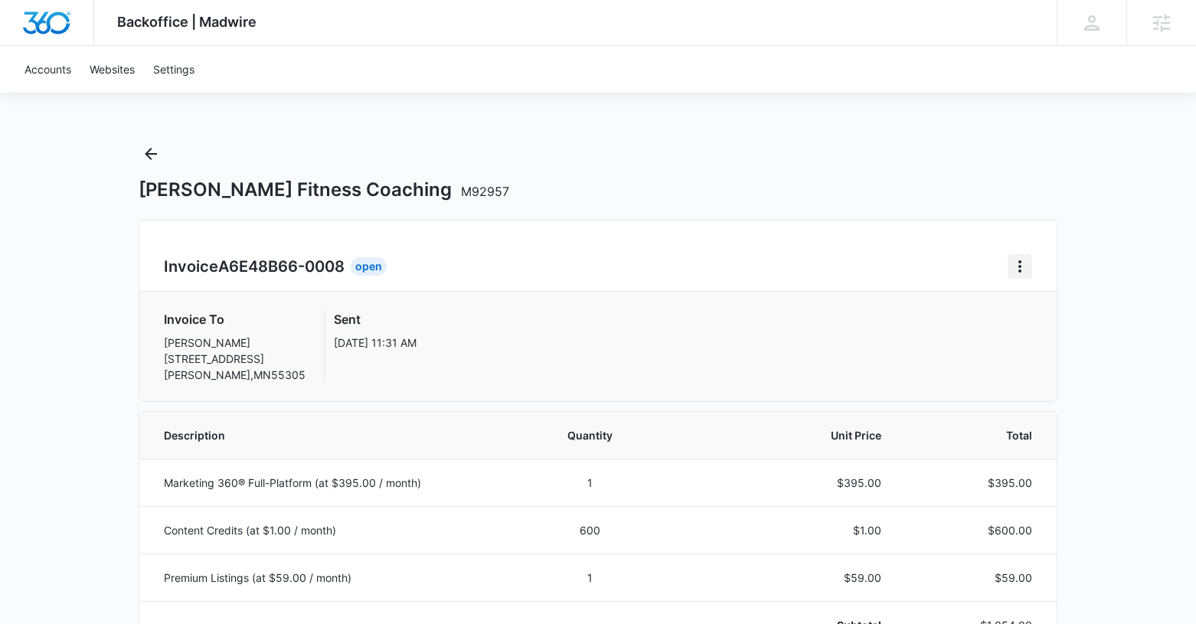
click at [1024, 254] on button "Home" at bounding box center [1020, 266] width 25 height 25
click at [1031, 327] on div "Retry Payment" at bounding box center [1071, 332] width 89 height 11
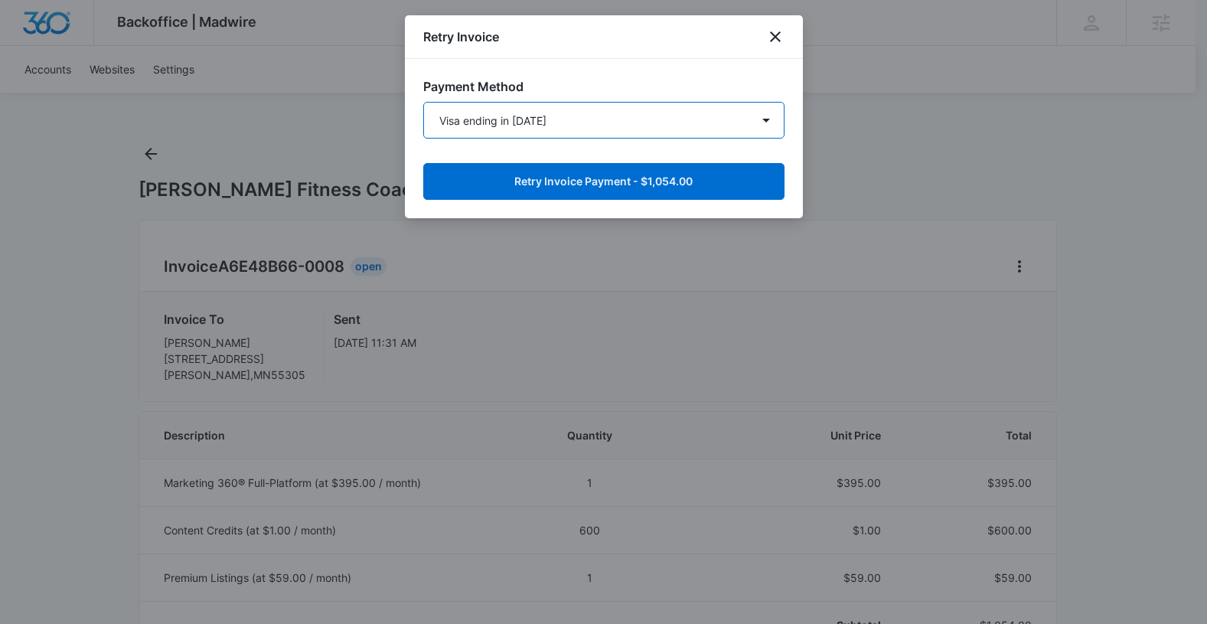
click at [506, 117] on select "Visa ending in [DATE] Mastercard ending in 6618 New Payment Method" at bounding box center [603, 120] width 361 height 37
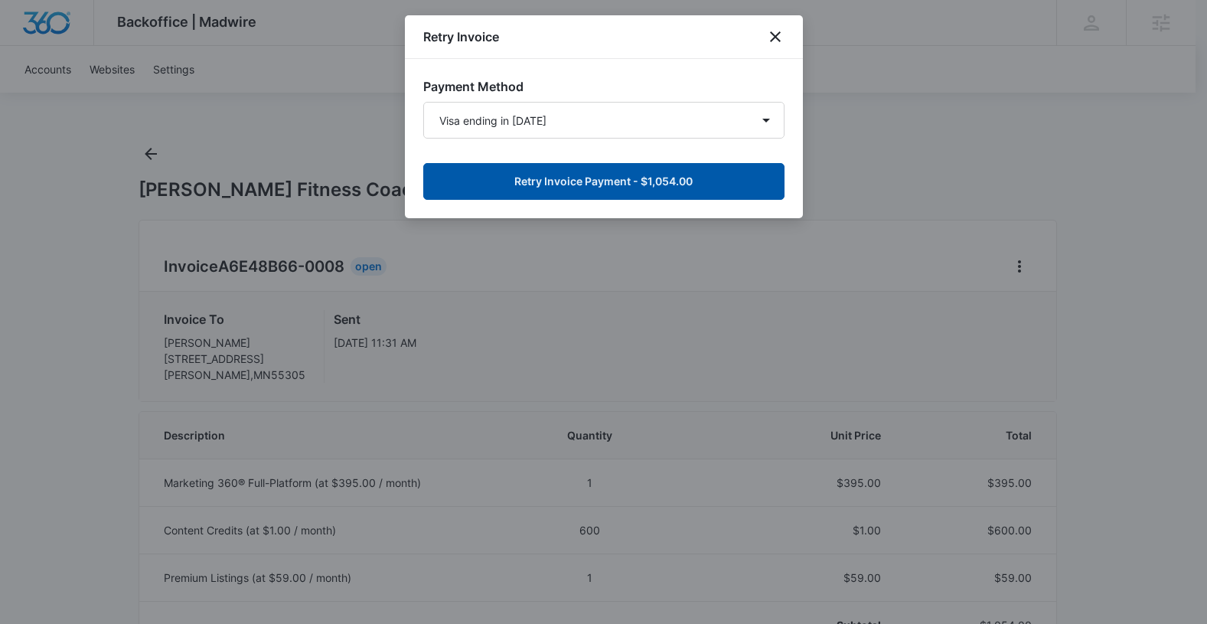
click at [587, 179] on button "Retry Invoice Payment - $1,054.00" at bounding box center [603, 181] width 361 height 37
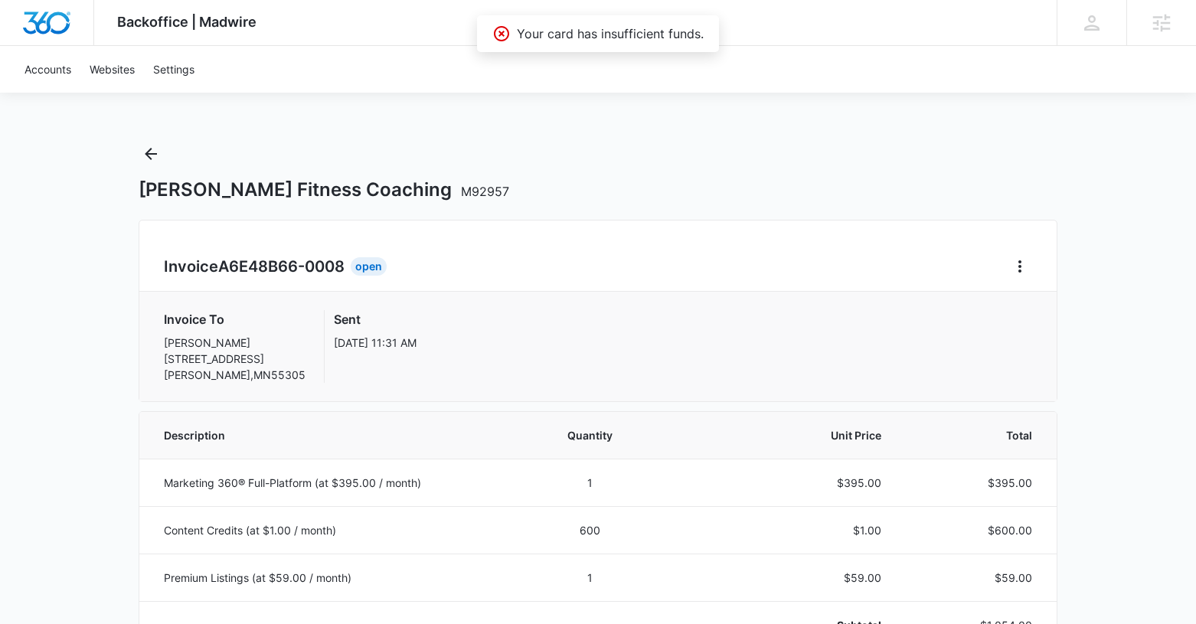
click at [999, 260] on div "Invoice A6E48B66-0008 Open" at bounding box center [598, 266] width 868 height 25
click at [1018, 266] on icon "Home" at bounding box center [1019, 266] width 3 height 12
click at [1042, 338] on div "Retry Payment" at bounding box center [1071, 332] width 89 height 11
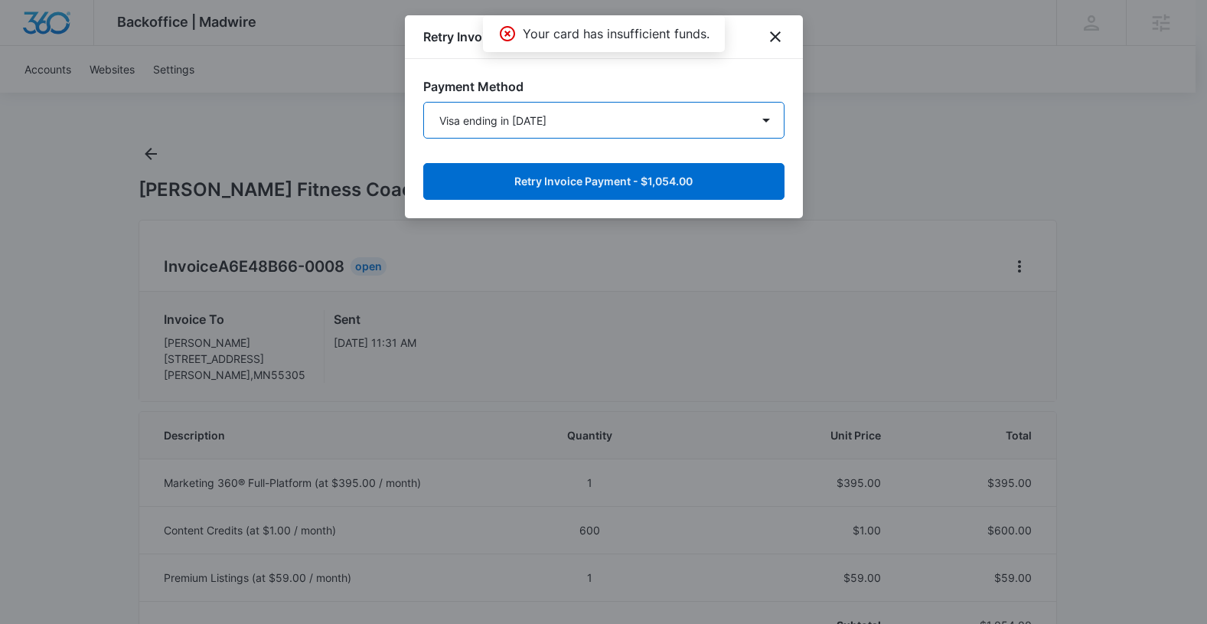
click at [558, 110] on select "Visa ending in [DATE] Mastercard ending in 6618 New Payment Method" at bounding box center [603, 120] width 361 height 37
select select "pm_1R9rXtA4n8RTgNjULfJX845y"
click at [423, 102] on select "Visa ending in [DATE] Mastercard ending in 6618 New Payment Method" at bounding box center [603, 120] width 361 height 37
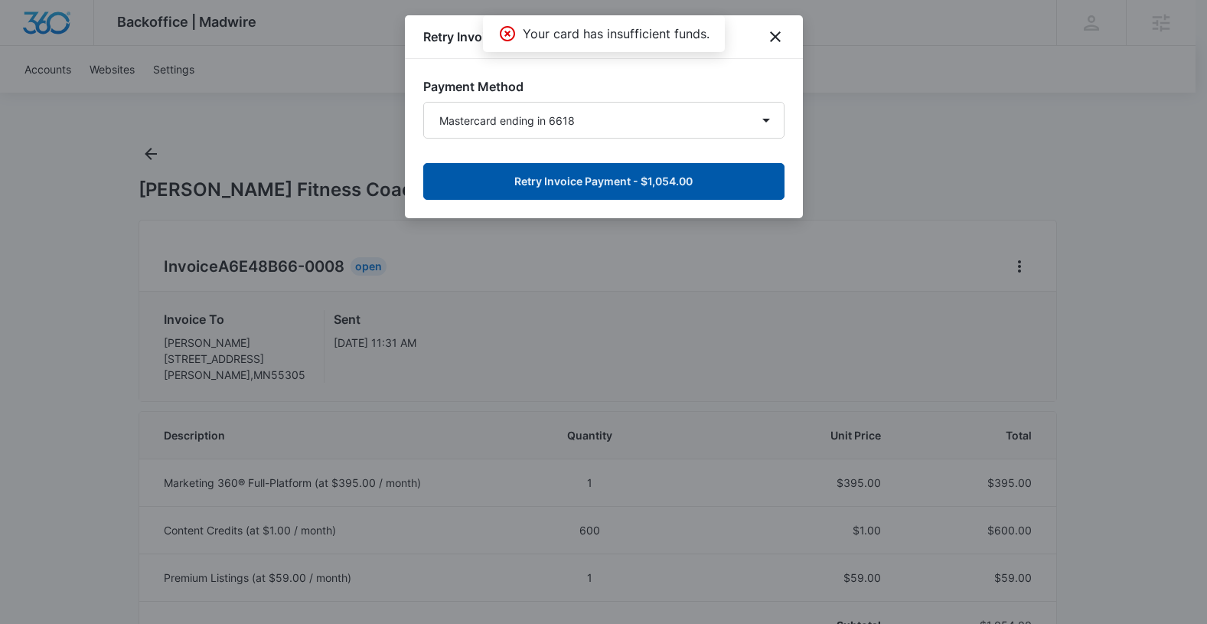
click at [575, 182] on button "Retry Invoice Payment - $1,054.00" at bounding box center [603, 181] width 361 height 37
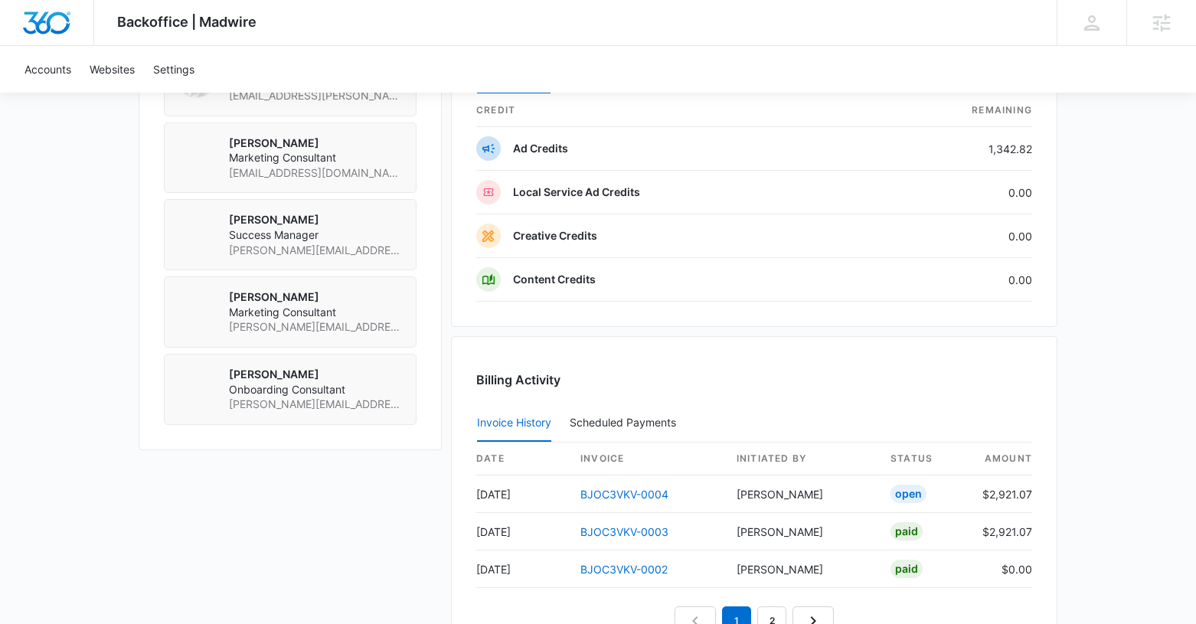
scroll to position [1330, 0]
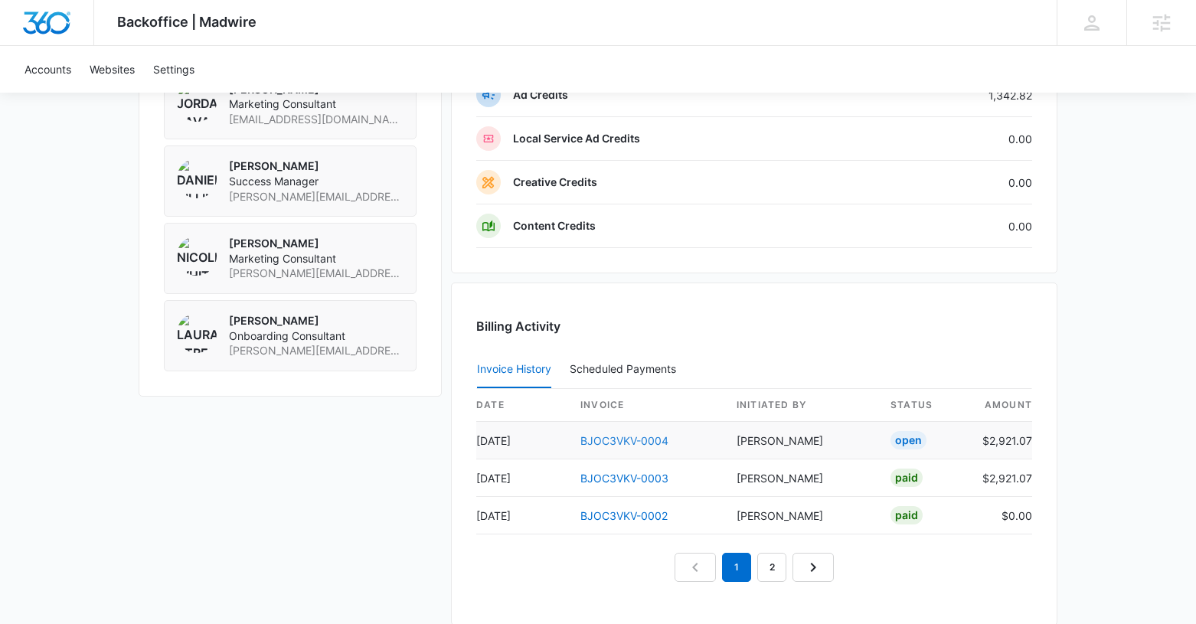
click at [612, 439] on link "BJOC3VKV-0004" at bounding box center [624, 440] width 88 height 13
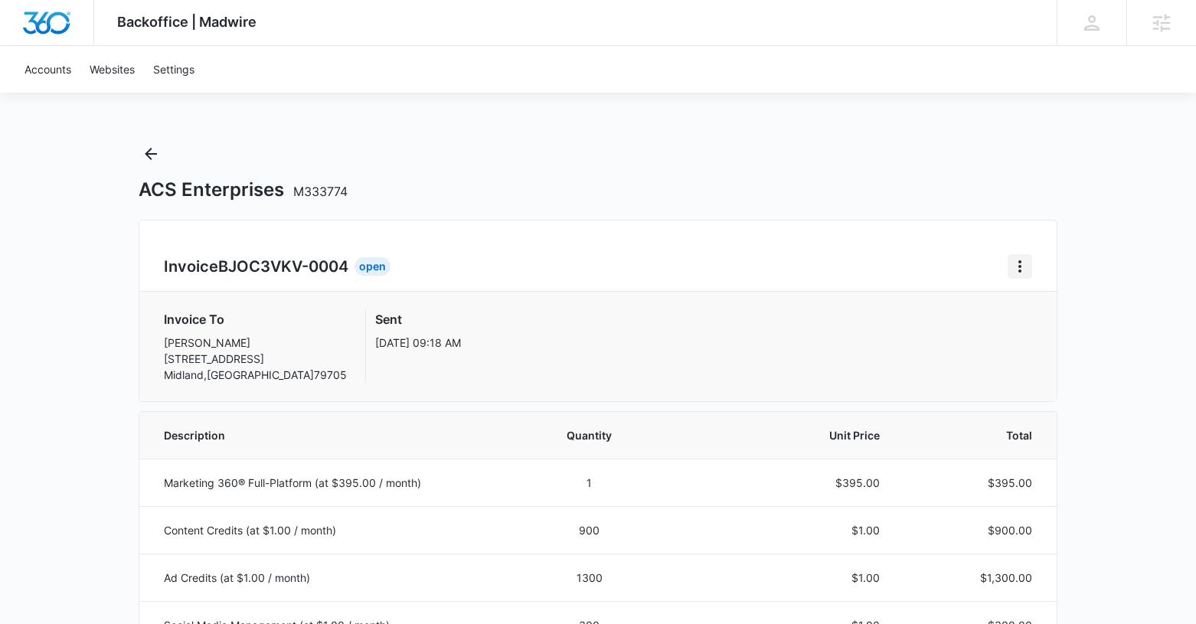
click at [1024, 263] on icon "Home" at bounding box center [1020, 266] width 18 height 18
click at [1042, 330] on div "Retry Payment" at bounding box center [1071, 332] width 89 height 11
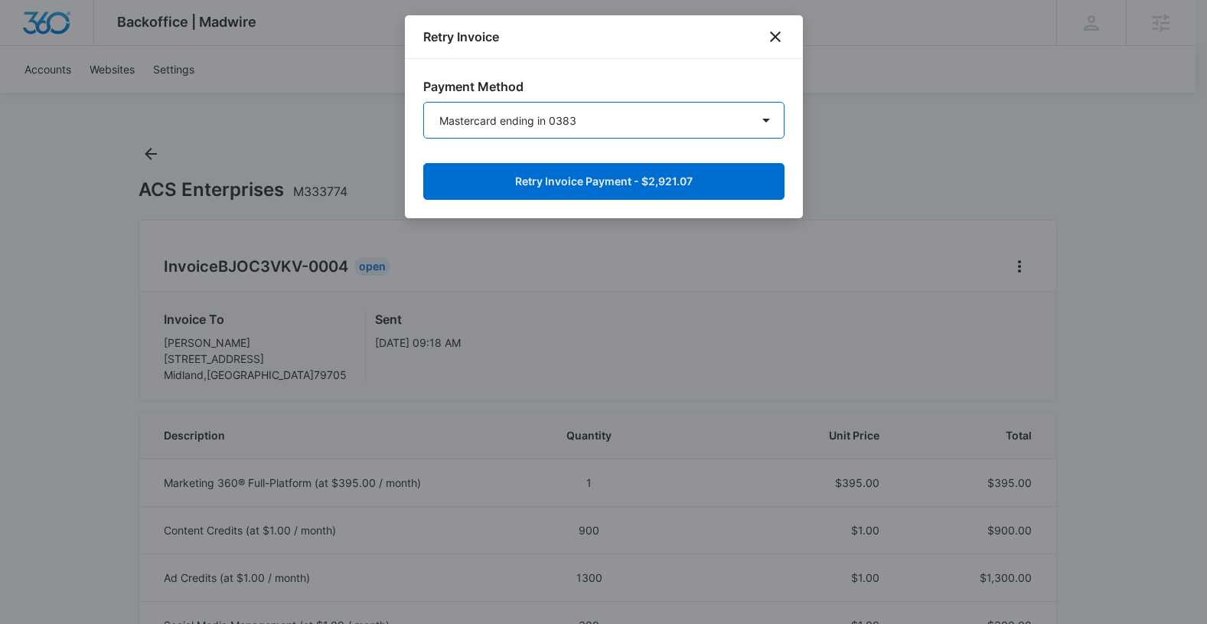
click at [514, 113] on select "Mastercard ending in 0383 Visa ending in 0657 New Payment Method" at bounding box center [603, 120] width 361 height 37
drag, startPoint x: 782, startPoint y: 37, endPoint x: 760, endPoint y: 84, distance: 52.1
click at [782, 37] on icon "close" at bounding box center [775, 37] width 18 height 18
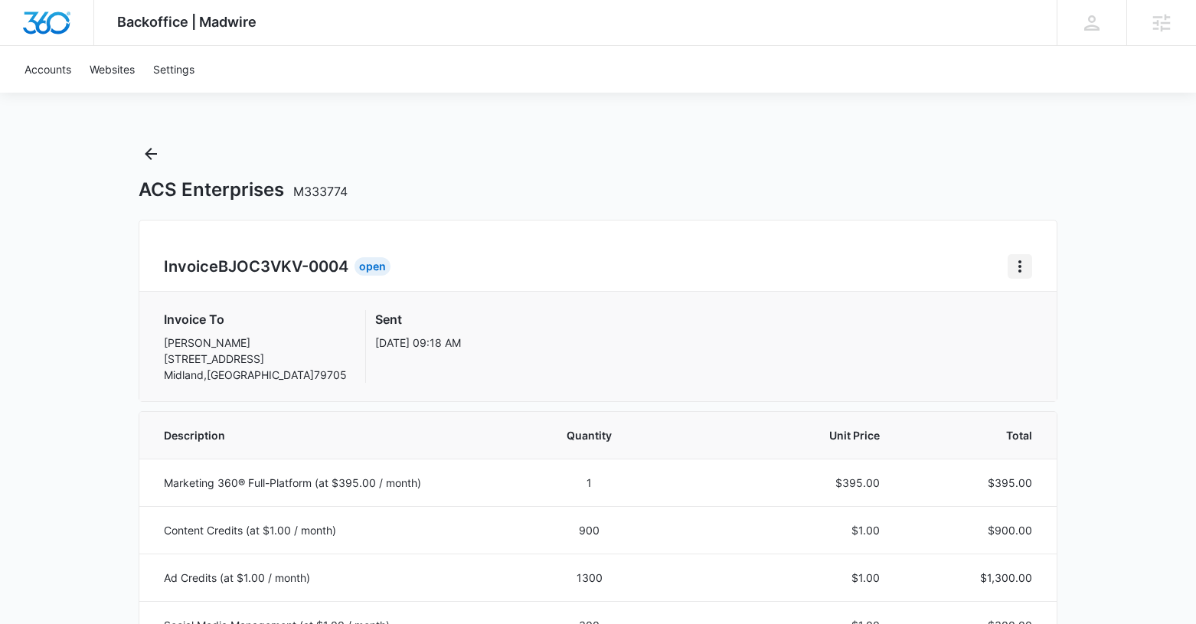
click at [1009, 269] on button "Home" at bounding box center [1020, 266] width 25 height 25
click at [1036, 334] on div "Retry Payment" at bounding box center [1071, 332] width 89 height 11
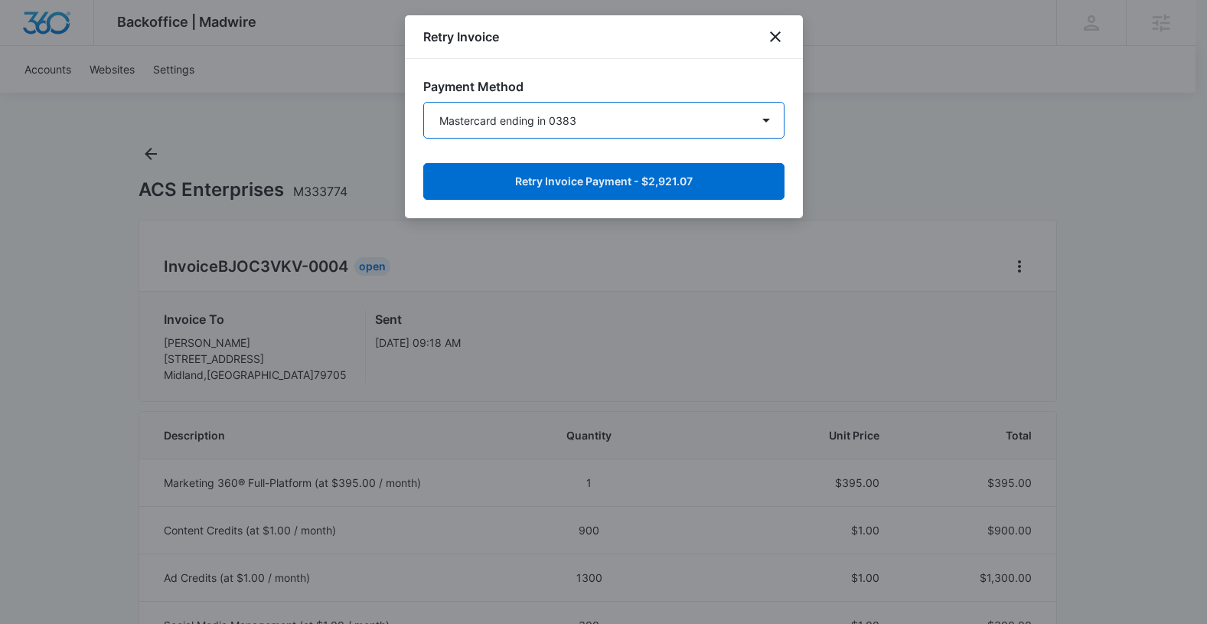
click at [518, 115] on select "Mastercard ending in 0383 Visa ending in 0657 New Payment Method" at bounding box center [603, 120] width 361 height 37
click at [522, 119] on select "Mastercard ending in 0383 Visa ending in 0657 New Payment Method" at bounding box center [603, 120] width 361 height 37
select select "pm_1RgRjaA4n8RTgNjUWMWwasJ1"
click at [423, 102] on select "Mastercard ending in 0383 Visa ending in 0657 New Payment Method" at bounding box center [603, 120] width 361 height 37
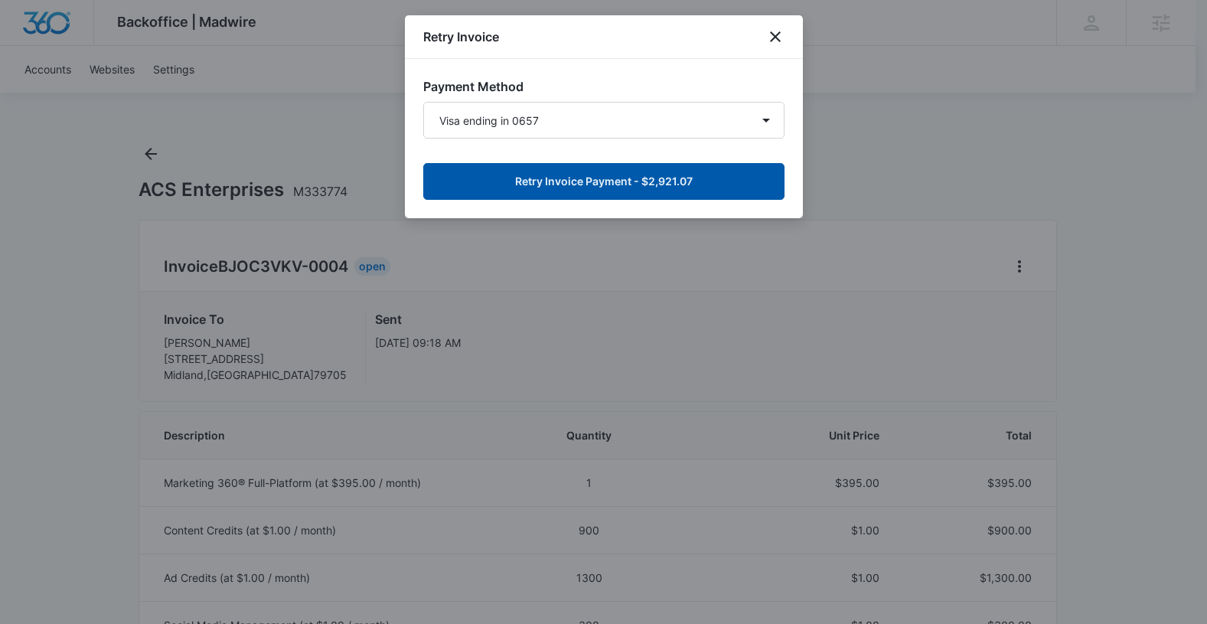
click at [607, 179] on button "Retry Invoice Payment - $2,921.07" at bounding box center [603, 181] width 361 height 37
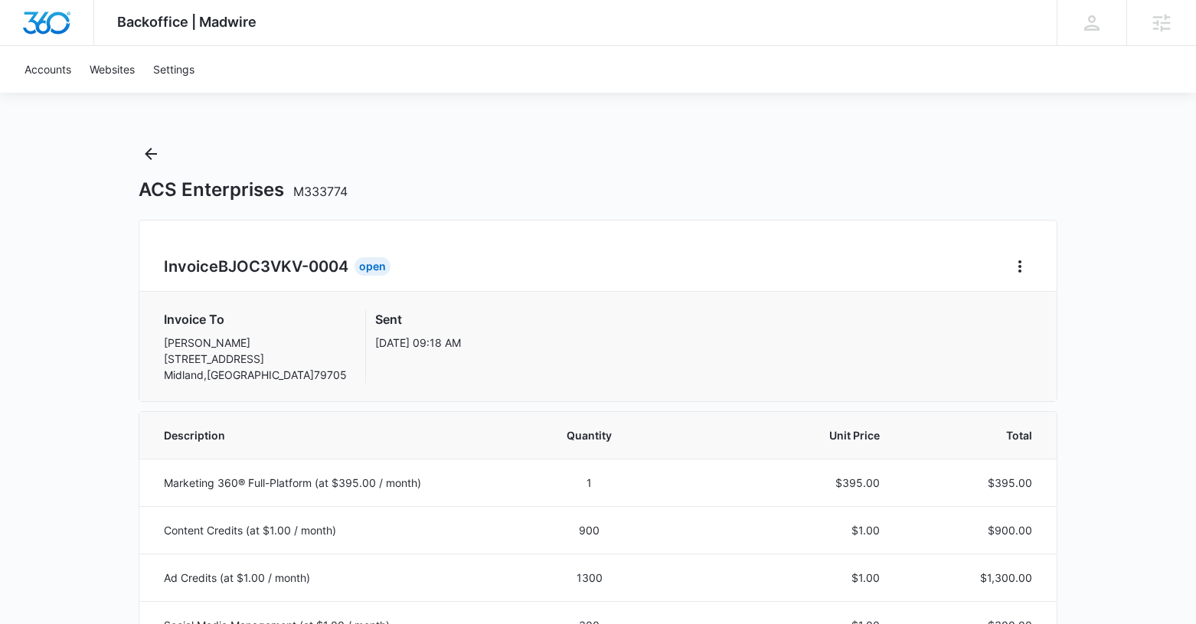
click at [994, 383] on div "Invoice To [PERSON_NAME] [STREET_ADDRESS] Sent [DATE] 09:18 AM" at bounding box center [597, 346] width 917 height 109
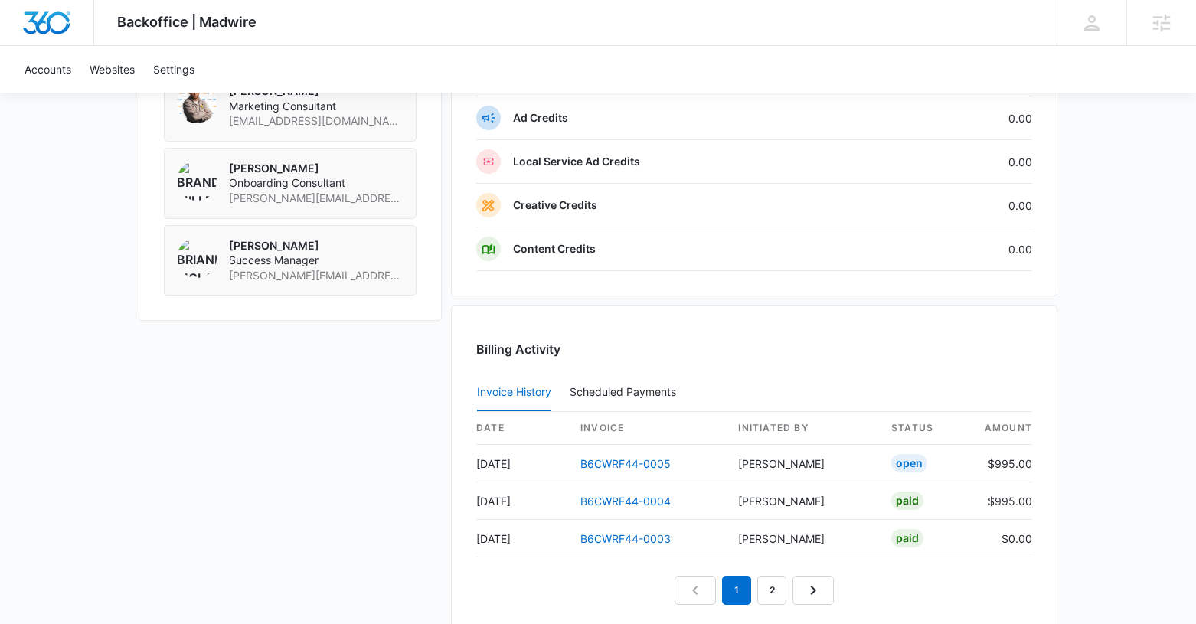
scroll to position [1322, 0]
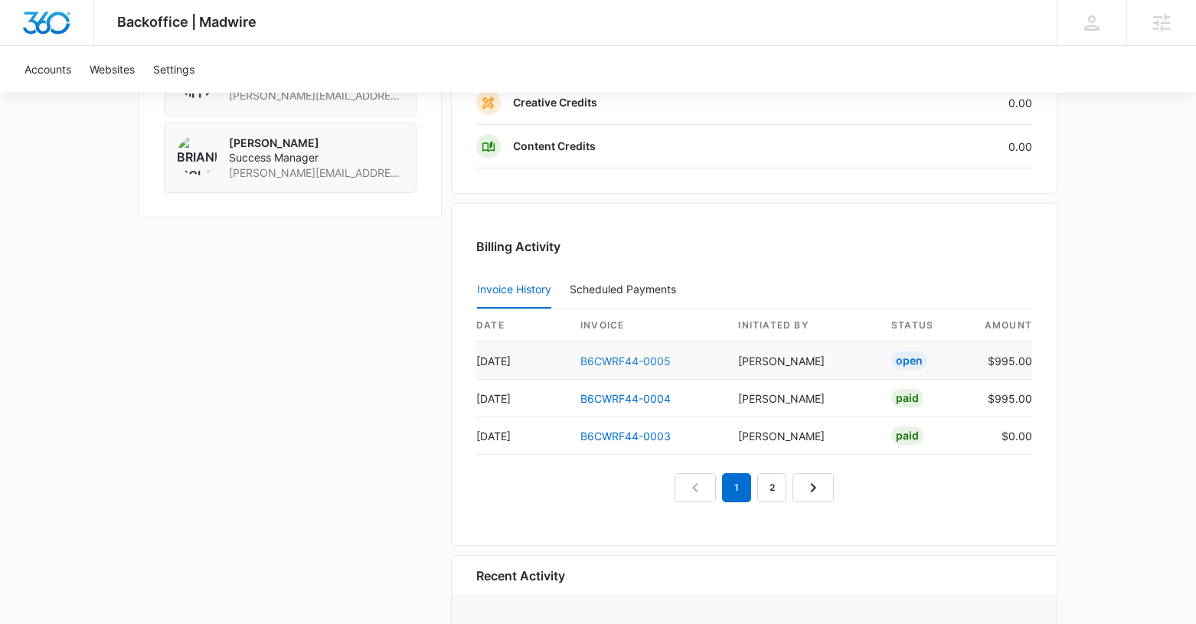
click at [626, 361] on link "B6CWRF44-0005" at bounding box center [625, 361] width 90 height 13
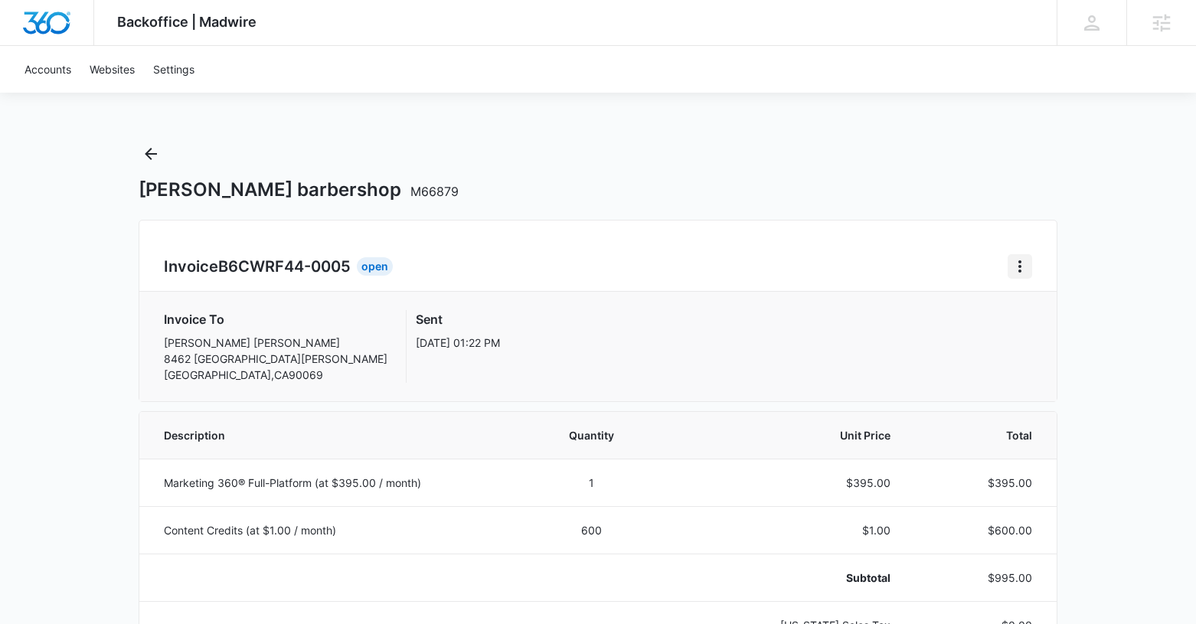
click at [1024, 271] on icon "Home" at bounding box center [1020, 266] width 18 height 18
click at [1035, 335] on div "Retry Payment" at bounding box center [1071, 332] width 89 height 11
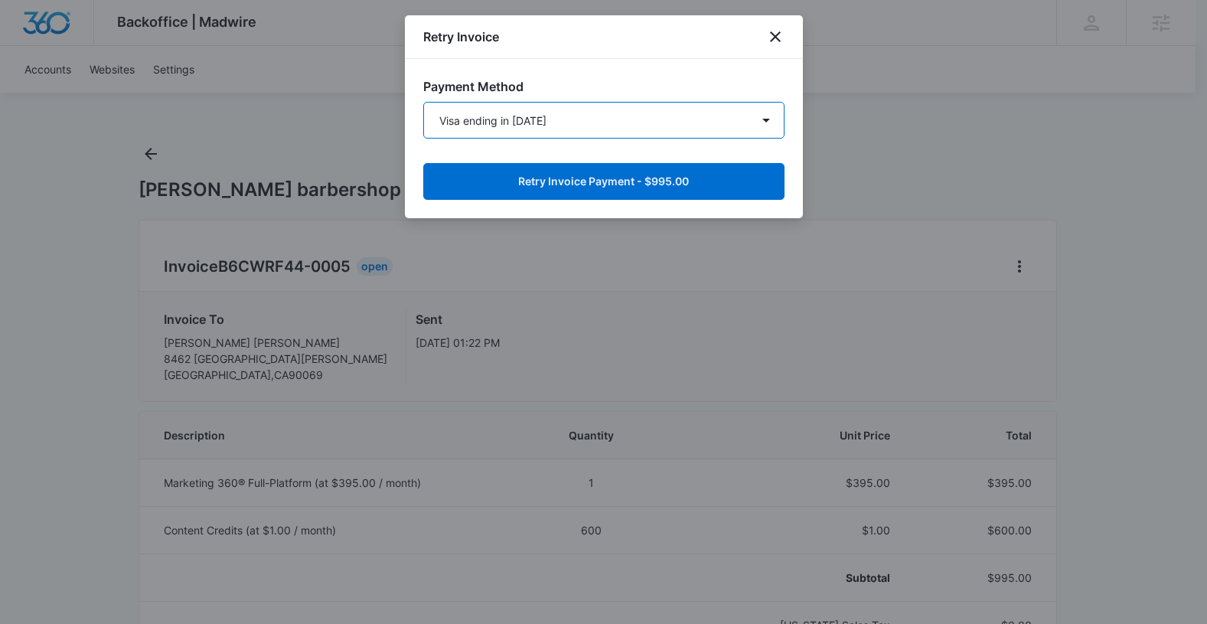
click at [589, 126] on select "Visa ending in [DATE] New Payment Method" at bounding box center [603, 120] width 361 height 37
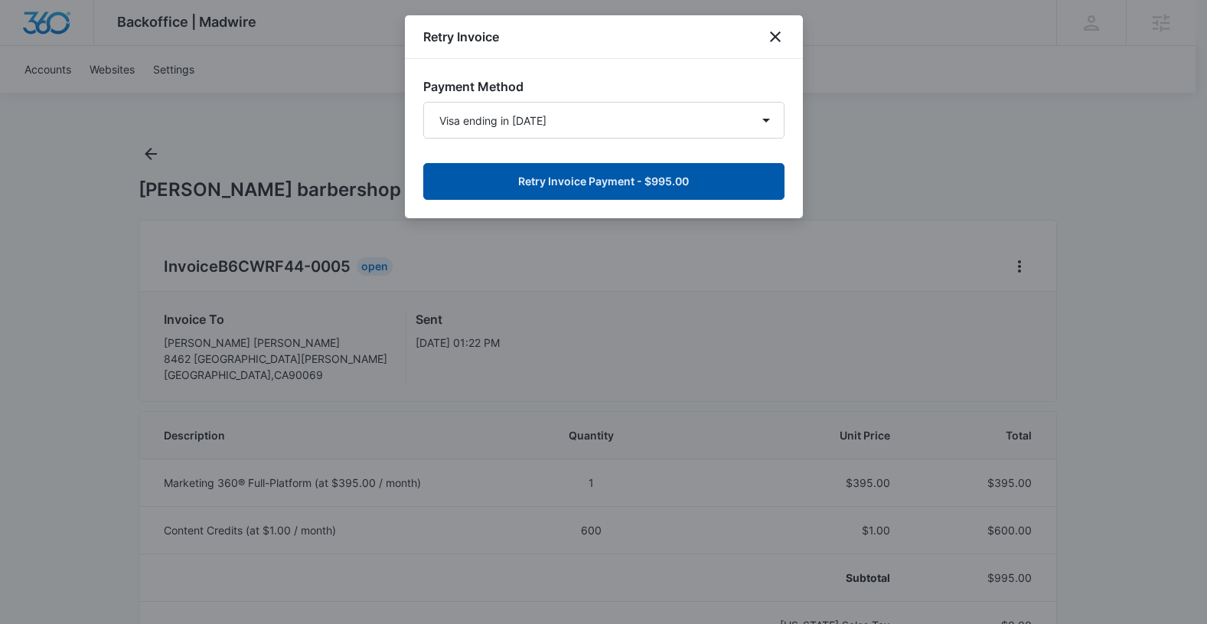
click at [587, 184] on button "Retry Invoice Payment - $995.00" at bounding box center [603, 181] width 361 height 37
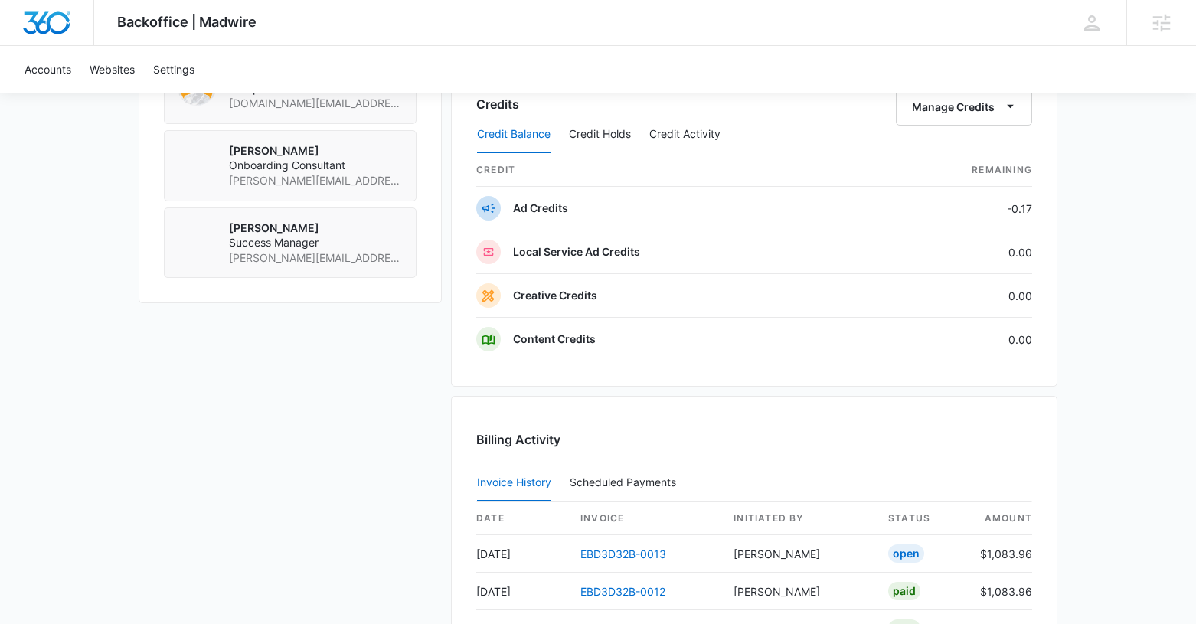
scroll to position [1228, 0]
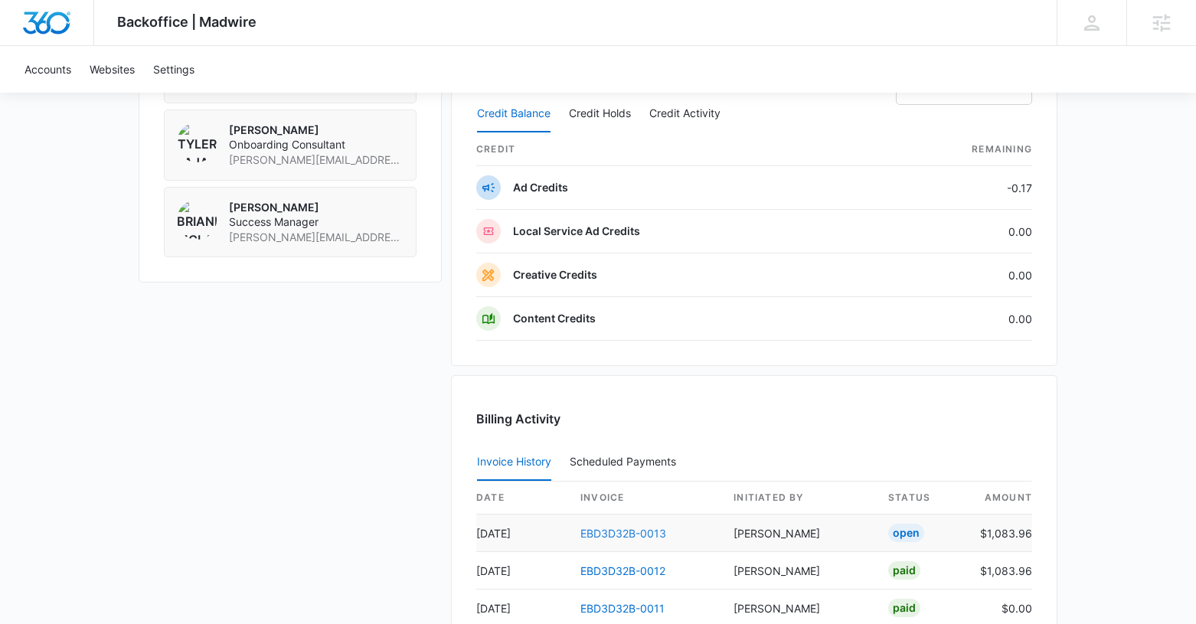
click at [611, 529] on link "EBD3D32B-0013" at bounding box center [623, 533] width 86 height 13
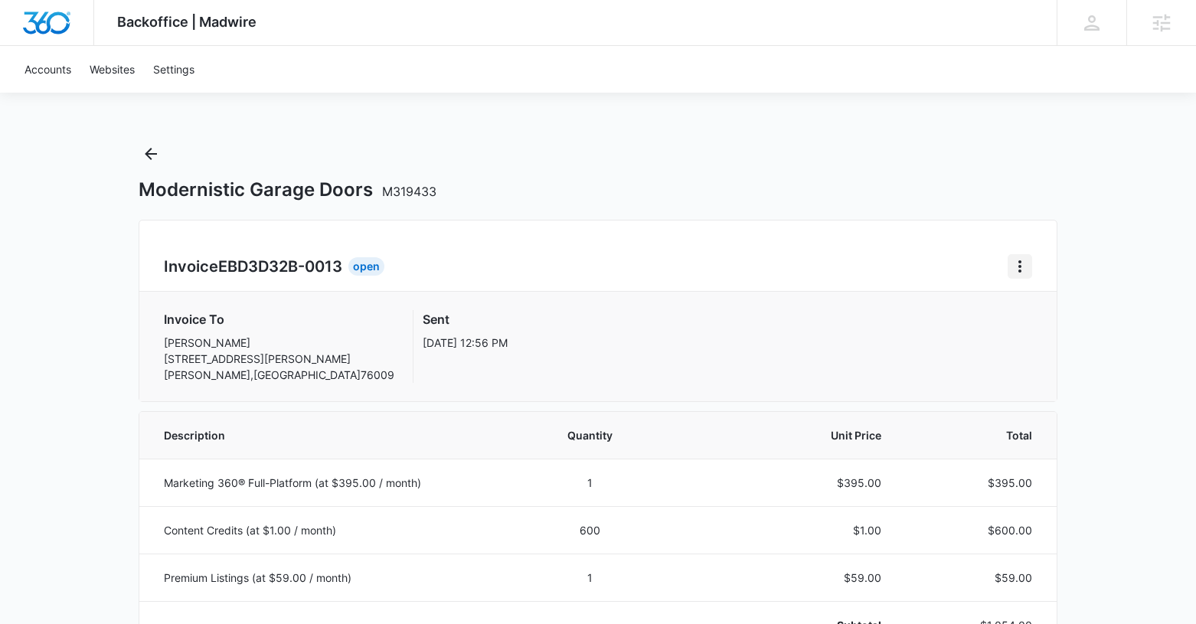
click at [1008, 266] on button "Home" at bounding box center [1020, 266] width 25 height 25
click at [1031, 331] on div "Retry Payment" at bounding box center [1071, 332] width 89 height 11
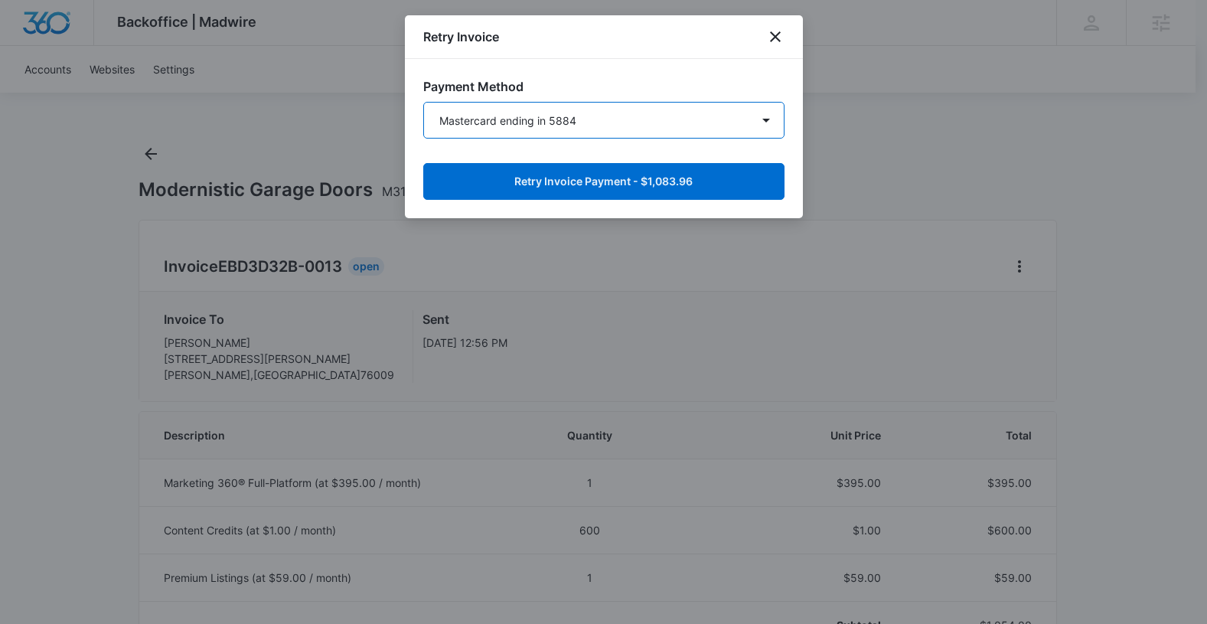
click at [552, 111] on select "Mastercard ending in 5884 Visa ending in 9862 New Payment Method" at bounding box center [603, 120] width 361 height 37
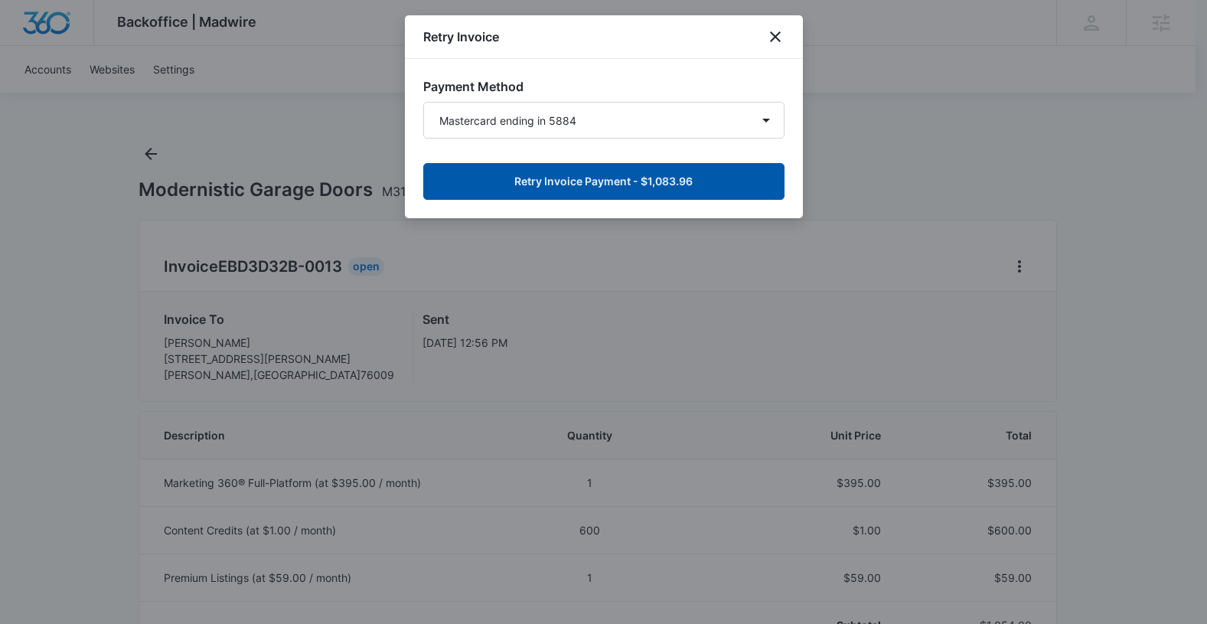
click at [595, 181] on button "Retry Invoice Payment - $1,083.96" at bounding box center [603, 181] width 361 height 37
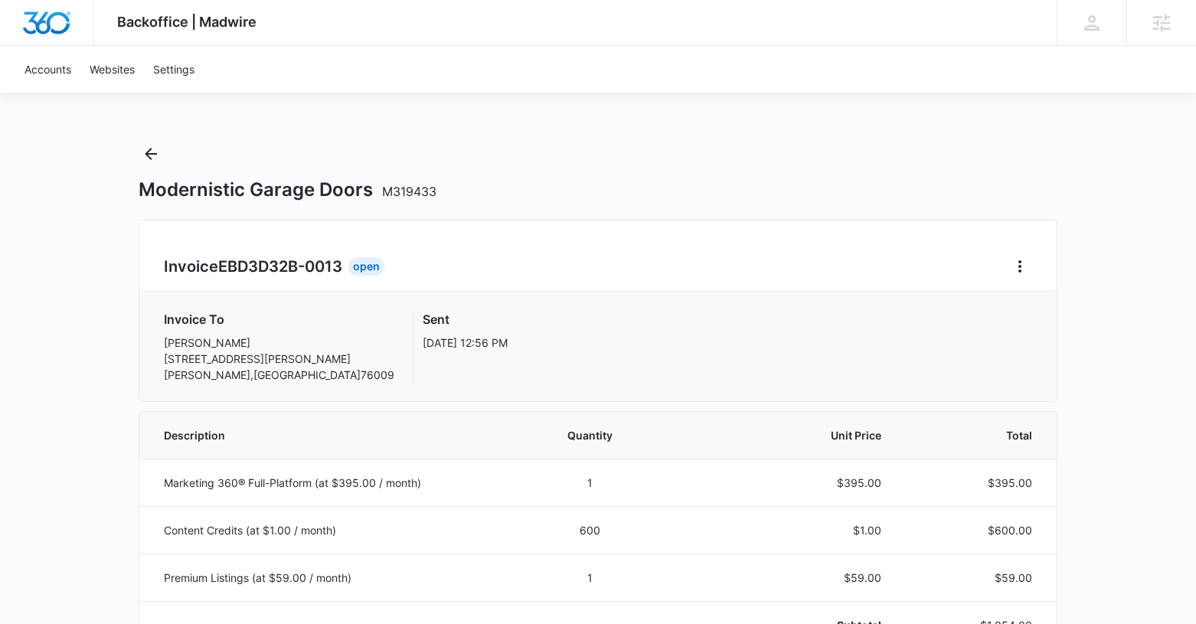
click at [592, 222] on div "Invoice EBD3D32B-0013 Open Invoice To Chris Littrell 3700 high meadows dr Alvar…" at bounding box center [598, 311] width 919 height 182
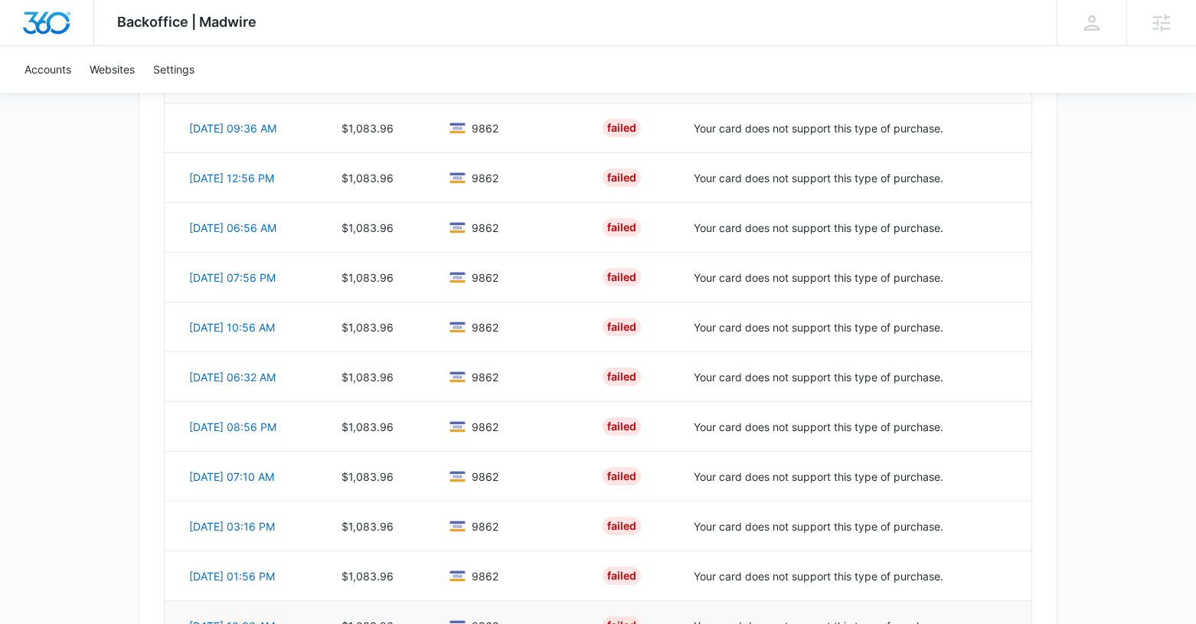
scroll to position [1002, 0]
